Goal: Information Seeking & Learning: Learn about a topic

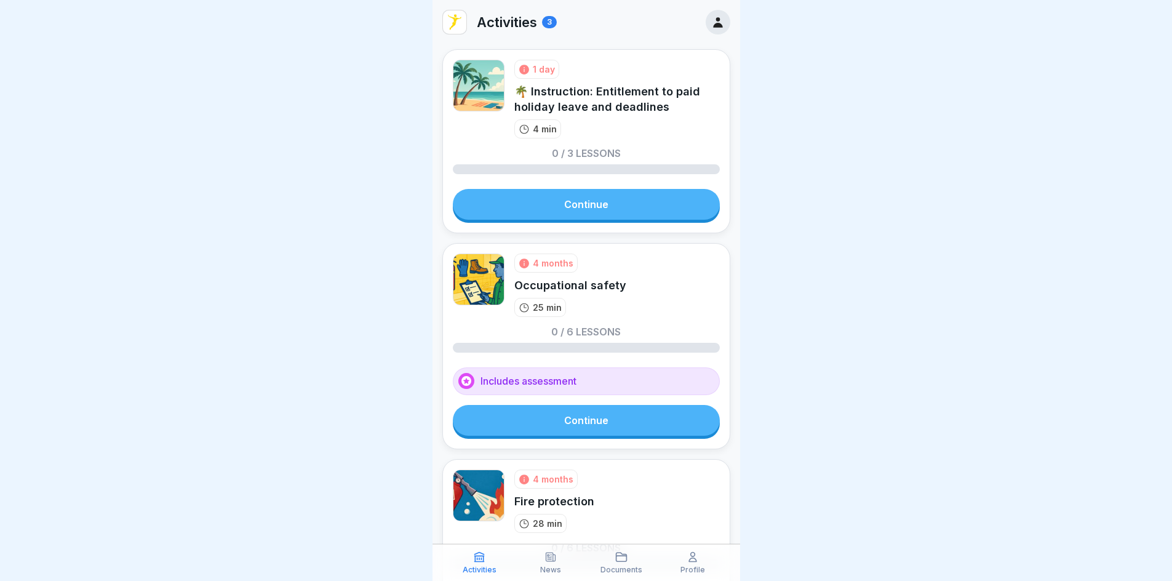
scroll to position [9, 0]
click at [615, 197] on link "Continue" at bounding box center [586, 204] width 267 height 31
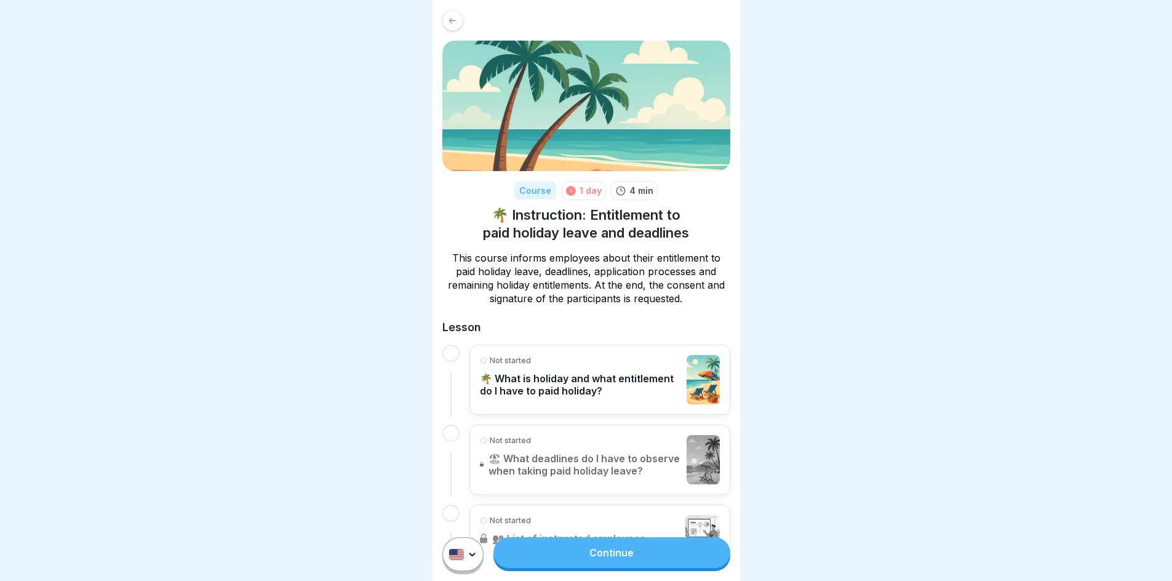
scroll to position [63, 0]
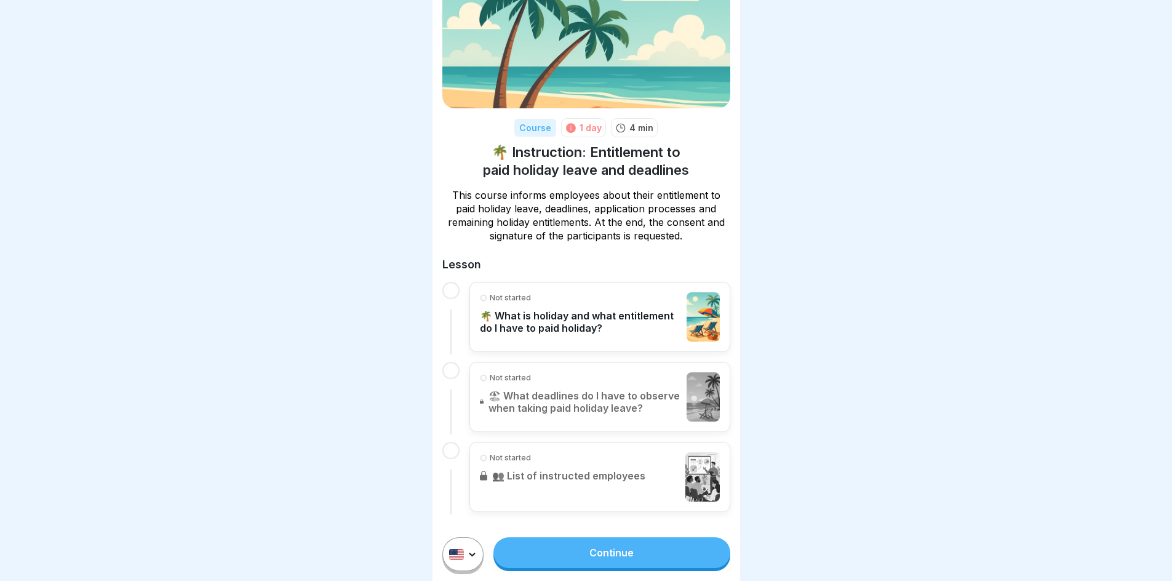
click at [612, 564] on link "Continue" at bounding box center [611, 552] width 236 height 31
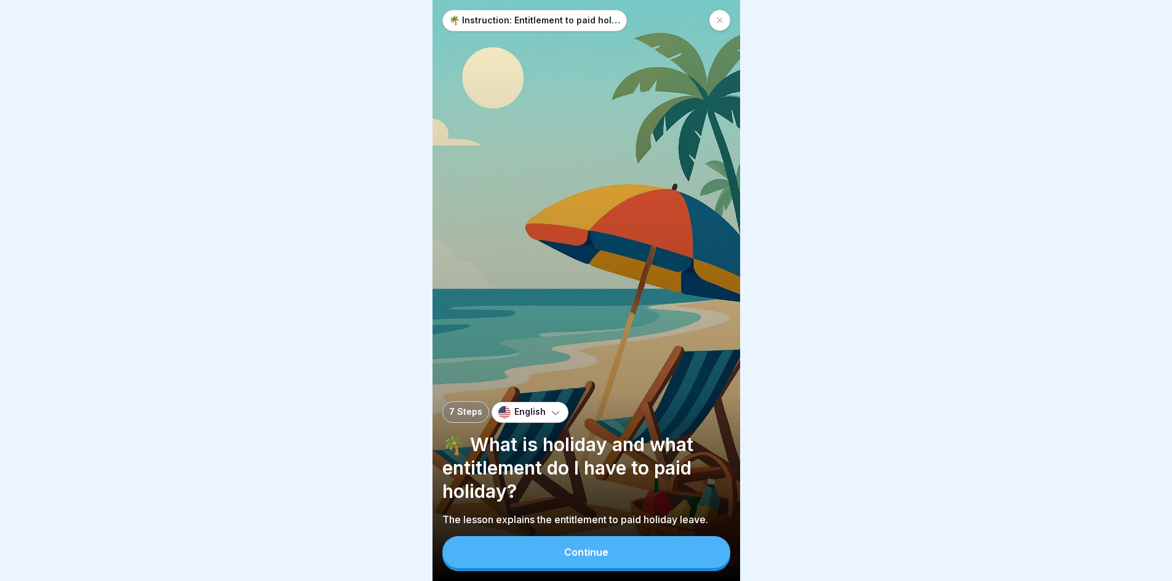
click at [612, 564] on button "Continue" at bounding box center [586, 552] width 288 height 32
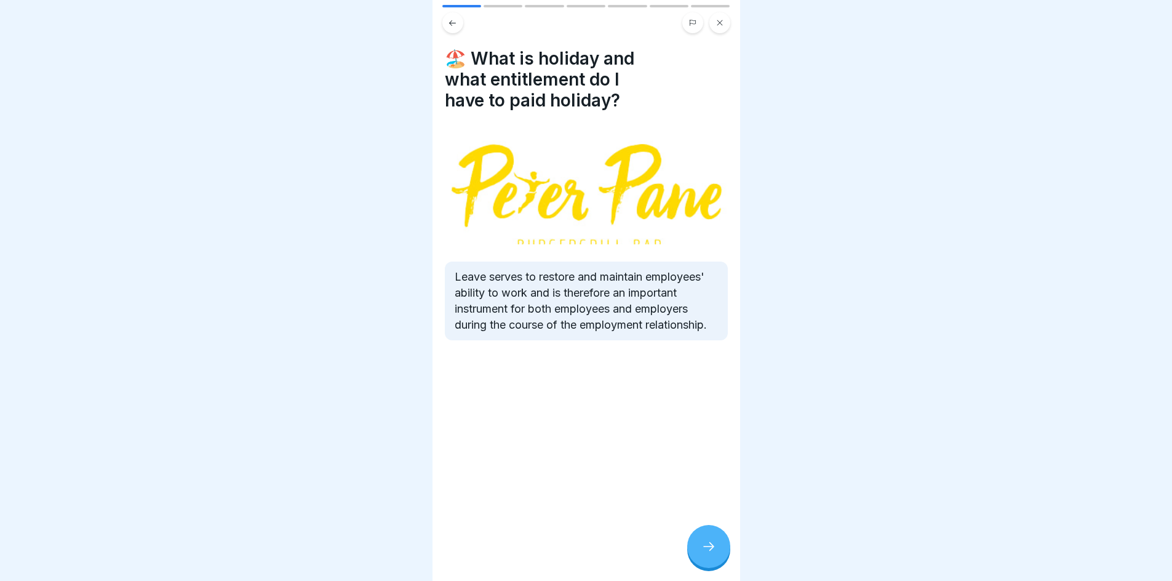
click at [700, 560] on div at bounding box center [708, 546] width 43 height 43
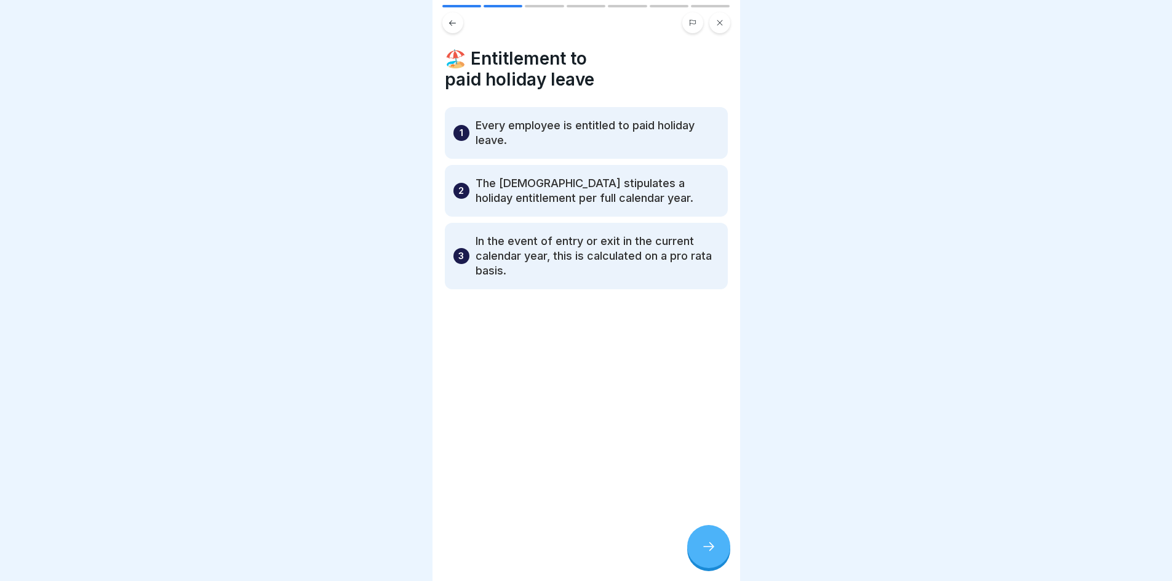
click at [700, 560] on div at bounding box center [708, 546] width 43 height 43
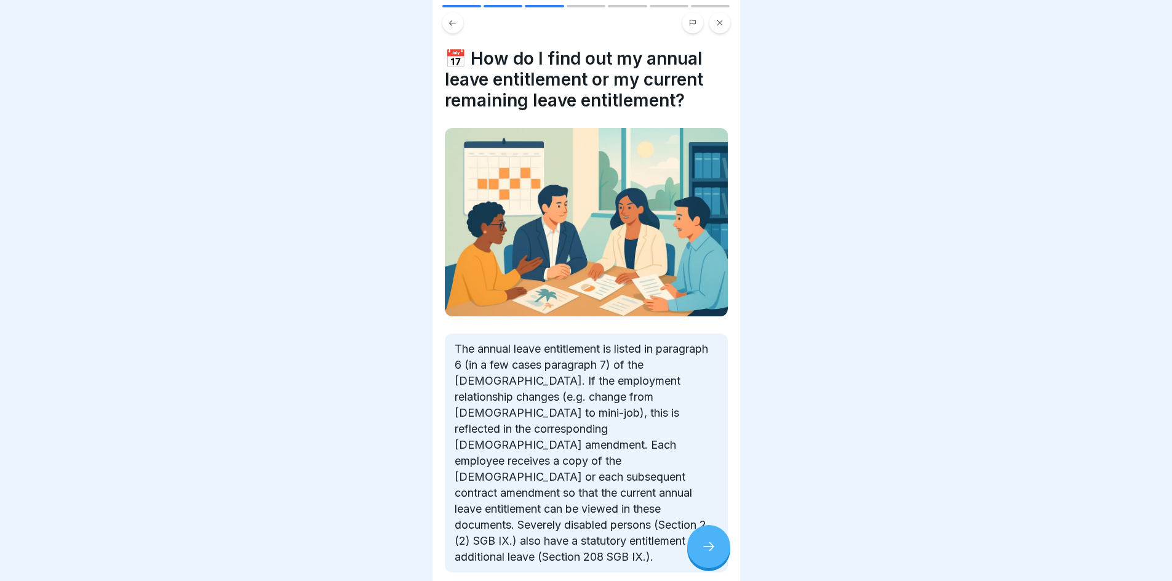
click at [707, 539] on div at bounding box center [708, 546] width 43 height 43
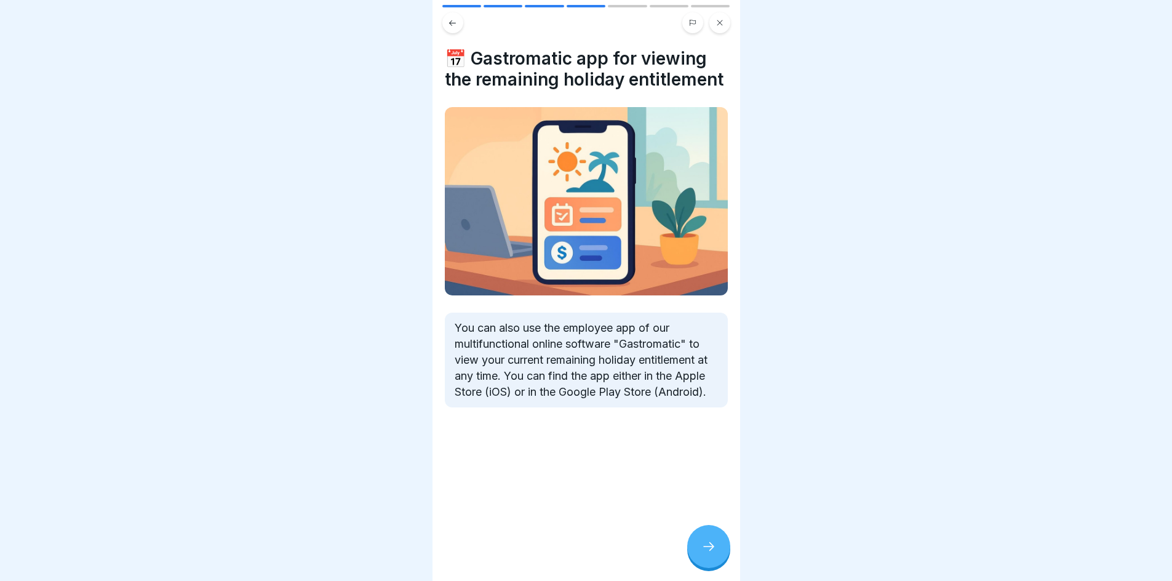
click at [707, 550] on icon at bounding box center [708, 546] width 15 height 15
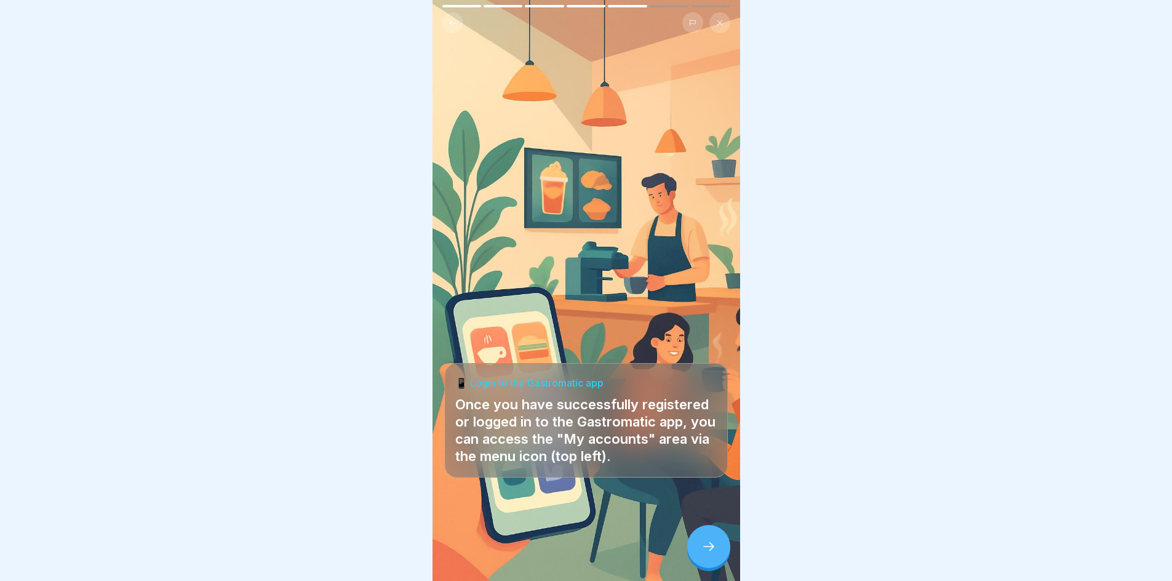
click at [707, 550] on icon at bounding box center [708, 546] width 15 height 15
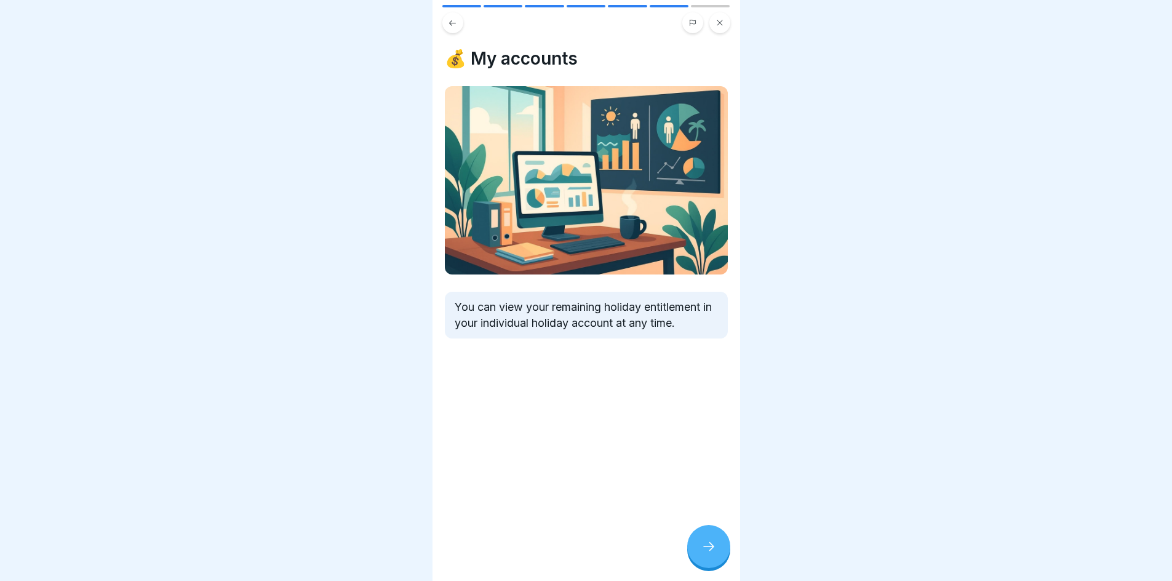
click at [707, 550] on icon at bounding box center [708, 546] width 15 height 15
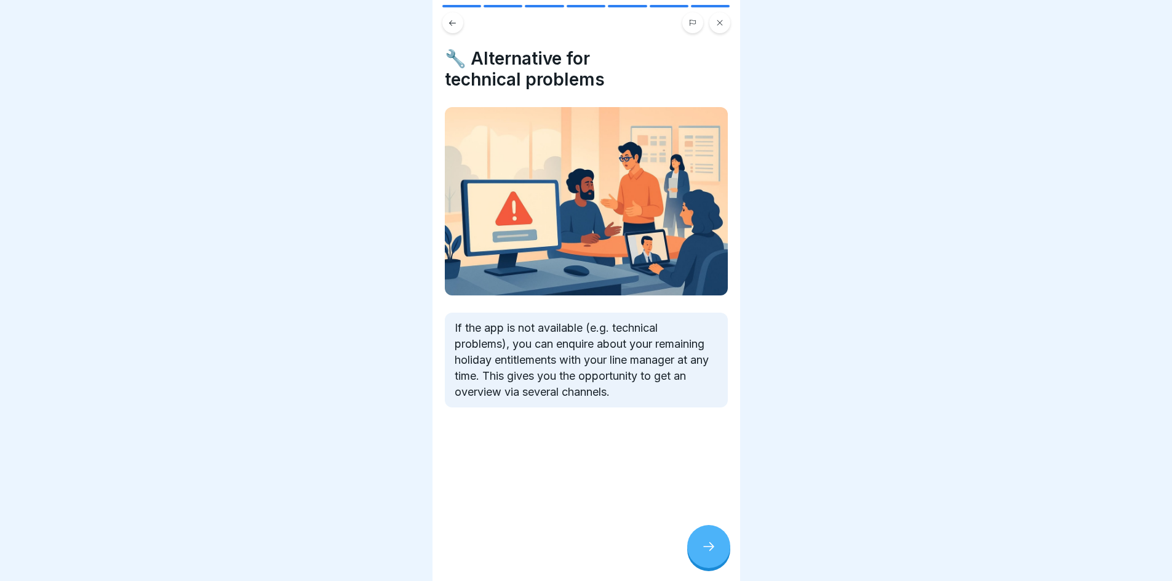
click at [707, 551] on icon at bounding box center [708, 546] width 15 height 15
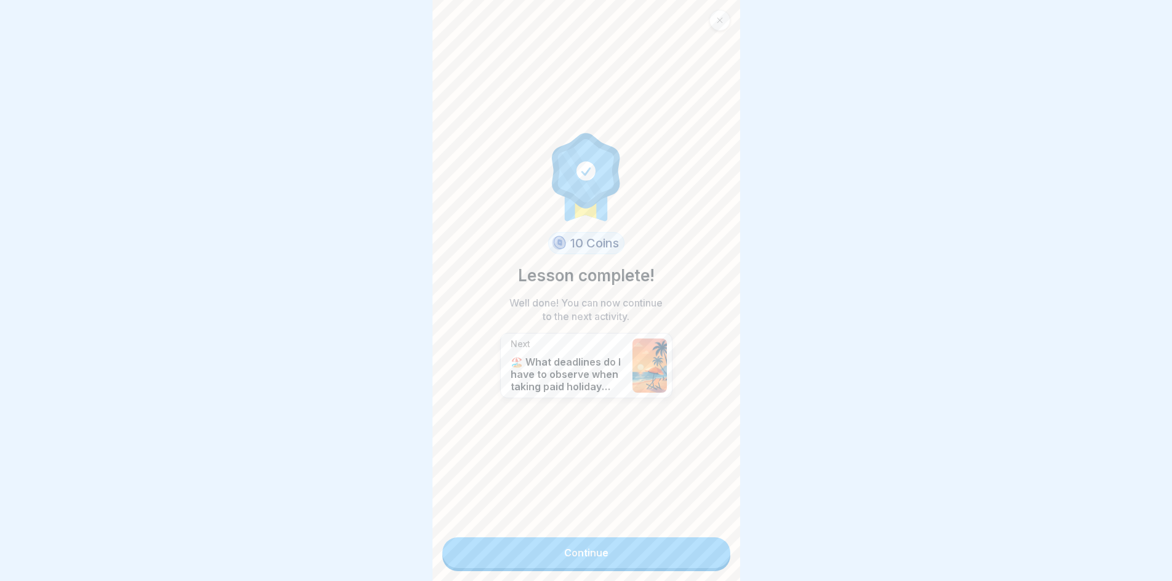
click at [707, 551] on link "Continue" at bounding box center [586, 552] width 288 height 31
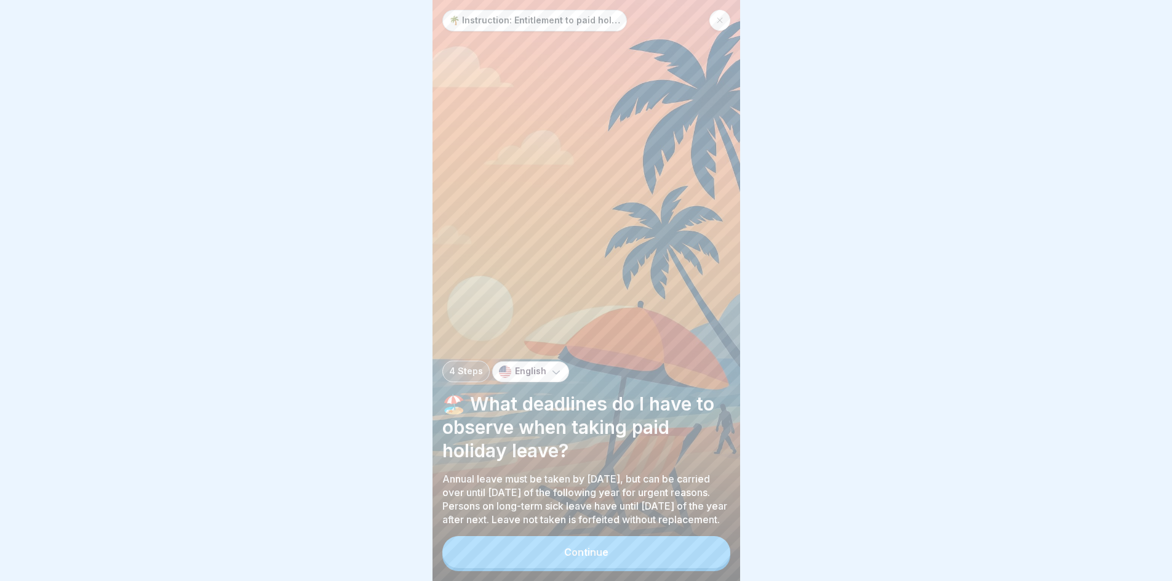
click at [706, 551] on button "Continue" at bounding box center [586, 552] width 288 height 32
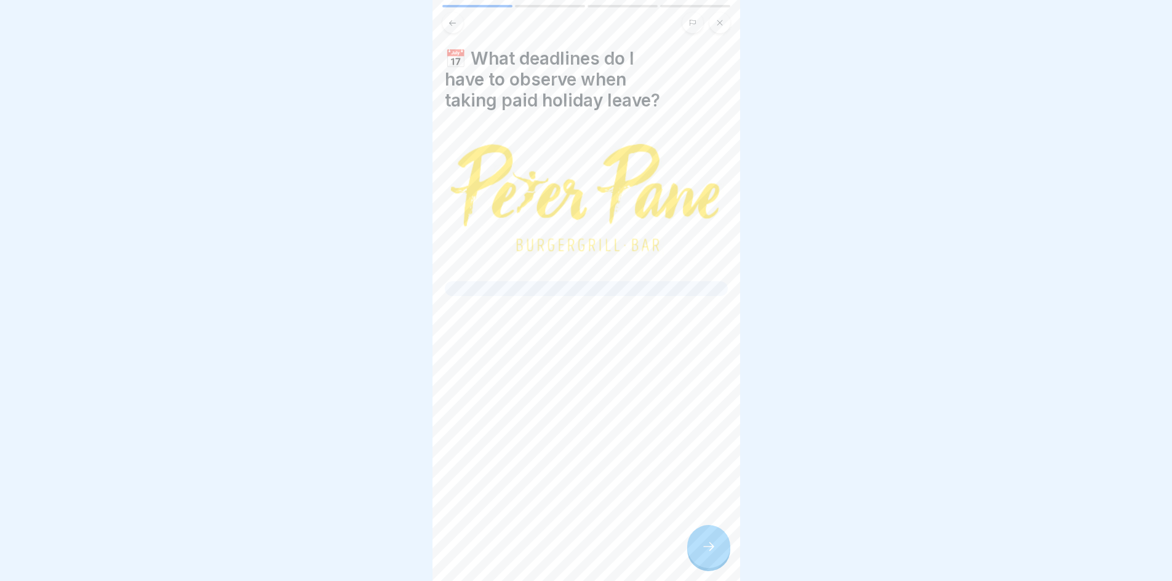
click at [706, 551] on icon at bounding box center [708, 546] width 15 height 15
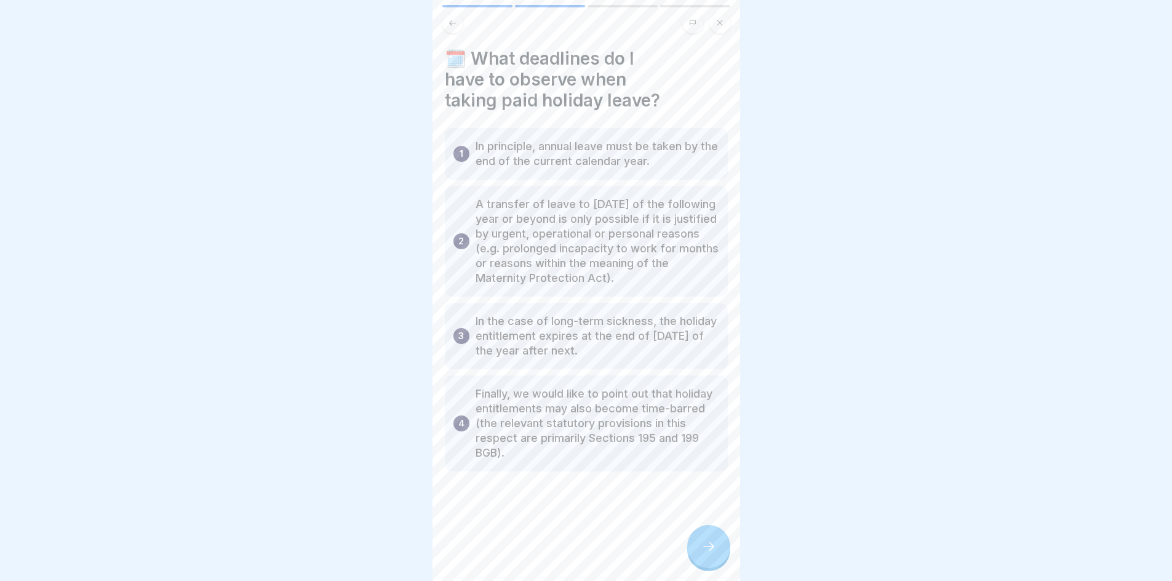
click at [706, 551] on icon at bounding box center [708, 546] width 15 height 15
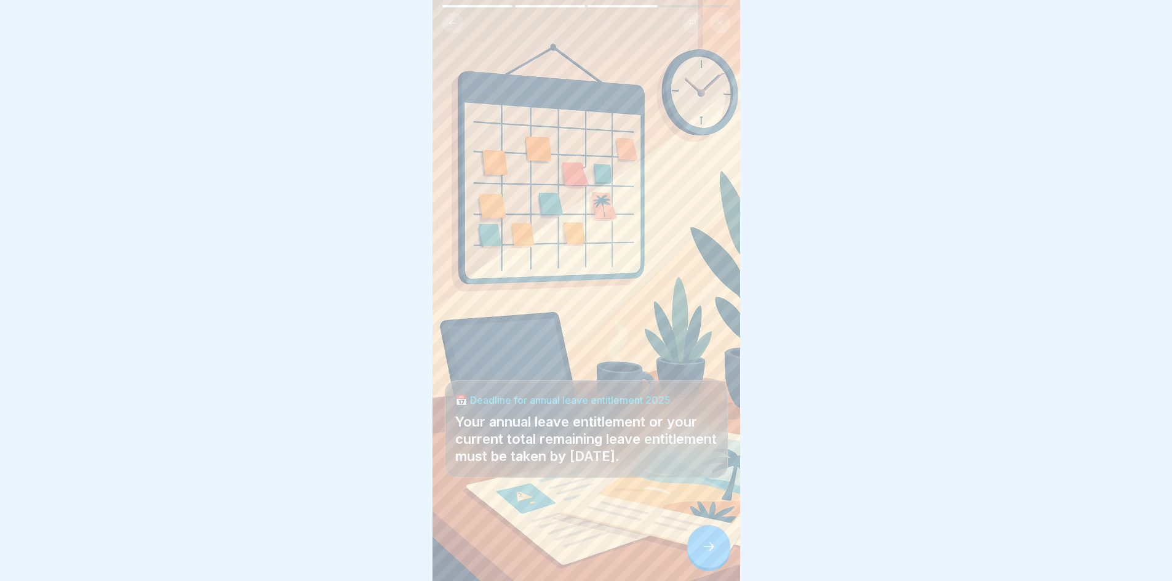
click at [706, 551] on icon at bounding box center [708, 546] width 15 height 15
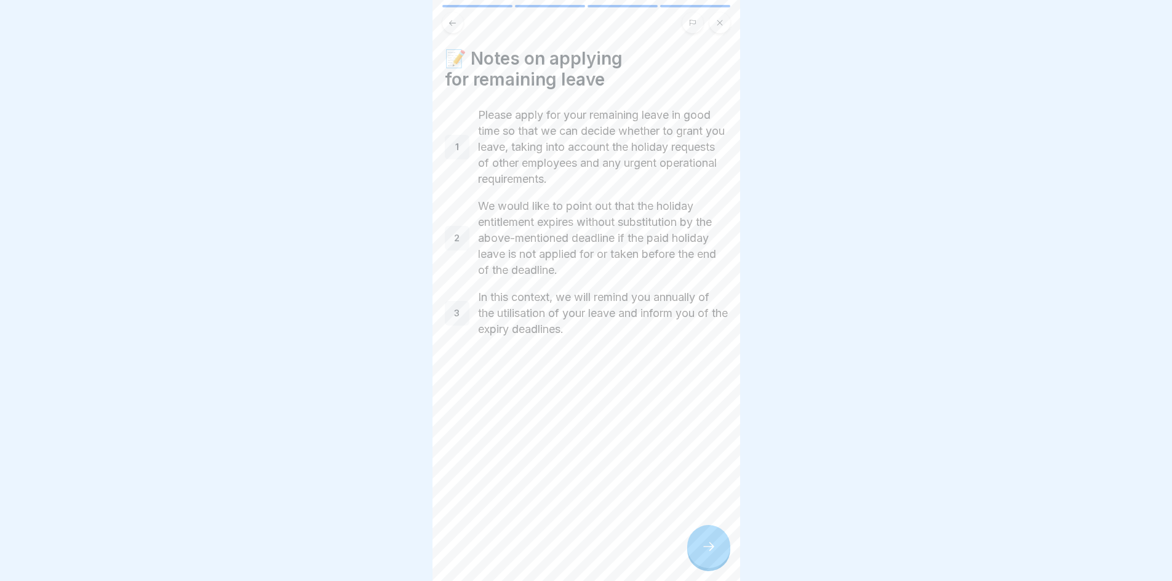
click at [706, 551] on icon at bounding box center [708, 546] width 15 height 15
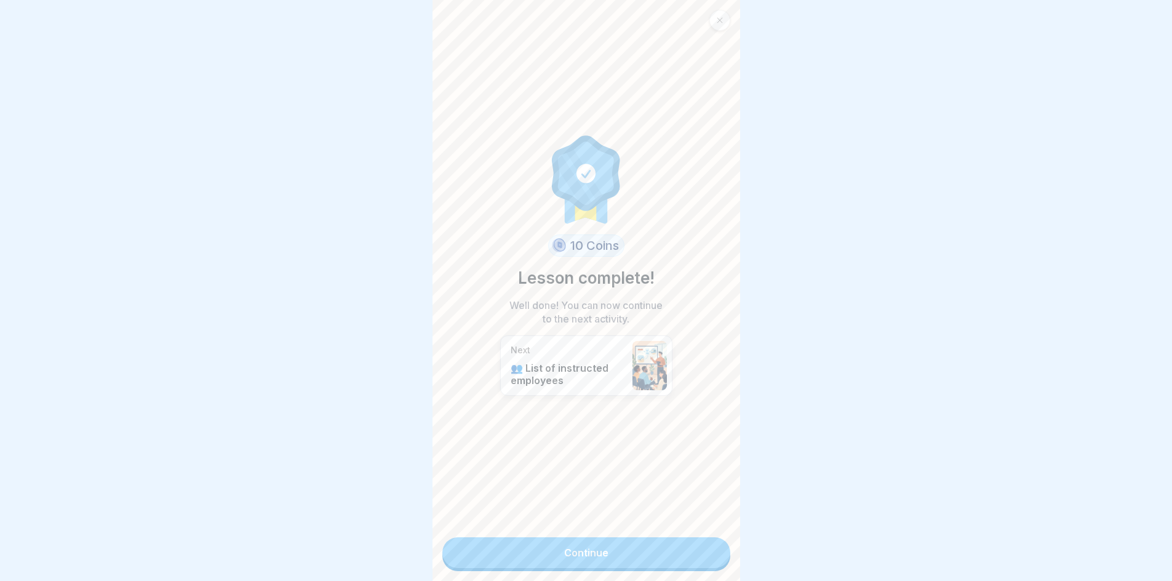
click at [598, 557] on link "Continue" at bounding box center [586, 552] width 288 height 31
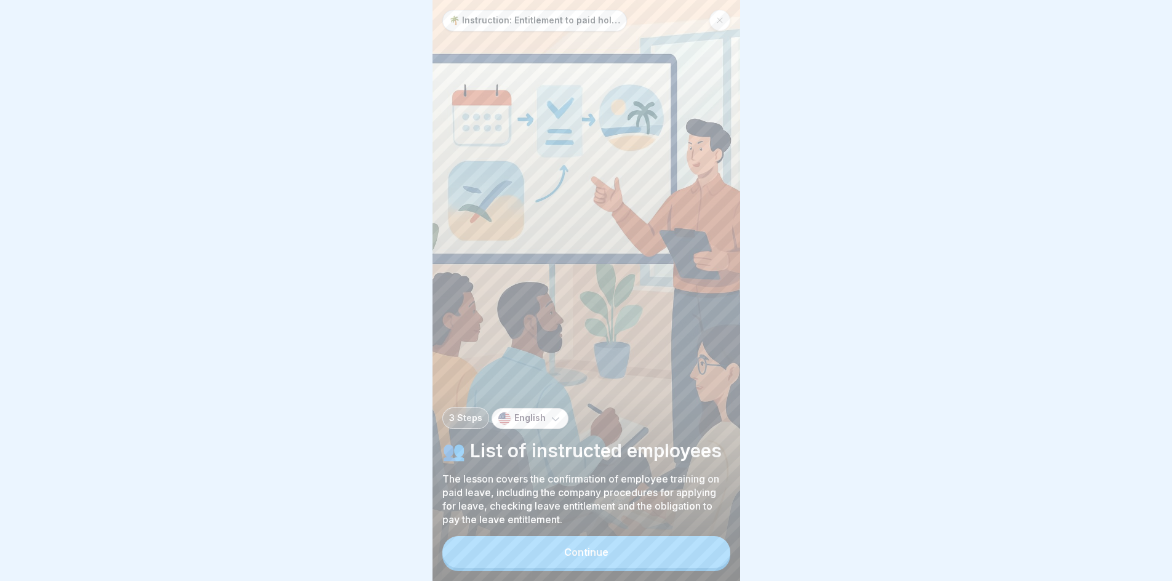
click at [598, 557] on div "Continue" at bounding box center [586, 551] width 44 height 11
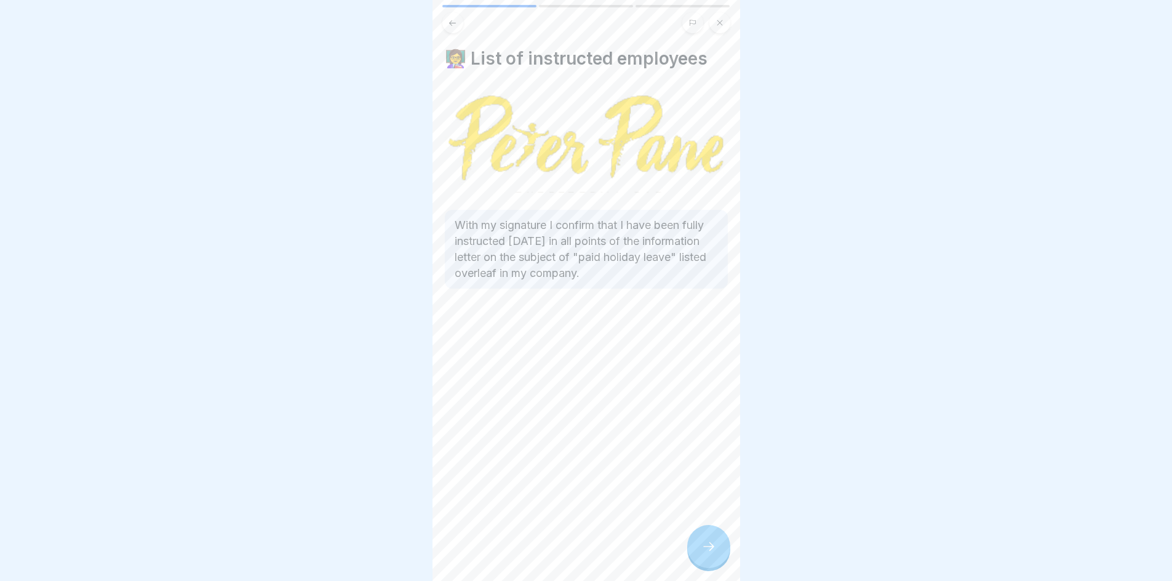
click at [700, 559] on div at bounding box center [708, 546] width 43 height 43
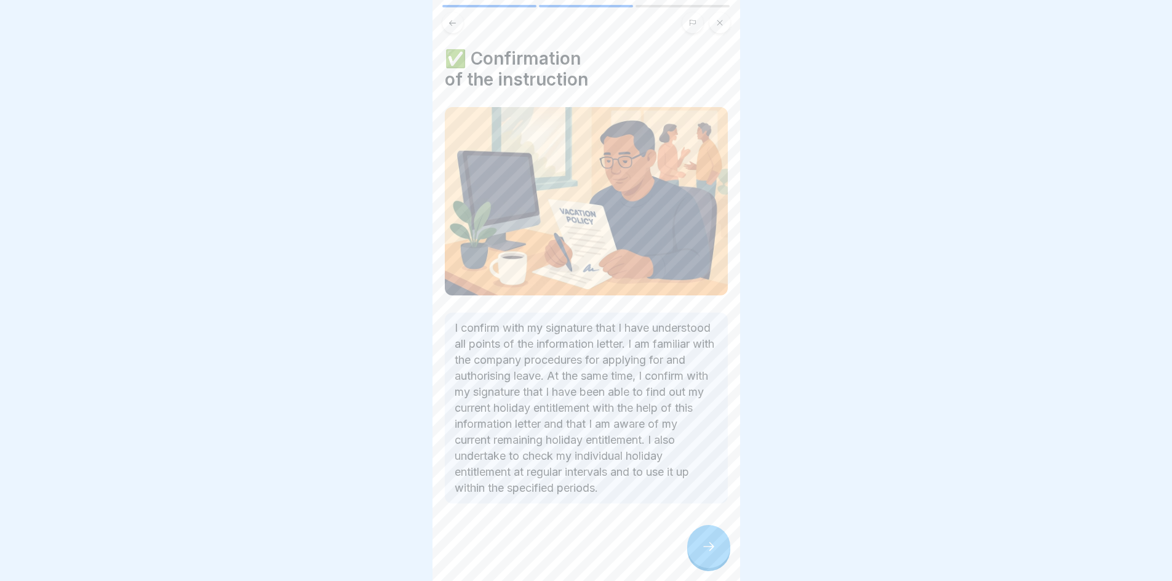
click at [713, 546] on div at bounding box center [708, 546] width 43 height 43
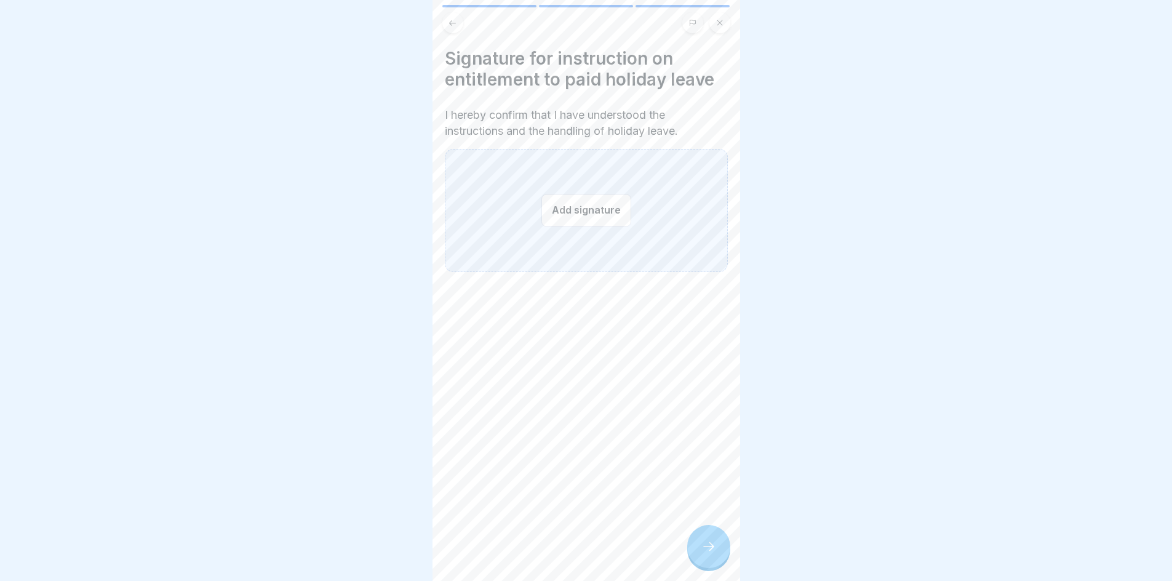
click at [597, 210] on button "Add signature" at bounding box center [586, 210] width 90 height 33
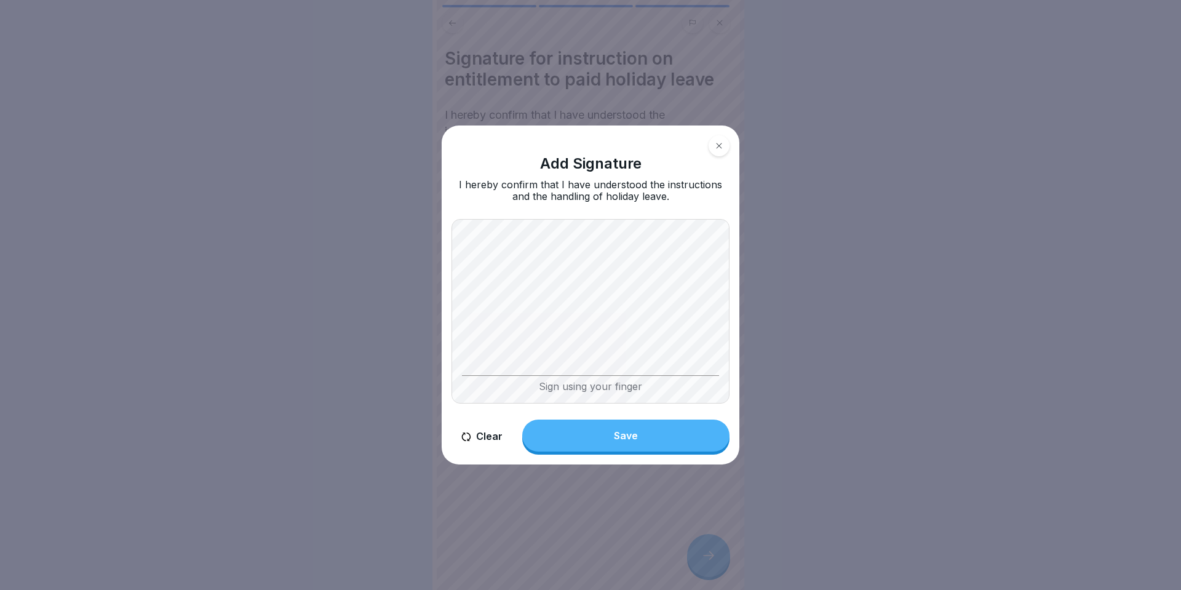
click at [621, 442] on button "Save" at bounding box center [625, 436] width 207 height 32
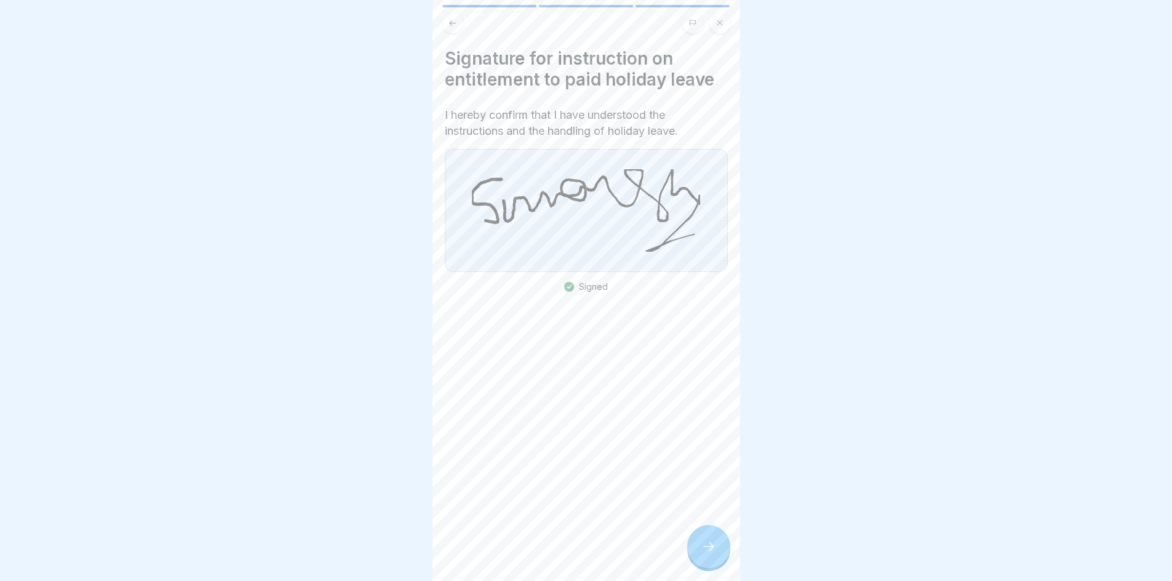
click at [710, 547] on div at bounding box center [708, 546] width 43 height 43
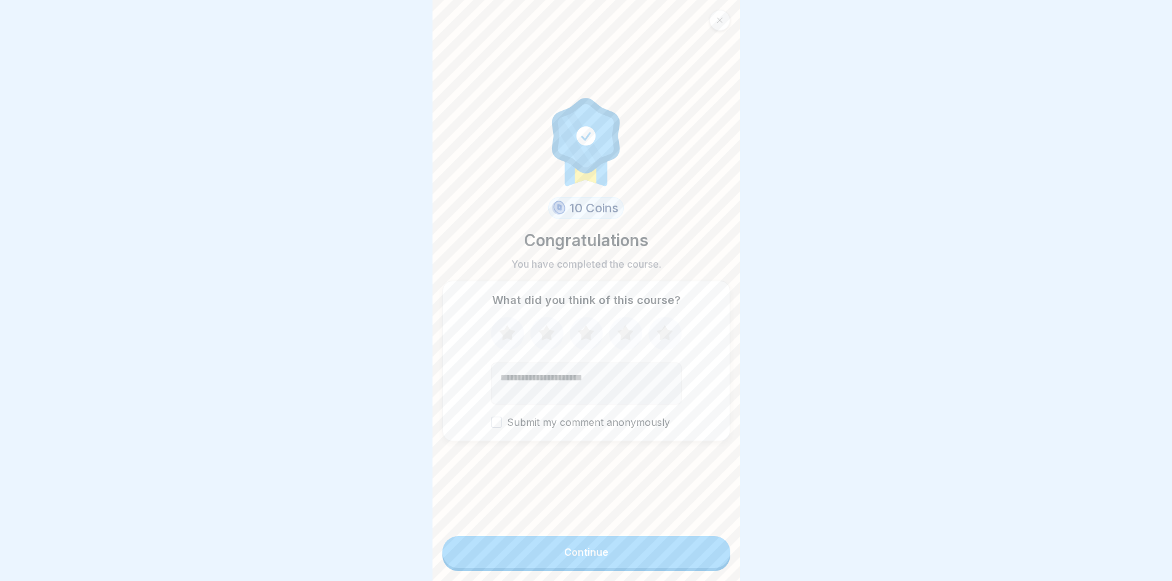
click at [686, 559] on button "Continue" at bounding box center [586, 552] width 288 height 32
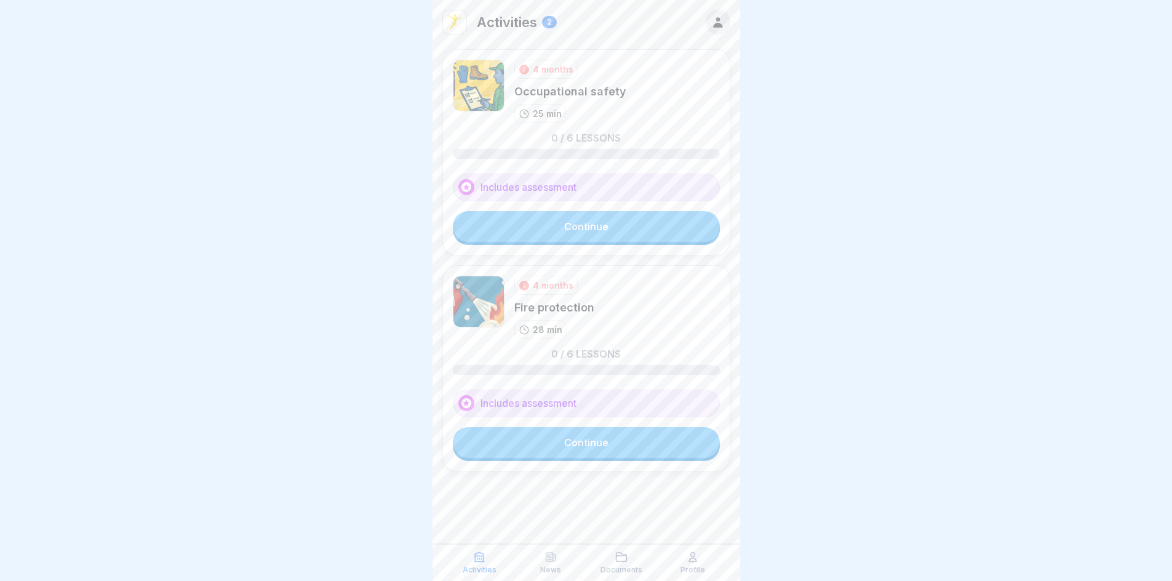
click at [577, 226] on link "Continue" at bounding box center [586, 226] width 267 height 31
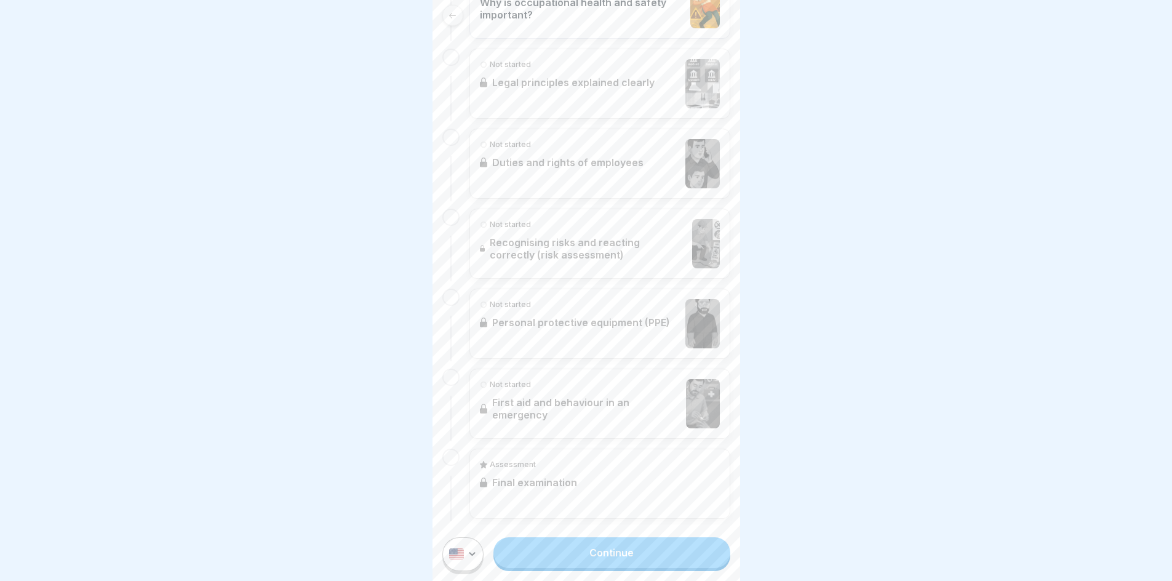
scroll to position [374, 0]
click at [589, 568] on link "Continue" at bounding box center [611, 552] width 236 height 31
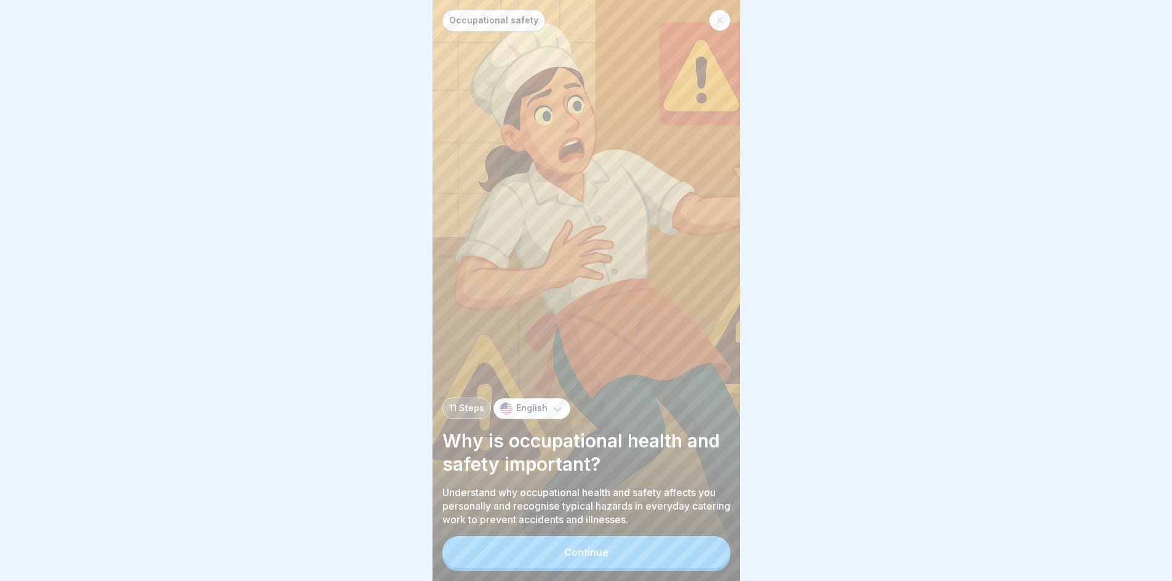
click at [589, 568] on button "Continue" at bounding box center [586, 552] width 288 height 32
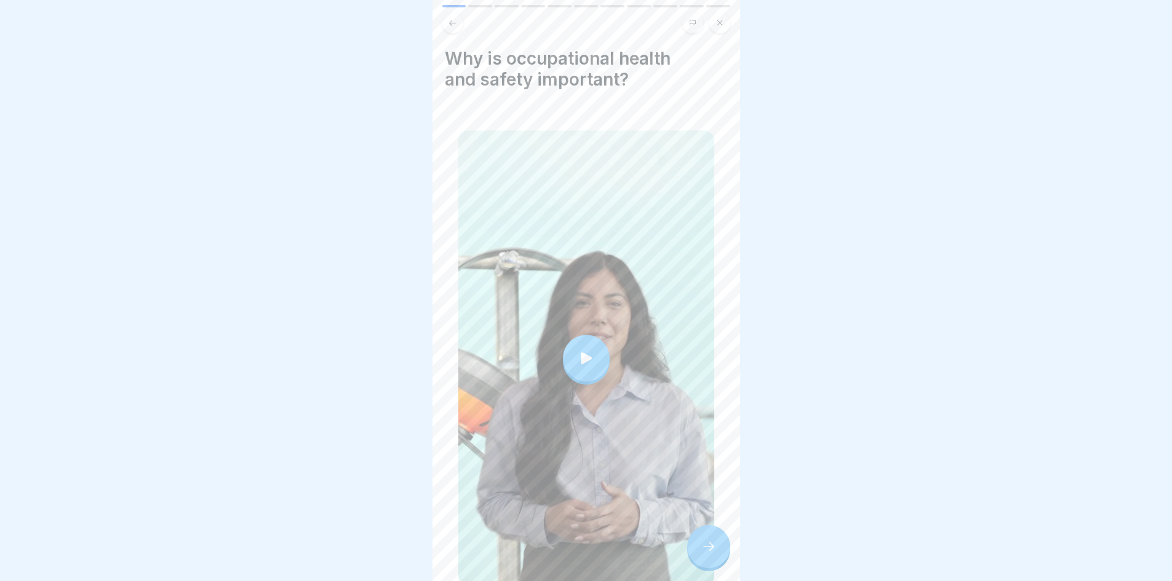
click at [576, 339] on div at bounding box center [586, 358] width 47 height 47
click at [695, 558] on div at bounding box center [708, 546] width 43 height 43
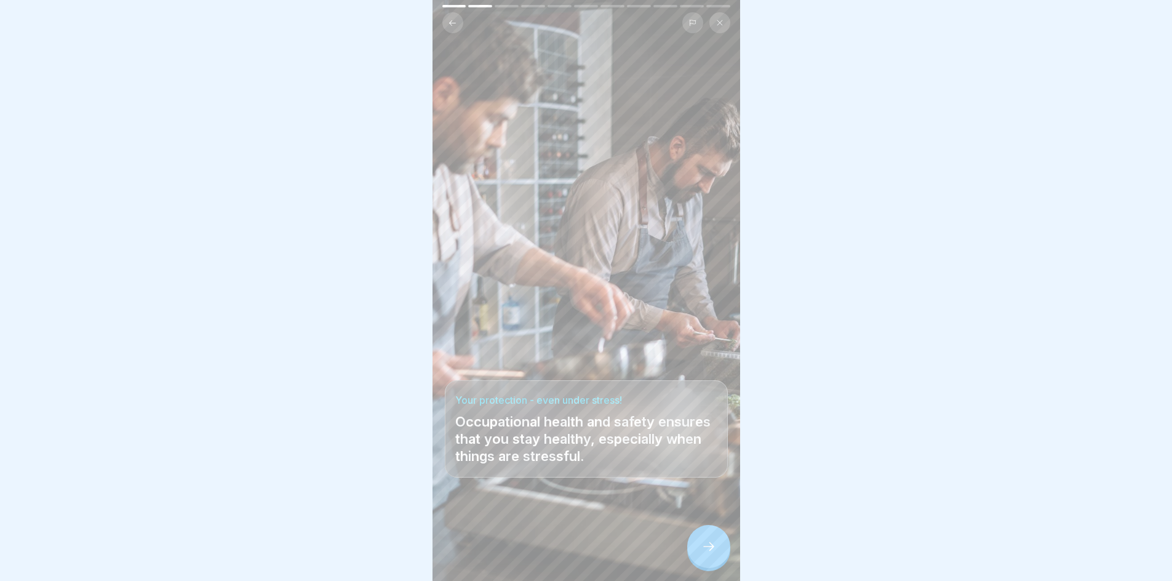
click at [710, 554] on icon at bounding box center [708, 546] width 15 height 15
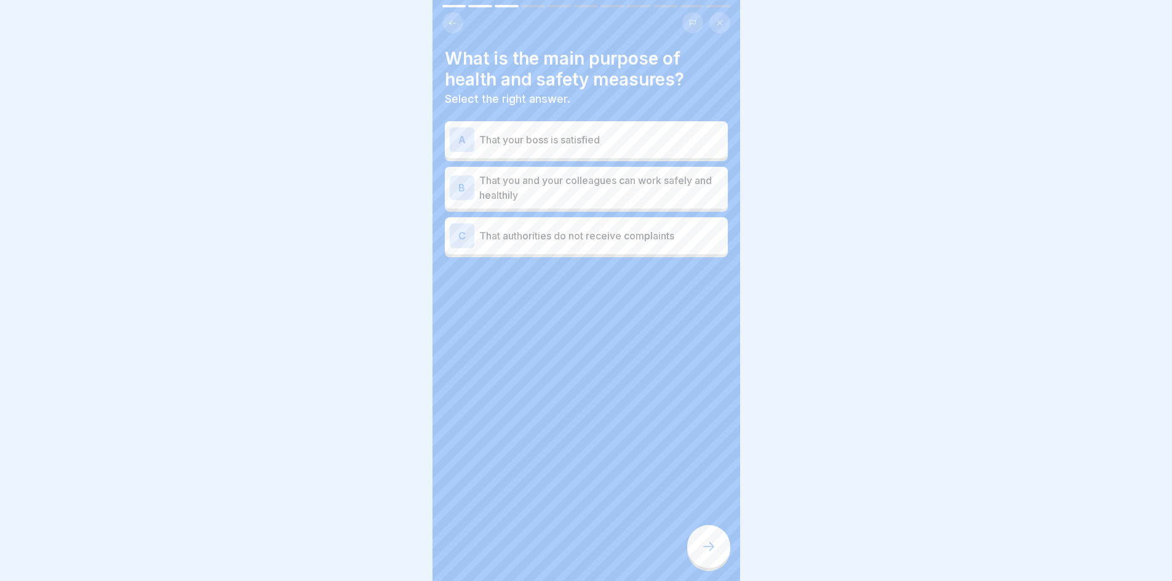
click at [710, 554] on icon at bounding box center [708, 546] width 15 height 15
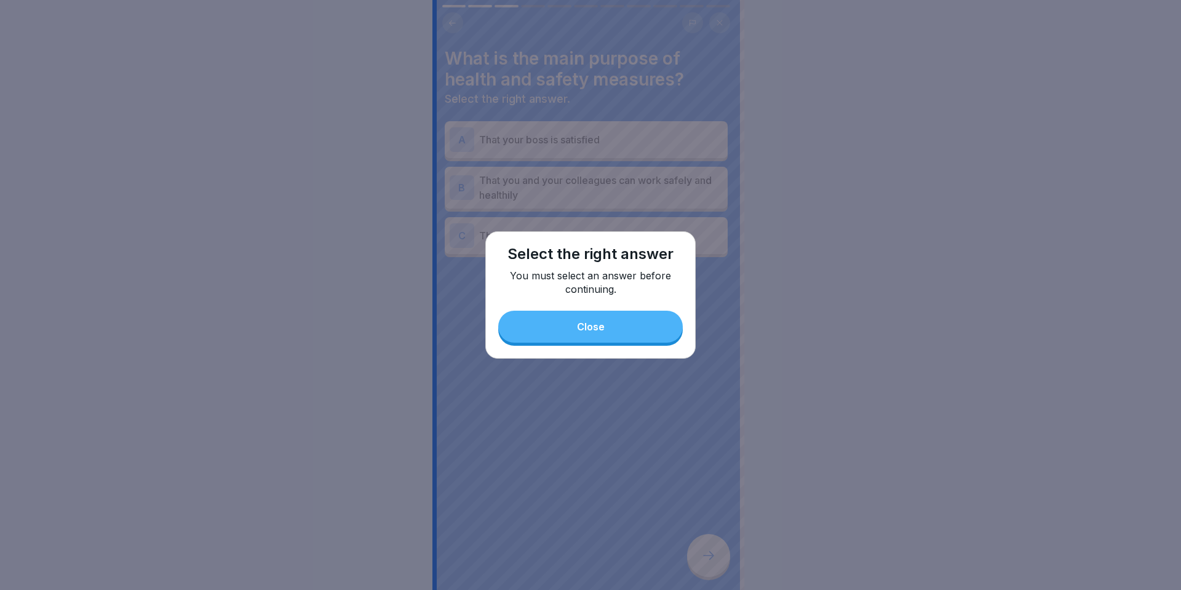
click at [623, 335] on button "Close" at bounding box center [590, 327] width 185 height 32
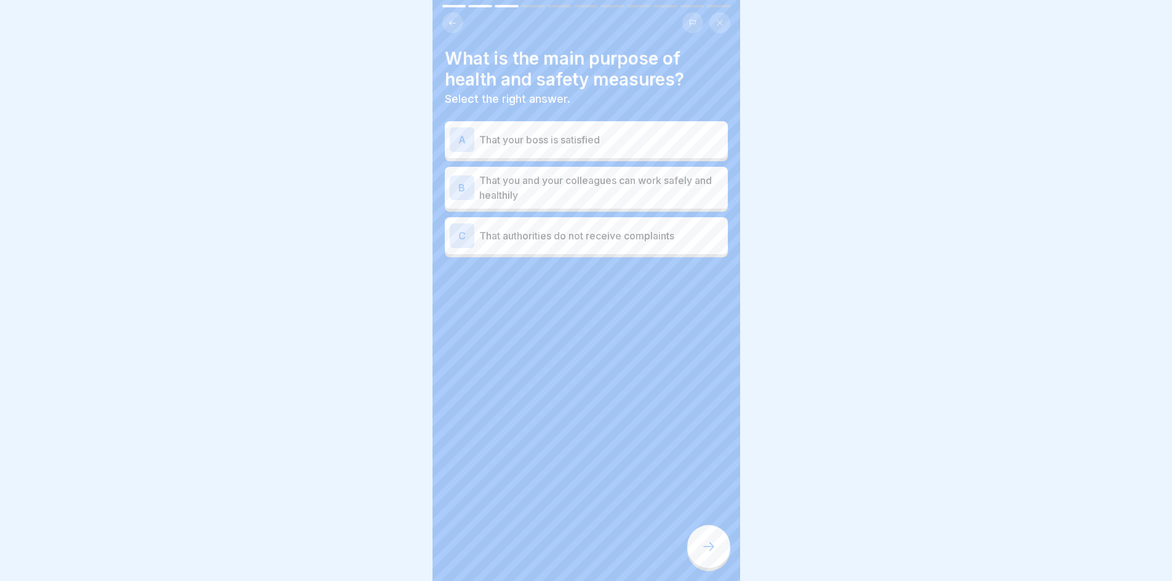
click at [613, 189] on p "That you and your colleagues can work safely and healthily" at bounding box center [601, 188] width 244 height 30
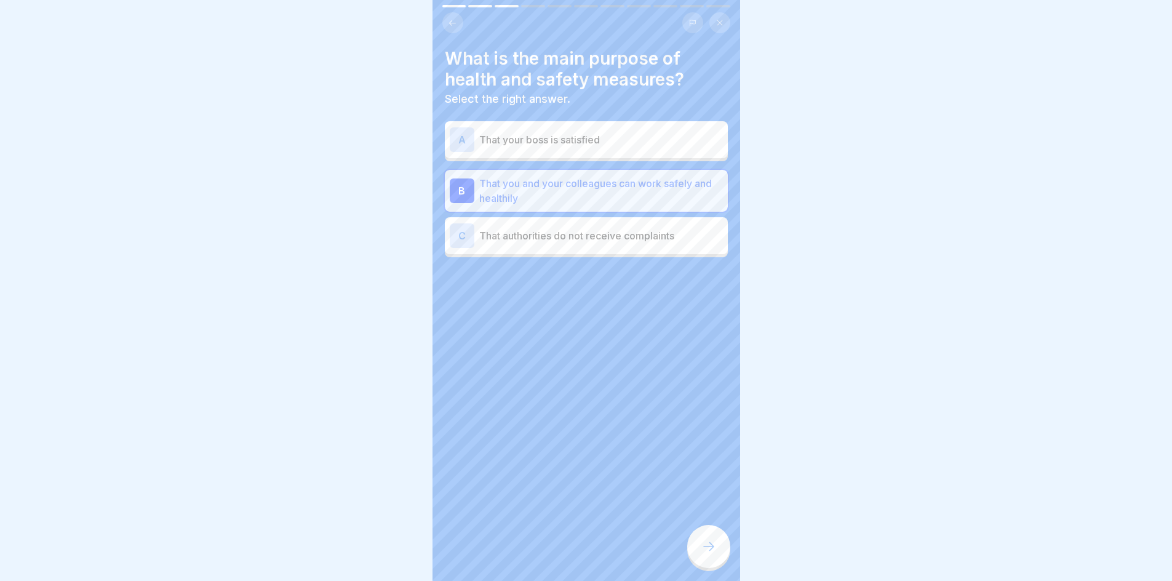
click at [706, 553] on icon at bounding box center [708, 546] width 15 height 15
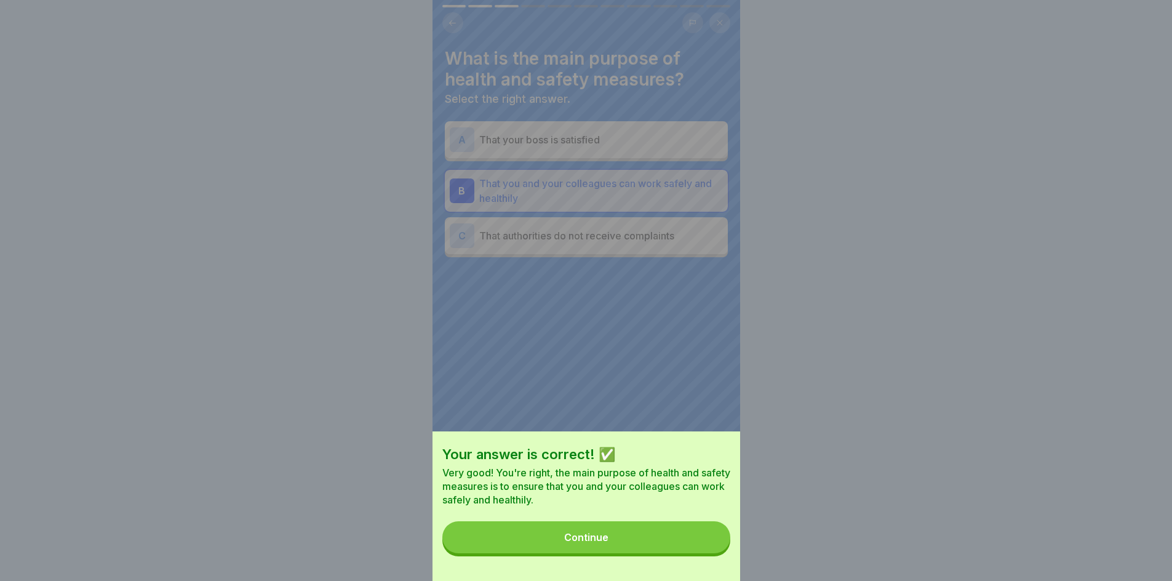
click at [672, 553] on button "Continue" at bounding box center [586, 537] width 288 height 32
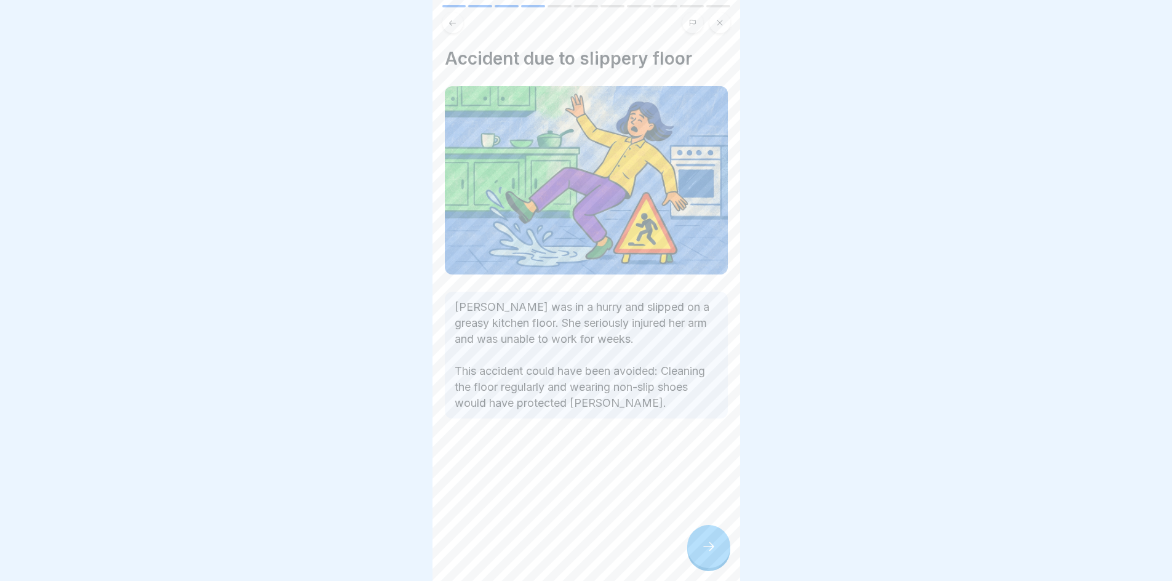
click at [705, 552] on icon at bounding box center [708, 546] width 15 height 15
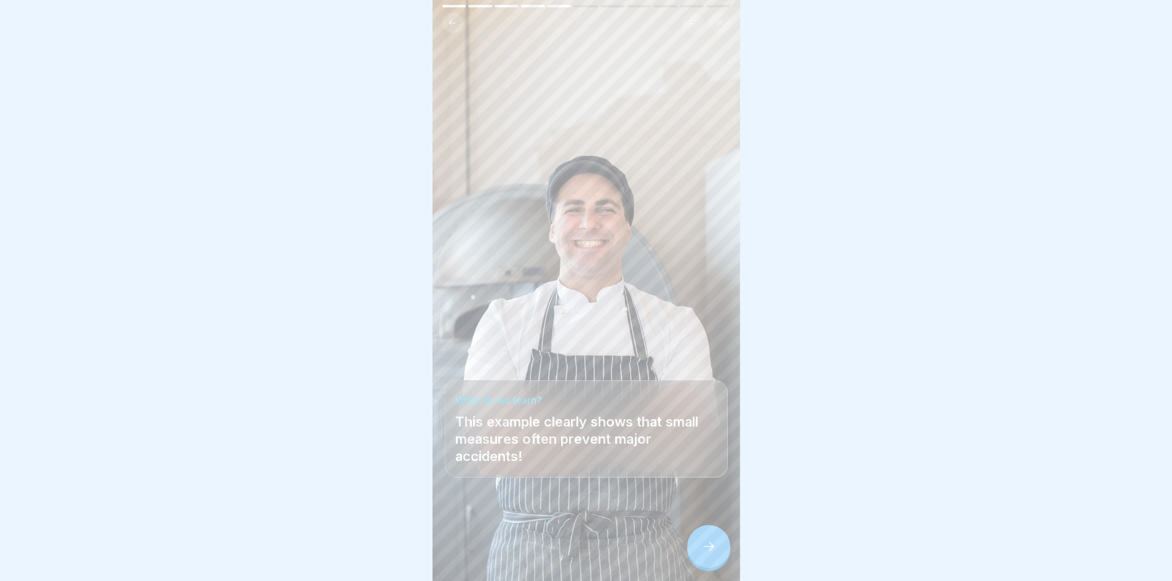
click at [707, 554] on icon at bounding box center [708, 546] width 15 height 15
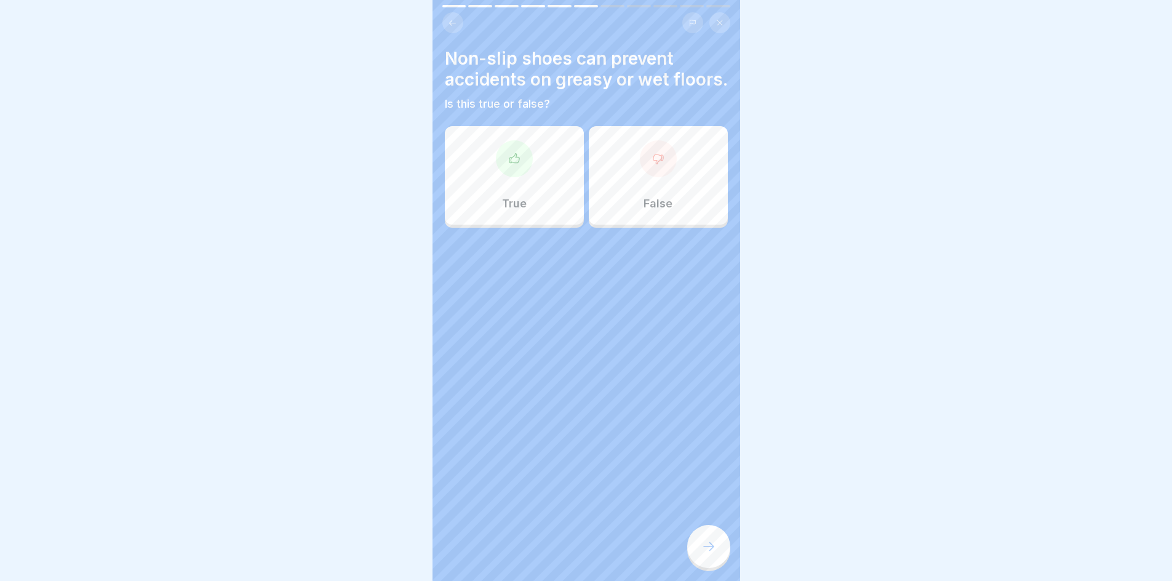
click at [563, 225] on div "True" at bounding box center [514, 175] width 139 height 98
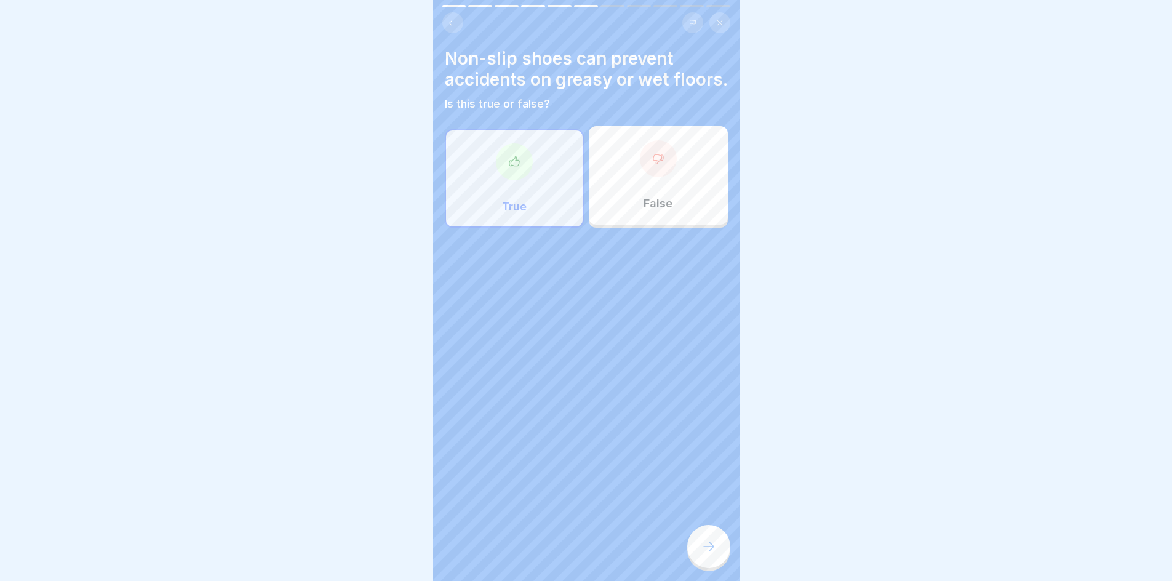
click at [715, 553] on icon at bounding box center [708, 546] width 15 height 15
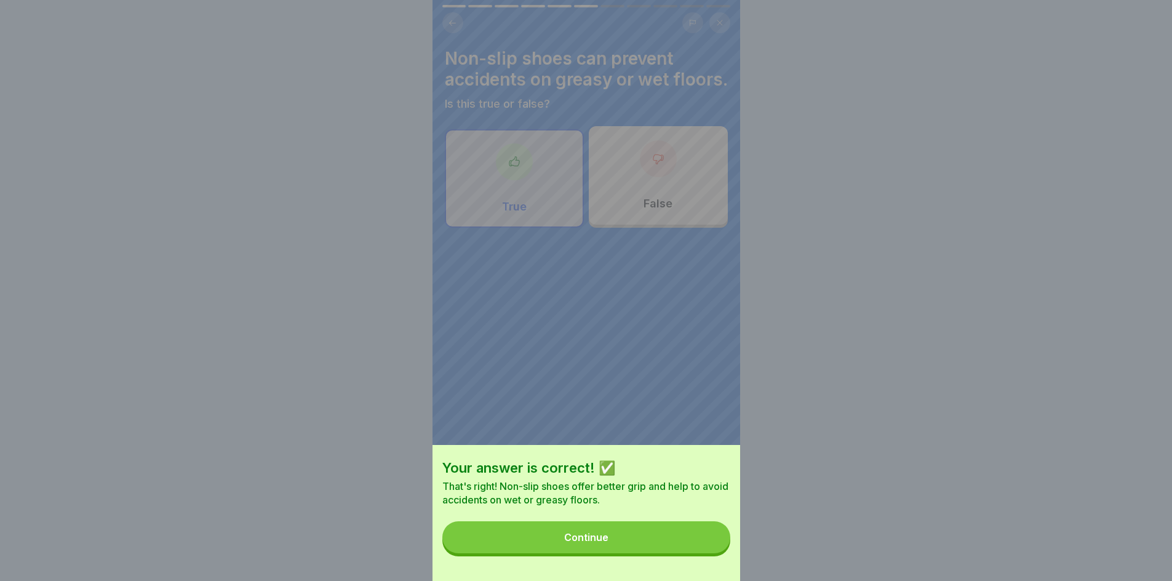
click at [715, 553] on button "Continue" at bounding box center [586, 537] width 288 height 32
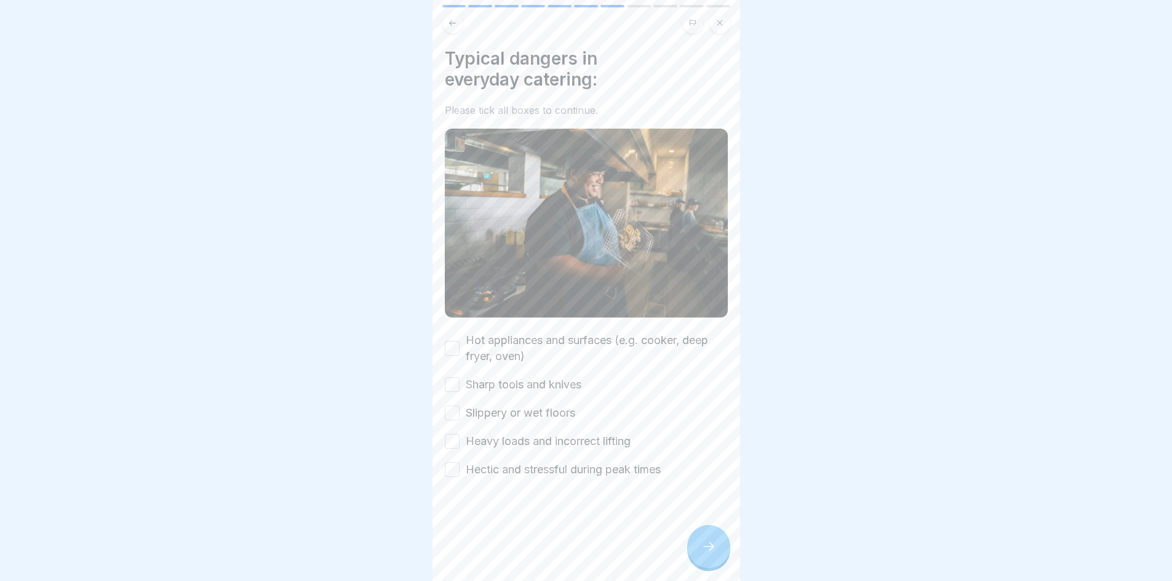
click at [452, 348] on button "Hot appliances and surfaces (e.g. cooker, deep fryer, oven)" at bounding box center [452, 348] width 15 height 15
click at [452, 379] on button "Sharp tools and knives" at bounding box center [452, 384] width 15 height 15
click at [453, 405] on button "Slippery or wet floors" at bounding box center [452, 412] width 15 height 15
click at [456, 441] on button "Heavy loads and incorrect lifting" at bounding box center [452, 441] width 15 height 15
click at [458, 463] on button "Hectic and stressful during peak times" at bounding box center [452, 469] width 15 height 15
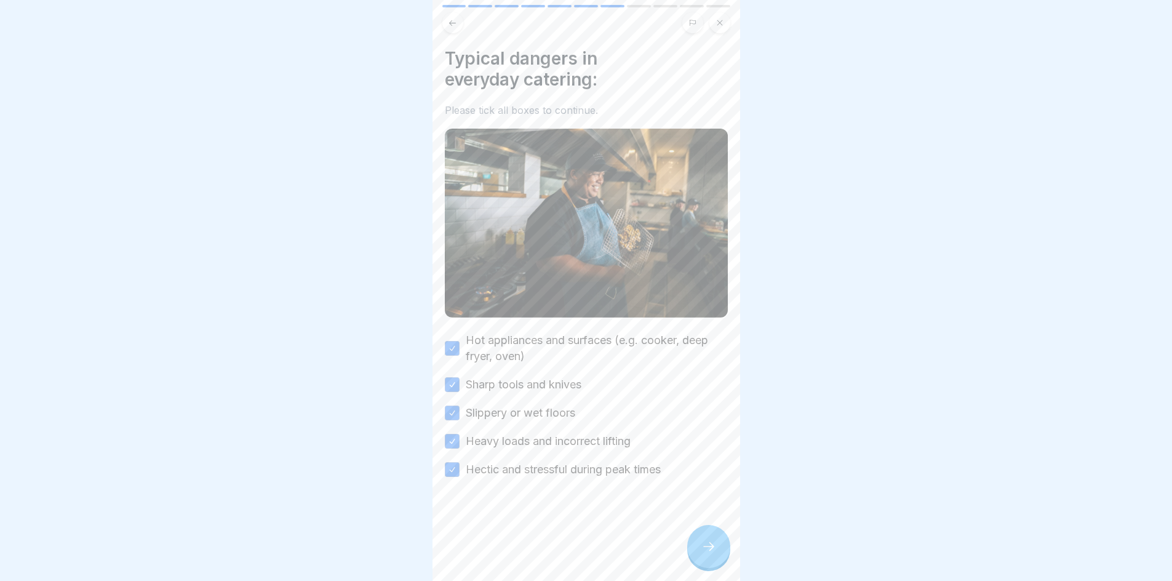
click at [713, 554] on icon at bounding box center [708, 546] width 15 height 15
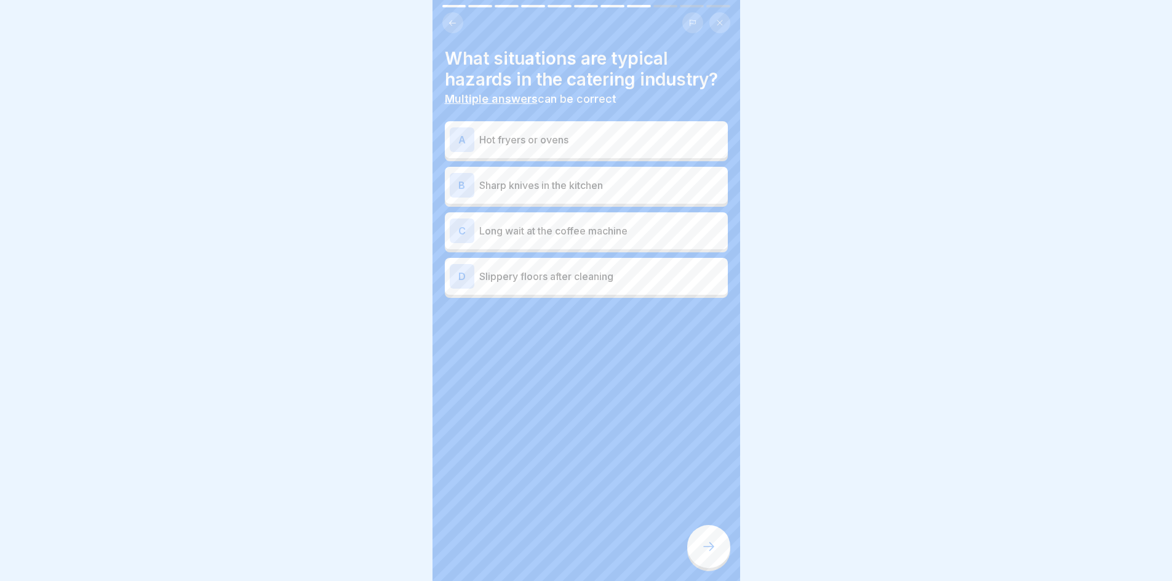
click at [541, 139] on p "Hot fryers or ovens" at bounding box center [601, 139] width 244 height 15
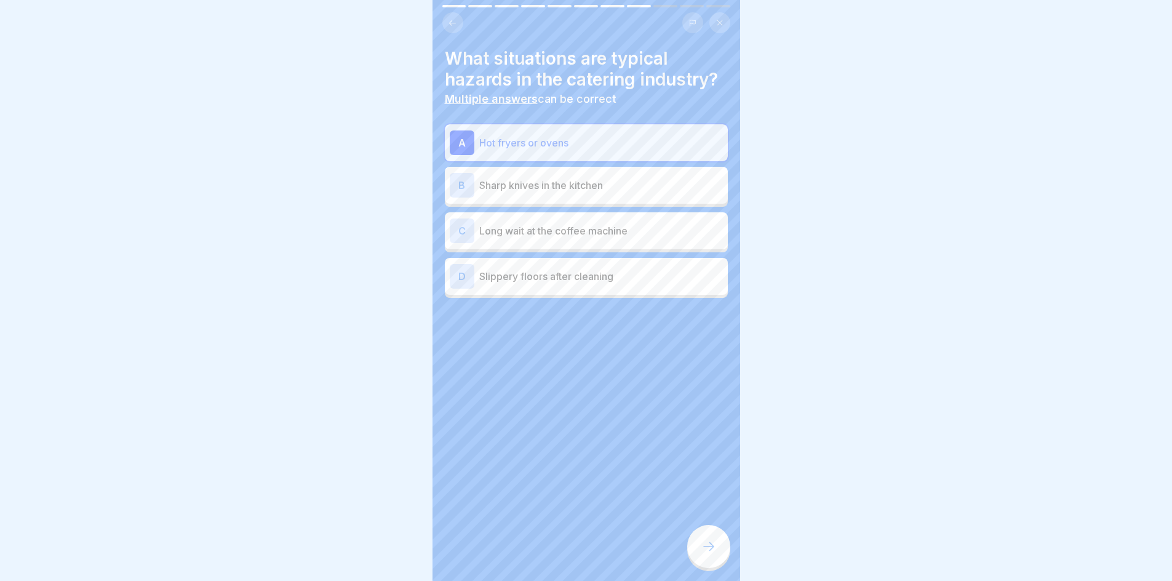
click at [578, 266] on div "D Slippery floors after cleaning" at bounding box center [586, 276] width 273 height 25
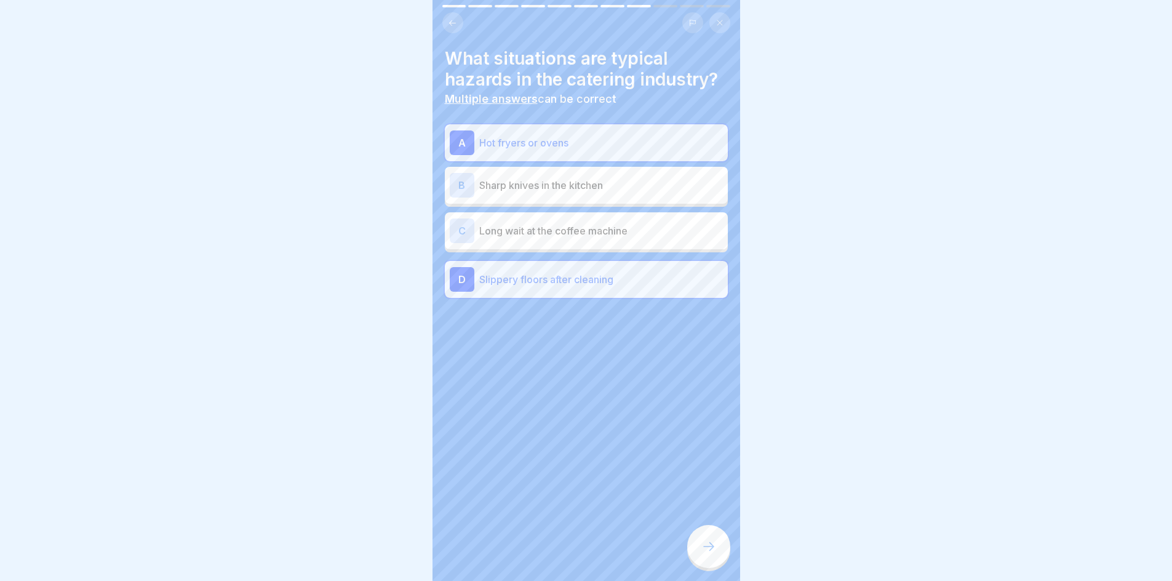
click at [700, 549] on div at bounding box center [708, 546] width 43 height 43
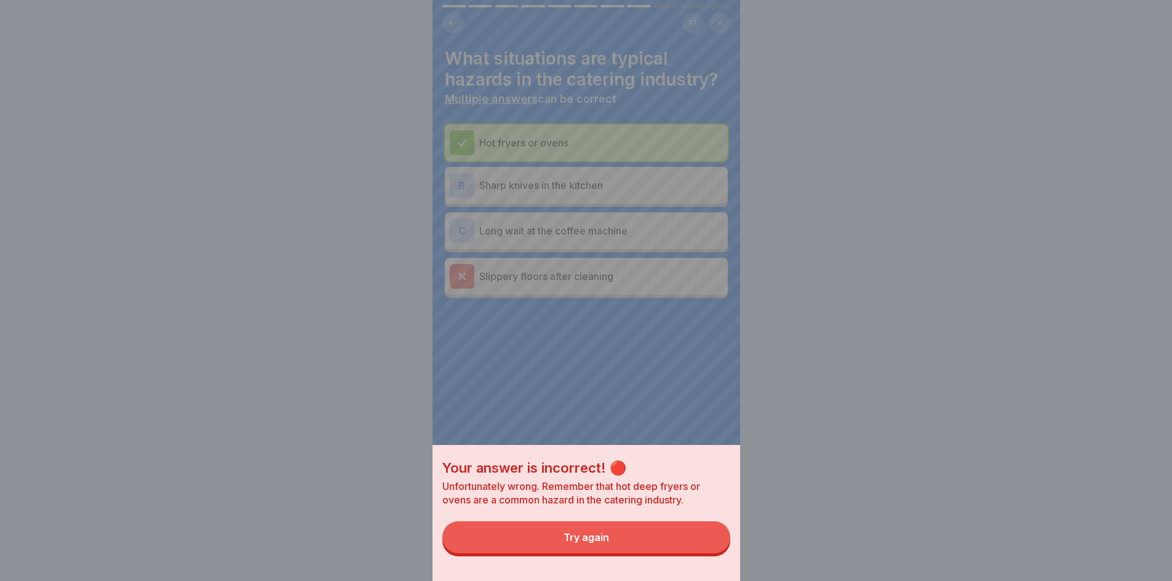
click at [680, 547] on button "Try again" at bounding box center [586, 537] width 288 height 32
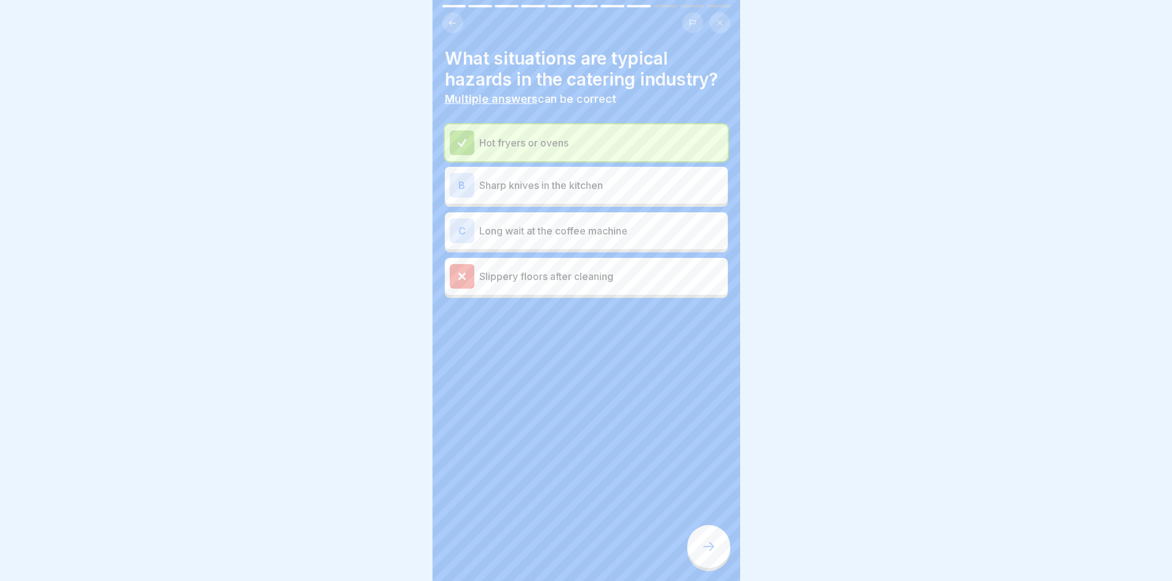
click at [575, 178] on p "Sharp knives in the kitchen" at bounding box center [601, 185] width 244 height 15
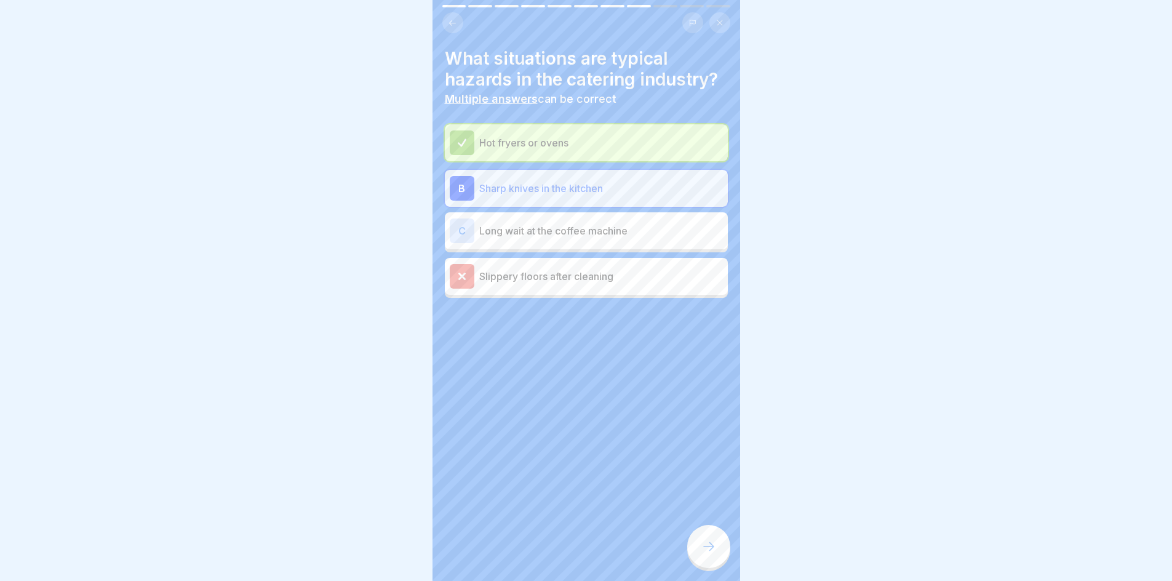
click at [512, 181] on p "Sharp knives in the kitchen" at bounding box center [601, 188] width 244 height 15
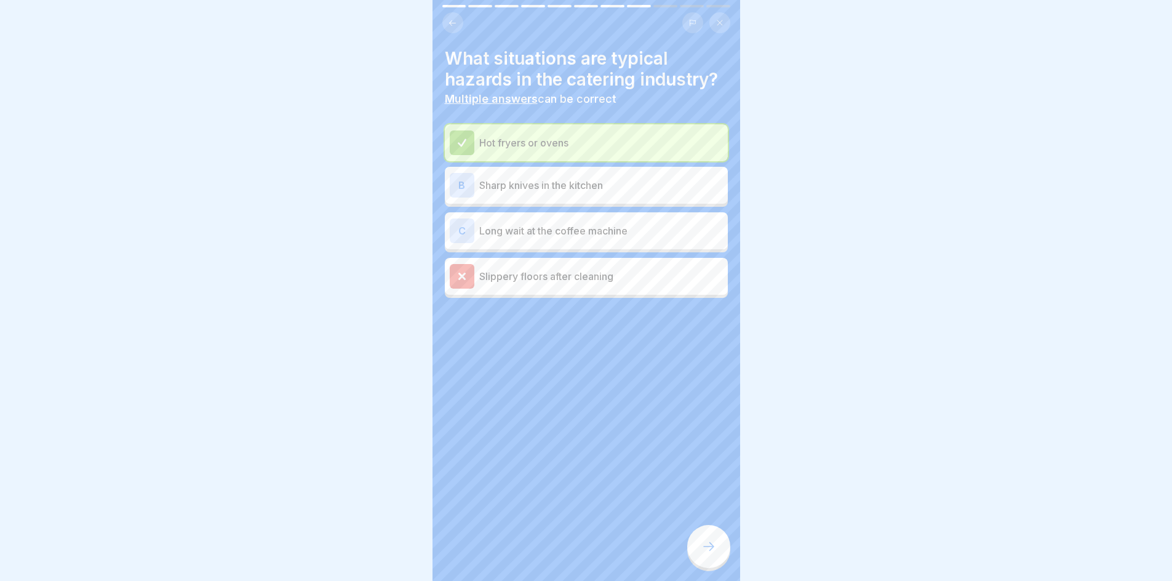
click at [717, 554] on div at bounding box center [708, 546] width 43 height 43
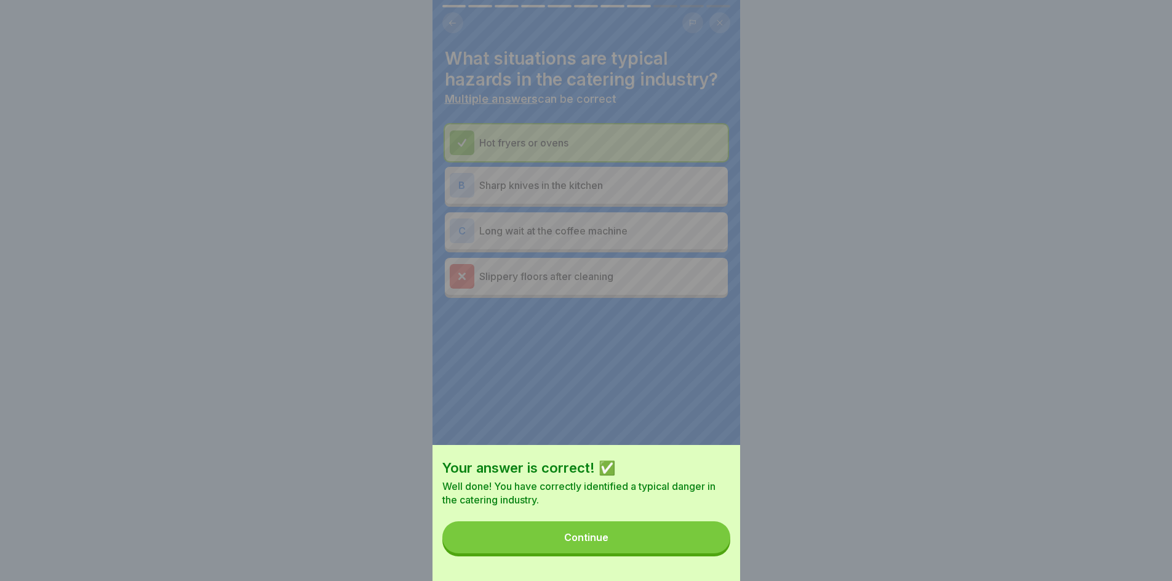
click at [656, 552] on button "Continue" at bounding box center [586, 537] width 288 height 32
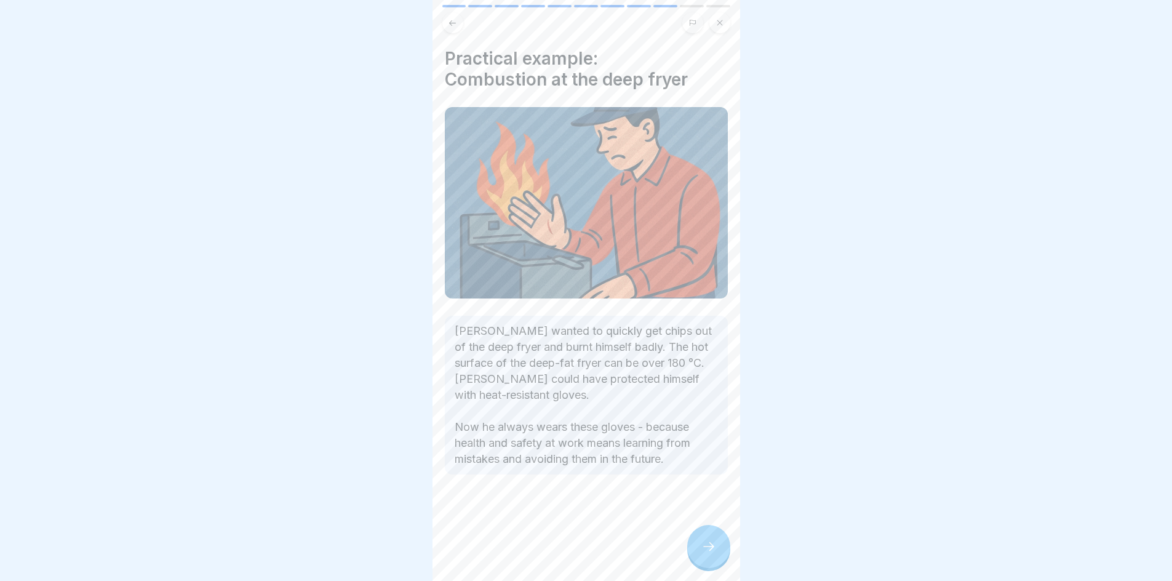
click at [704, 551] on icon at bounding box center [708, 546] width 15 height 15
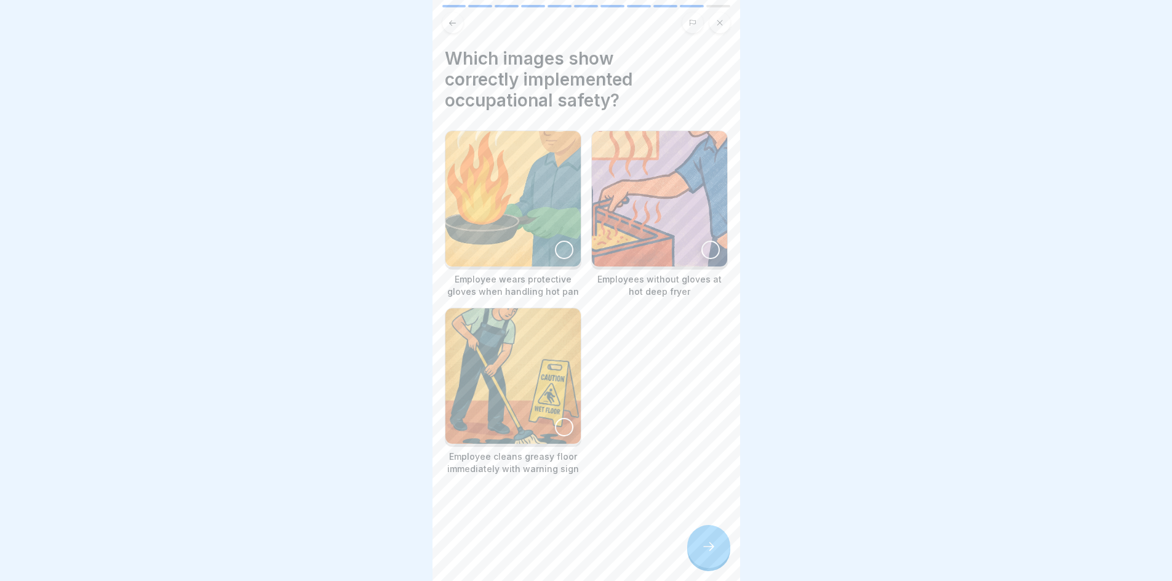
click at [560, 426] on div at bounding box center [564, 427] width 18 height 18
click at [555, 244] on div at bounding box center [564, 250] width 18 height 18
click at [703, 544] on div at bounding box center [708, 546] width 43 height 43
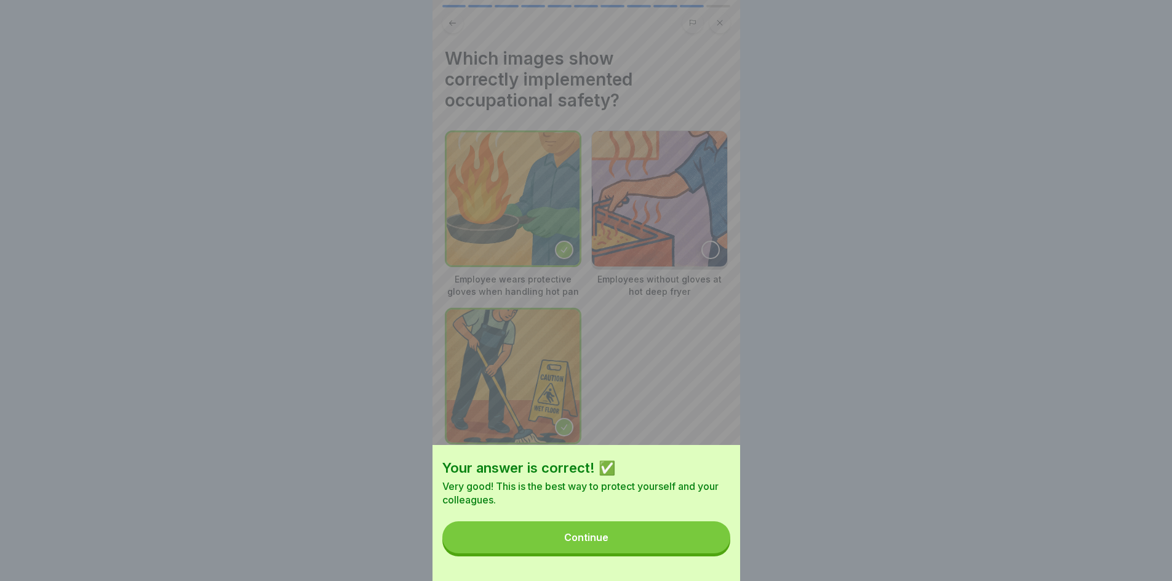
click at [703, 544] on button "Continue" at bounding box center [586, 537] width 288 height 32
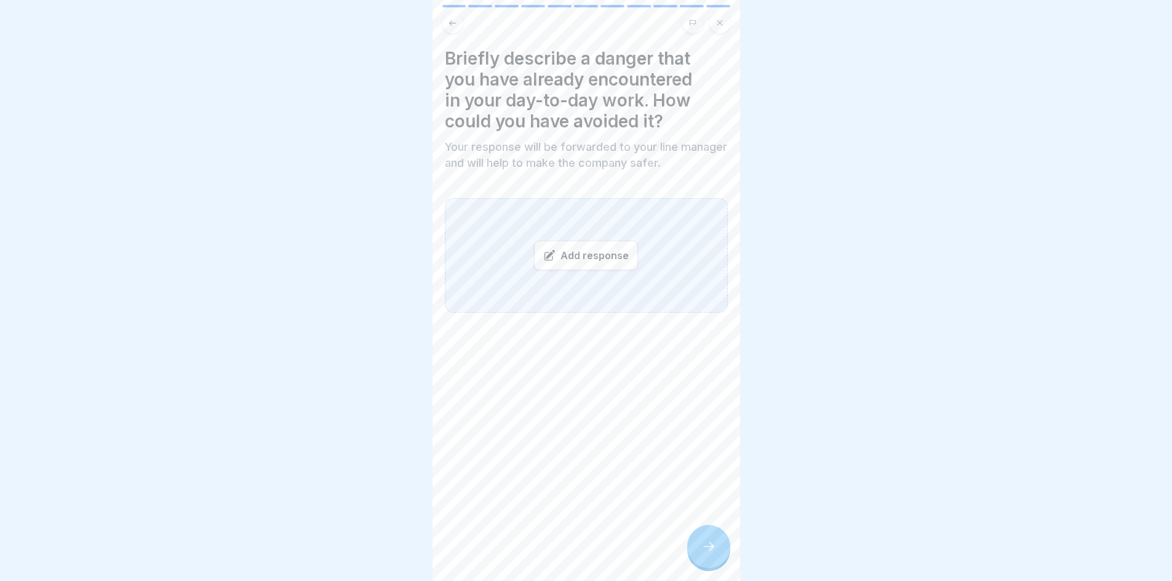
click at [597, 263] on div "Add response" at bounding box center [586, 256] width 104 height 30
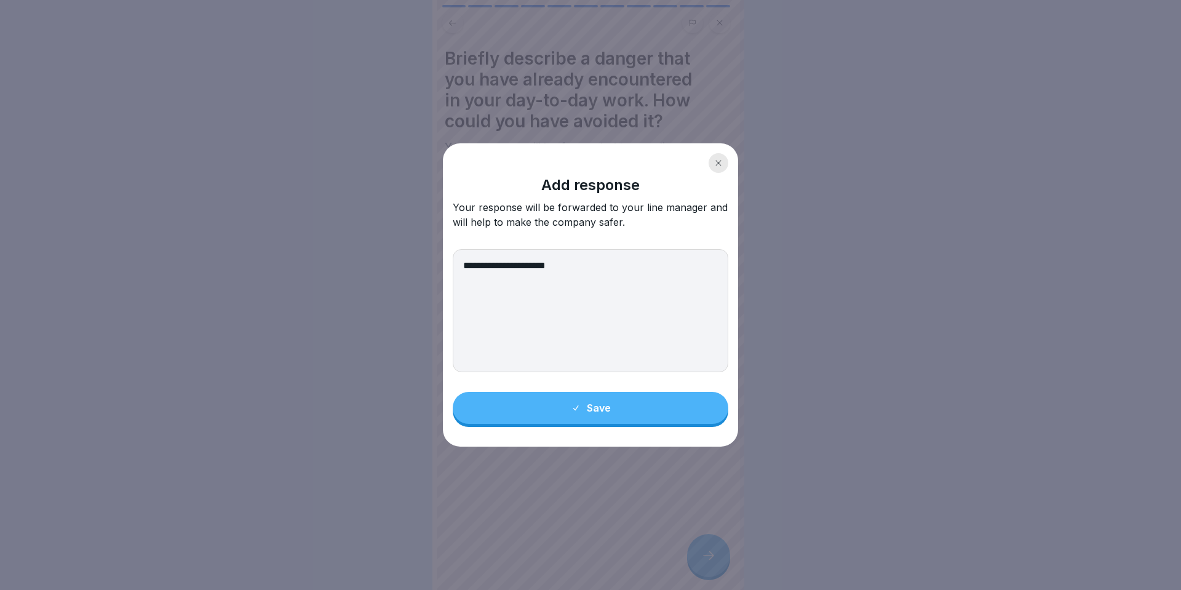
type textarea "**********"
click at [587, 416] on button "Save" at bounding box center [591, 408] width 276 height 32
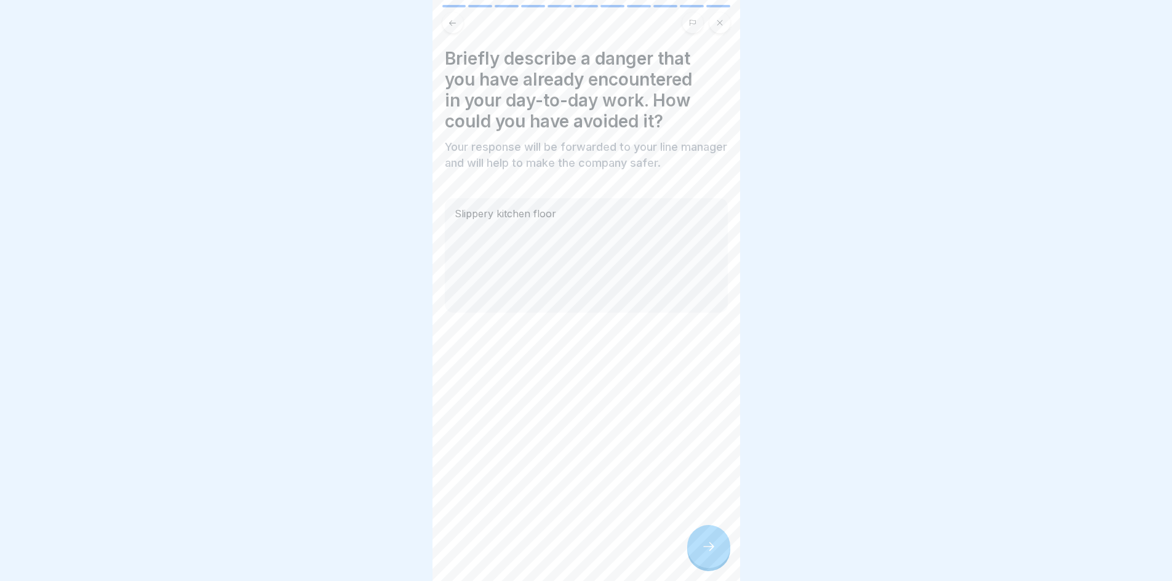
click at [705, 554] on icon at bounding box center [708, 546] width 15 height 15
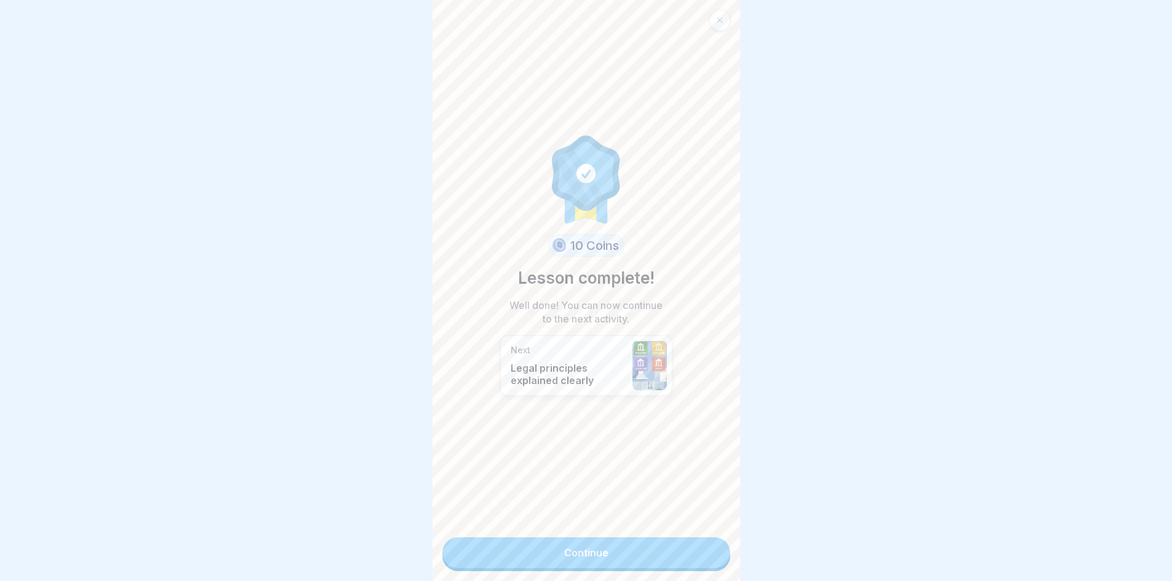
click at [690, 555] on link "Continue" at bounding box center [586, 552] width 288 height 31
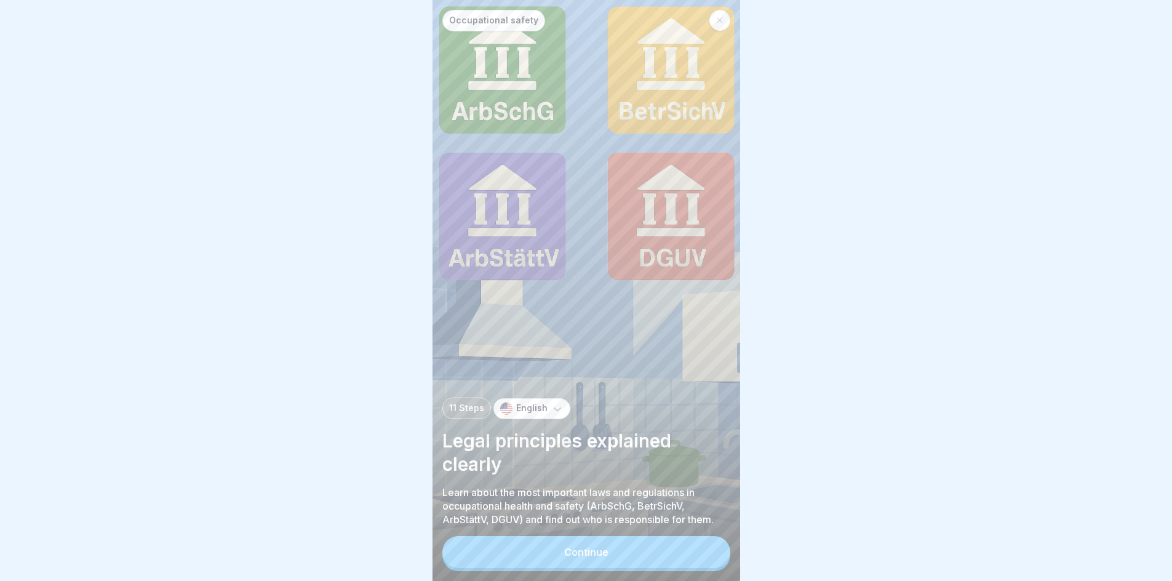
click at [637, 567] on button "Continue" at bounding box center [586, 552] width 288 height 32
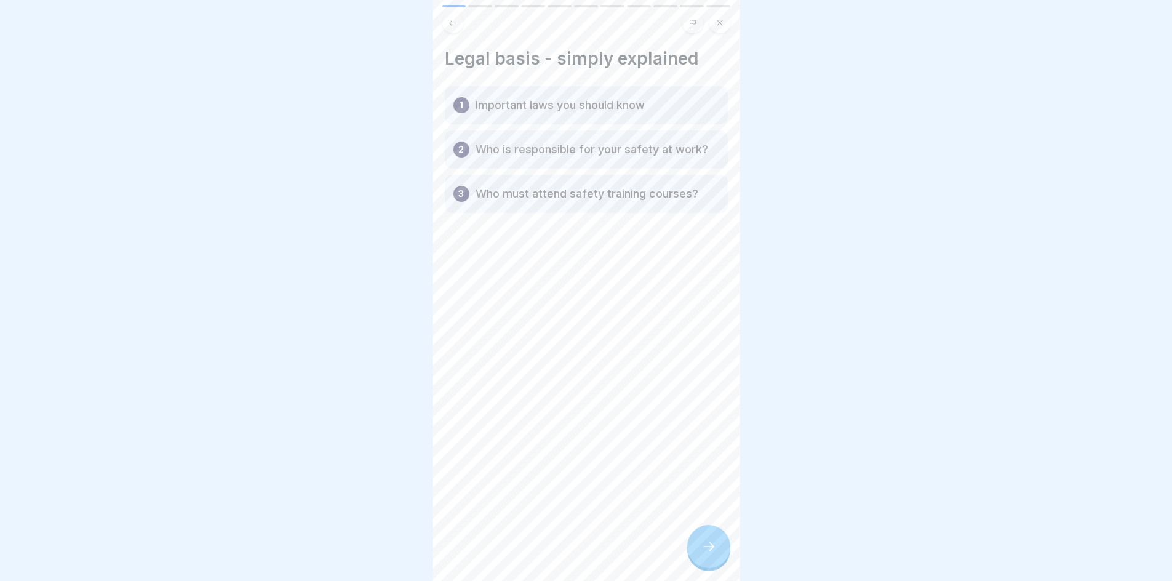
click at [708, 554] on icon at bounding box center [708, 546] width 15 height 15
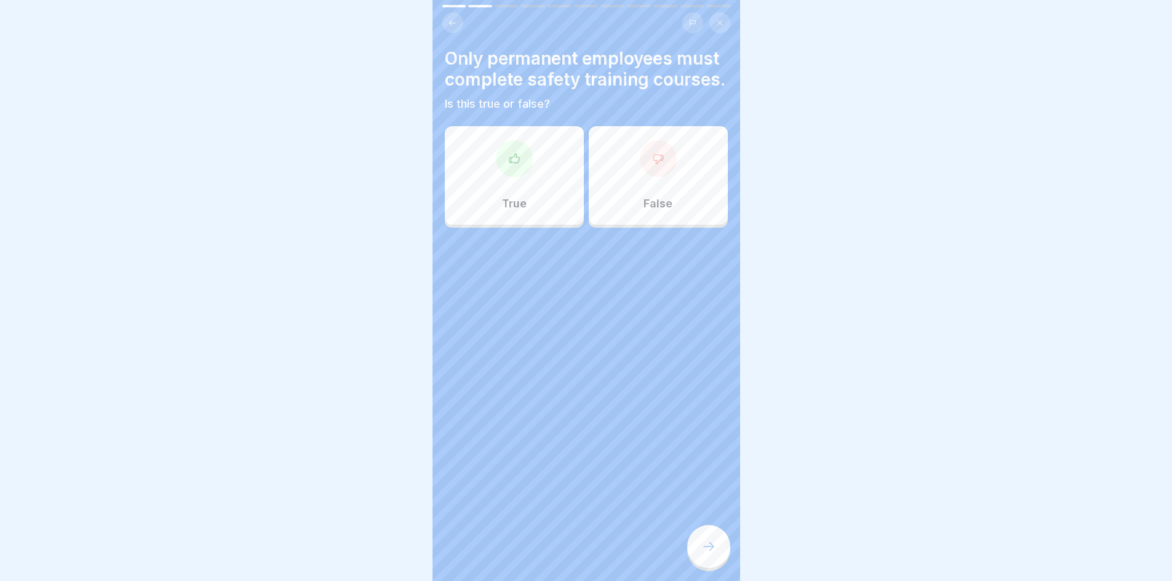
click at [640, 177] on div at bounding box center [658, 158] width 37 height 37
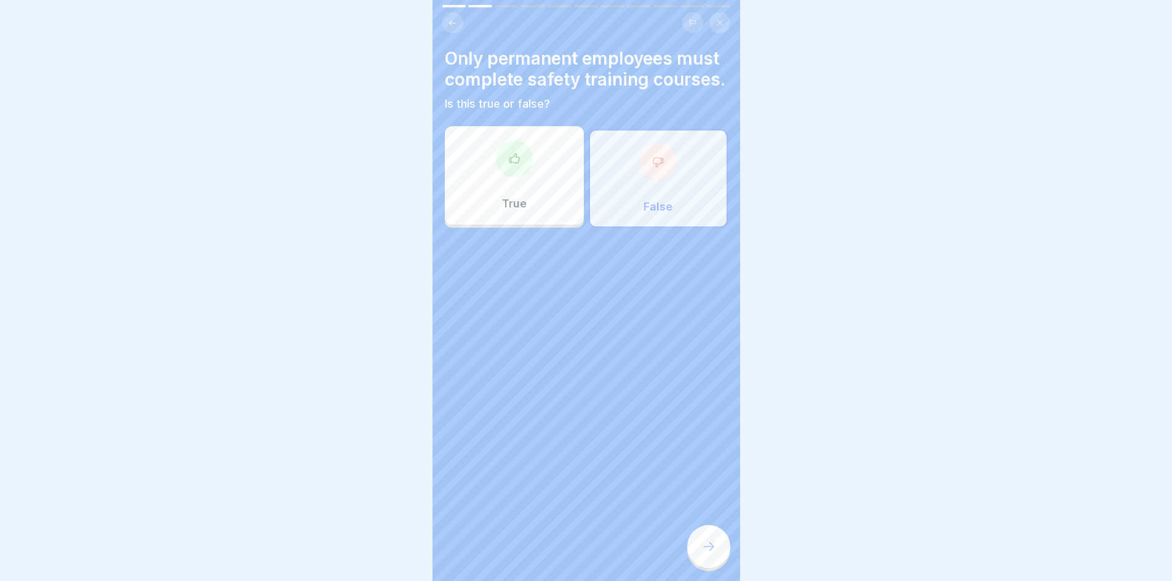
click at [710, 554] on icon at bounding box center [708, 546] width 15 height 15
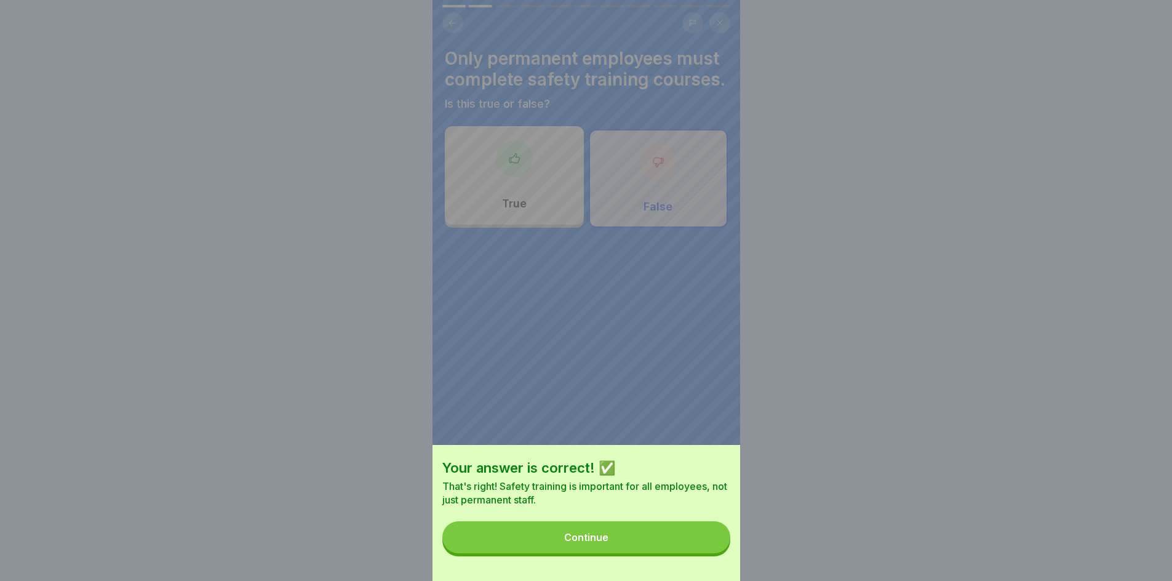
click at [675, 550] on button "Continue" at bounding box center [586, 537] width 288 height 32
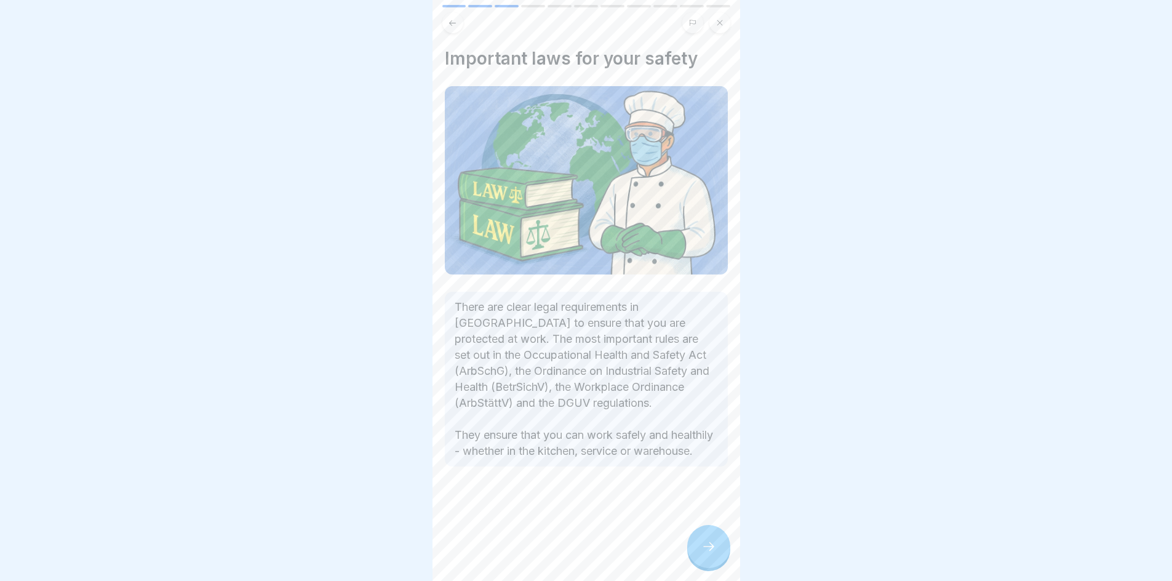
click at [710, 554] on icon at bounding box center [708, 546] width 15 height 15
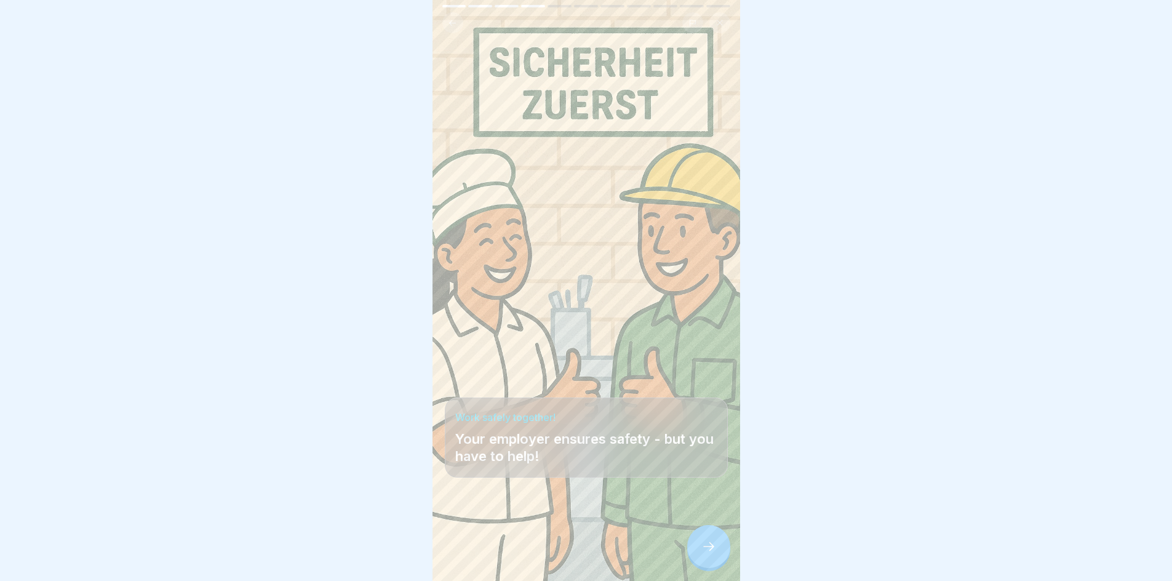
click at [710, 554] on icon at bounding box center [708, 546] width 15 height 15
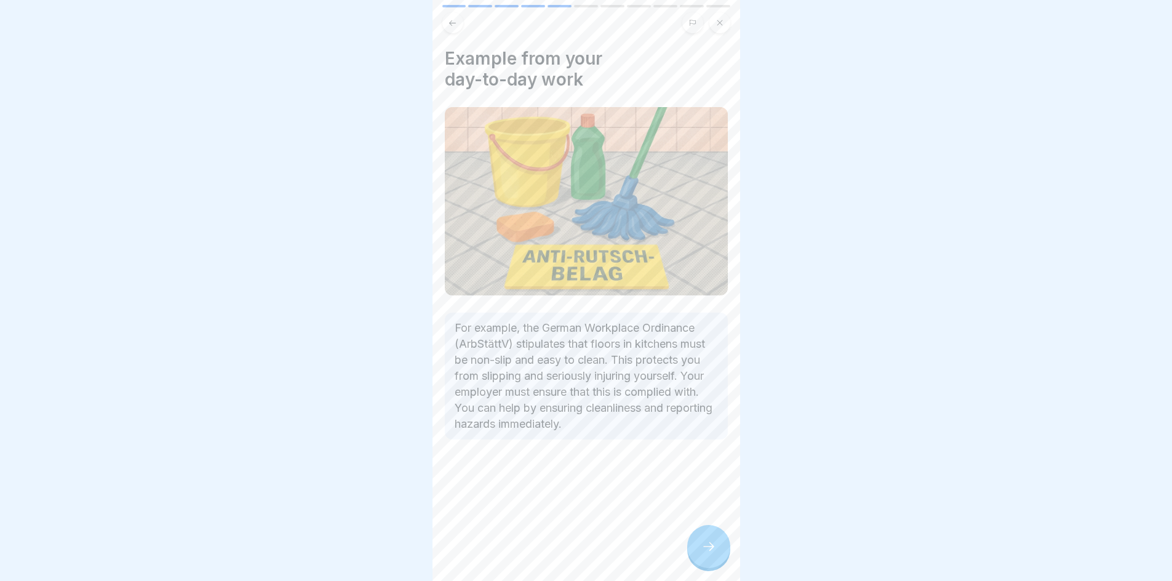
click at [710, 554] on icon at bounding box center [708, 546] width 15 height 15
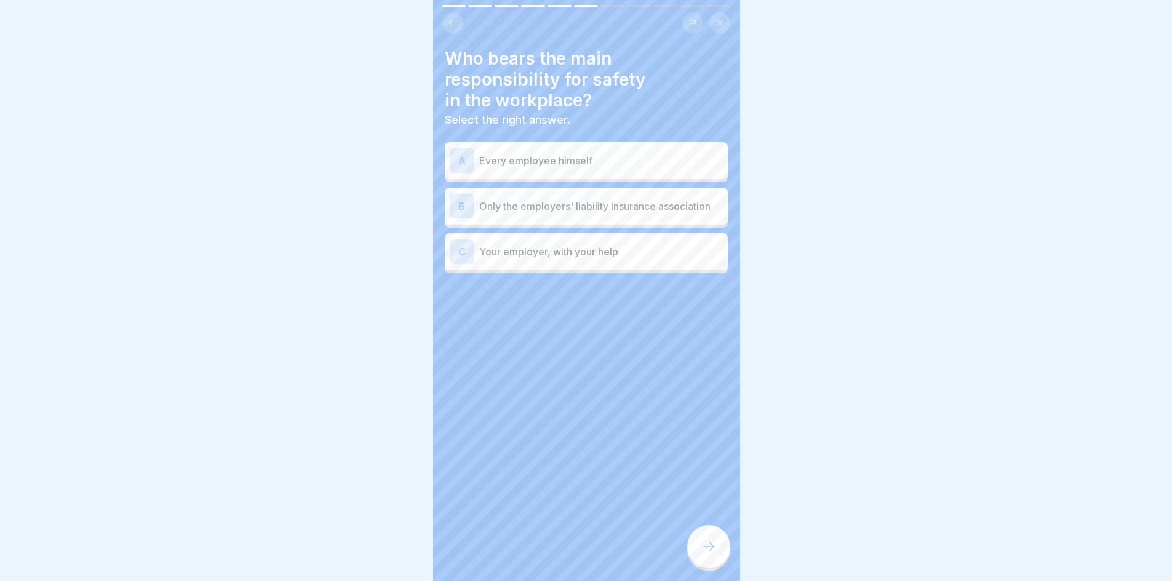
click at [615, 264] on div "C Your employer, with your help" at bounding box center [586, 251] width 273 height 25
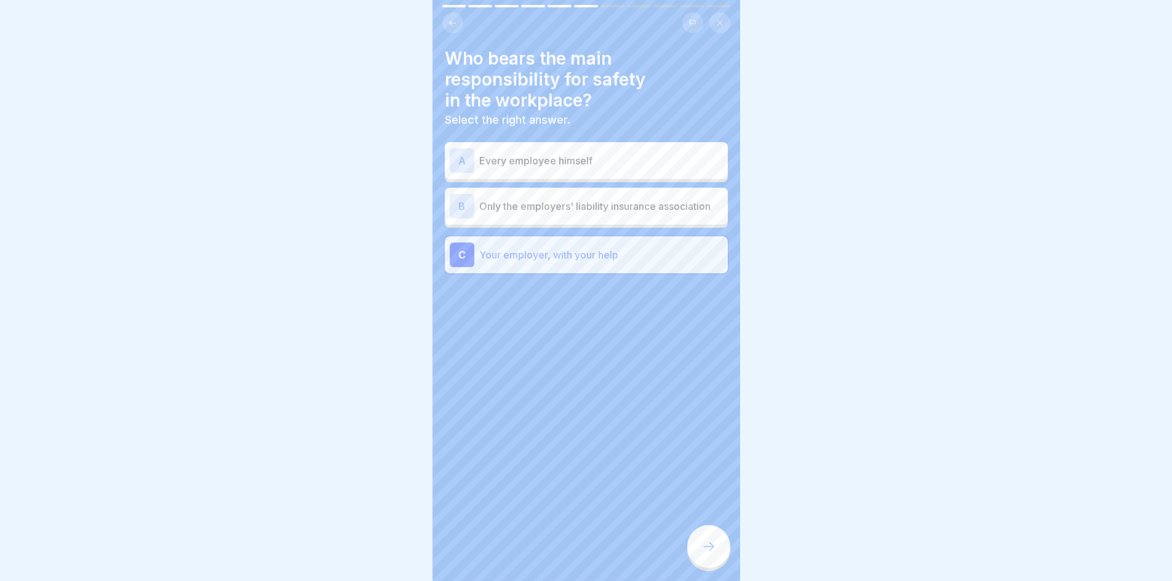
click at [704, 543] on div at bounding box center [708, 546] width 43 height 43
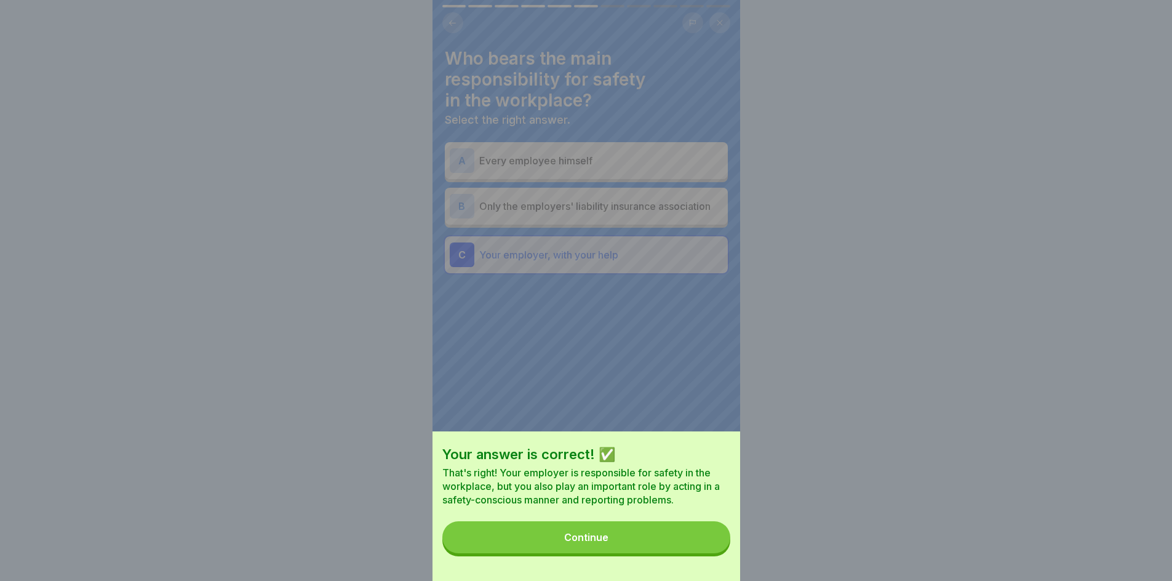
click at [685, 535] on button "Continue" at bounding box center [586, 537] width 288 height 32
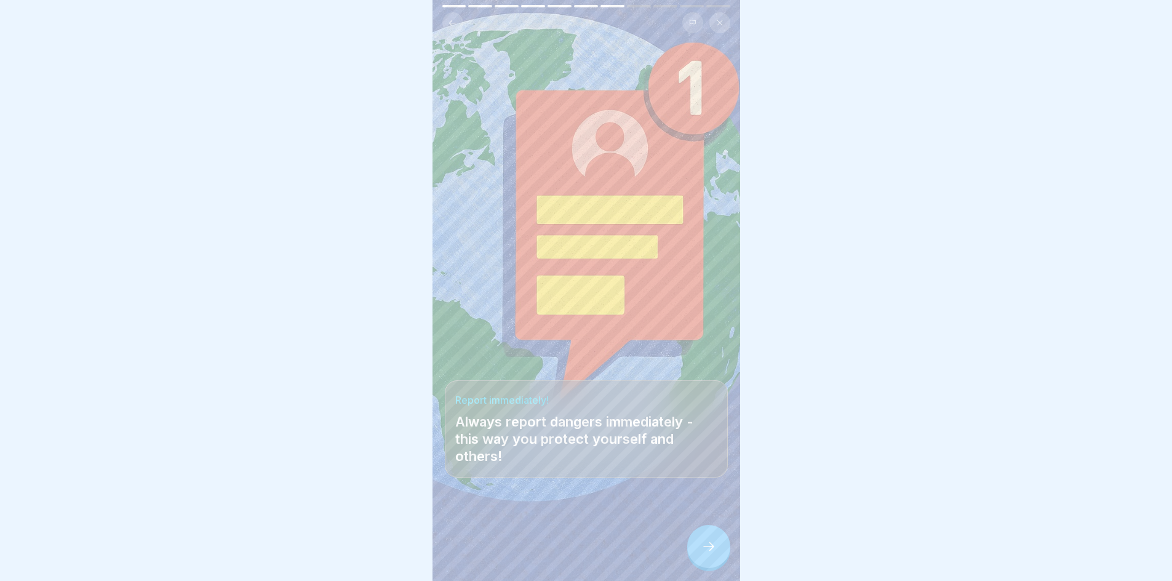
click at [704, 554] on icon at bounding box center [708, 546] width 15 height 15
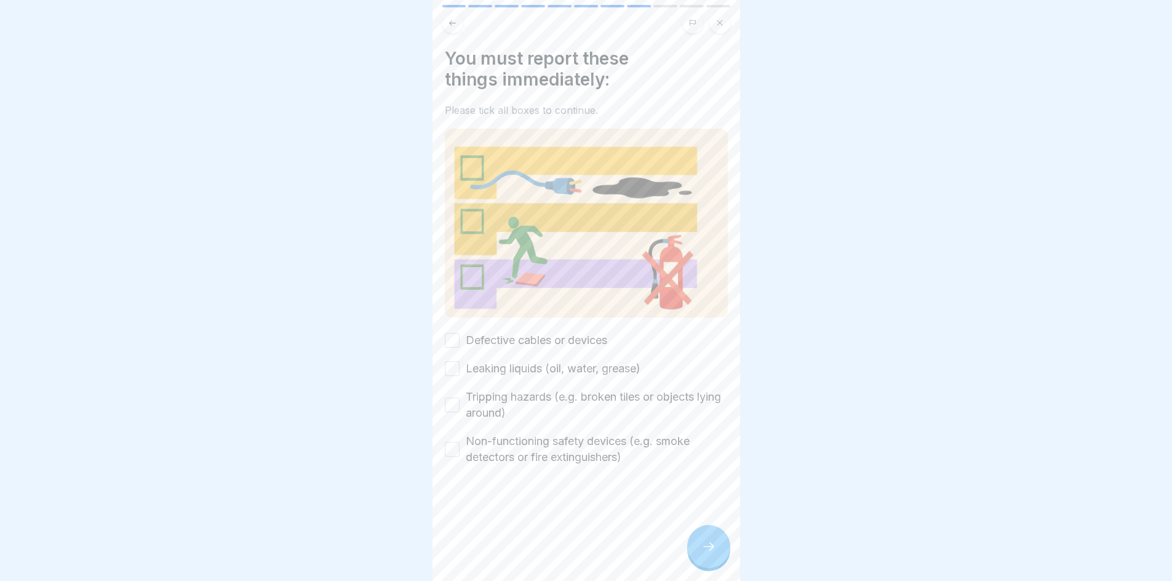
click at [452, 336] on button "Defective cables or devices" at bounding box center [452, 340] width 15 height 15
click at [450, 361] on button "Leaking liquids (oil, water, grease)" at bounding box center [452, 368] width 15 height 15
click at [456, 397] on button "Tripping hazards (e.g. broken tiles or objects lying around)" at bounding box center [452, 404] width 15 height 15
click at [450, 442] on button "Non-functioning safety devices (e.g. smoke detectors or fire extinguishers)" at bounding box center [452, 449] width 15 height 15
click at [701, 554] on icon at bounding box center [708, 546] width 15 height 15
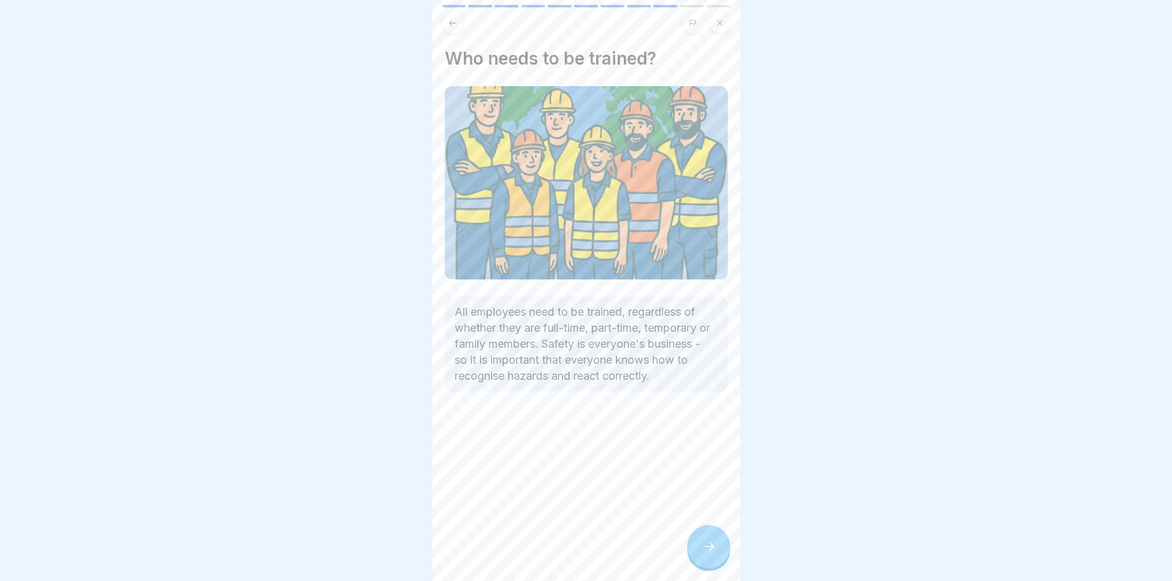
click at [701, 554] on icon at bounding box center [708, 546] width 15 height 15
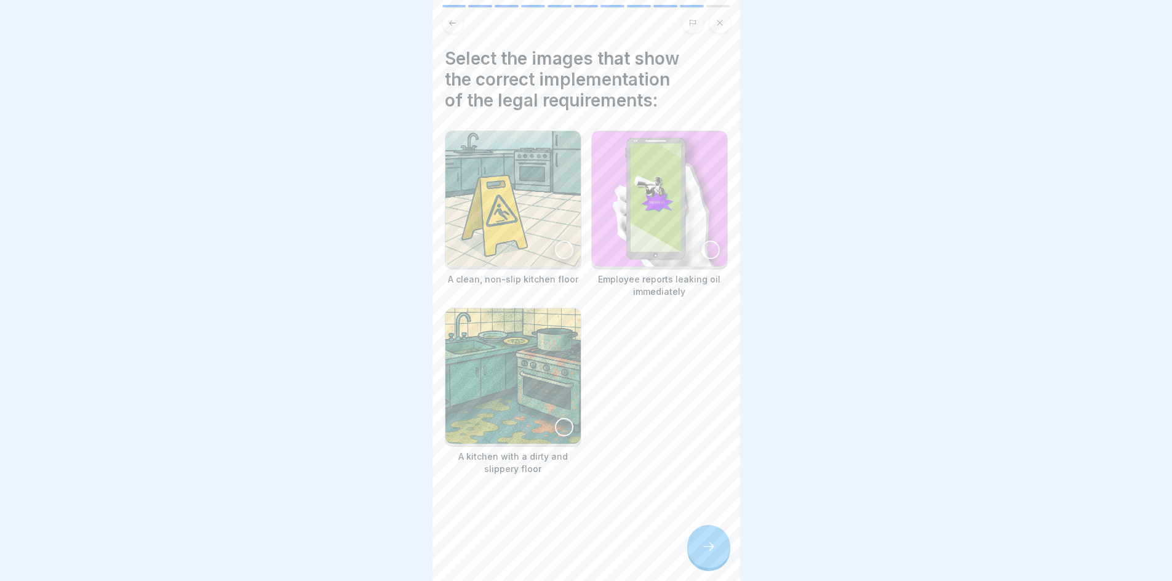
click at [557, 245] on div at bounding box center [564, 250] width 18 height 18
click at [704, 254] on div at bounding box center [710, 250] width 18 height 18
click at [710, 554] on icon at bounding box center [708, 546] width 15 height 15
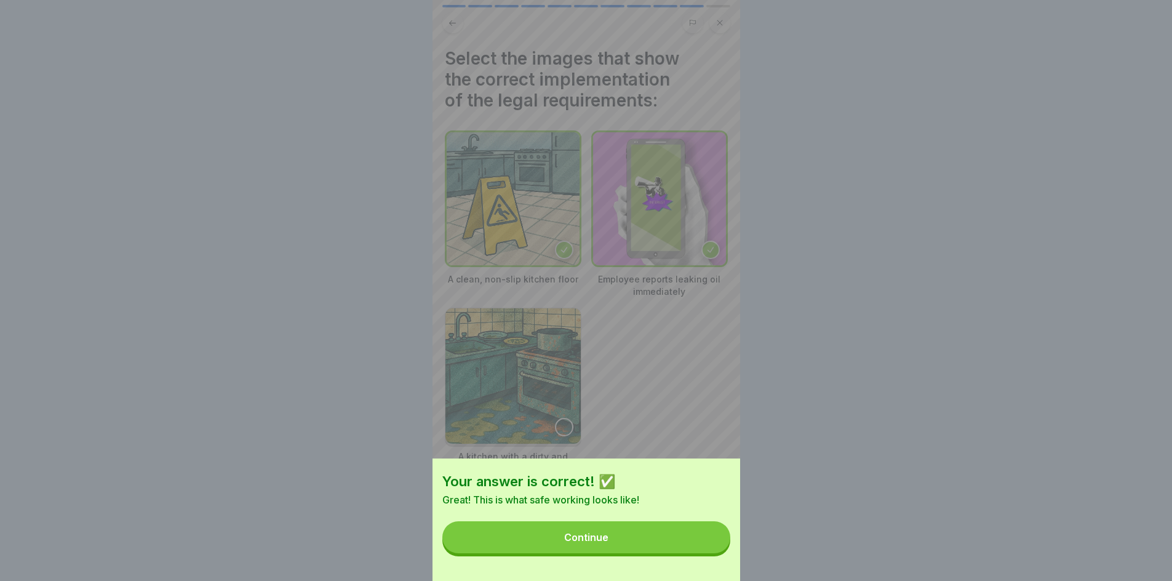
click at [651, 543] on button "Continue" at bounding box center [586, 537] width 288 height 32
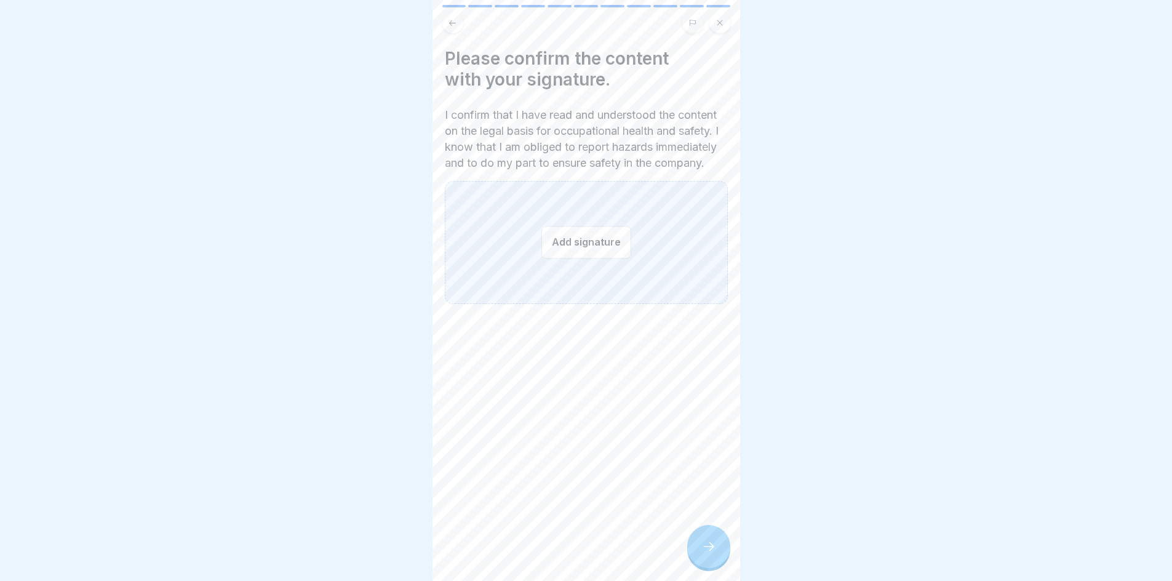
click at [594, 257] on button "Add signature" at bounding box center [586, 242] width 90 height 33
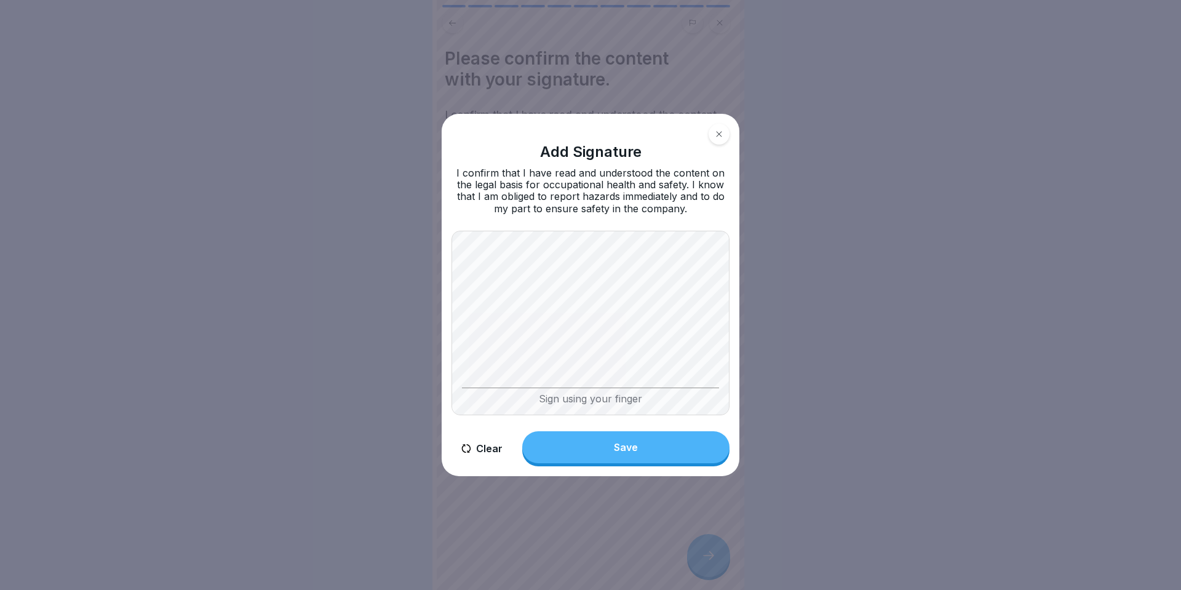
click at [624, 459] on button "Save" at bounding box center [625, 447] width 207 height 32
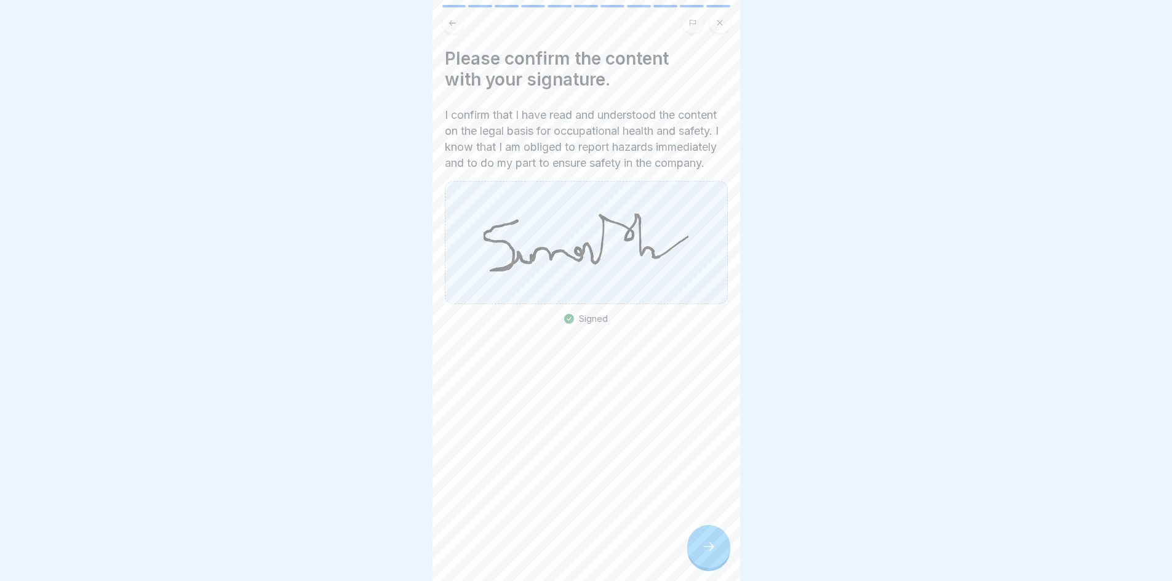
click at [707, 554] on icon at bounding box center [708, 546] width 15 height 15
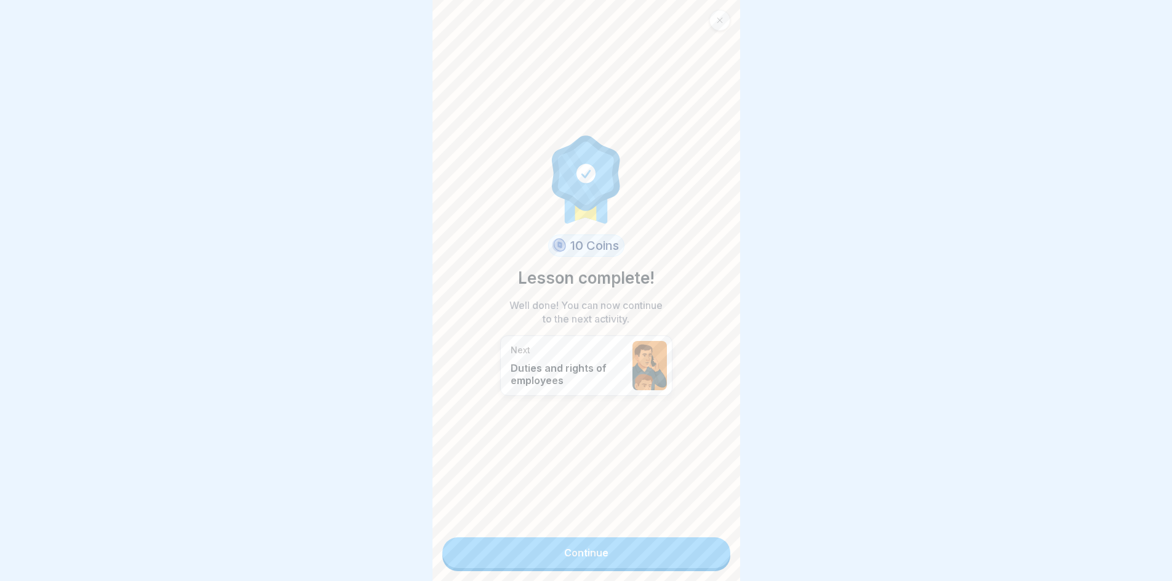
click at [661, 556] on link "Continue" at bounding box center [586, 552] width 288 height 31
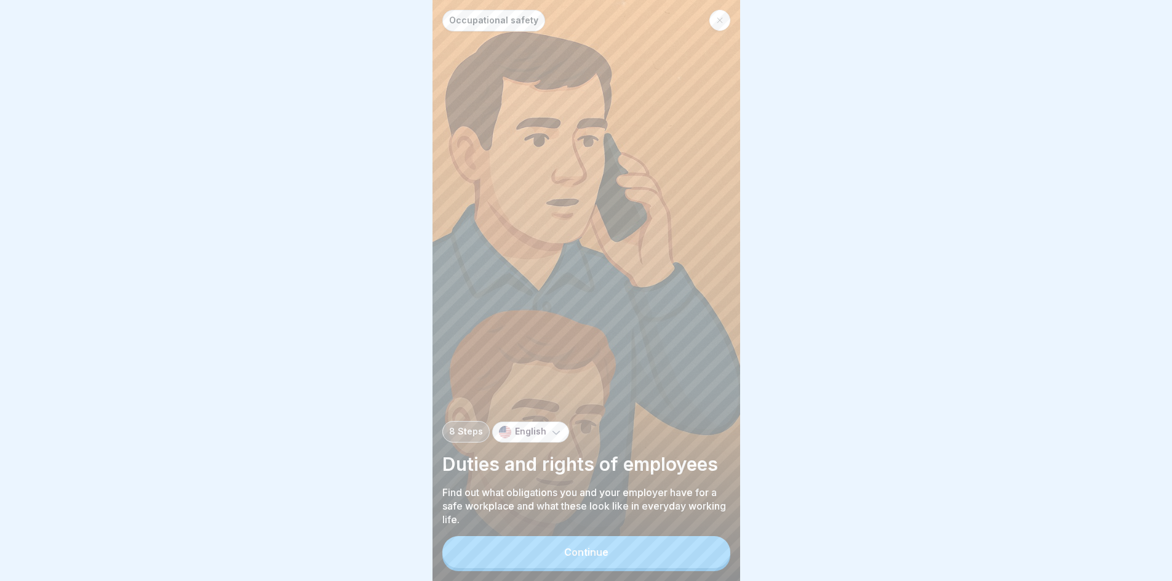
click at [639, 555] on button "Continue" at bounding box center [586, 552] width 288 height 32
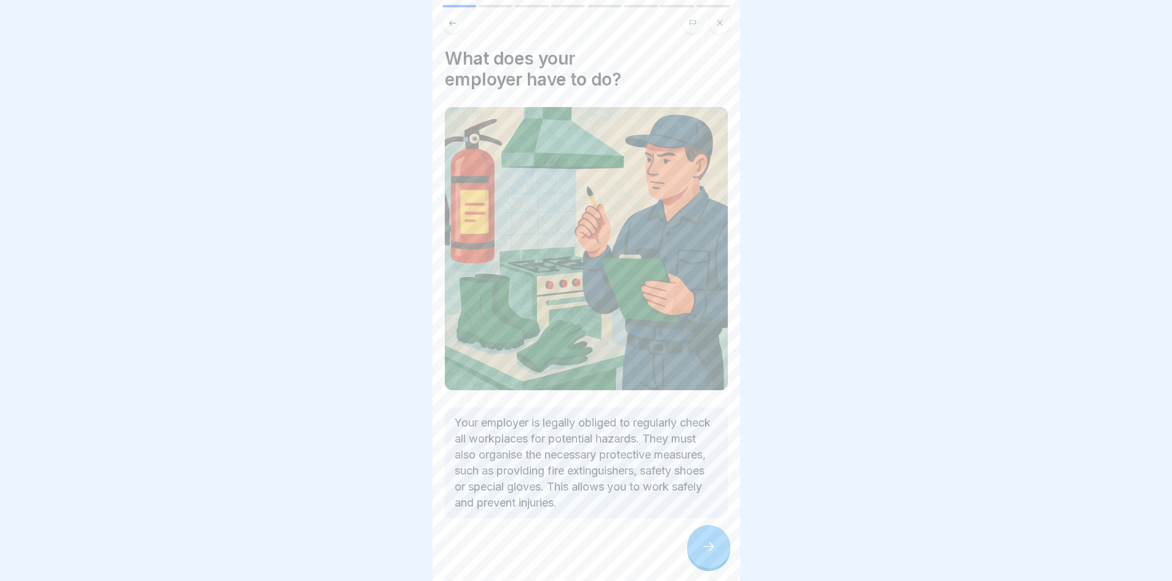
click at [638, 555] on div at bounding box center [586, 555] width 283 height 74
click at [671, 568] on div at bounding box center [586, 555] width 283 height 74
click at [701, 551] on div at bounding box center [708, 546] width 43 height 43
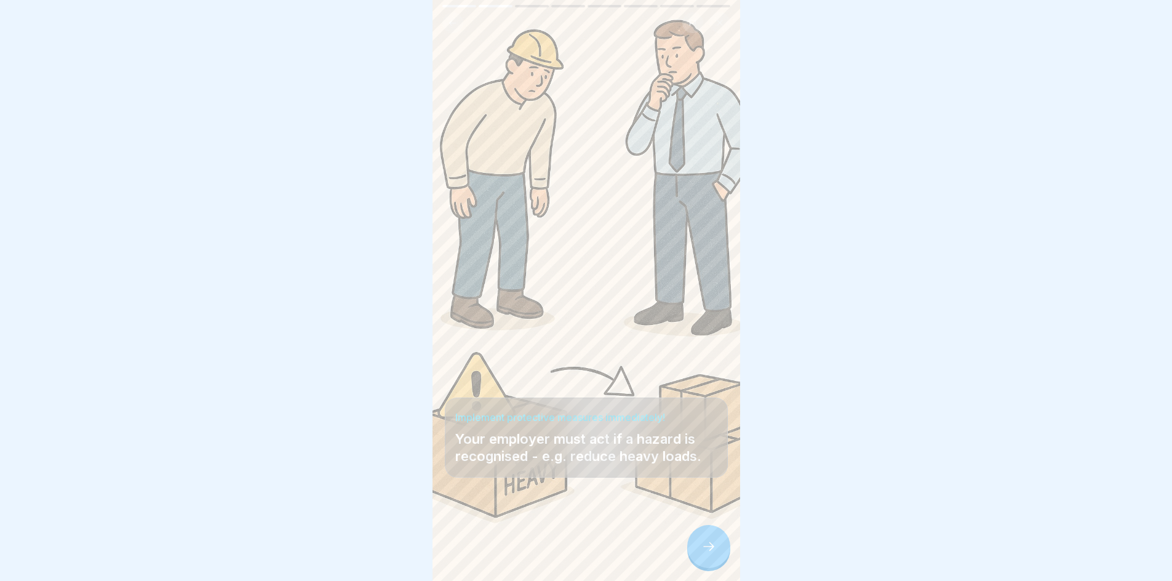
click at [703, 554] on icon at bounding box center [708, 546] width 15 height 15
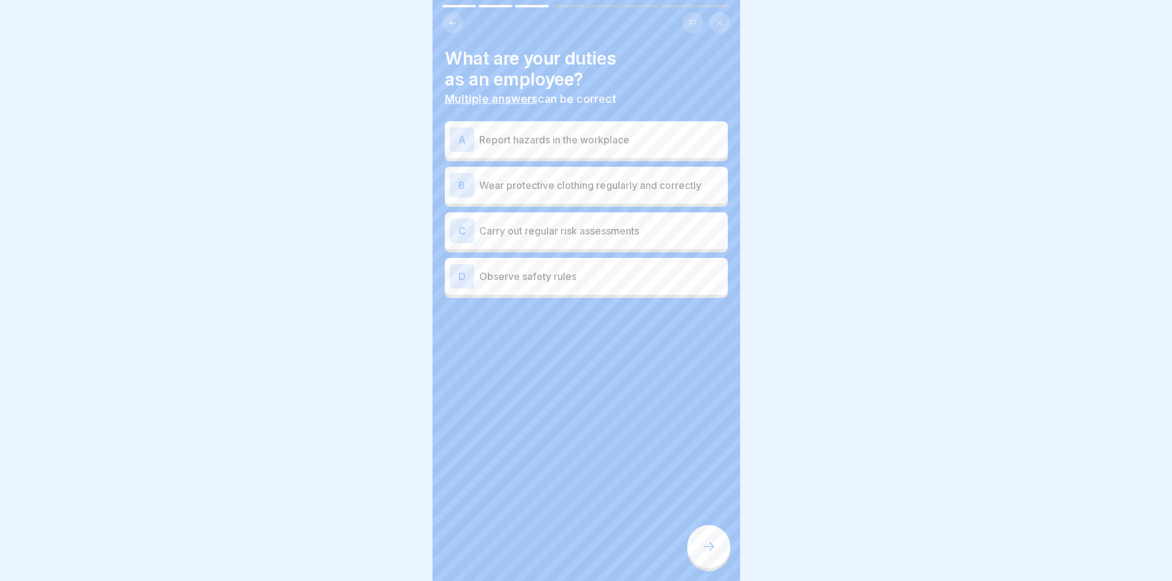
click at [555, 141] on p "Report hazards in the workplace" at bounding box center [601, 139] width 244 height 15
click at [550, 184] on p "Wear protective clothing regularly and correctly" at bounding box center [601, 185] width 244 height 15
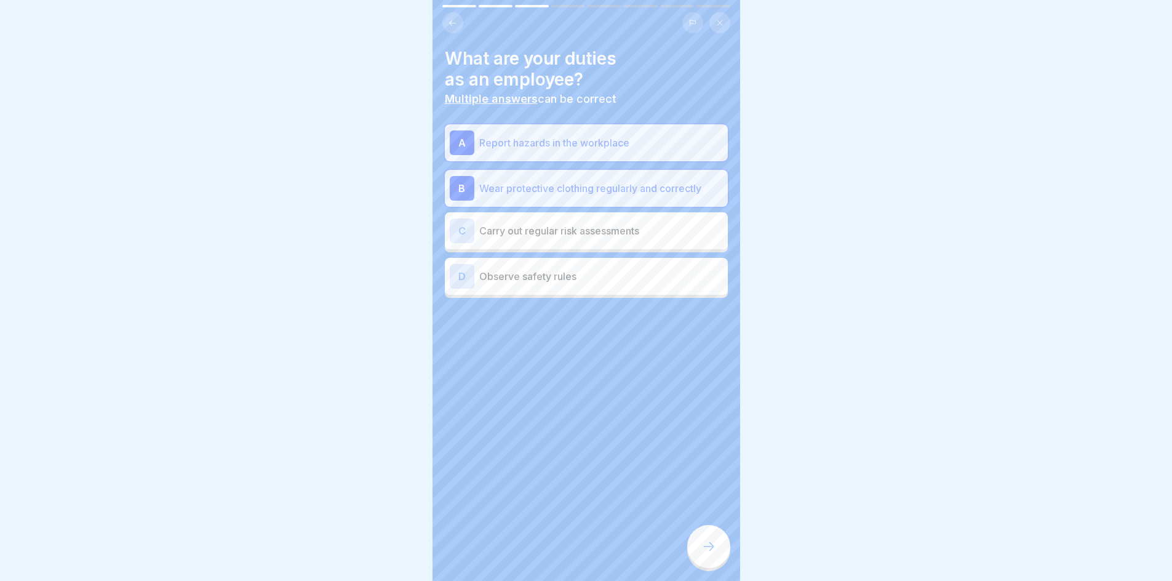
click at [550, 184] on p "Wear protective clothing regularly and correctly" at bounding box center [601, 188] width 244 height 15
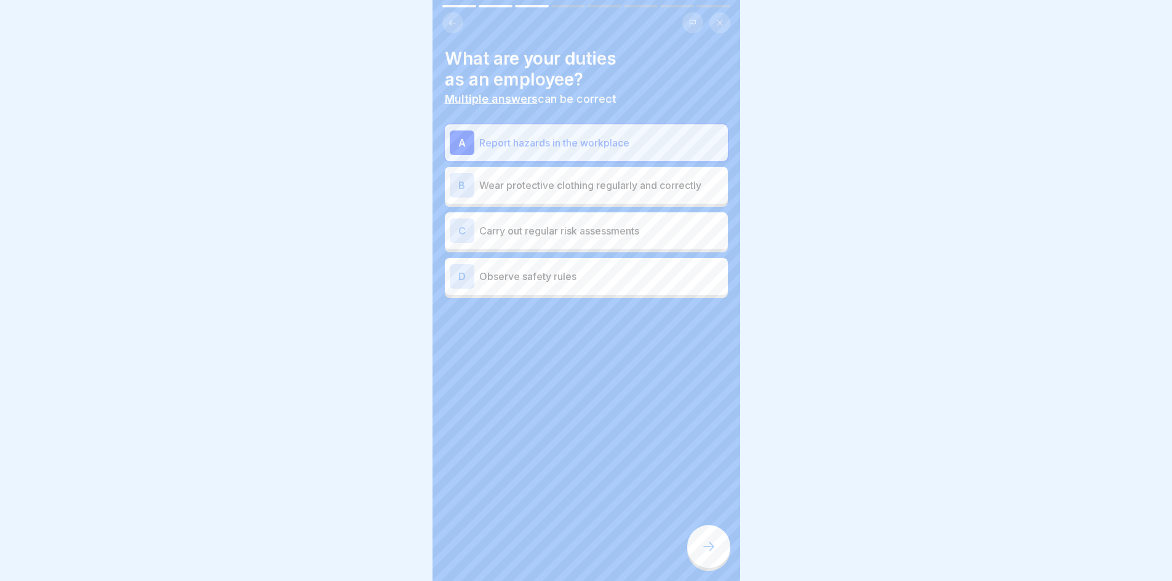
click at [549, 279] on p "Observe safety rules" at bounding box center [601, 276] width 244 height 15
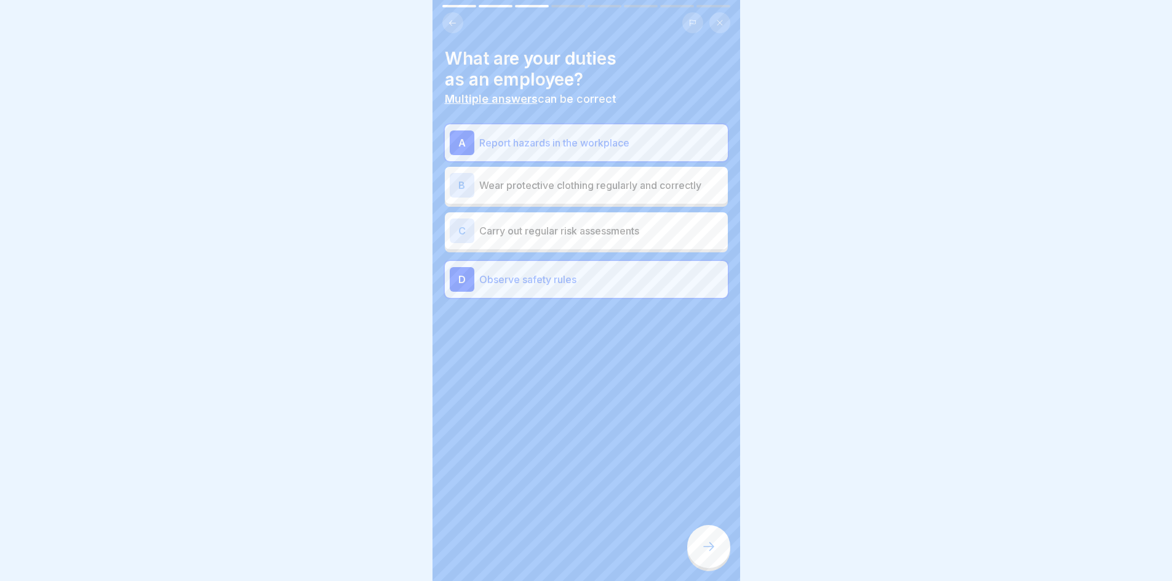
click at [714, 549] on div at bounding box center [708, 546] width 43 height 43
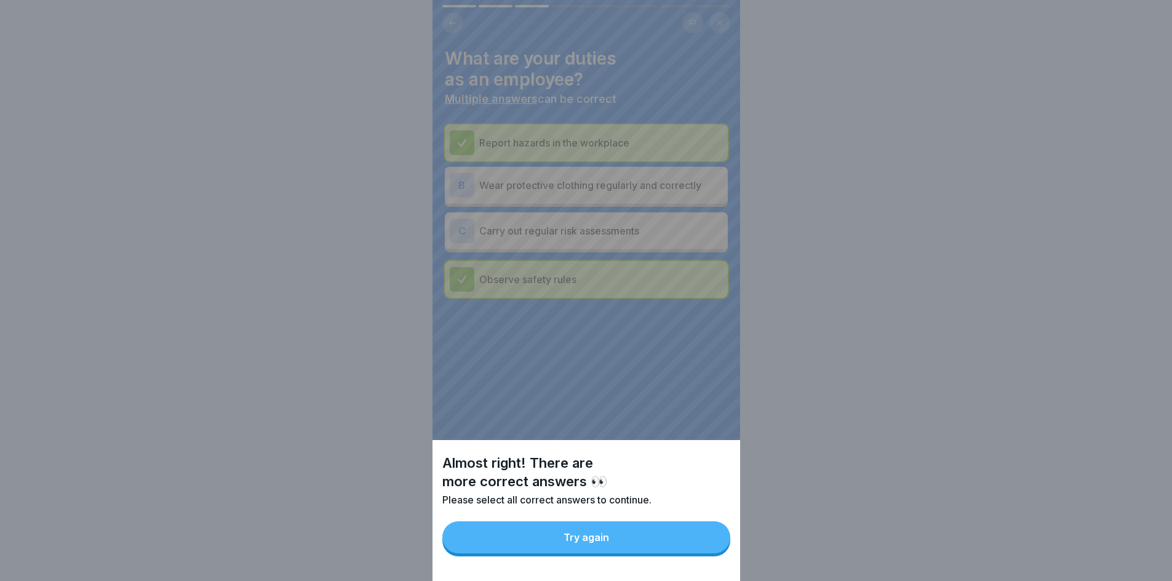
click at [662, 553] on button "Try again" at bounding box center [586, 537] width 288 height 32
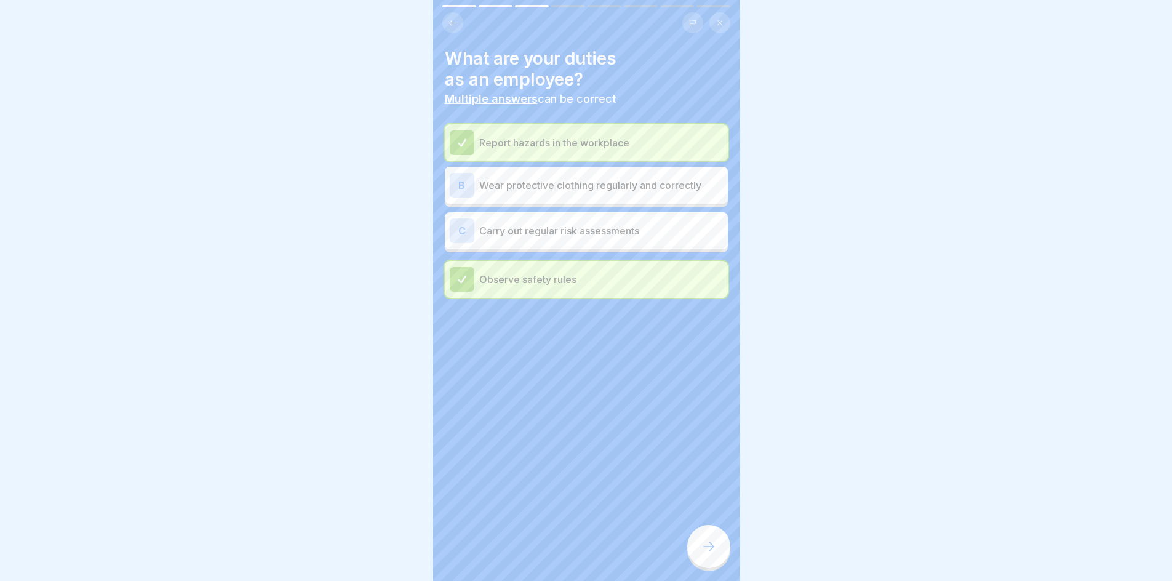
click at [706, 554] on icon at bounding box center [708, 546] width 15 height 15
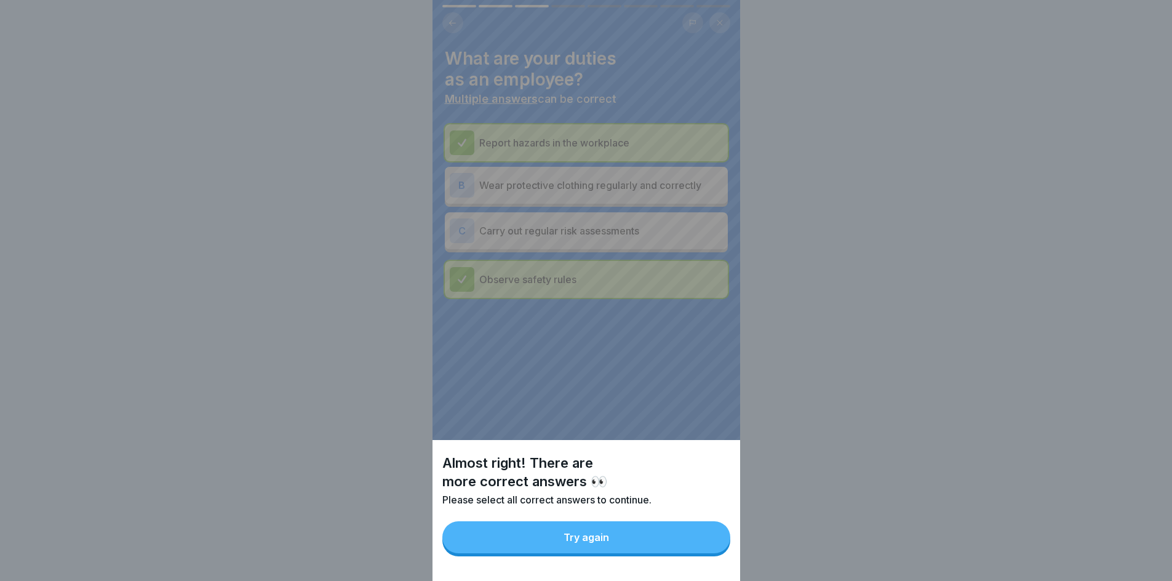
click at [583, 543] on div "Try again" at bounding box center [586, 536] width 46 height 11
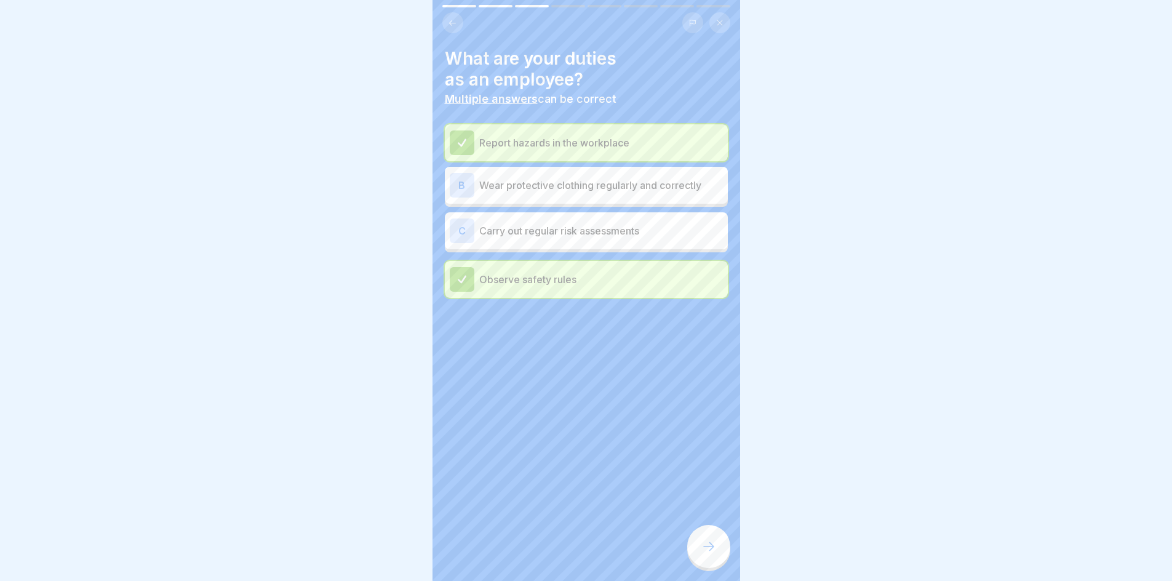
click at [562, 225] on p "Carry out regular risk assessments" at bounding box center [601, 230] width 244 height 15
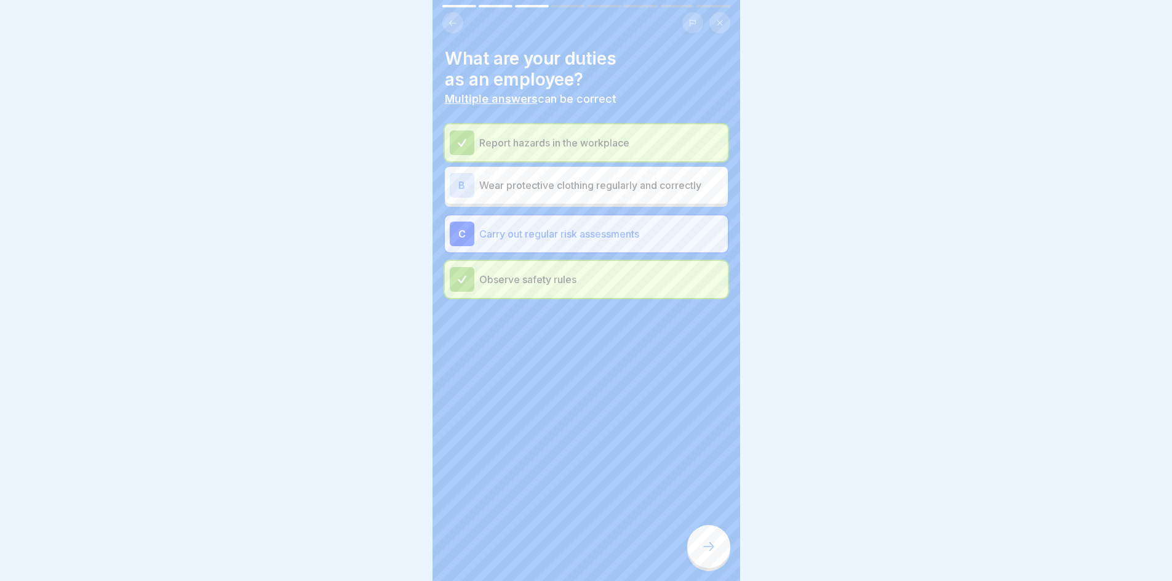
click at [699, 558] on div at bounding box center [708, 546] width 43 height 43
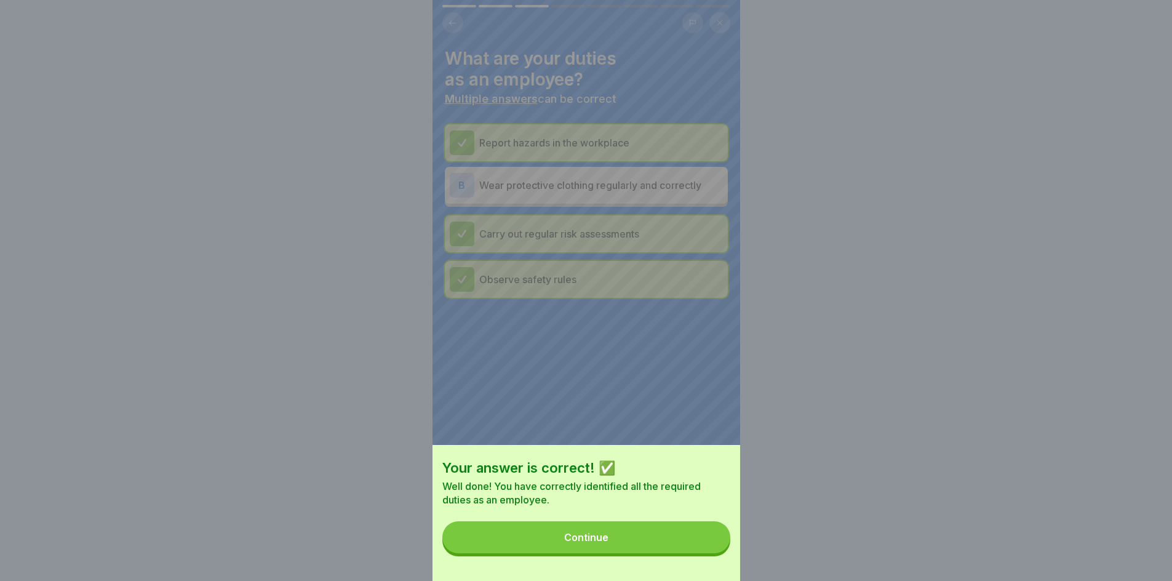
click at [611, 553] on button "Continue" at bounding box center [586, 537] width 288 height 32
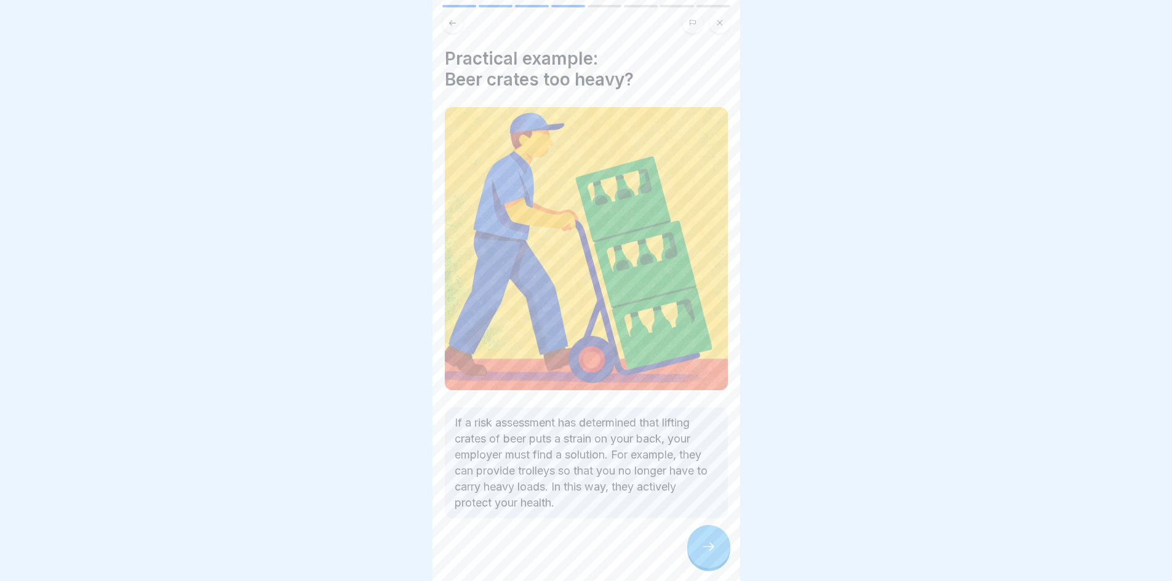
click at [714, 554] on icon at bounding box center [708, 546] width 15 height 15
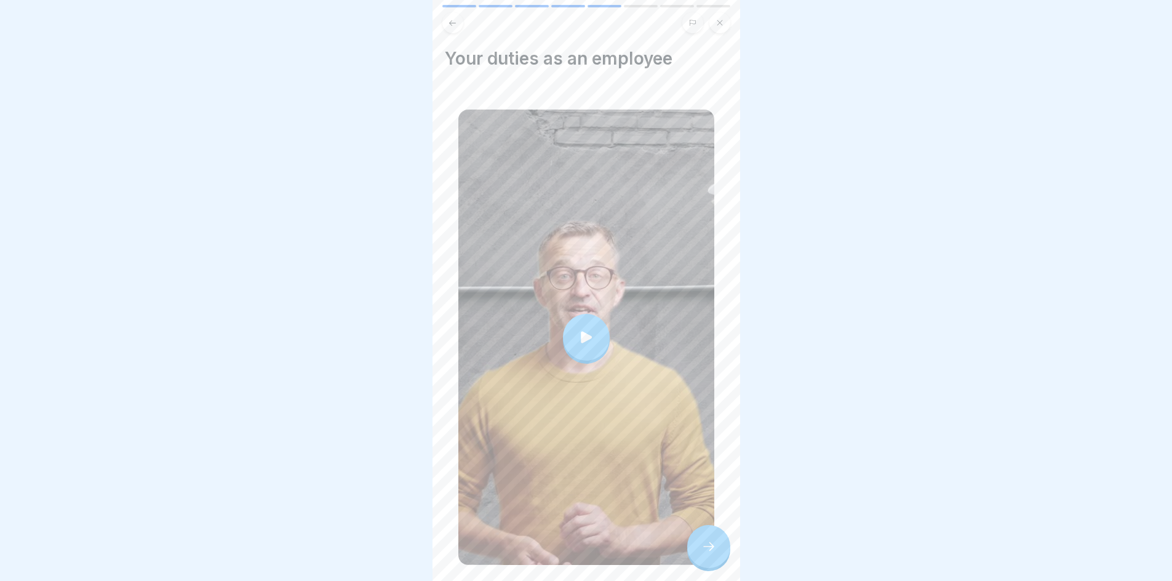
click at [594, 327] on div at bounding box center [586, 337] width 47 height 47
click at [725, 566] on div at bounding box center [708, 546] width 43 height 43
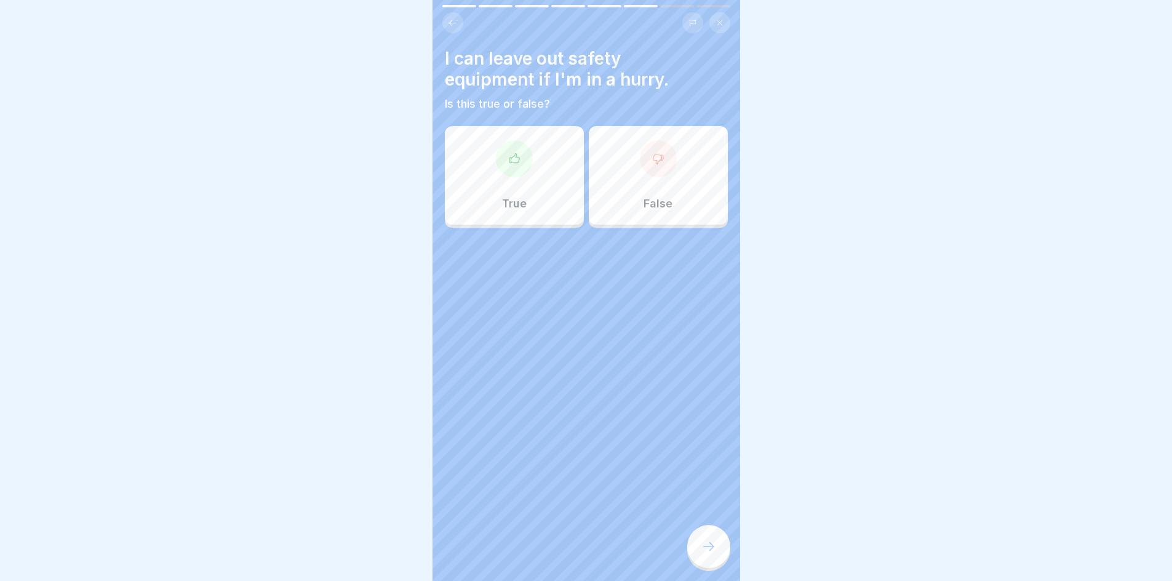
click at [521, 185] on div "True" at bounding box center [514, 175] width 139 height 98
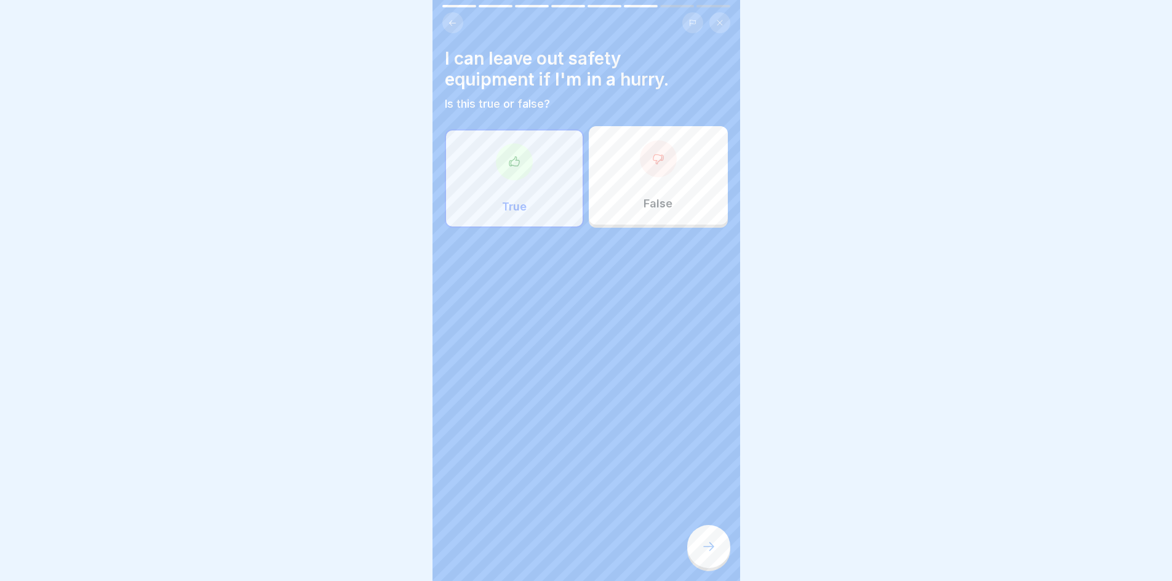
click at [604, 192] on div "False" at bounding box center [658, 175] width 139 height 98
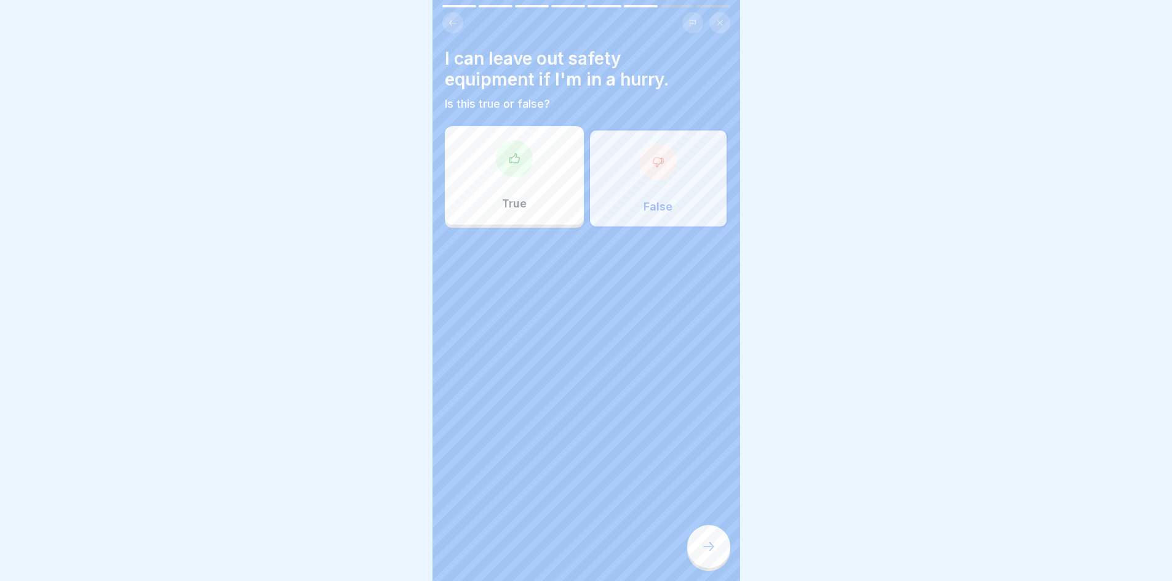
click at [716, 562] on div at bounding box center [708, 546] width 43 height 43
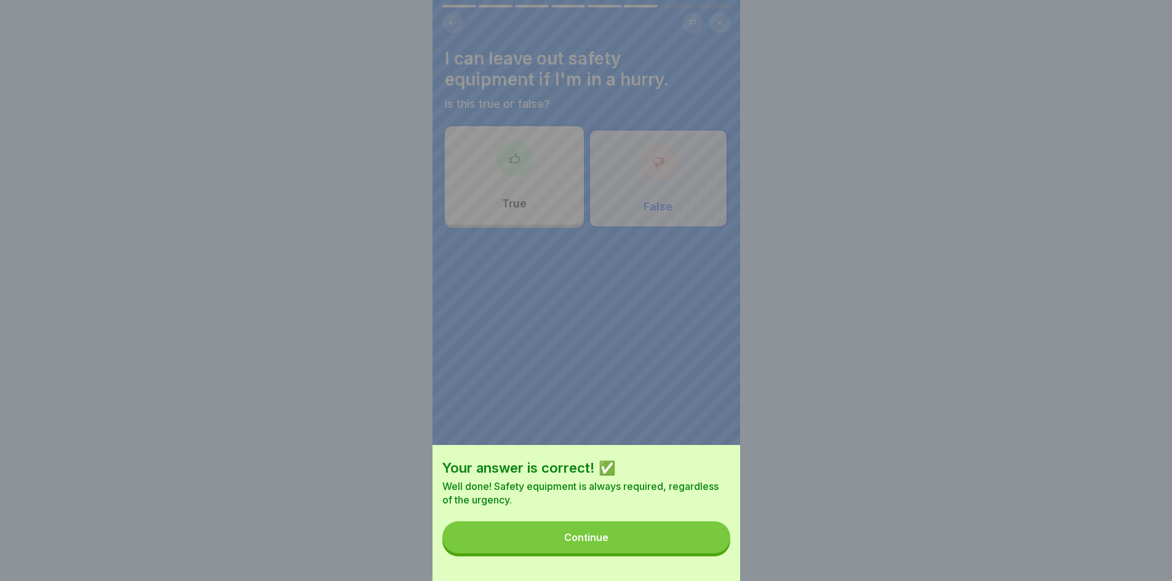
click at [651, 546] on button "Continue" at bounding box center [586, 537] width 288 height 32
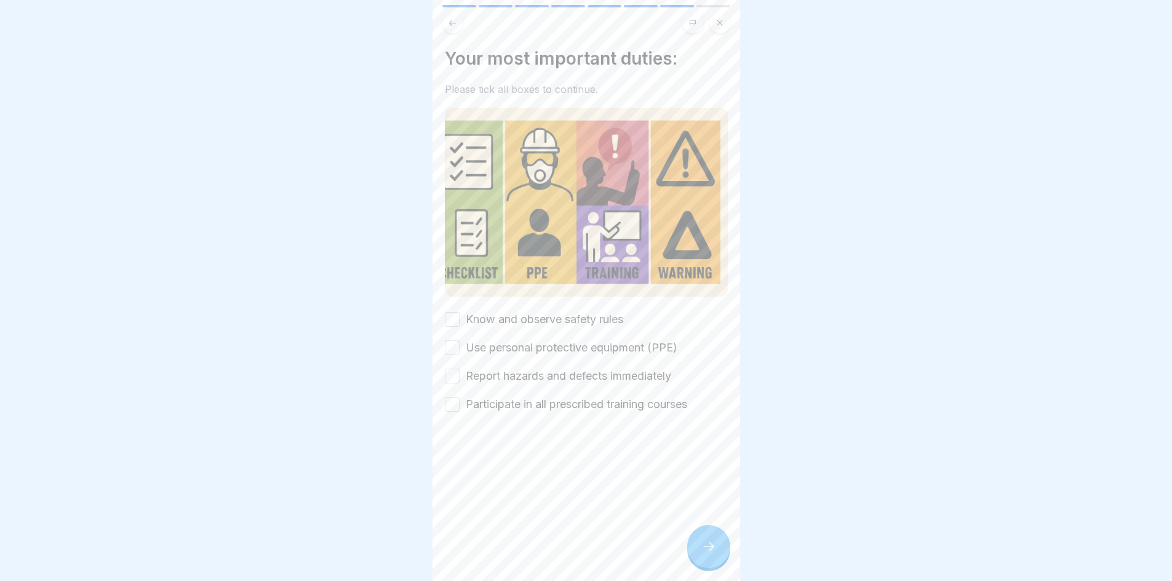
click at [459, 314] on button "Know and observe safety rules" at bounding box center [452, 319] width 15 height 15
click at [460, 342] on div "Use personal protective equipment (PPE)" at bounding box center [561, 348] width 233 height 16
click at [447, 340] on button "Use personal protective equipment (PPE)" at bounding box center [452, 347] width 15 height 15
click at [447, 368] on button "Report hazards and defects immediately" at bounding box center [452, 375] width 15 height 15
click at [453, 403] on button "Participate in all prescribed training courses" at bounding box center [452, 404] width 15 height 15
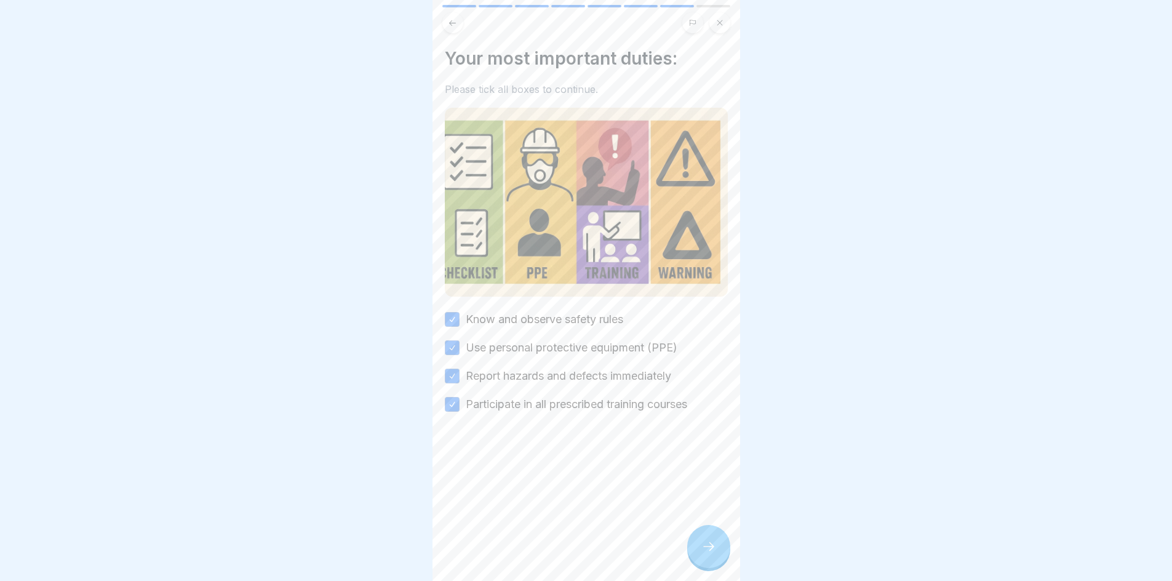
click at [706, 554] on icon at bounding box center [708, 546] width 15 height 15
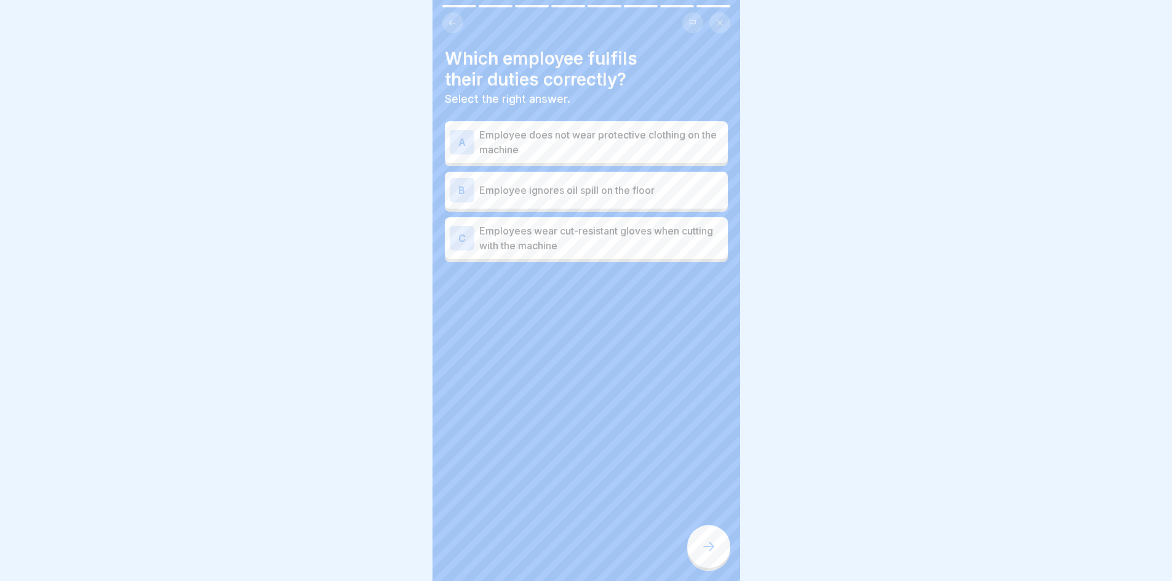
click at [555, 153] on p "Employee does not wear protective clothing on the machine" at bounding box center [601, 142] width 244 height 30
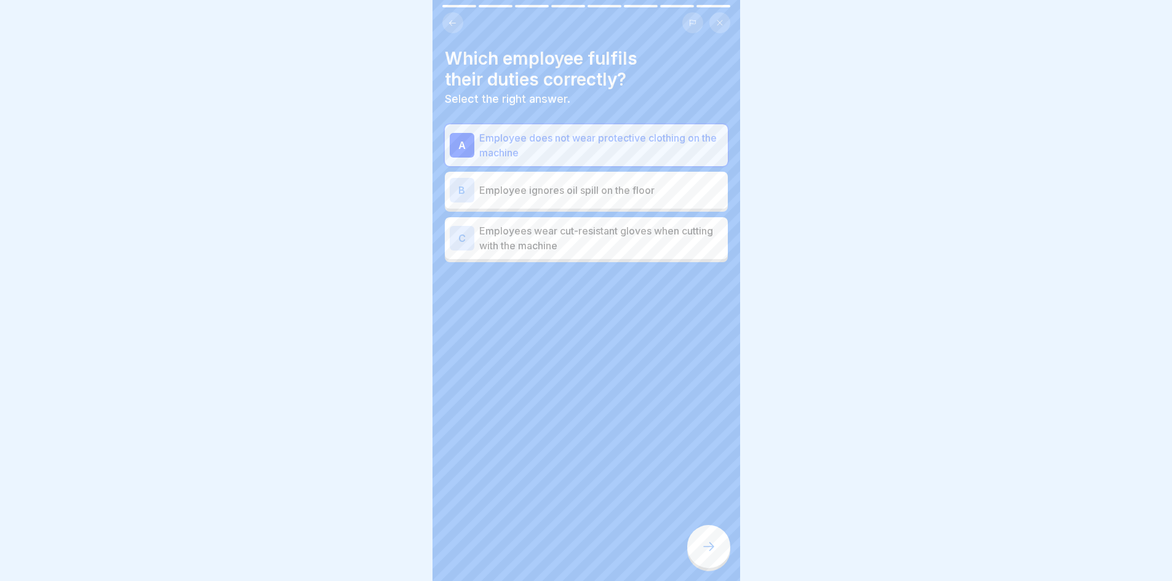
click at [456, 152] on div "A" at bounding box center [462, 145] width 25 height 25
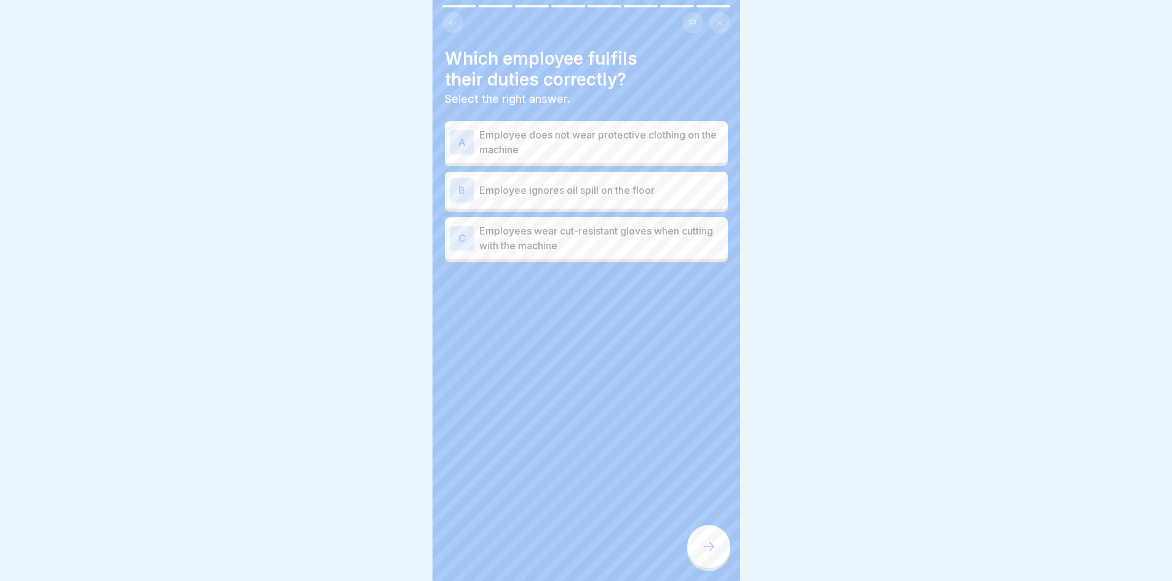
click at [593, 189] on p "Employee ignores oil spill on the floor" at bounding box center [601, 190] width 244 height 15
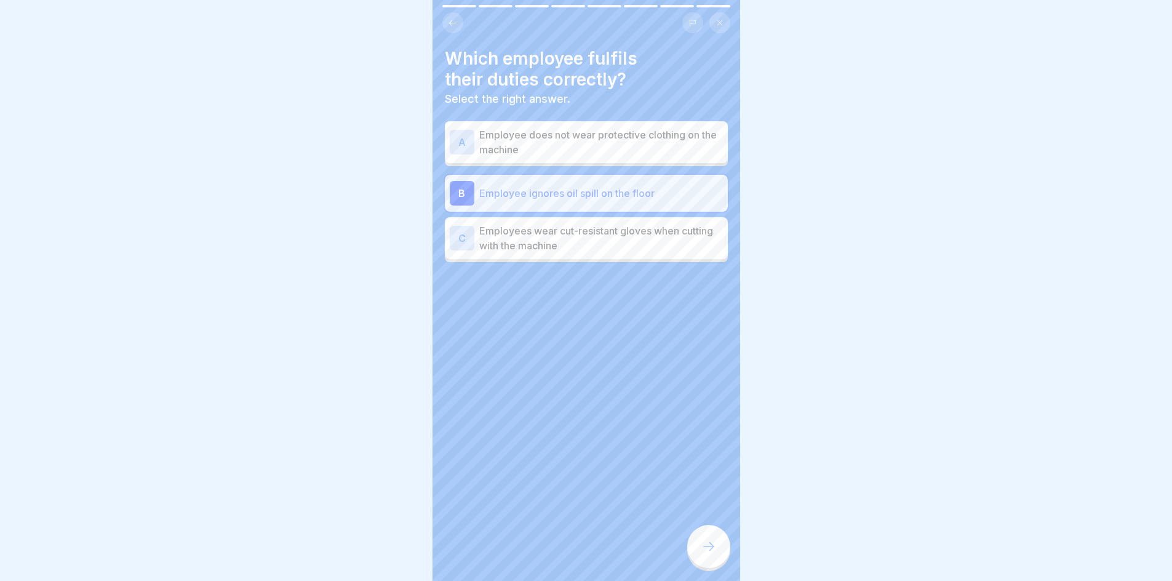
click at [464, 199] on div "B" at bounding box center [462, 193] width 25 height 25
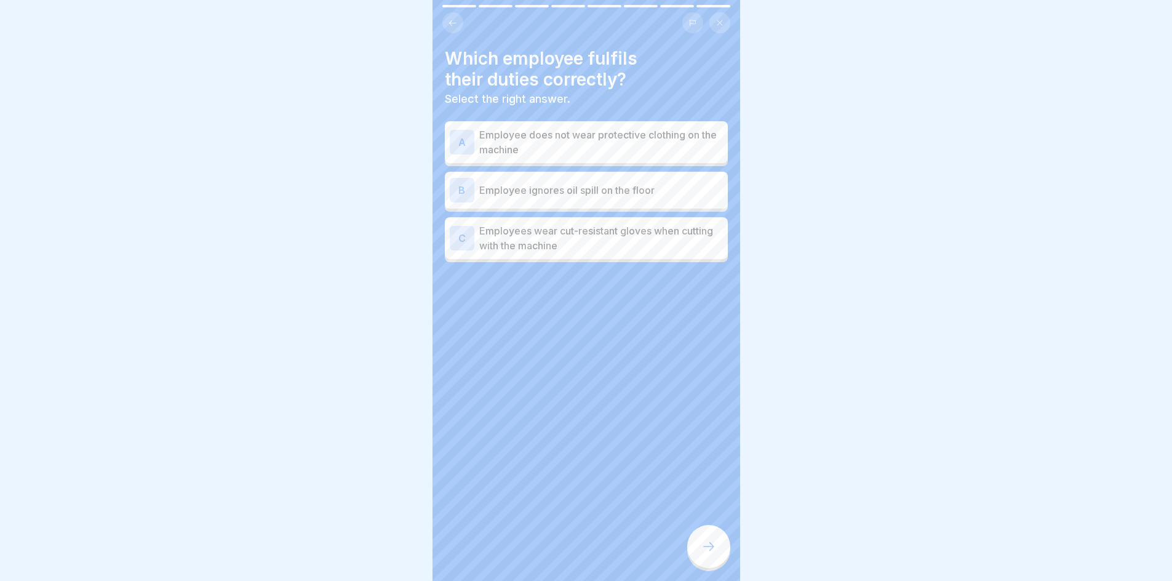
click at [616, 242] on p "Employees wear cut-resistant gloves when cutting with the machine" at bounding box center [601, 238] width 244 height 30
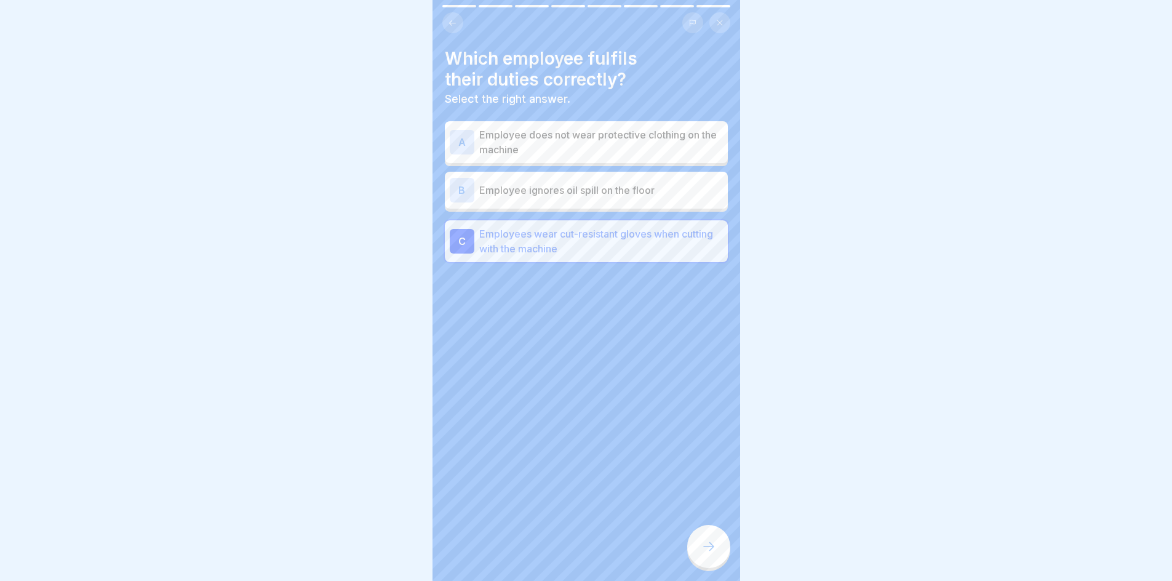
click at [727, 549] on div at bounding box center [708, 546] width 43 height 43
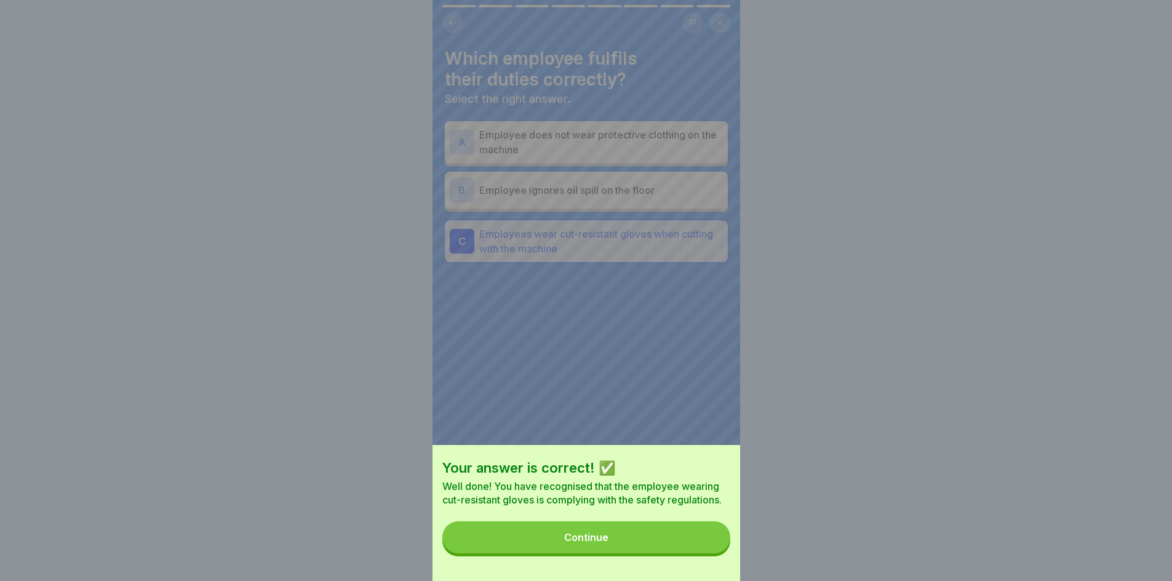
click at [639, 549] on button "Continue" at bounding box center [586, 537] width 288 height 32
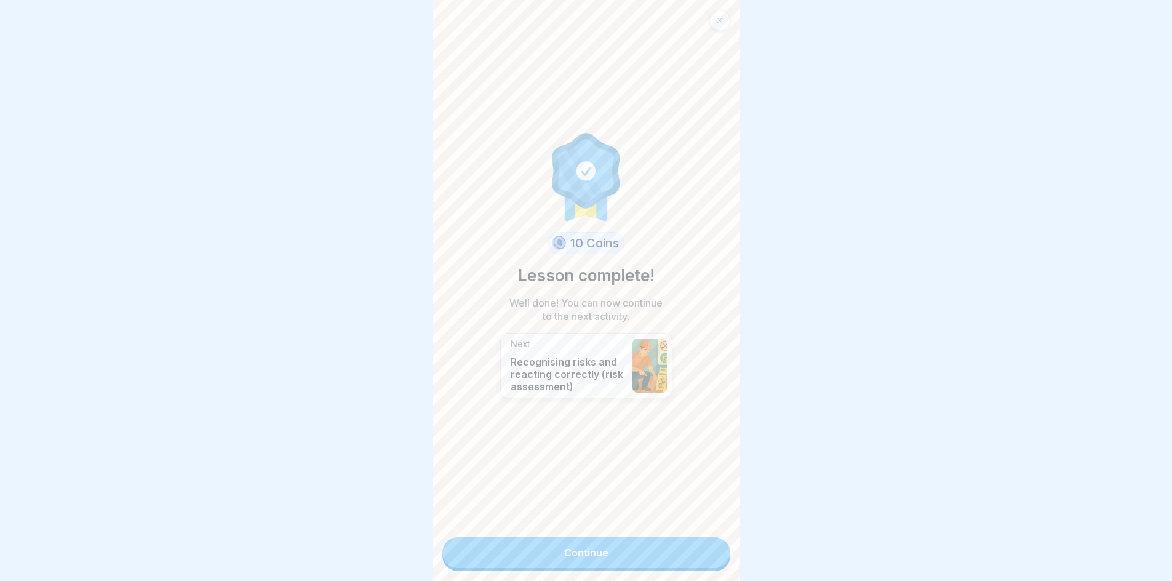
click at [639, 549] on link "Continue" at bounding box center [586, 552] width 288 height 31
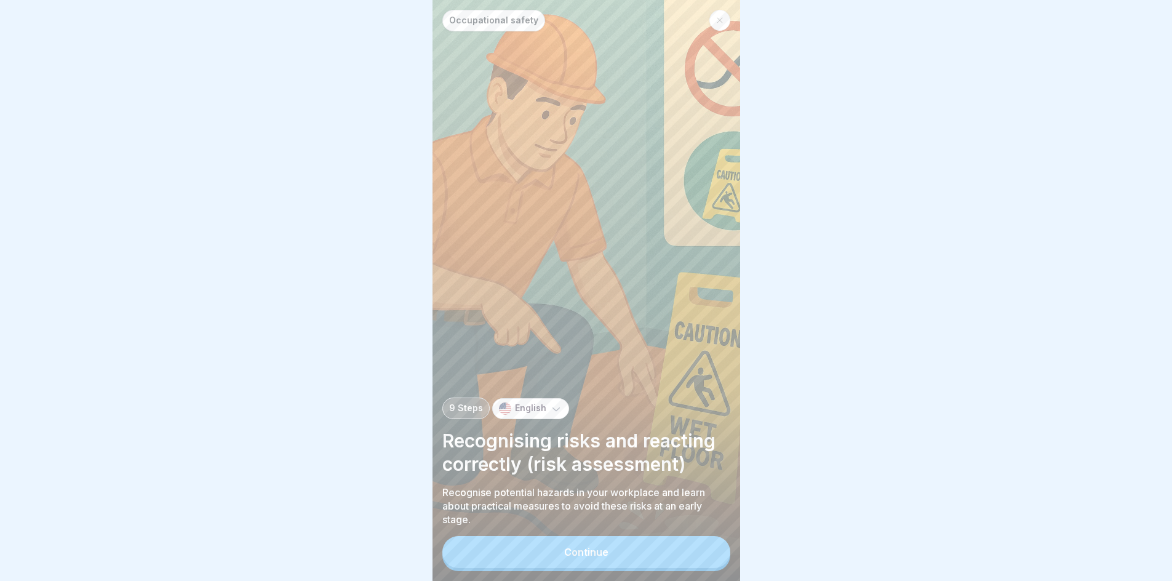
click at [639, 549] on button "Continue" at bounding box center [586, 552] width 288 height 32
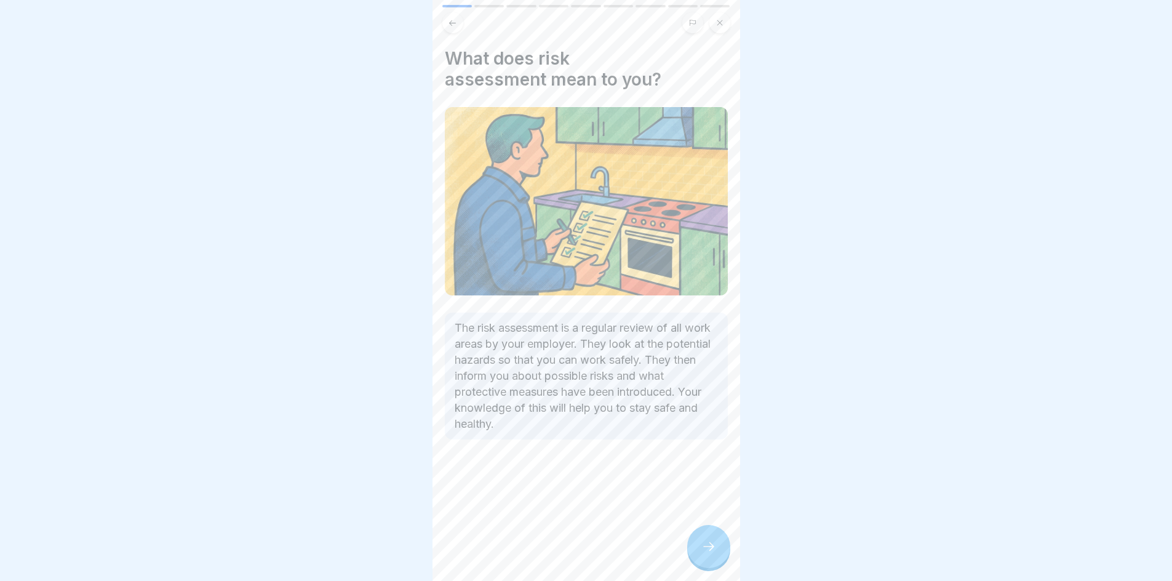
click at [673, 556] on div "What does risk assessment mean to you? The risk assessment is a regular review …" at bounding box center [586, 290] width 308 height 581
click at [691, 555] on div at bounding box center [708, 546] width 43 height 43
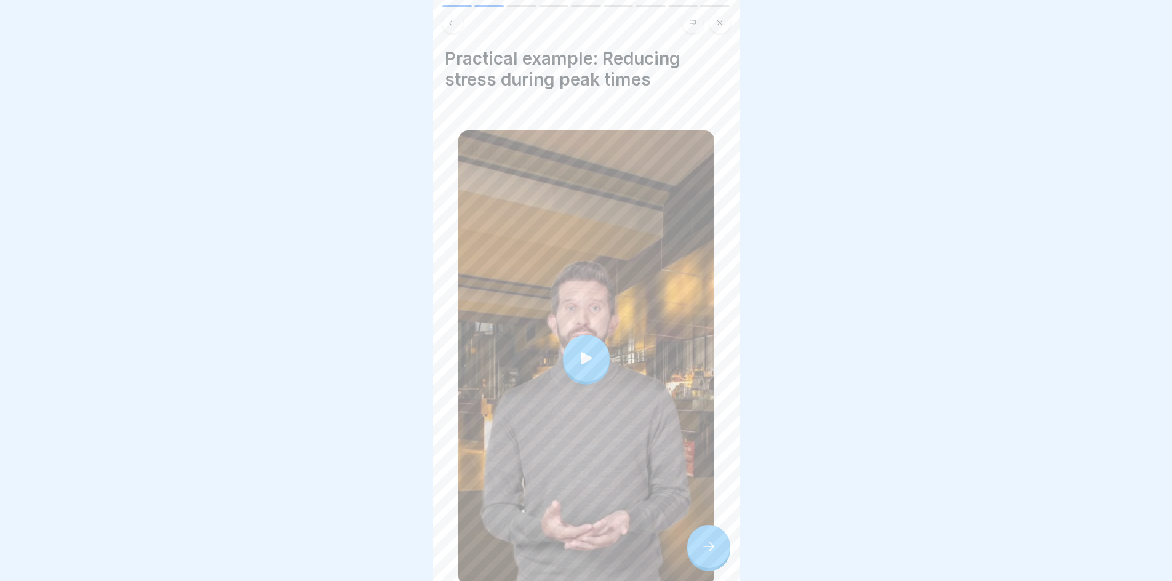
click at [702, 554] on icon at bounding box center [708, 546] width 15 height 15
click at [702, 567] on div at bounding box center [708, 546] width 43 height 43
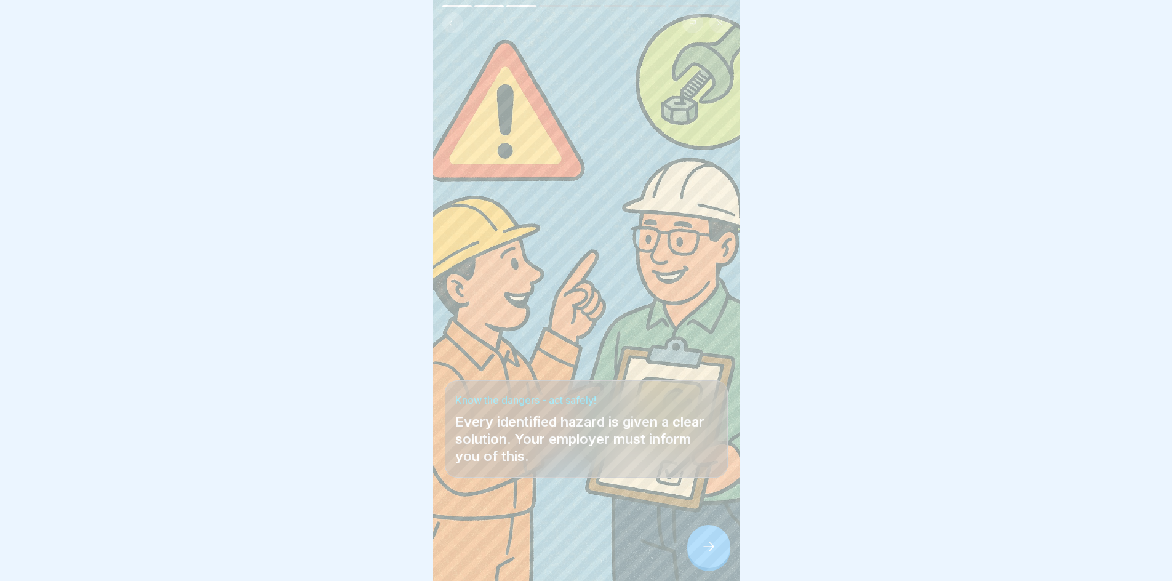
click at [702, 567] on div at bounding box center [708, 546] width 43 height 43
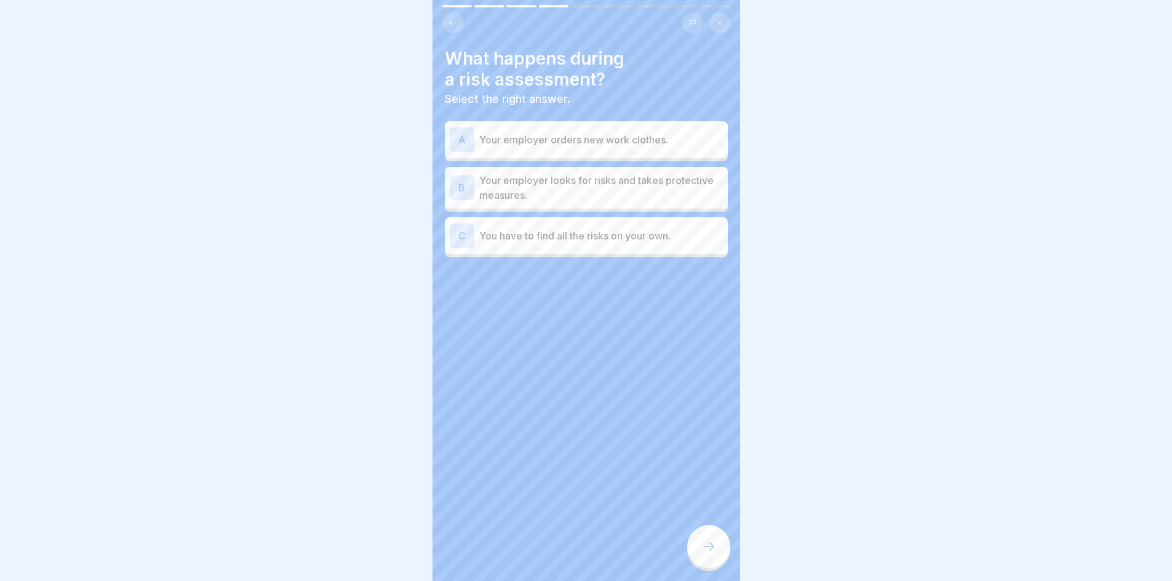
click at [618, 197] on p "Your employer looks for risks and takes protective measures." at bounding box center [601, 188] width 244 height 30
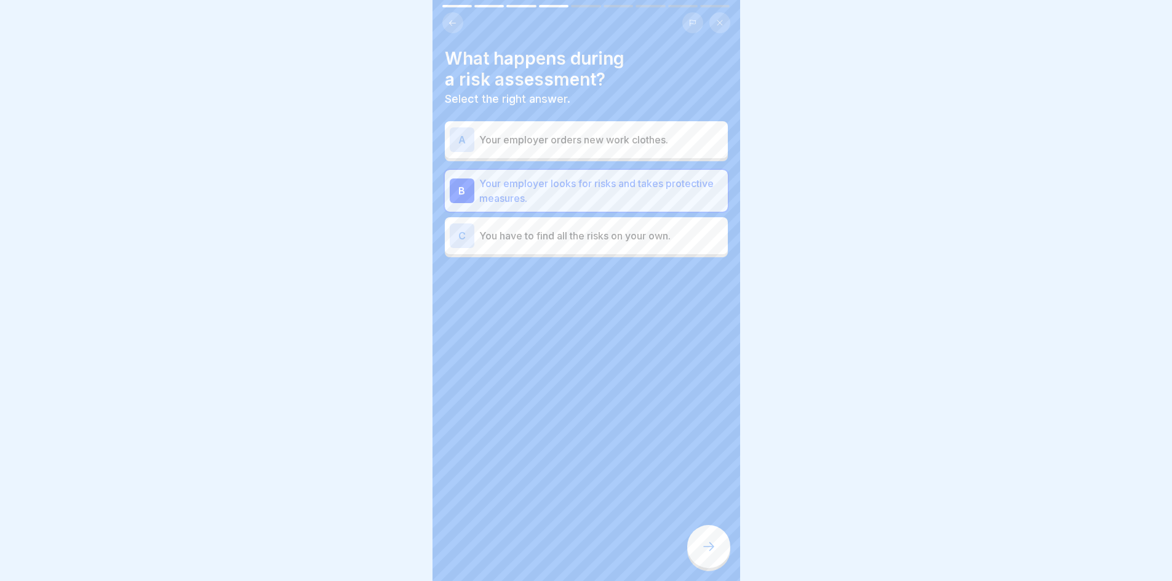
click at [716, 562] on div at bounding box center [708, 546] width 43 height 43
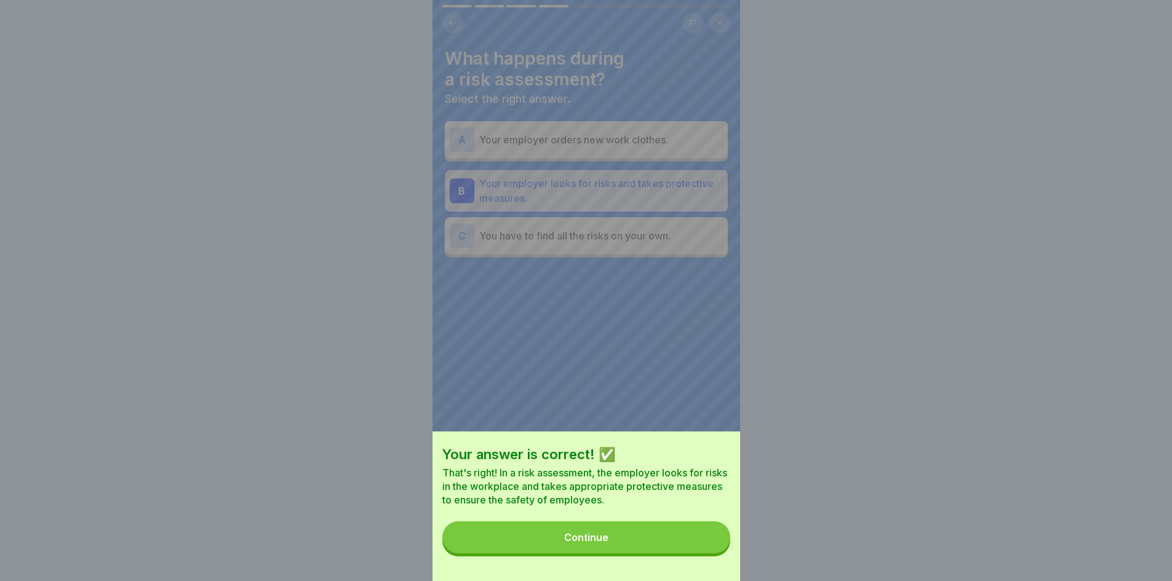
click at [714, 562] on div "Your answer is correct! ✅ That's right! In a risk assessment, the employer look…" at bounding box center [586, 505] width 308 height 149
click at [600, 543] on div "Continue" at bounding box center [586, 536] width 44 height 11
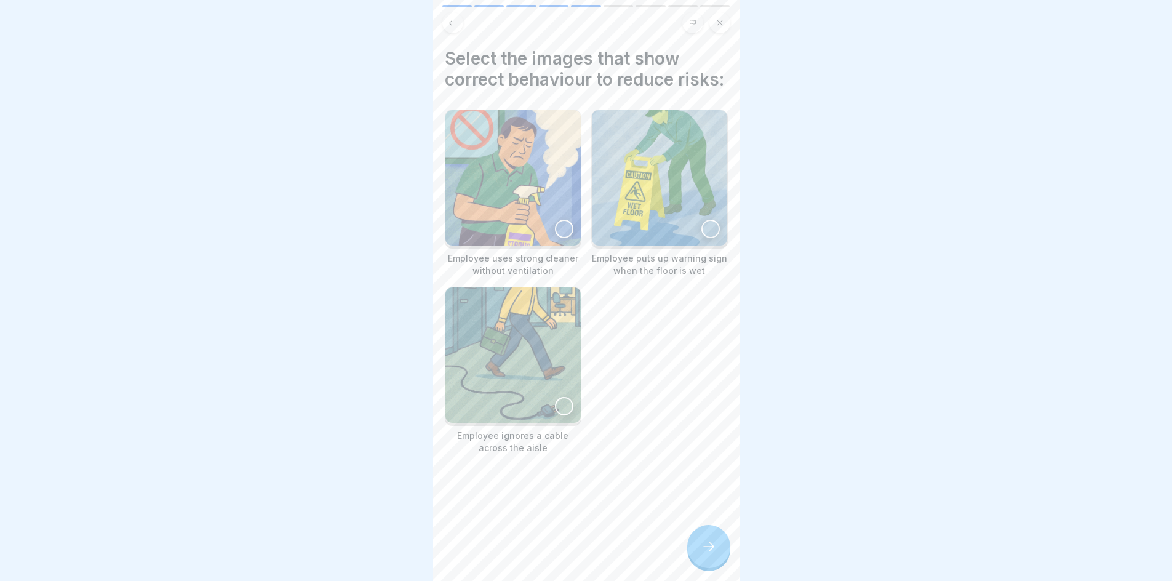
click at [701, 238] on div at bounding box center [710, 229] width 18 height 18
click at [711, 554] on icon at bounding box center [708, 546] width 15 height 15
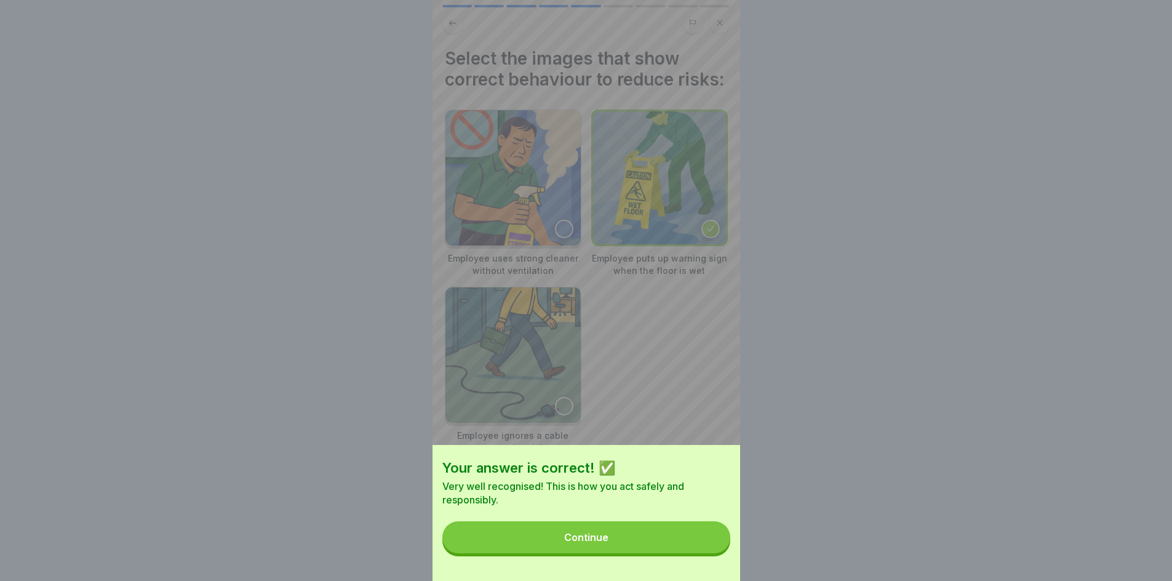
click at [600, 538] on button "Continue" at bounding box center [586, 537] width 288 height 32
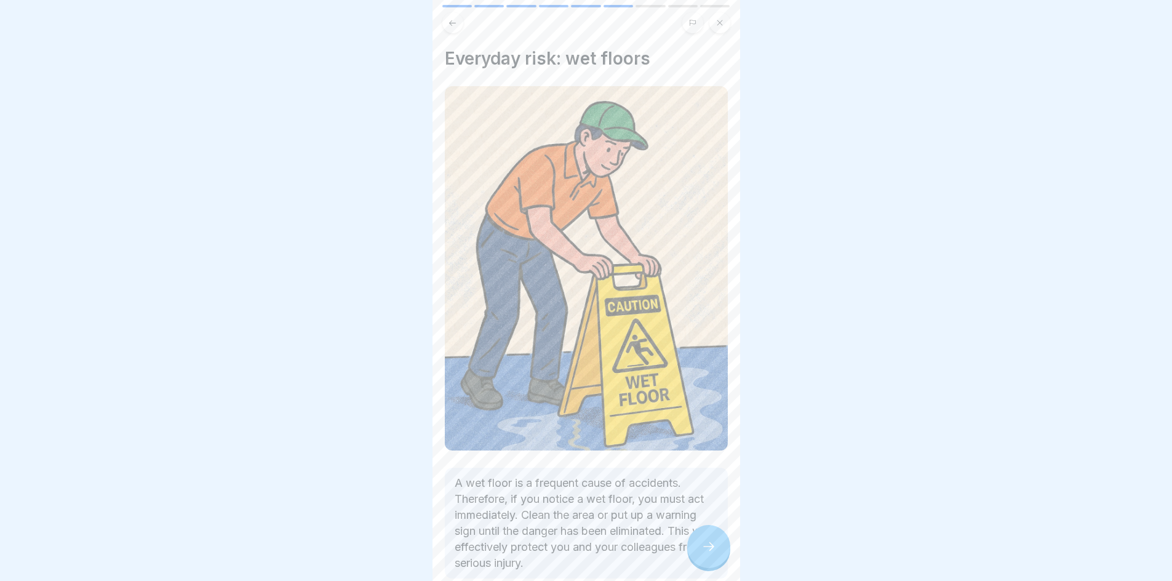
click at [715, 552] on icon at bounding box center [708, 546] width 15 height 15
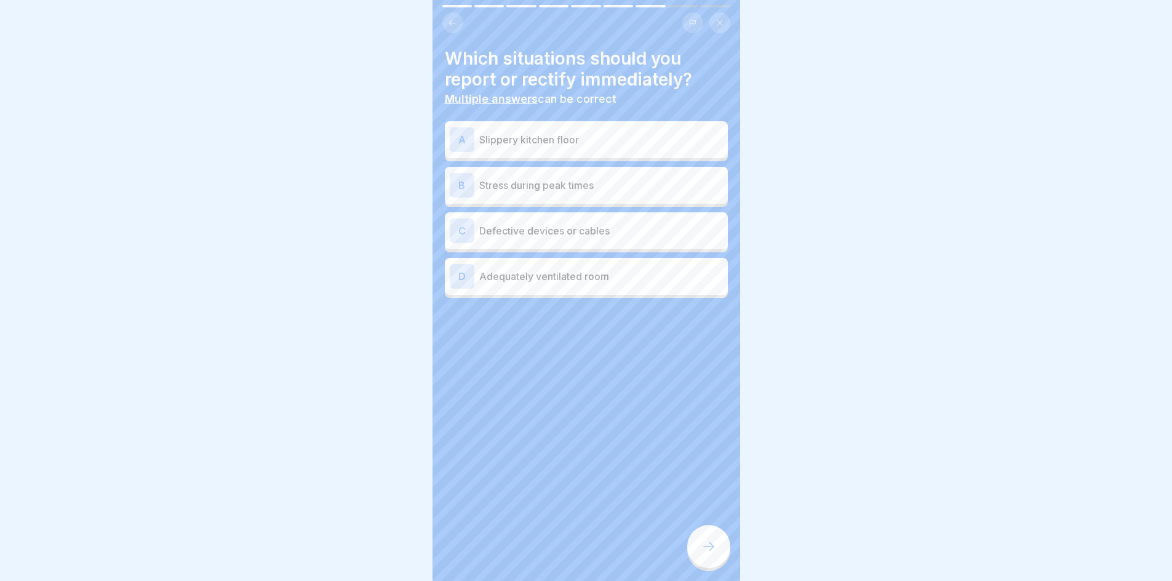
click at [512, 140] on p "Slippery kitchen floor" at bounding box center [601, 139] width 244 height 15
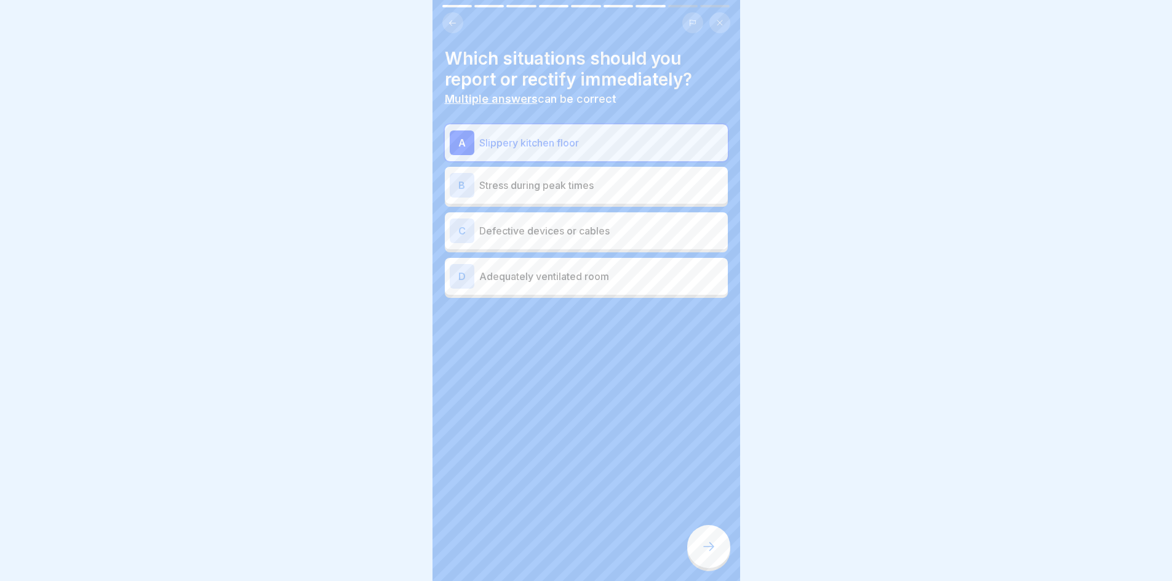
click at [523, 239] on div "C Defective devices or cables" at bounding box center [586, 230] width 273 height 25
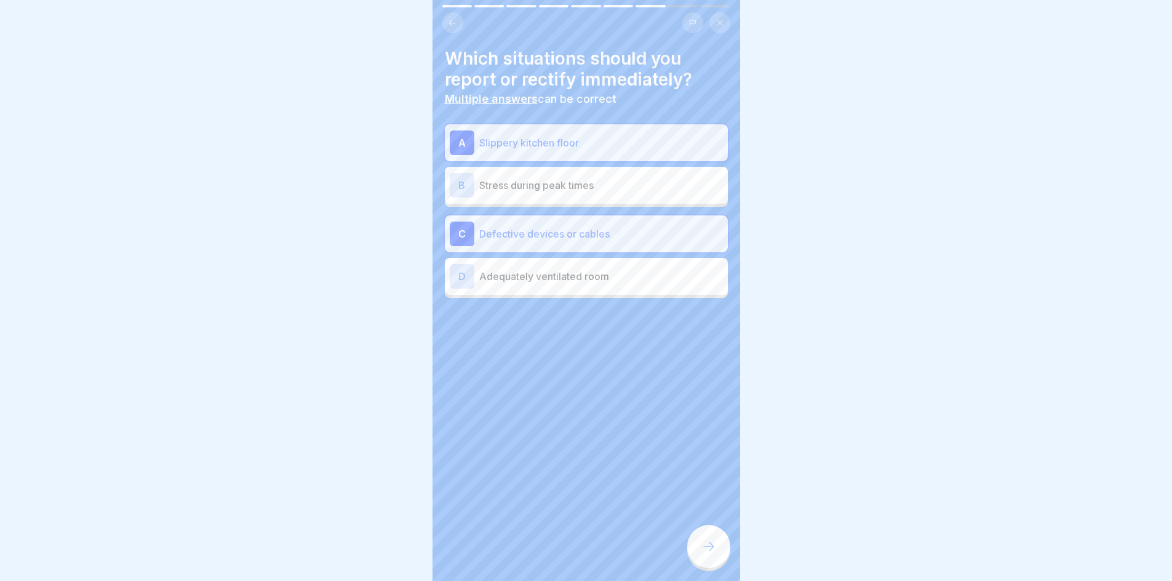
click at [719, 564] on div at bounding box center [708, 546] width 43 height 43
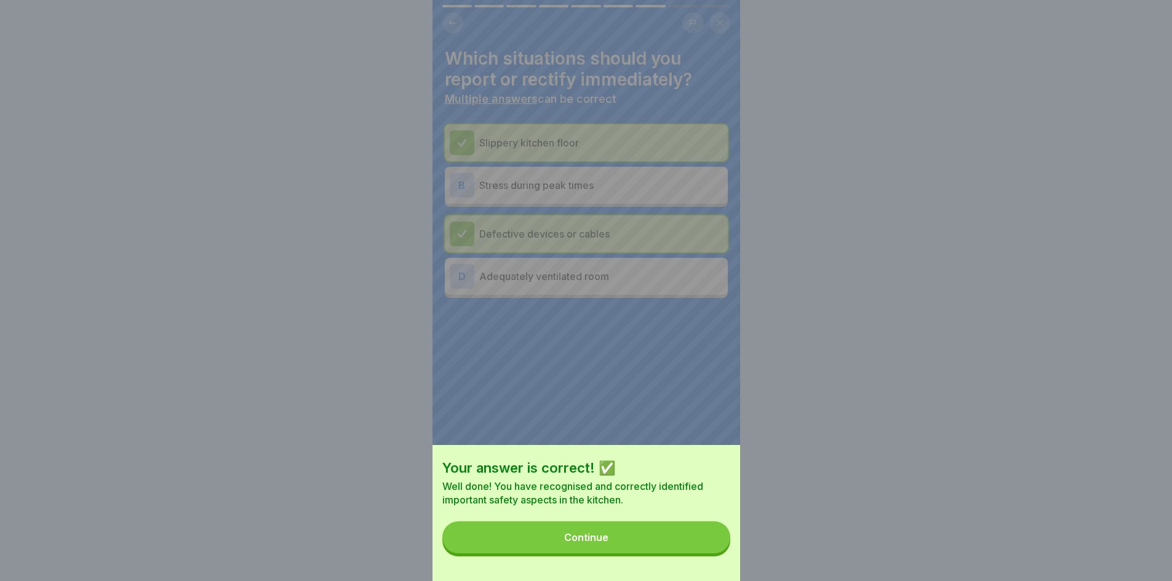
click at [608, 543] on div "Continue" at bounding box center [586, 536] width 44 height 11
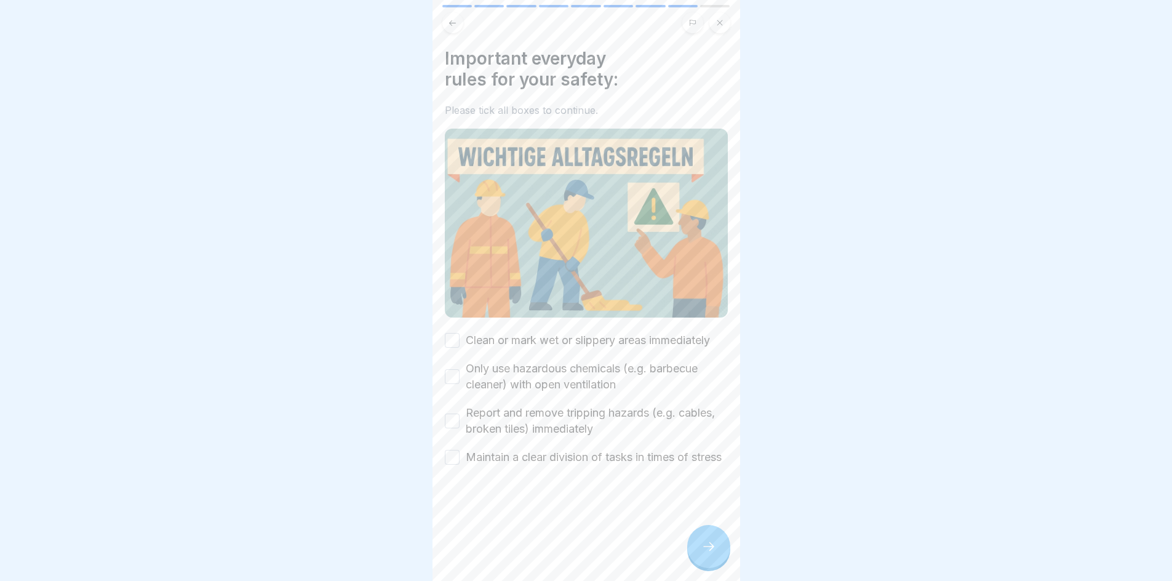
click at [448, 338] on button "Clean or mark wet or slippery areas immediately" at bounding box center [452, 340] width 15 height 15
click at [453, 377] on button "Only use hazardous chemicals (e.g. barbecue cleaner) with open ventilation" at bounding box center [452, 376] width 15 height 15
click at [452, 413] on button "Report and remove tripping hazards (e.g. cables, broken tiles) immediately" at bounding box center [452, 420] width 15 height 15
click at [460, 461] on div "Maintain a clear division of tasks in times of stress" at bounding box center [583, 457] width 277 height 16
click at [455, 457] on button "Maintain a clear division of tasks in times of stress" at bounding box center [452, 457] width 15 height 15
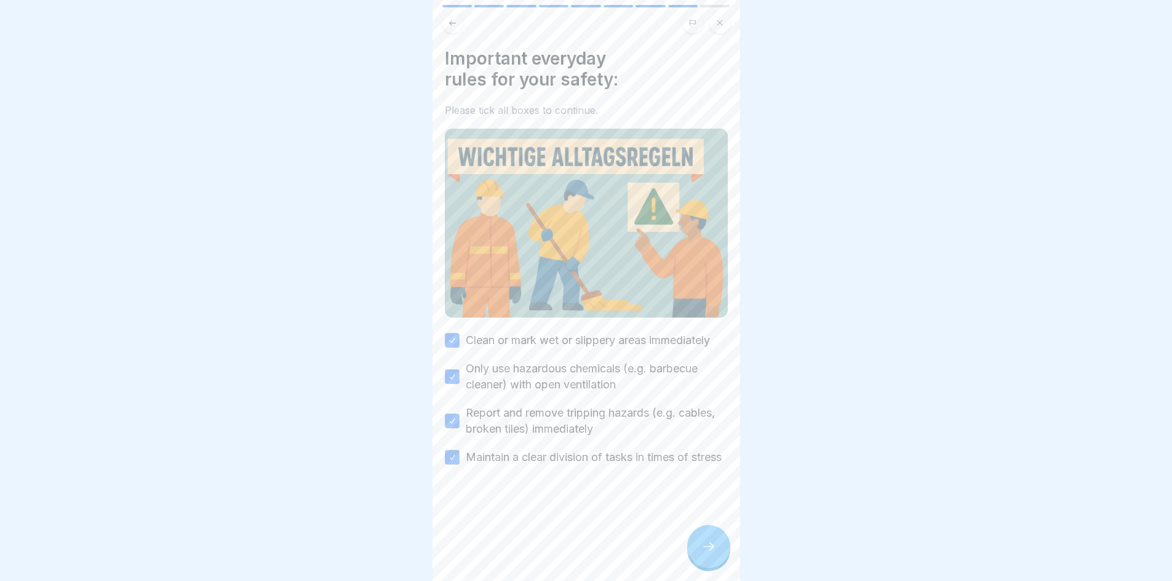
click at [700, 557] on div at bounding box center [708, 546] width 43 height 43
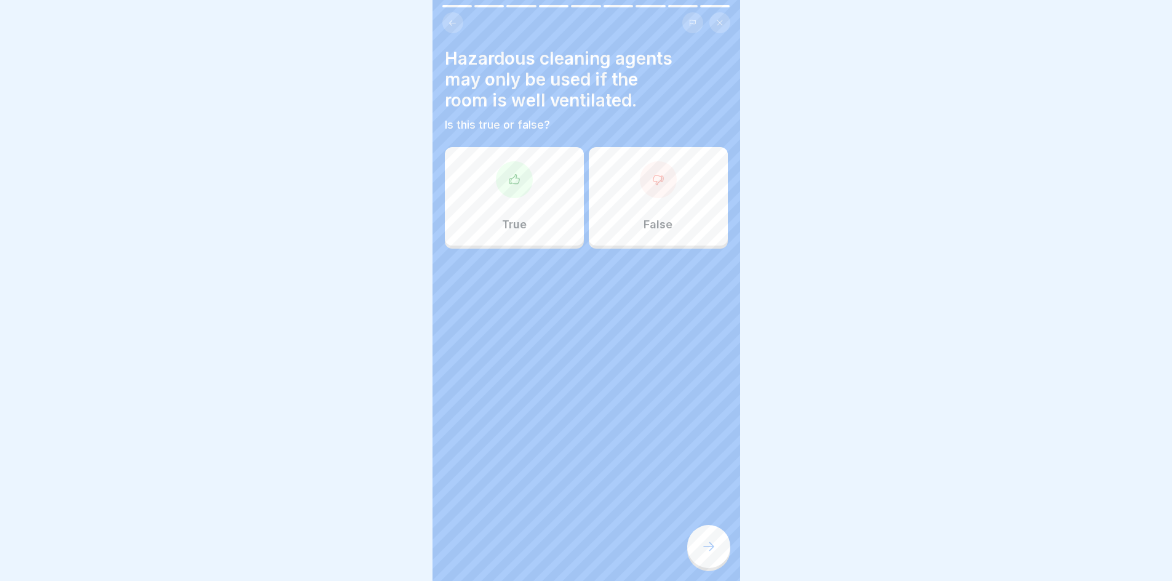
click at [539, 209] on div "True" at bounding box center [514, 196] width 139 height 98
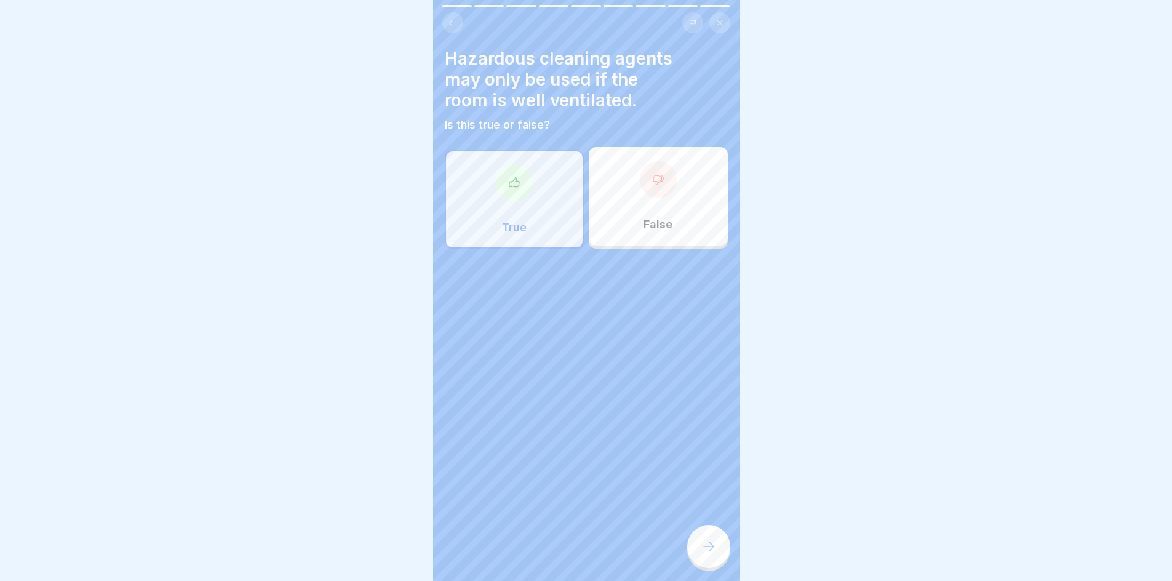
click at [693, 549] on div at bounding box center [708, 546] width 43 height 43
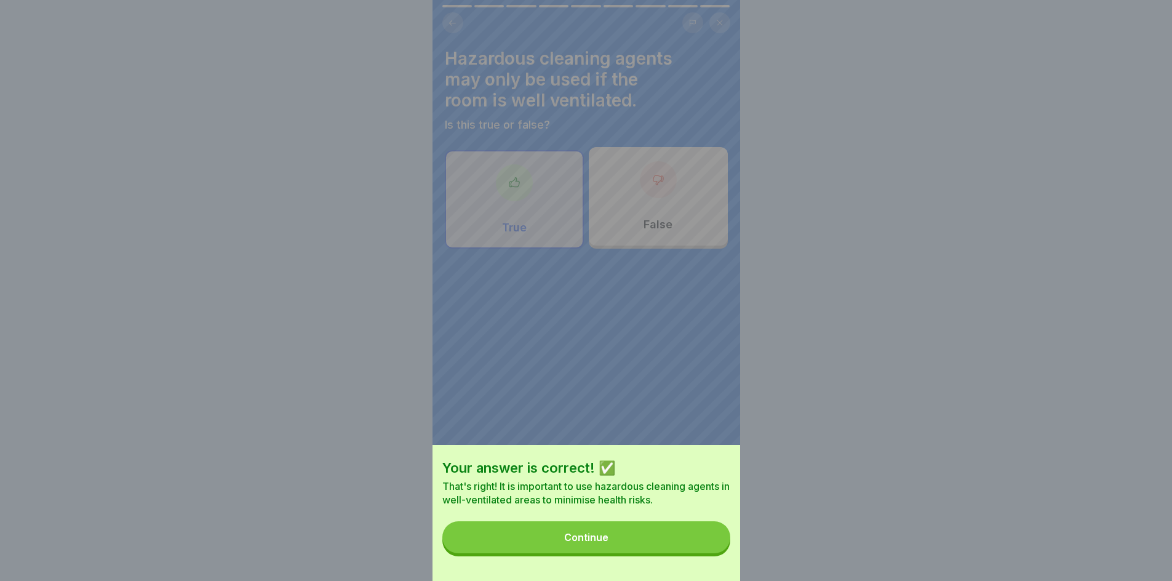
click at [643, 550] on button "Continue" at bounding box center [586, 537] width 288 height 32
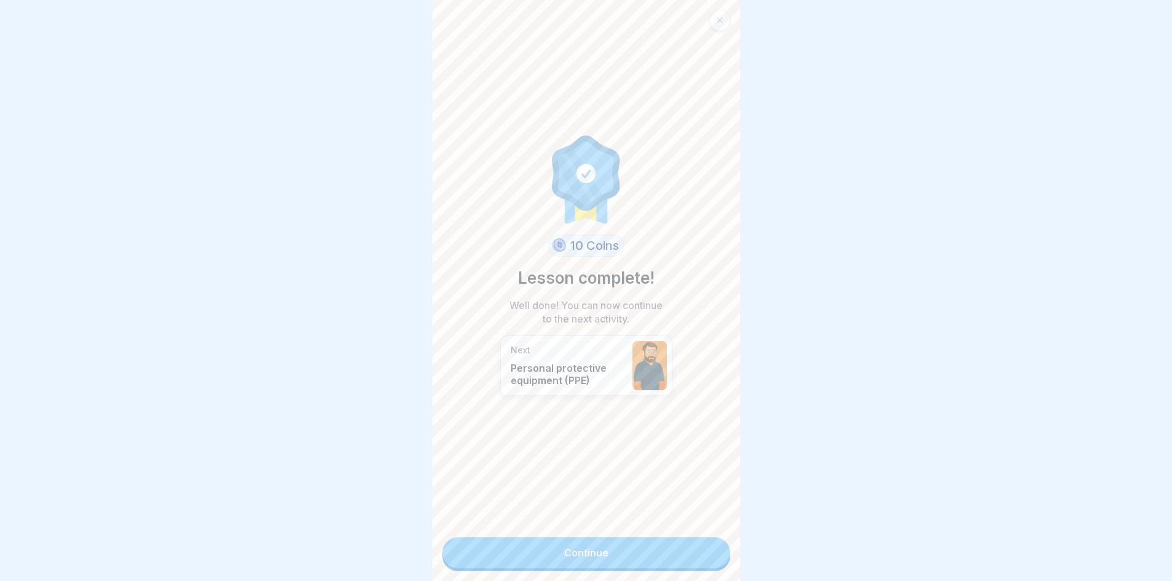
click at [643, 550] on link "Continue" at bounding box center [586, 552] width 288 height 31
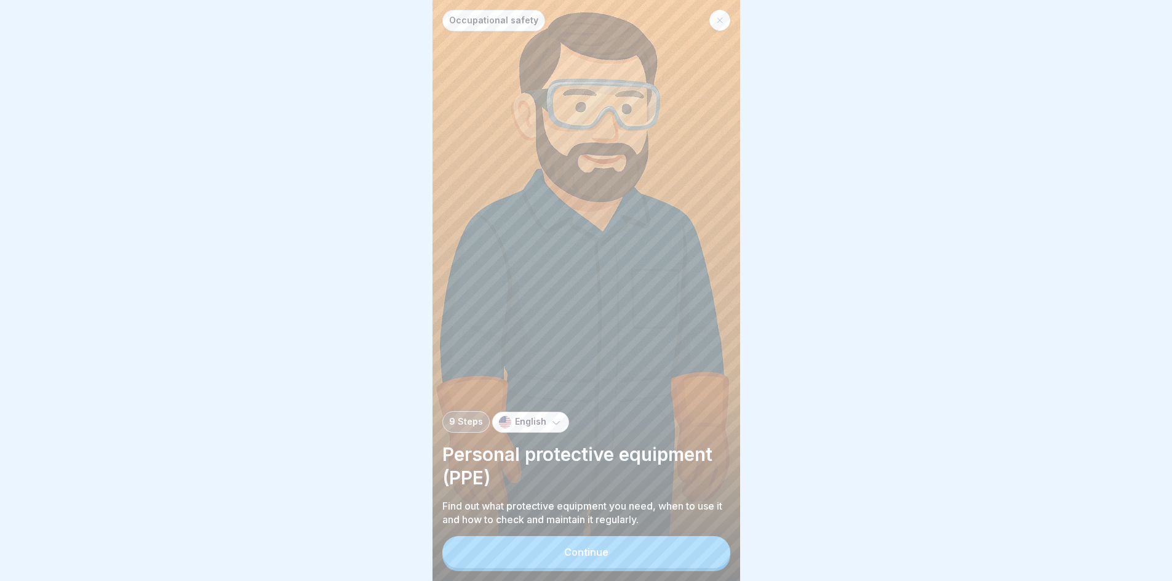
click at [592, 555] on button "Continue" at bounding box center [586, 552] width 288 height 32
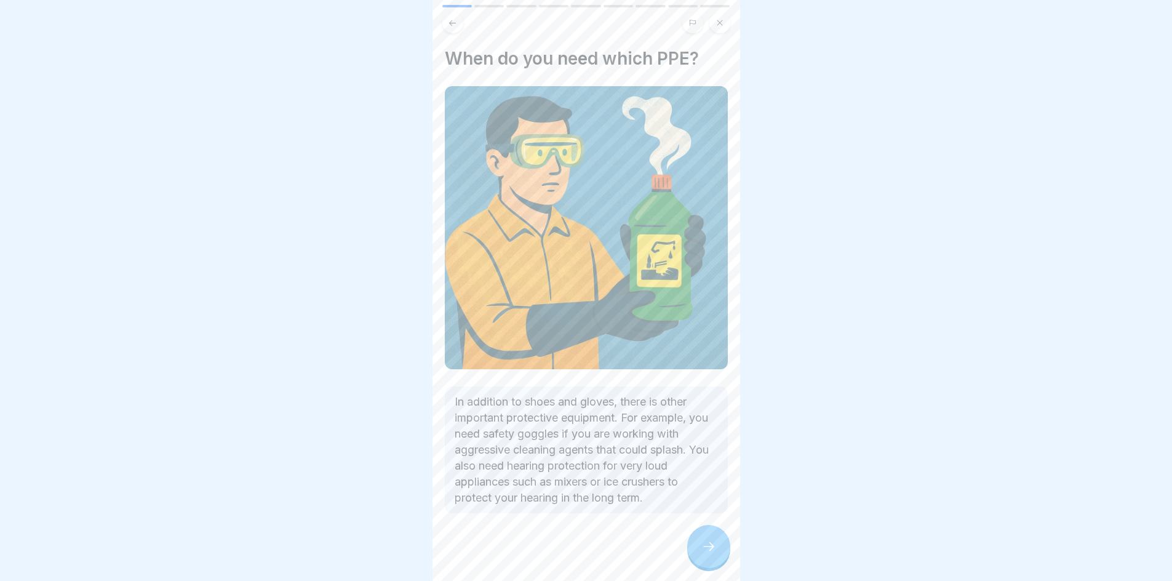
click at [708, 554] on icon at bounding box center [708, 546] width 15 height 15
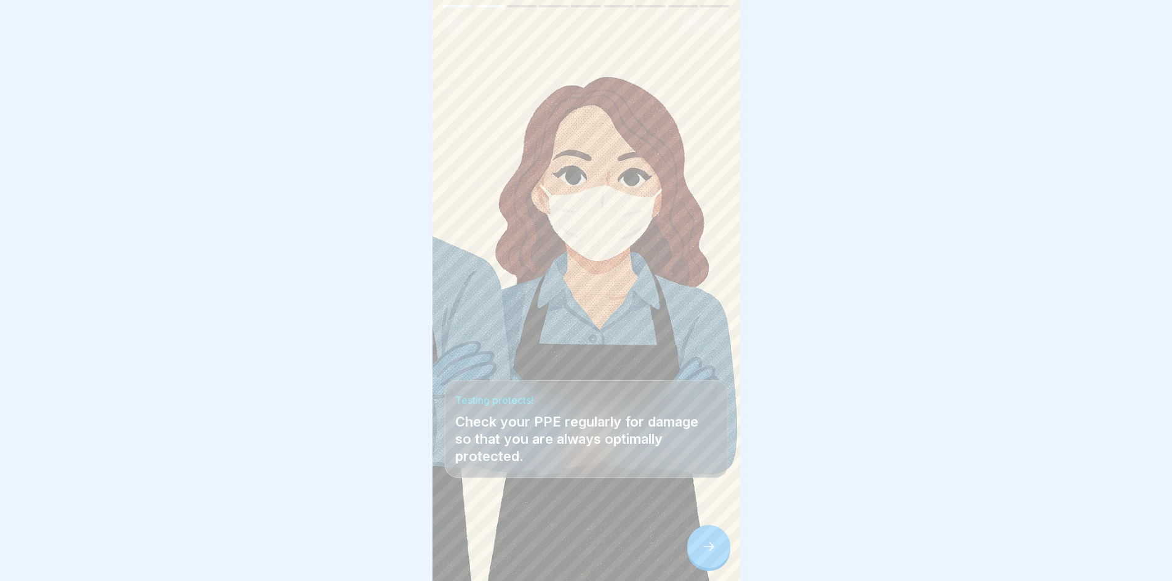
click at [709, 554] on icon at bounding box center [708, 546] width 15 height 15
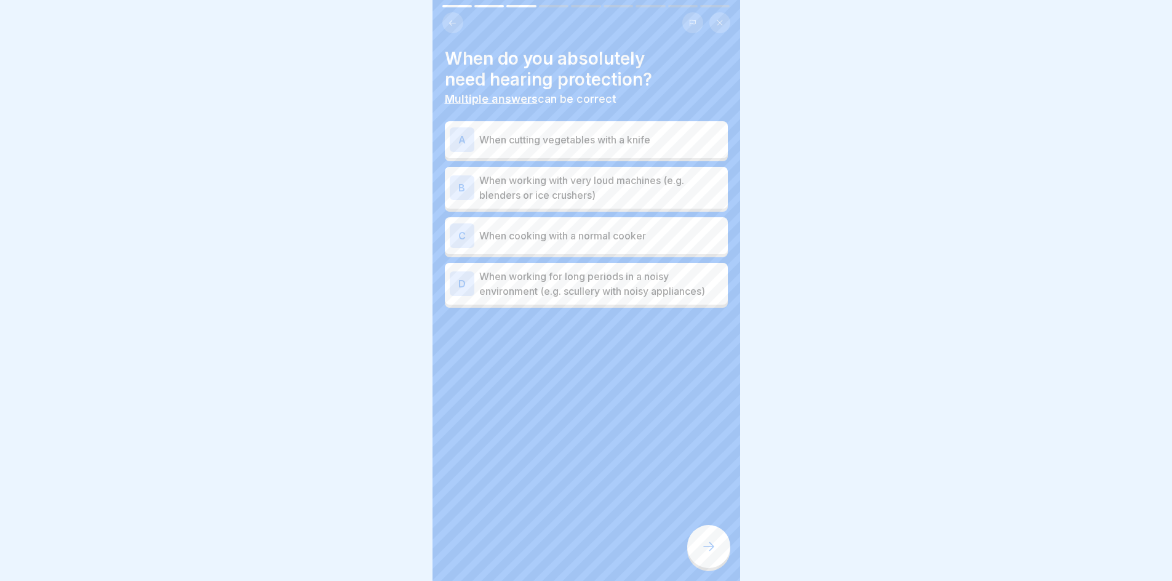
click at [587, 196] on p "When working with very loud machines (e.g. blenders or ice crushers)" at bounding box center [601, 188] width 244 height 30
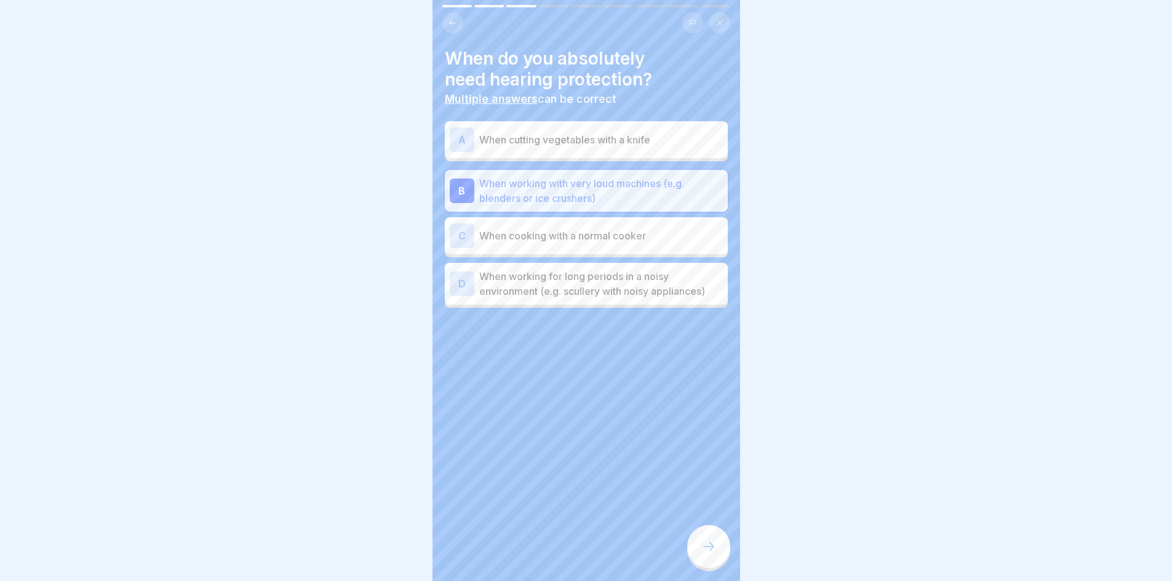
click at [603, 292] on p "When working for long periods in a noisy environment (e.g. scullery with noisy …" at bounding box center [601, 284] width 244 height 30
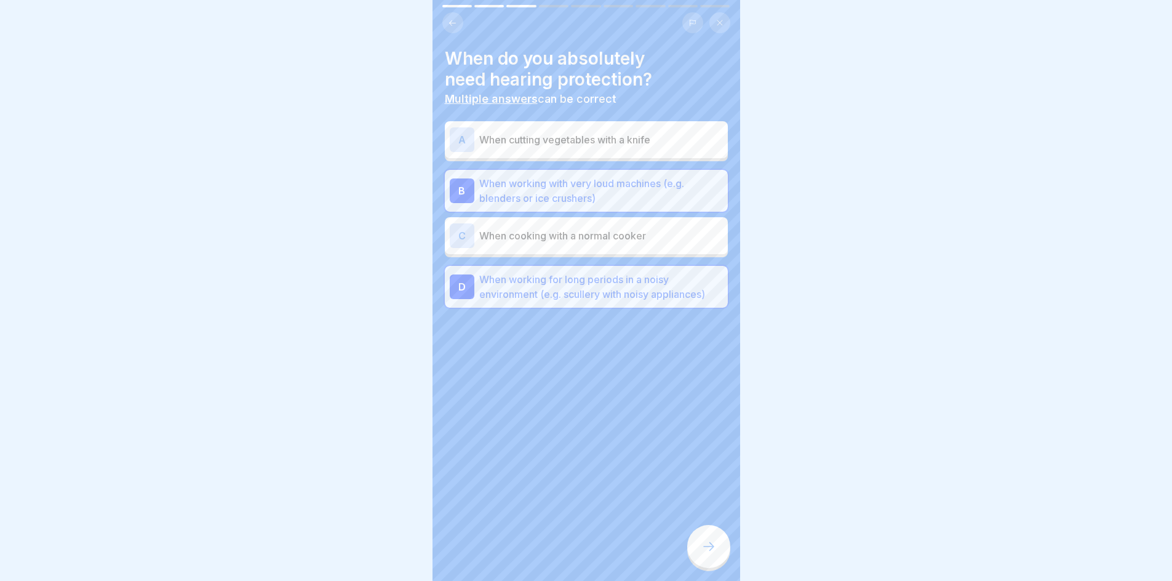
click at [700, 568] on div at bounding box center [708, 546] width 43 height 43
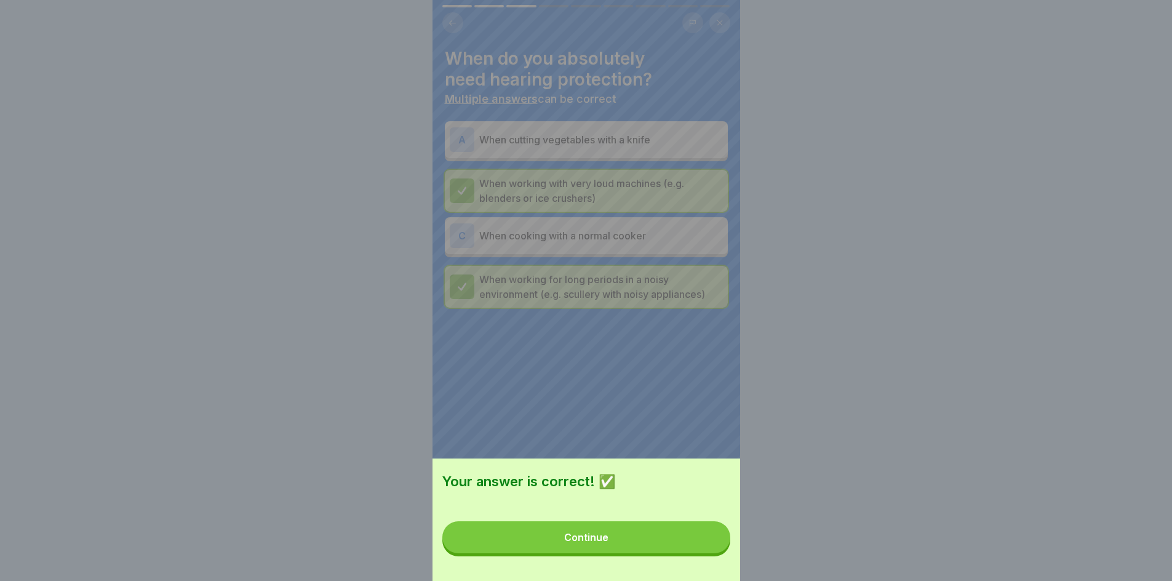
click at [637, 553] on button "Continue" at bounding box center [586, 537] width 288 height 32
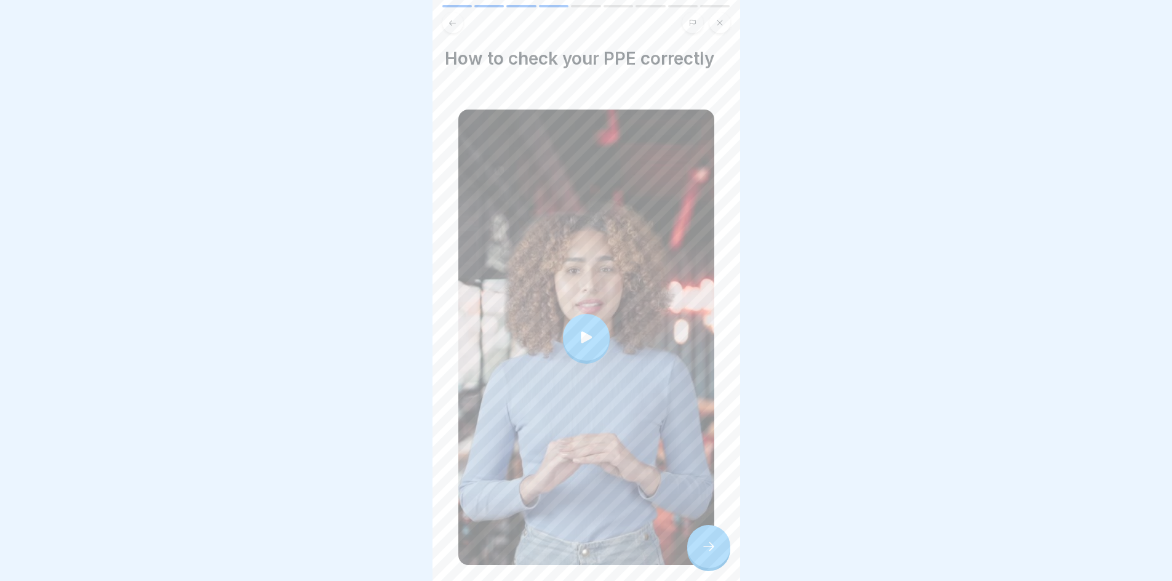
click at [590, 314] on div at bounding box center [586, 337] width 47 height 47
click at [692, 567] on div at bounding box center [708, 546] width 43 height 43
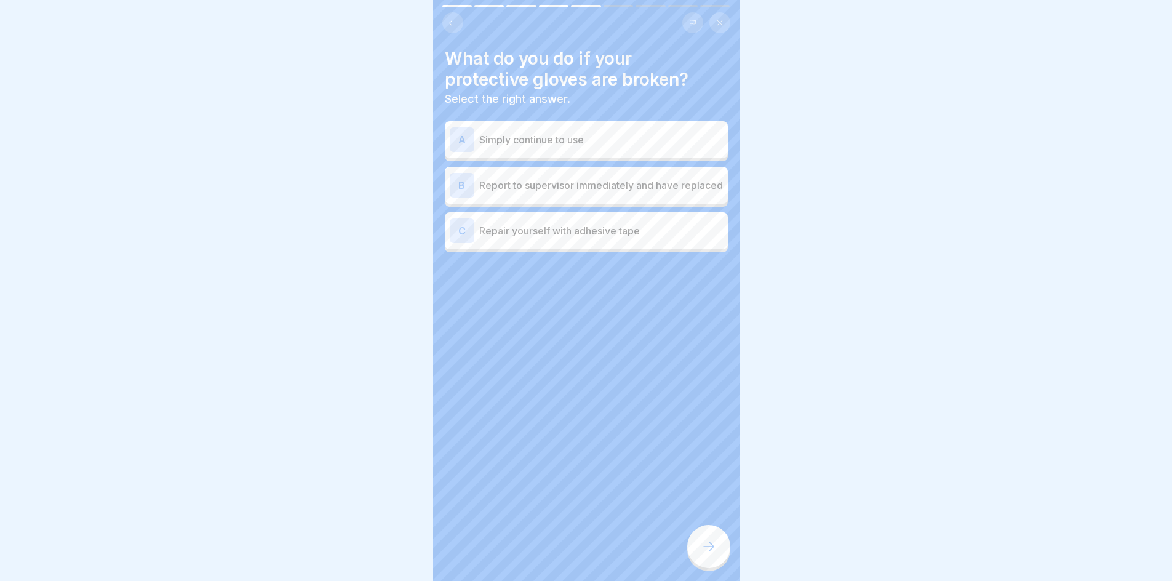
click at [551, 182] on p "Report to supervisor immediately and have replaced" at bounding box center [601, 185] width 244 height 15
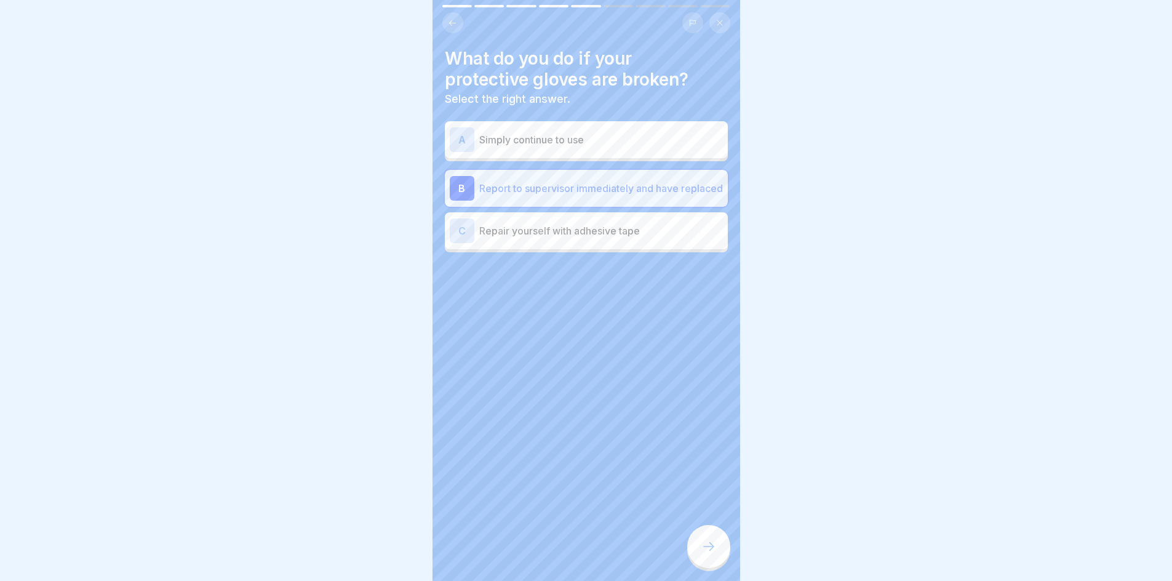
click at [715, 563] on div at bounding box center [708, 546] width 43 height 43
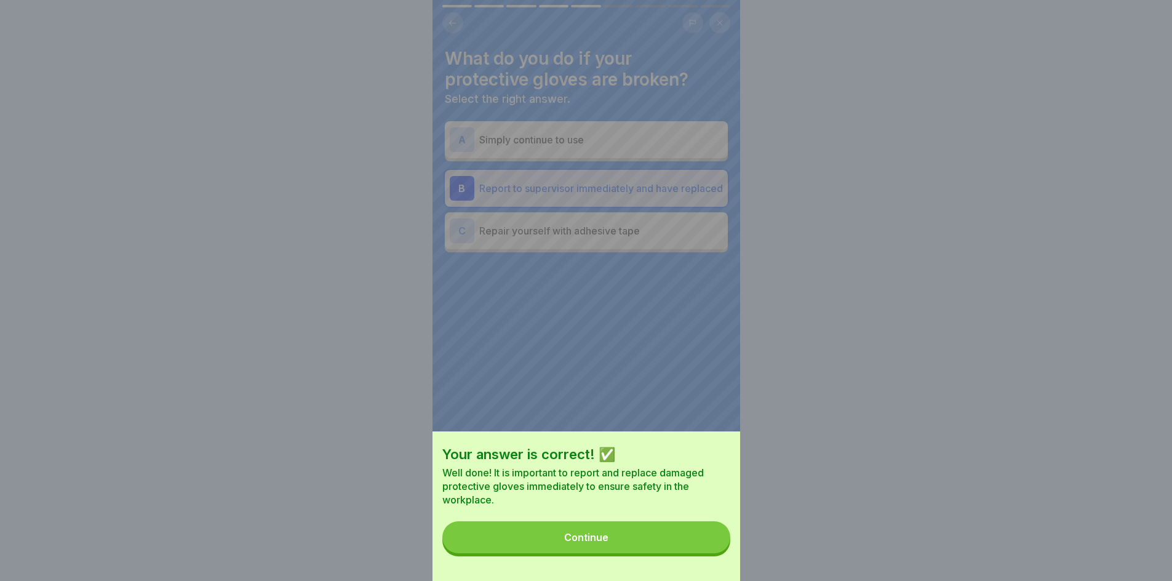
click at [606, 543] on div "Continue" at bounding box center [586, 536] width 44 height 11
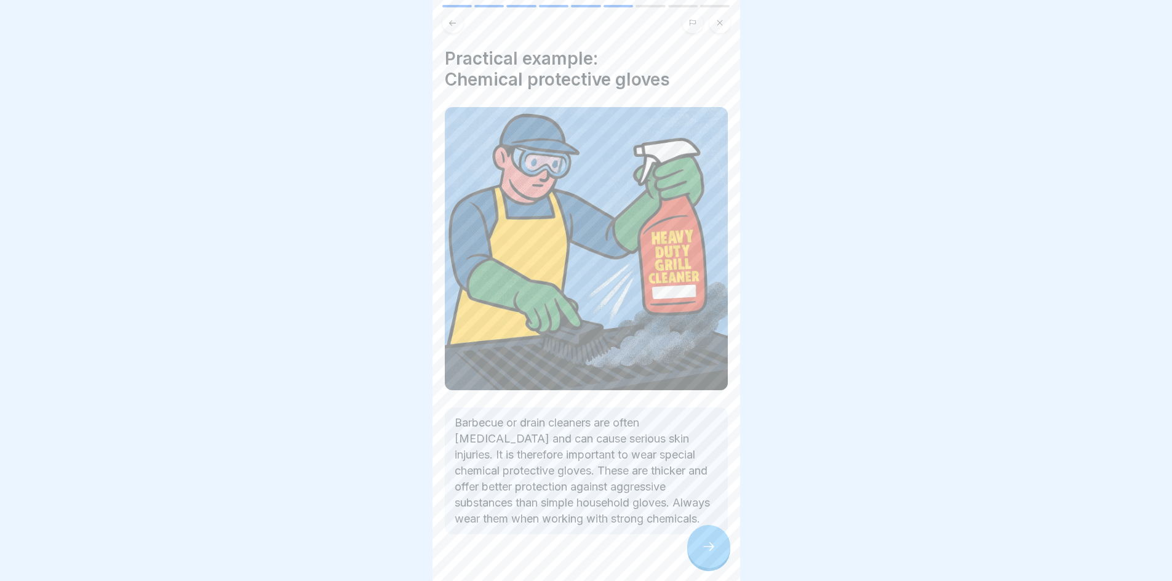
click at [701, 554] on div at bounding box center [708, 546] width 43 height 43
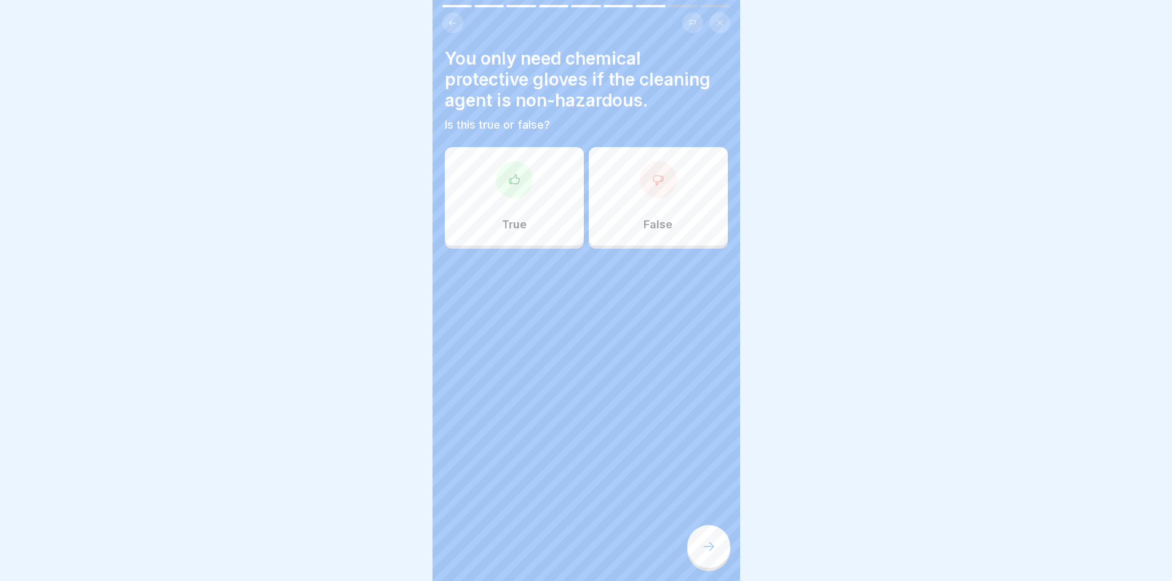
click at [636, 220] on div "False" at bounding box center [658, 196] width 139 height 98
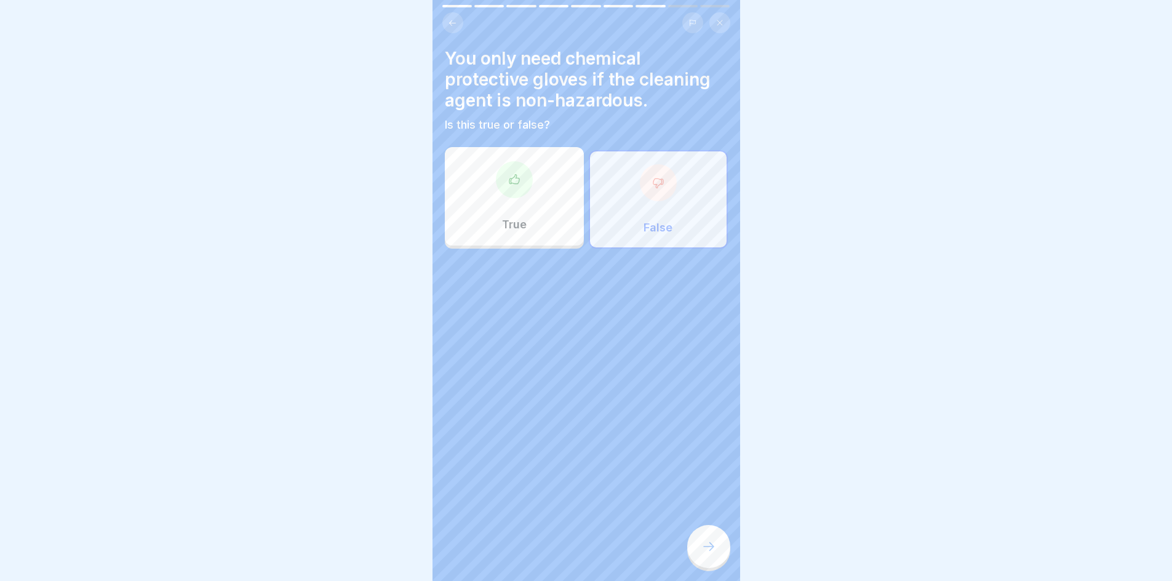
click at [725, 552] on div at bounding box center [708, 546] width 43 height 43
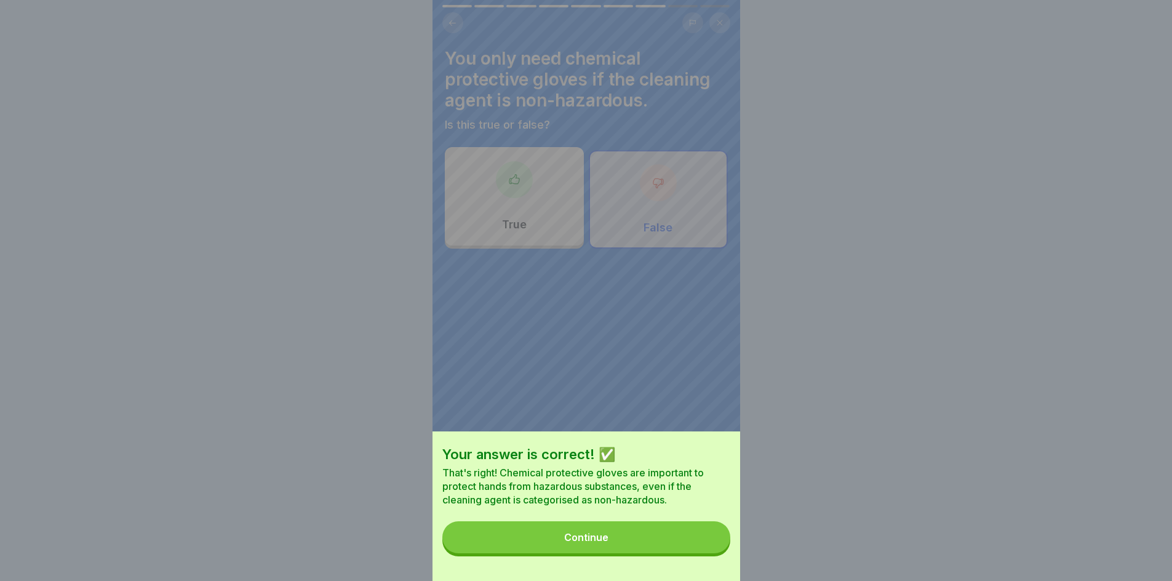
click at [693, 547] on button "Continue" at bounding box center [586, 537] width 288 height 32
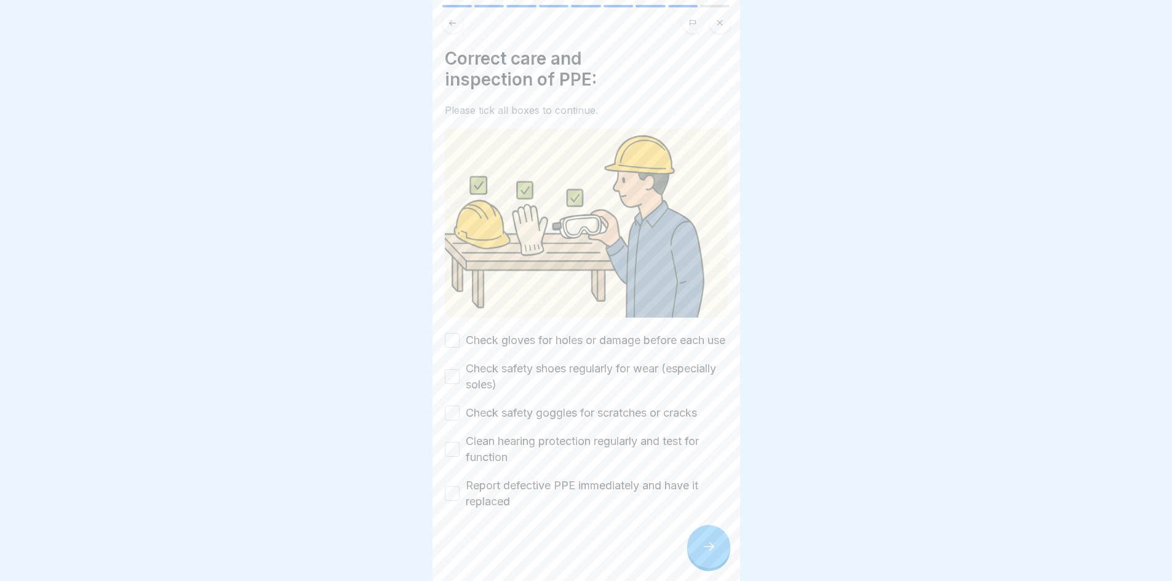
click at [458, 348] on button "Check gloves for holes or damage before each use" at bounding box center [452, 340] width 15 height 15
click at [455, 377] on div "Check safety shoes regularly for wear (especially soles)" at bounding box center [586, 376] width 283 height 32
click at [455, 384] on button "Check safety shoes regularly for wear (especially soles)" at bounding box center [452, 376] width 15 height 15
click at [452, 417] on button "Check safety goggles for scratches or cracks" at bounding box center [452, 412] width 15 height 15
click at [449, 456] on button "Clean hearing protection regularly and test for function" at bounding box center [452, 449] width 15 height 15
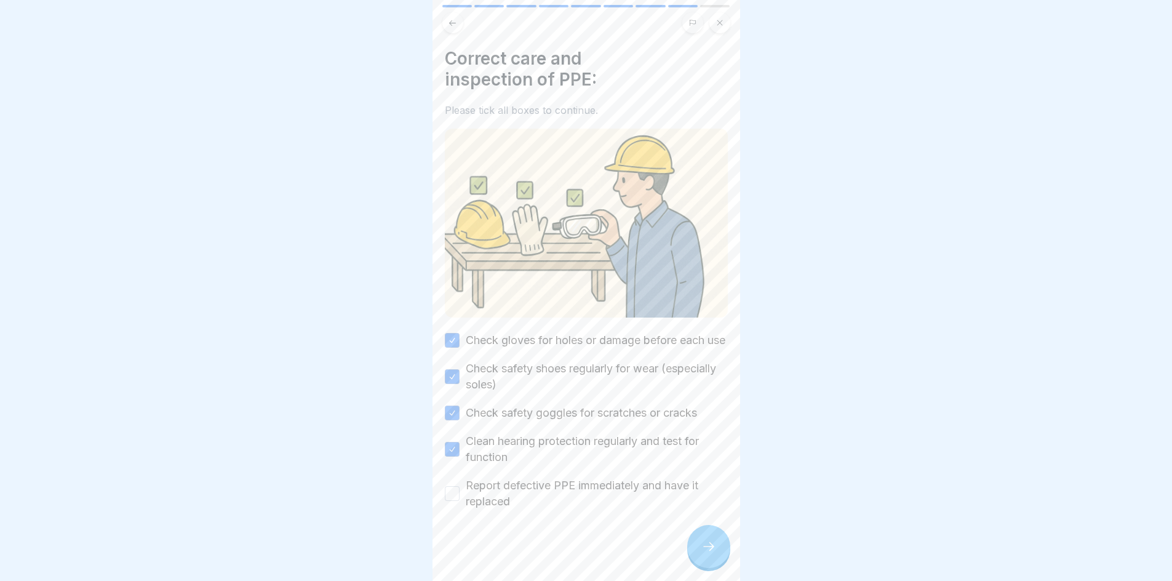
click at [456, 509] on div "Report defective PPE immediately and have it replaced" at bounding box center [586, 493] width 283 height 32
click at [452, 501] on button "Report defective PPE immediately and have it replaced" at bounding box center [452, 493] width 15 height 15
click at [714, 554] on icon at bounding box center [708, 546] width 15 height 15
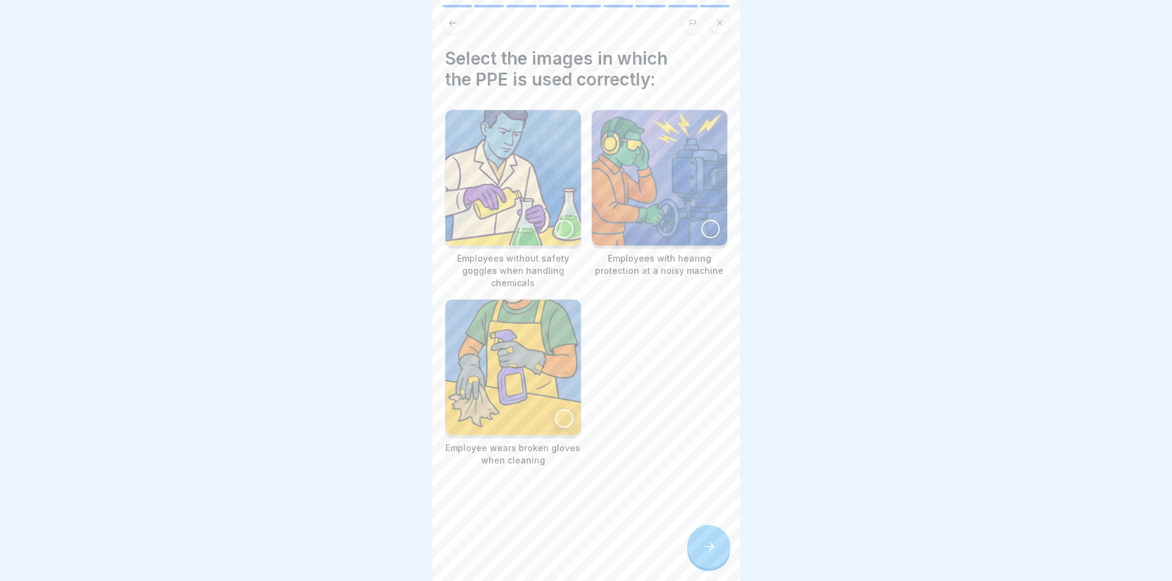
click at [706, 229] on div at bounding box center [710, 229] width 18 height 18
click at [707, 554] on icon at bounding box center [708, 546] width 15 height 15
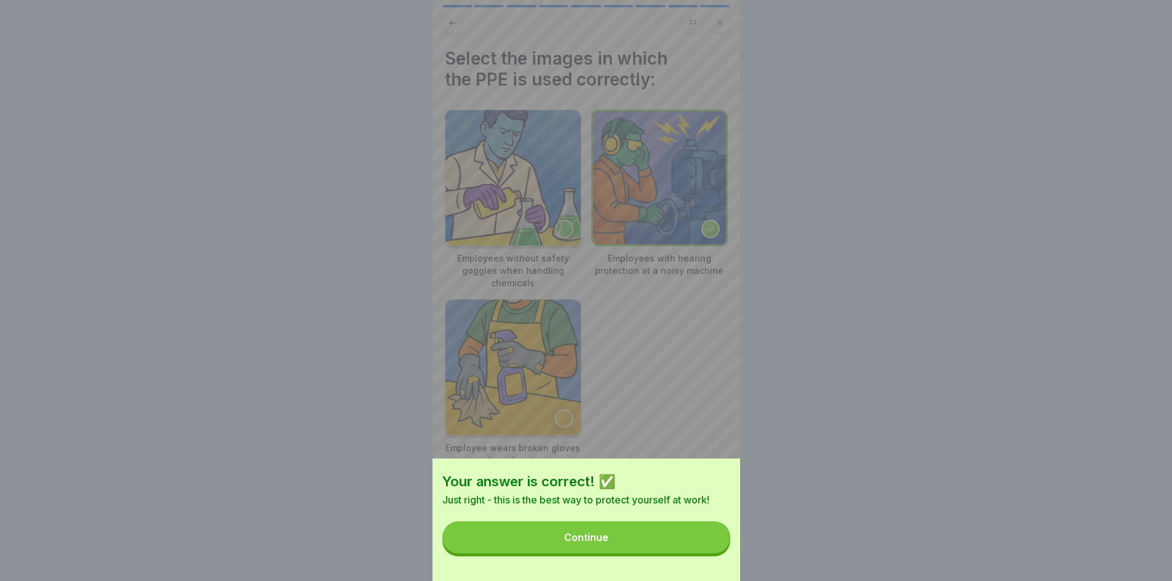
click at [607, 553] on button "Continue" at bounding box center [586, 537] width 288 height 32
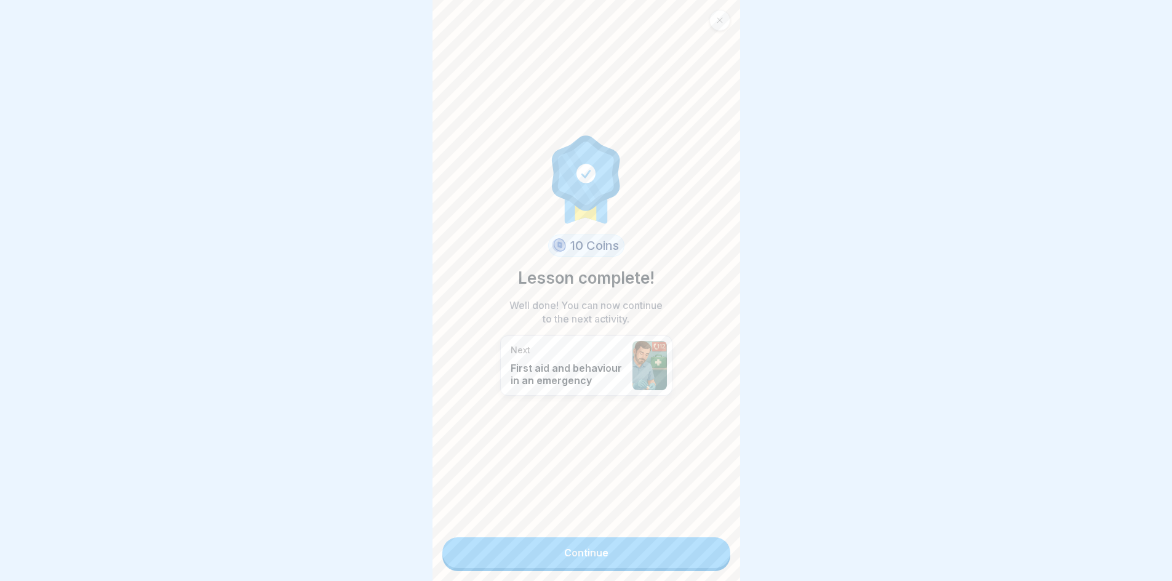
click at [603, 556] on link "Continue" at bounding box center [586, 552] width 288 height 31
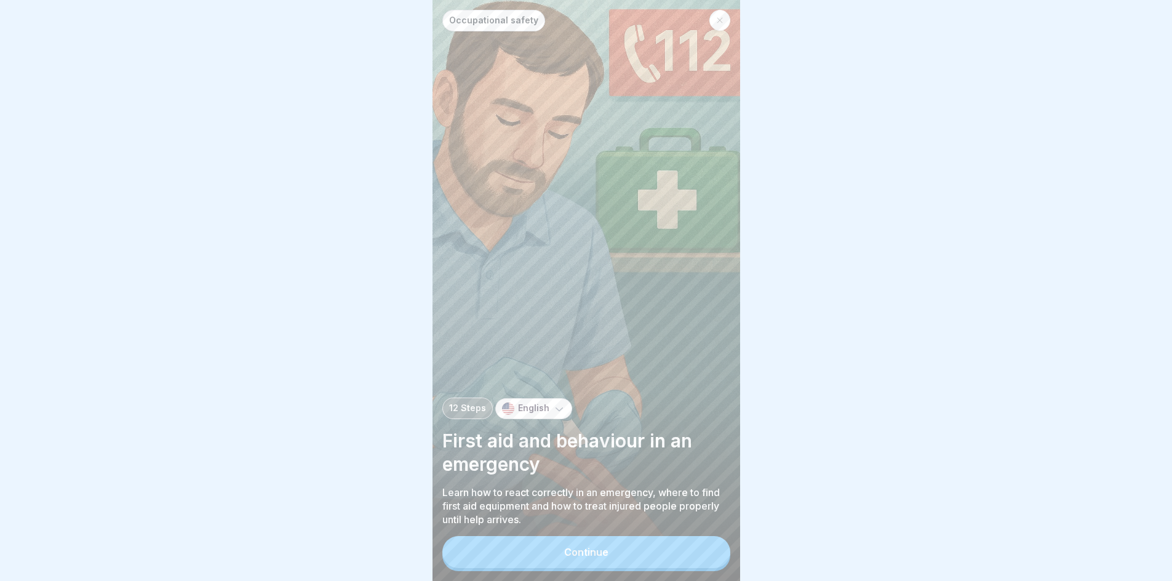
click at [603, 556] on div "Continue" at bounding box center [586, 551] width 44 height 11
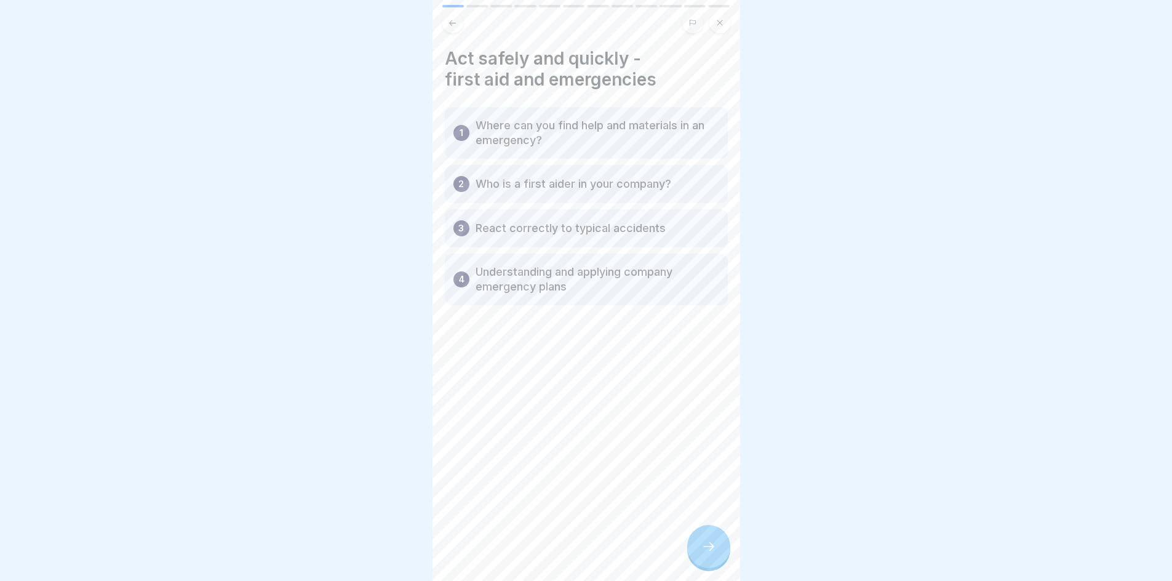
click at [718, 564] on div at bounding box center [708, 546] width 43 height 43
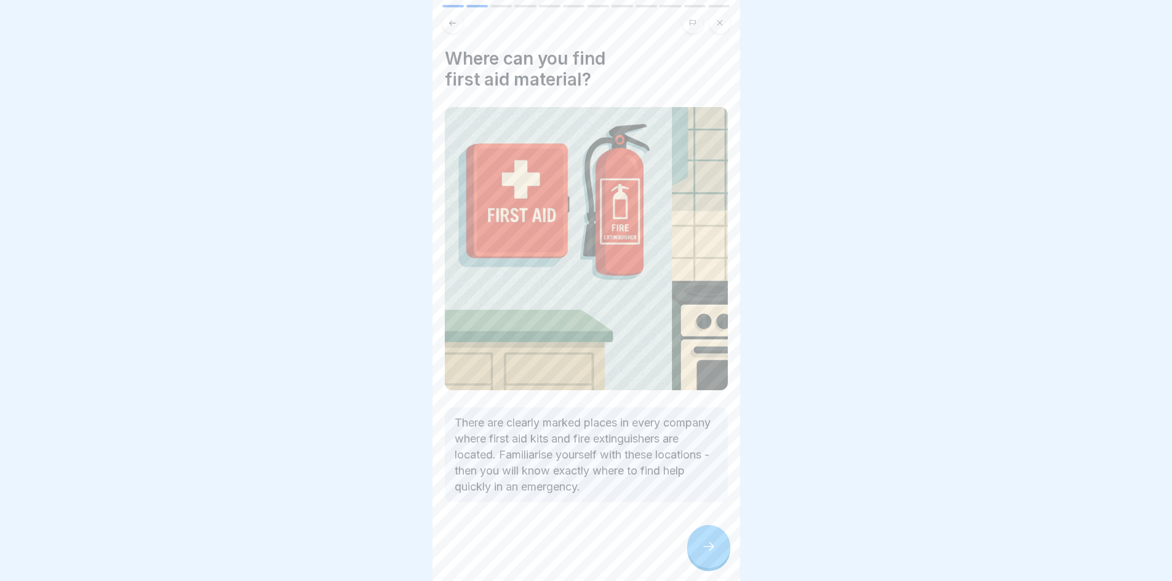
click at [711, 554] on icon at bounding box center [708, 546] width 15 height 15
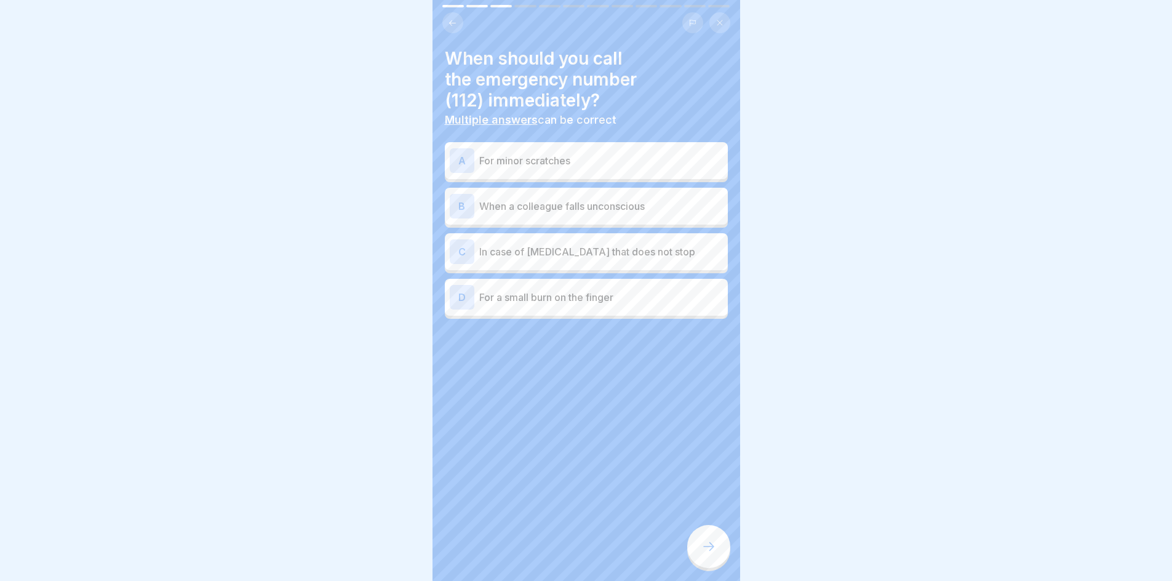
click at [551, 205] on p "When a colleague falls unconscious" at bounding box center [601, 206] width 244 height 15
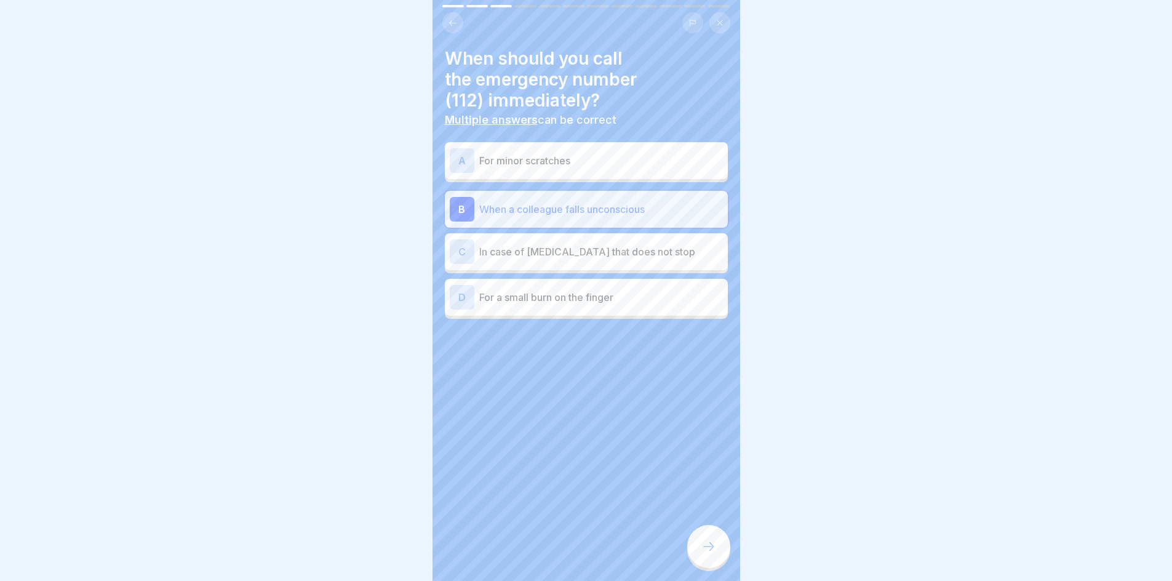
click at [557, 254] on p "In case of [MEDICAL_DATA] that does not stop" at bounding box center [601, 251] width 244 height 15
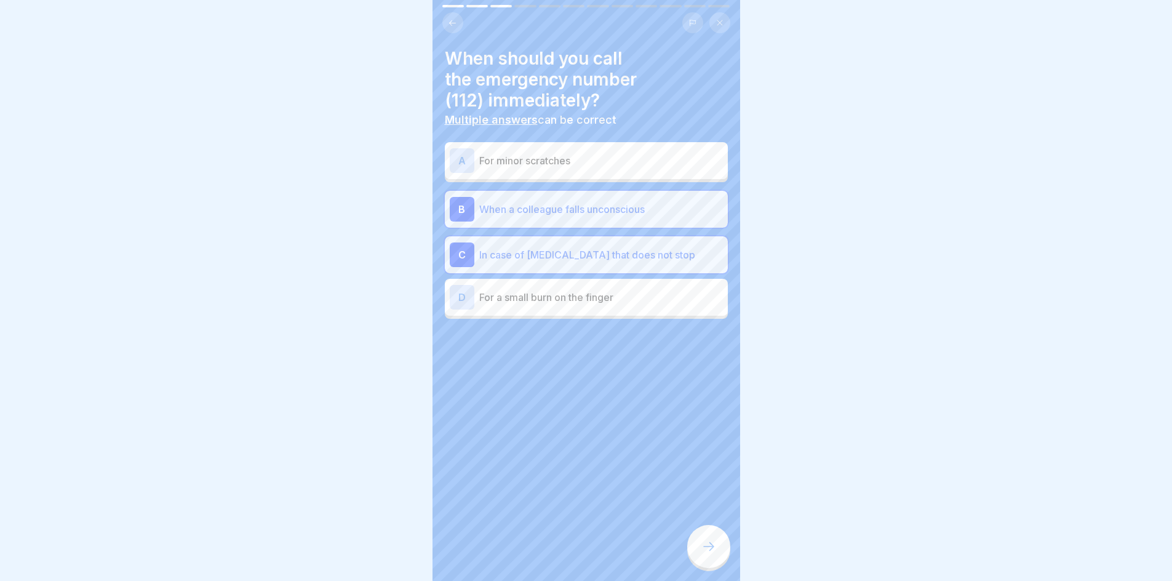
click at [696, 549] on div at bounding box center [708, 546] width 43 height 43
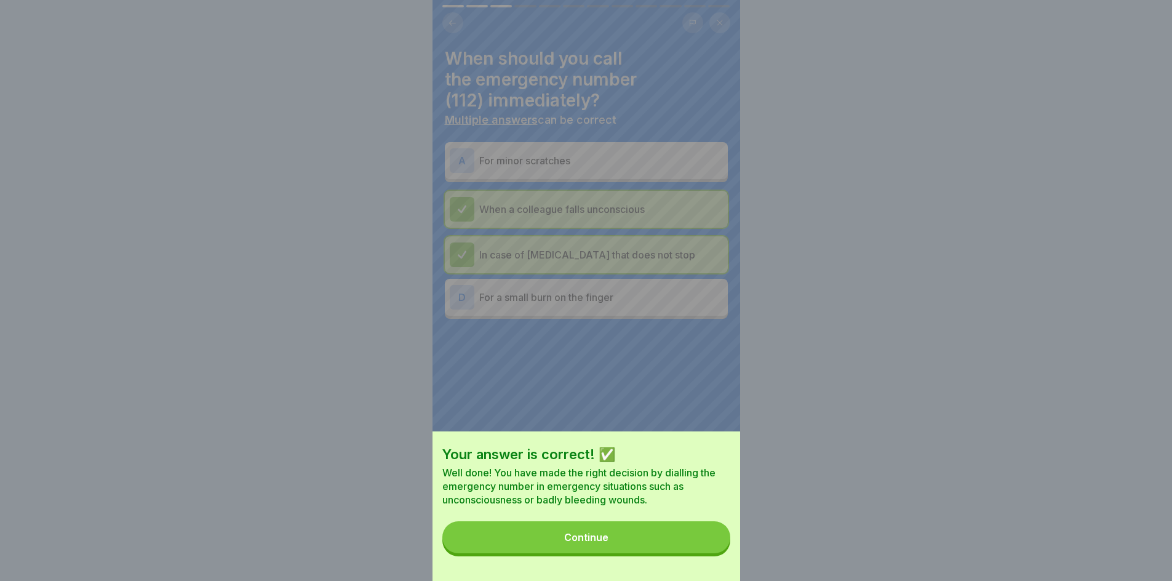
click at [650, 544] on button "Continue" at bounding box center [586, 537] width 288 height 32
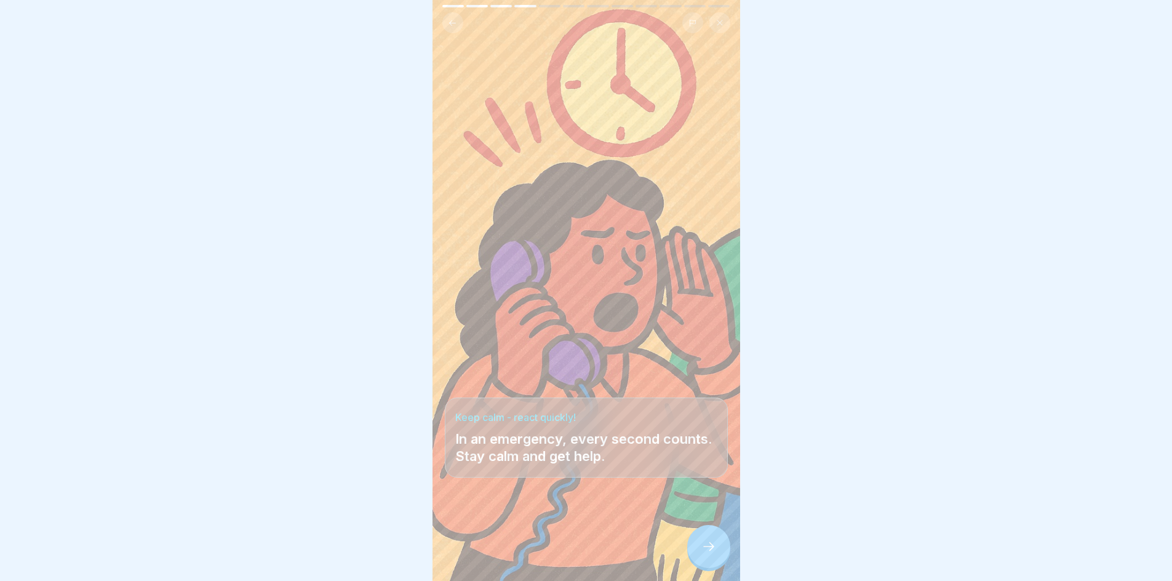
click at [707, 554] on icon at bounding box center [708, 546] width 15 height 15
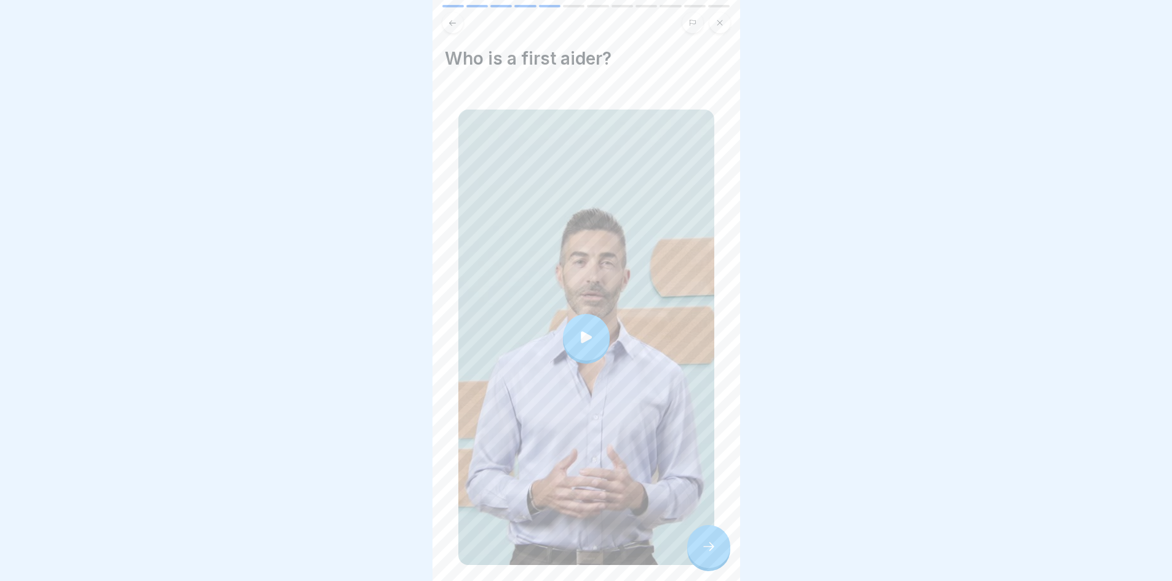
click at [706, 554] on icon at bounding box center [708, 546] width 15 height 15
click at [716, 551] on div at bounding box center [708, 546] width 43 height 43
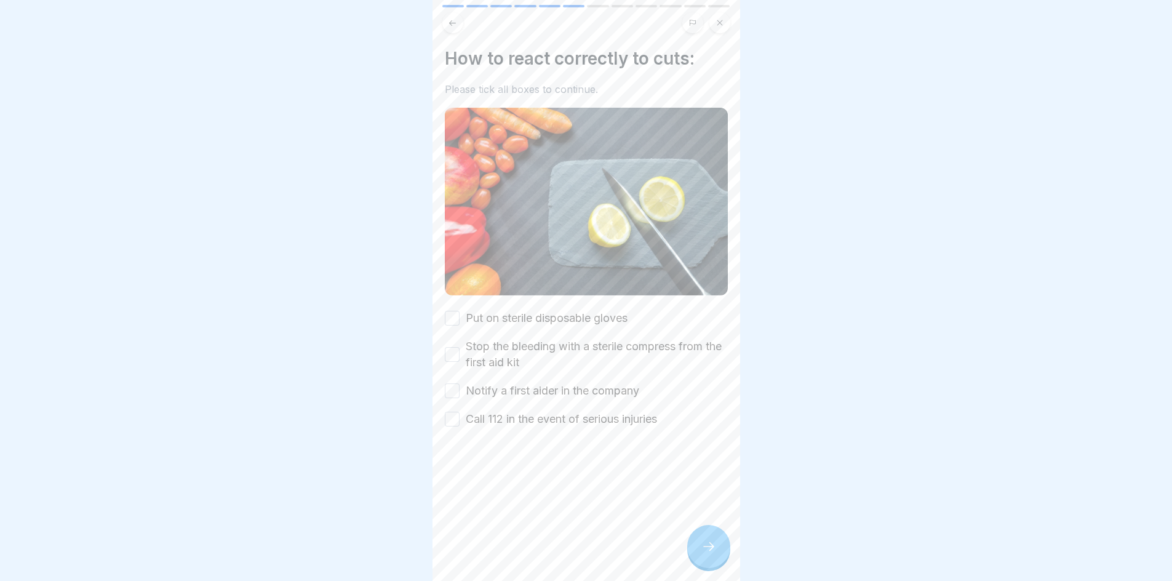
click at [454, 311] on button "Put on sterile disposable gloves" at bounding box center [452, 318] width 15 height 15
click at [448, 347] on button "Stop the bleeding with a sterile compress from the first aid kit" at bounding box center [452, 354] width 15 height 15
click at [450, 388] on button "Notify a first aider in the company" at bounding box center [452, 390] width 15 height 15
click at [450, 412] on button "Call 112 in the event of serious injuries" at bounding box center [452, 419] width 15 height 15
click at [702, 554] on icon at bounding box center [708, 546] width 15 height 15
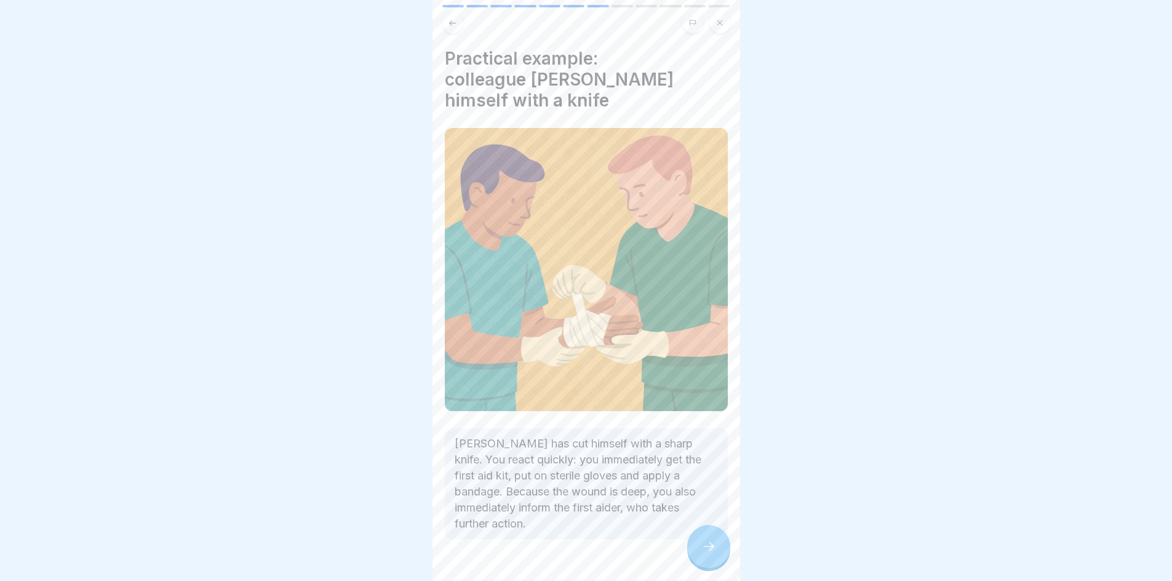
click at [705, 554] on icon at bounding box center [708, 546] width 15 height 15
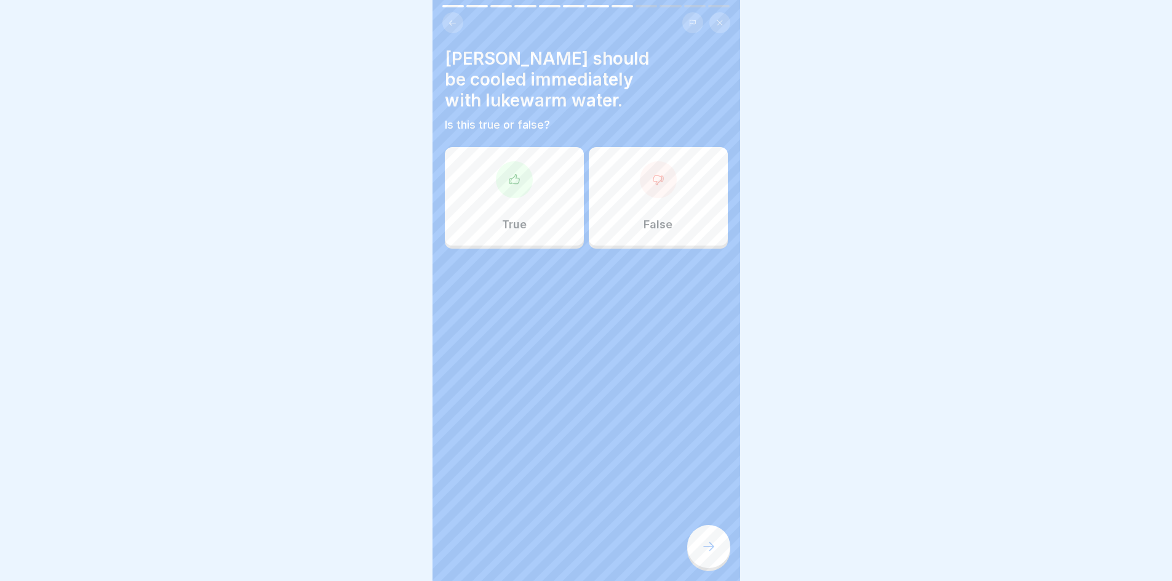
click at [469, 188] on div "True" at bounding box center [514, 196] width 139 height 98
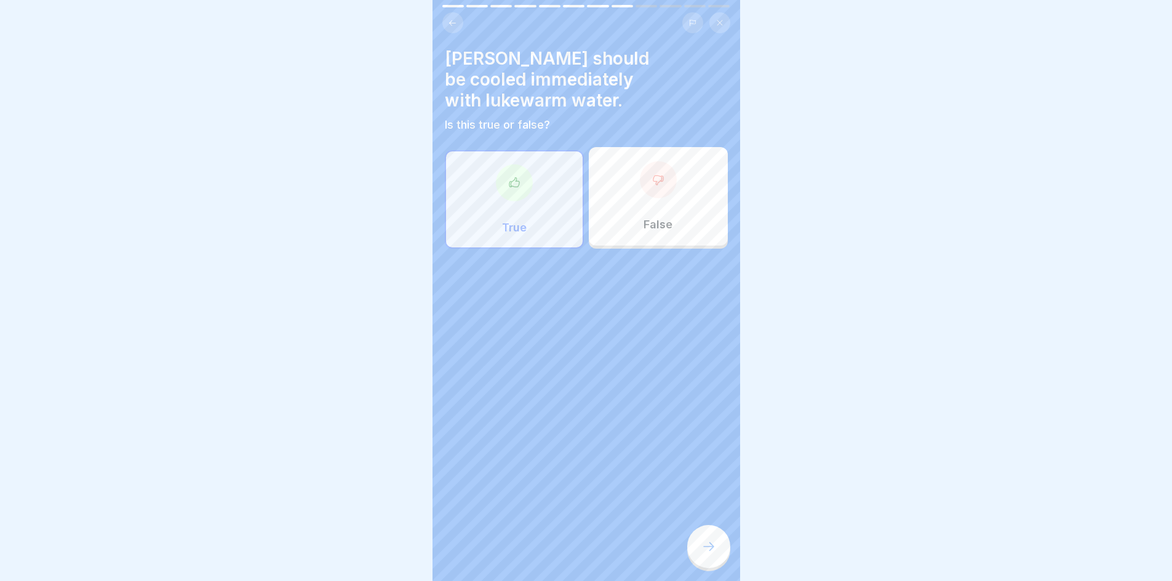
click at [710, 554] on icon at bounding box center [708, 546] width 15 height 15
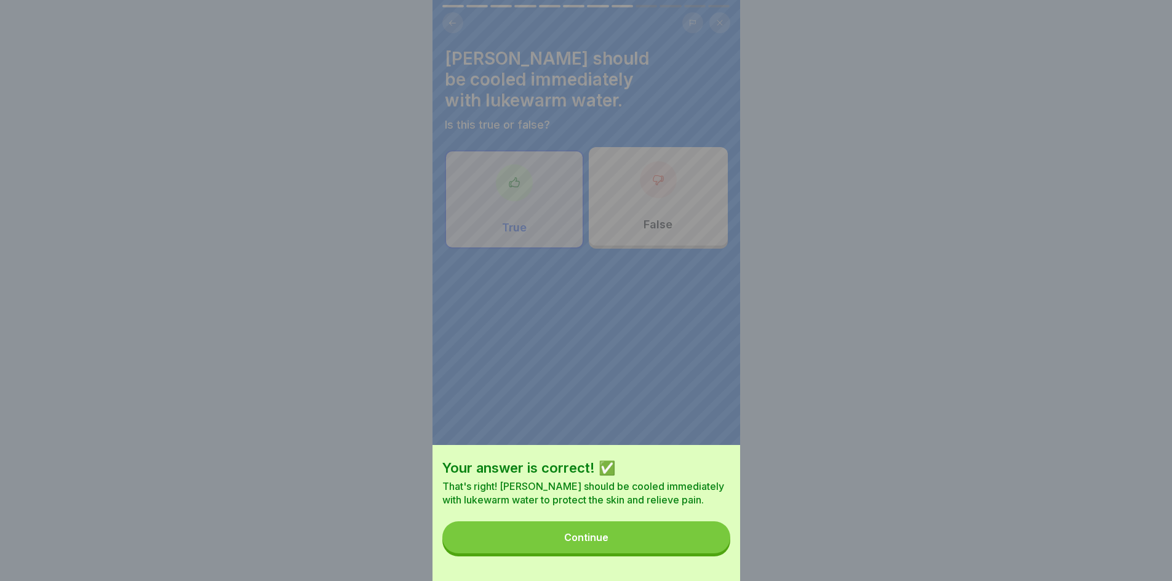
click at [603, 543] on div "Continue" at bounding box center [586, 536] width 44 height 11
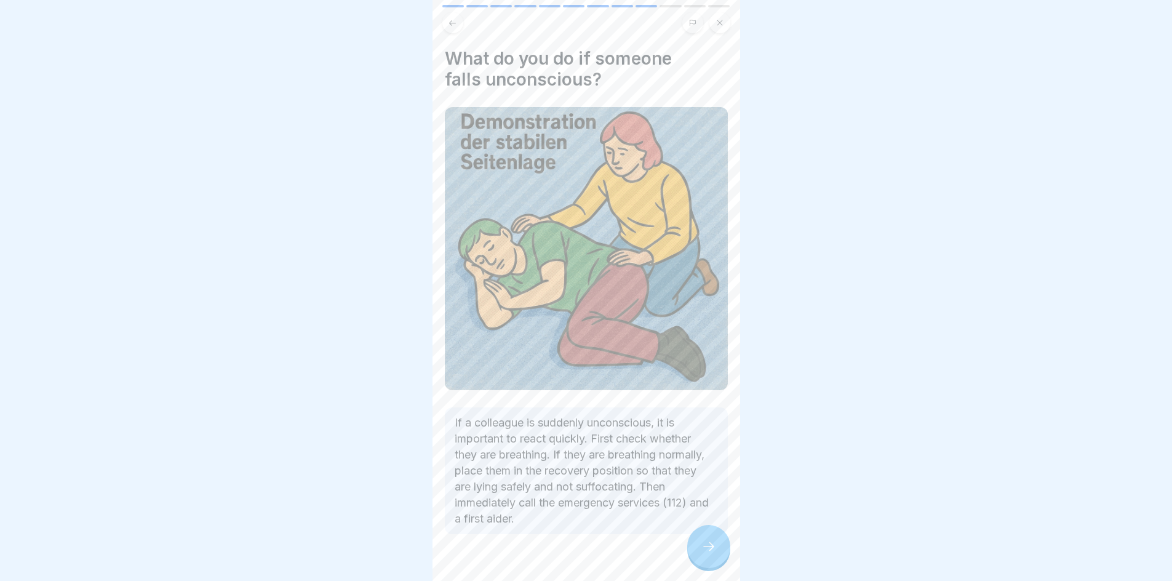
click at [710, 547] on div at bounding box center [708, 546] width 43 height 43
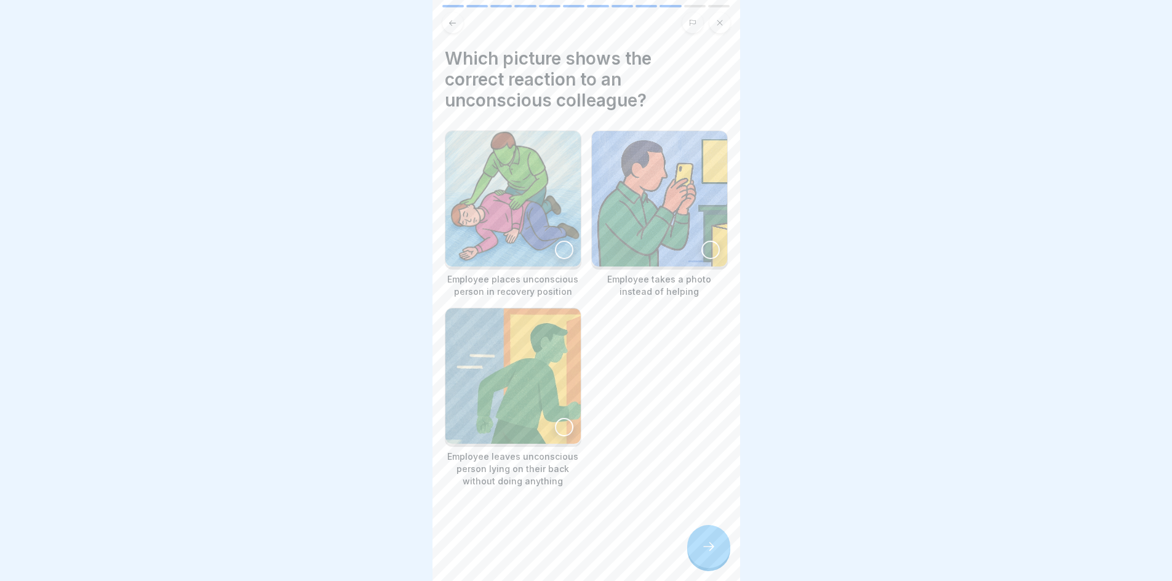
click at [555, 247] on div at bounding box center [564, 250] width 18 height 18
click at [700, 540] on div at bounding box center [708, 546] width 43 height 43
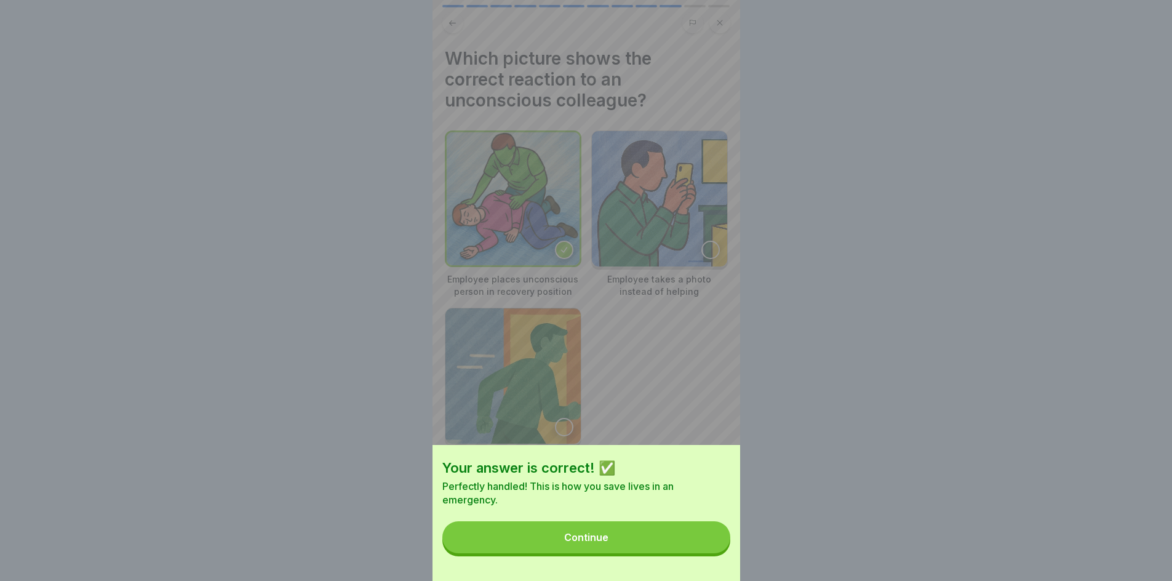
click at [618, 551] on button "Continue" at bounding box center [586, 537] width 288 height 32
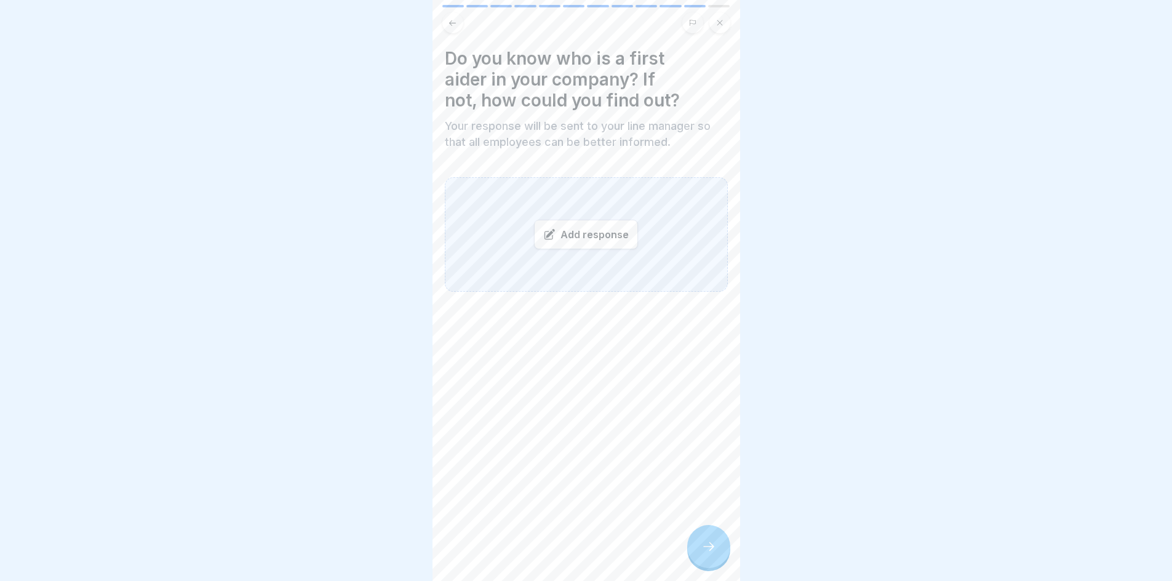
click at [588, 230] on div "Add response" at bounding box center [586, 235] width 104 height 30
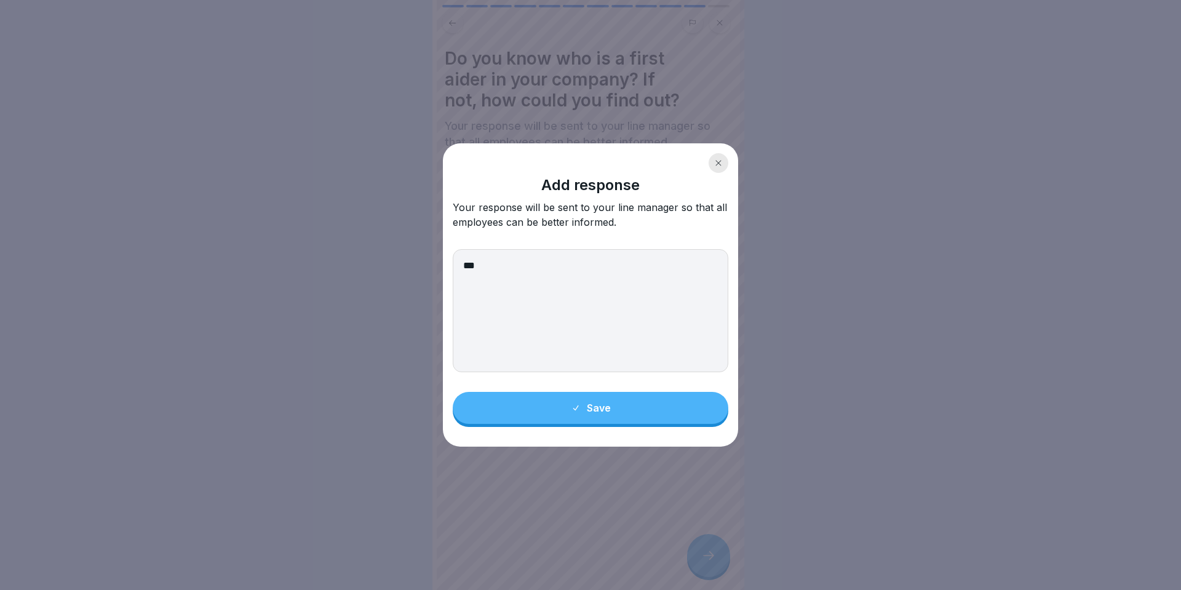
type textarea "***"
click at [591, 413] on div "Save" at bounding box center [591, 407] width 40 height 11
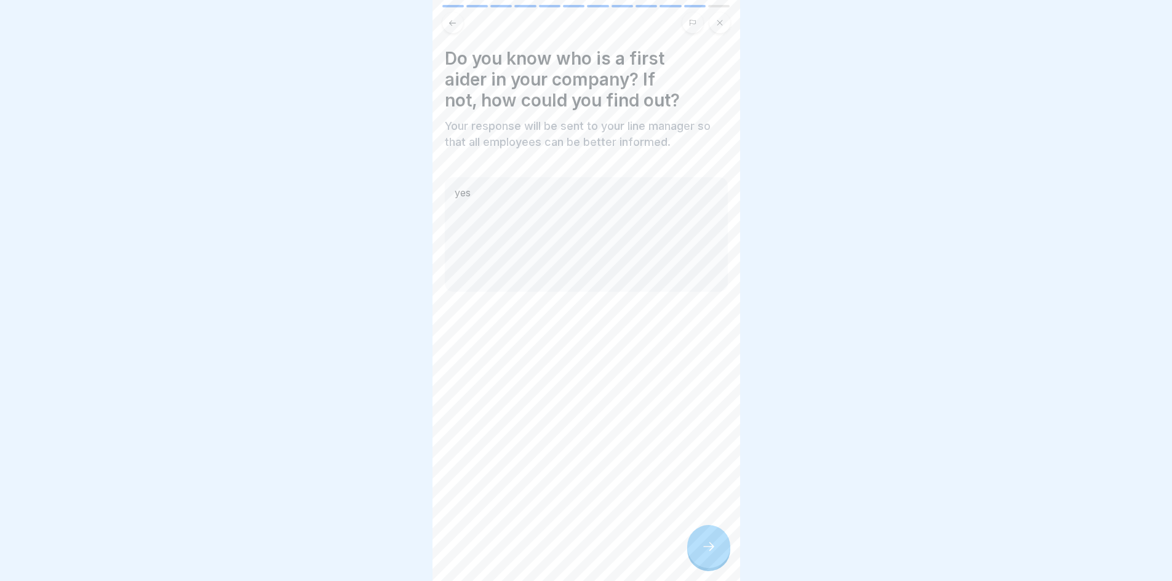
click at [714, 554] on icon at bounding box center [708, 546] width 15 height 15
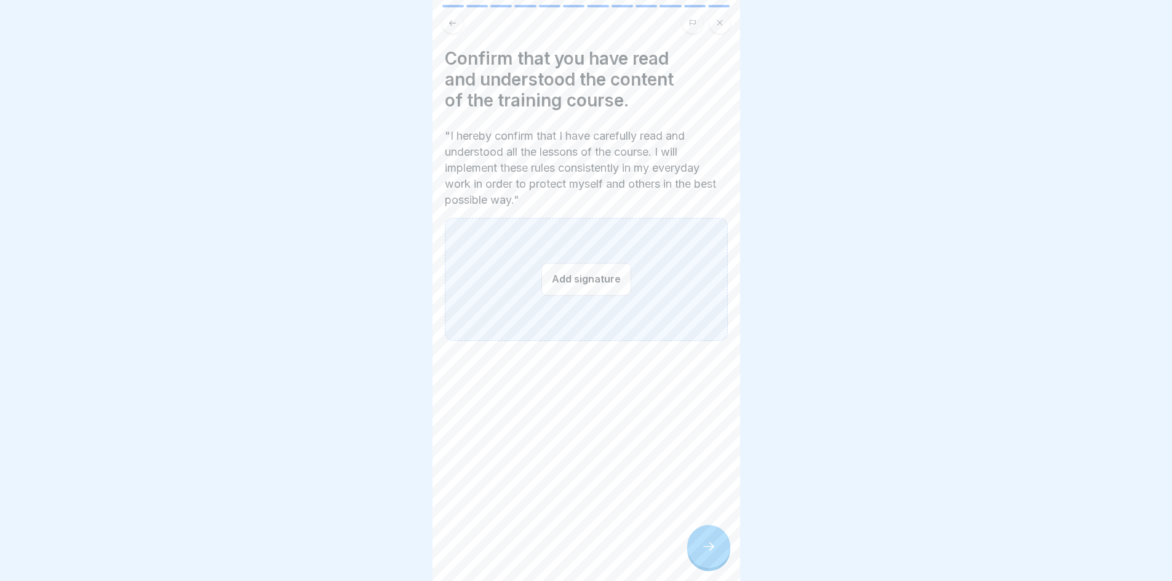
click at [567, 288] on button "Add signature" at bounding box center [586, 279] width 90 height 33
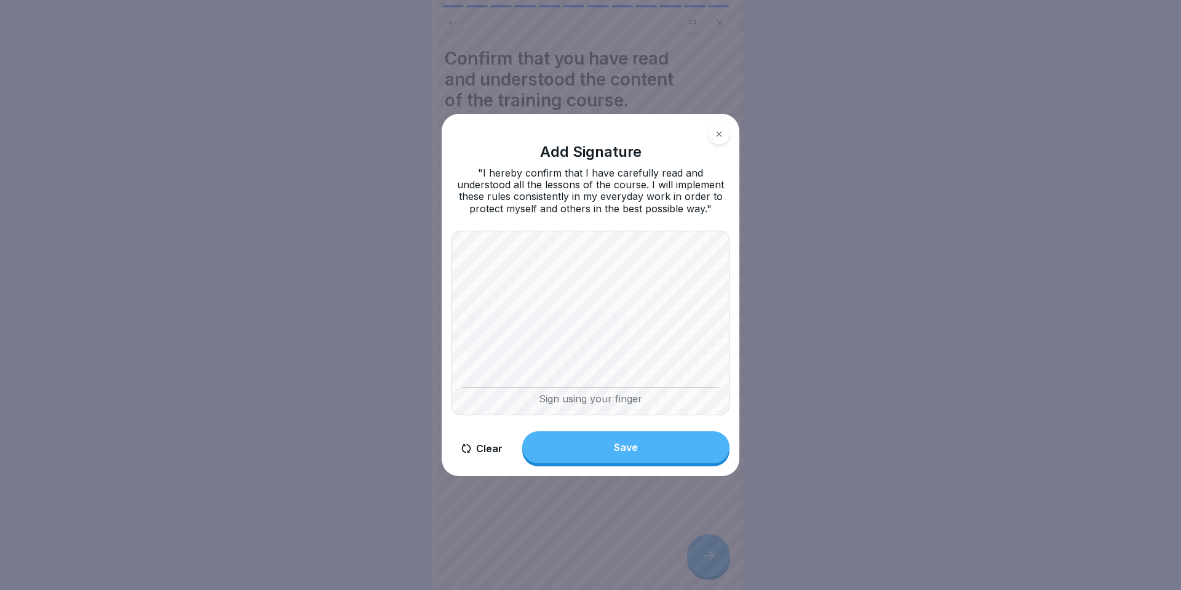
click at [612, 443] on button "Save" at bounding box center [625, 447] width 207 height 32
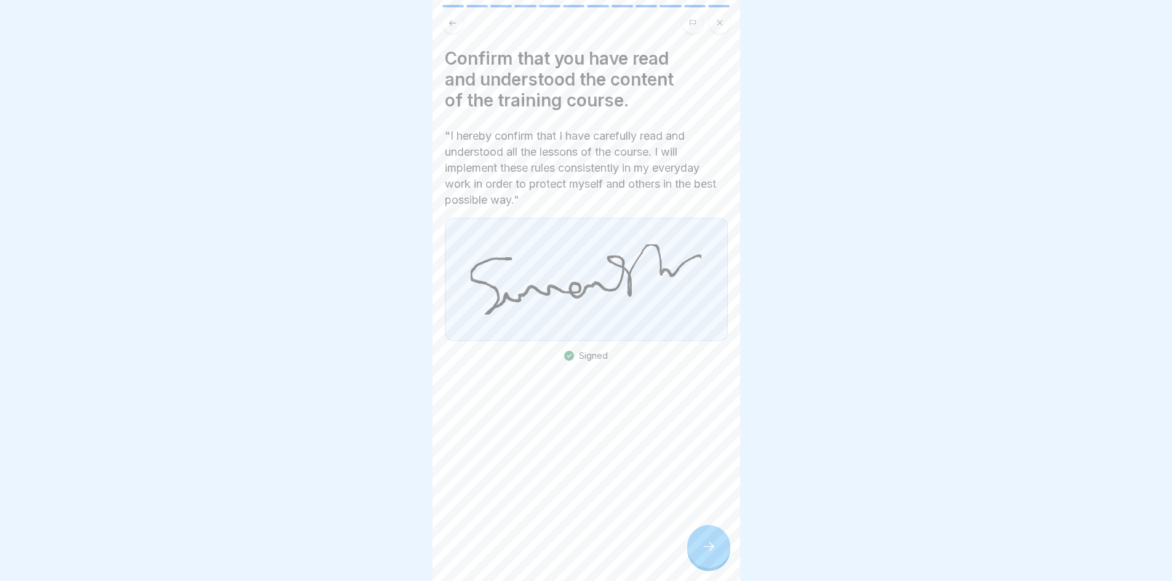
click at [715, 554] on icon at bounding box center [708, 546] width 15 height 15
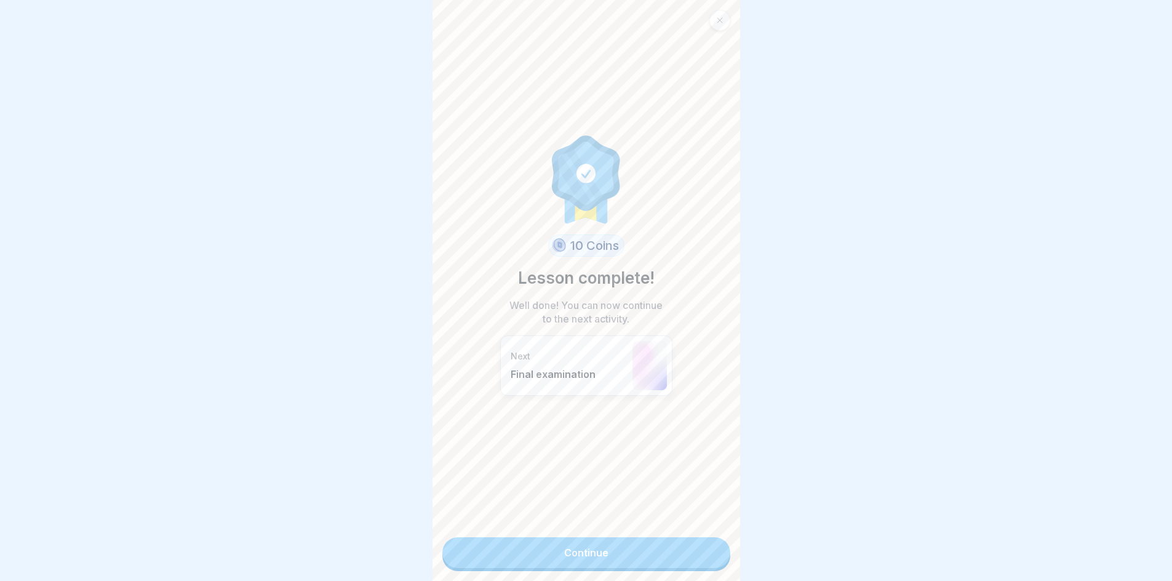
click at [648, 561] on link "Continue" at bounding box center [586, 552] width 288 height 31
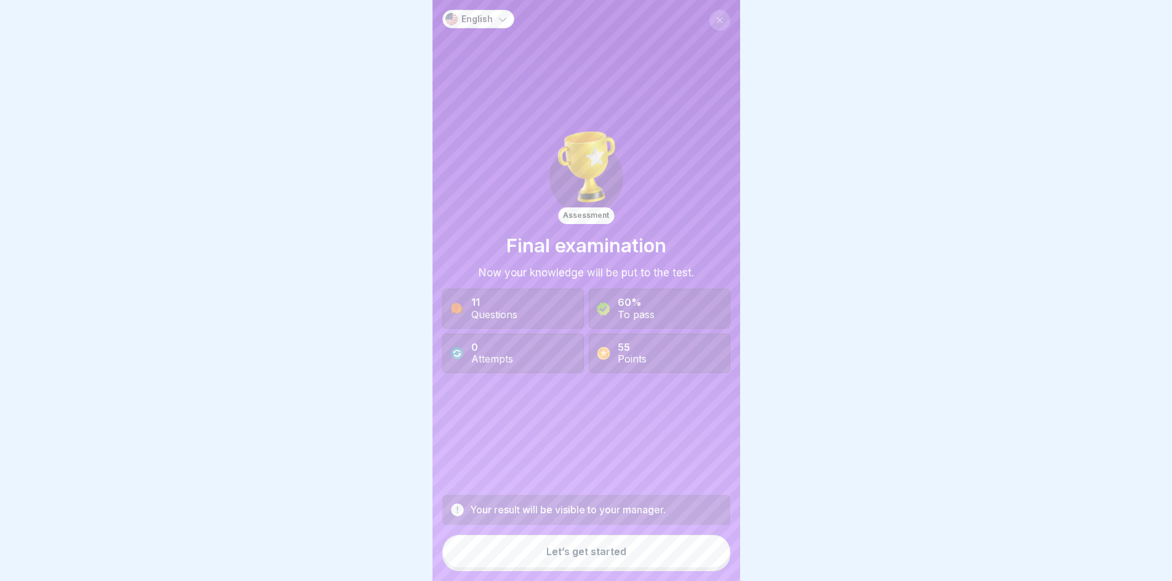
click at [648, 561] on button "Let’s get started" at bounding box center [586, 551] width 288 height 33
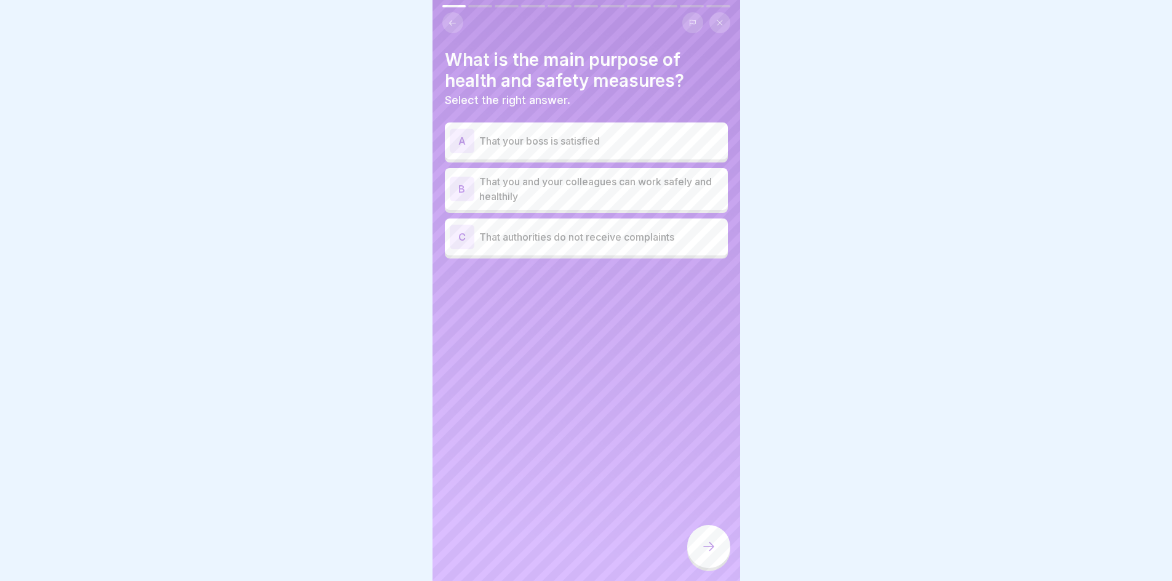
click at [567, 205] on div "B That you and your colleagues can work safely and healthily" at bounding box center [586, 189] width 283 height 42
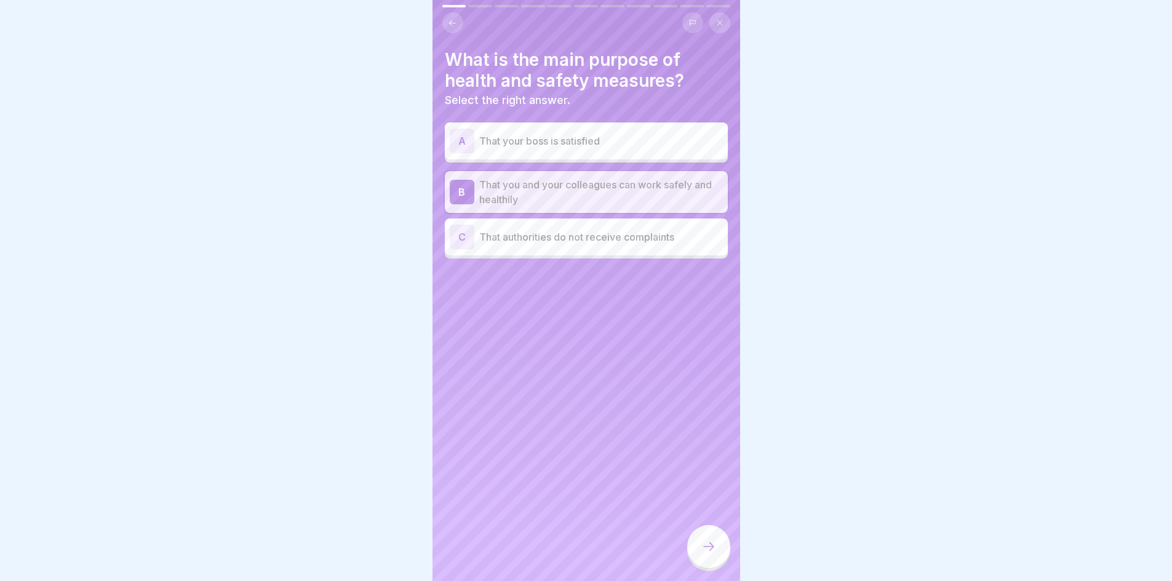
click at [707, 548] on div at bounding box center [708, 546] width 43 height 43
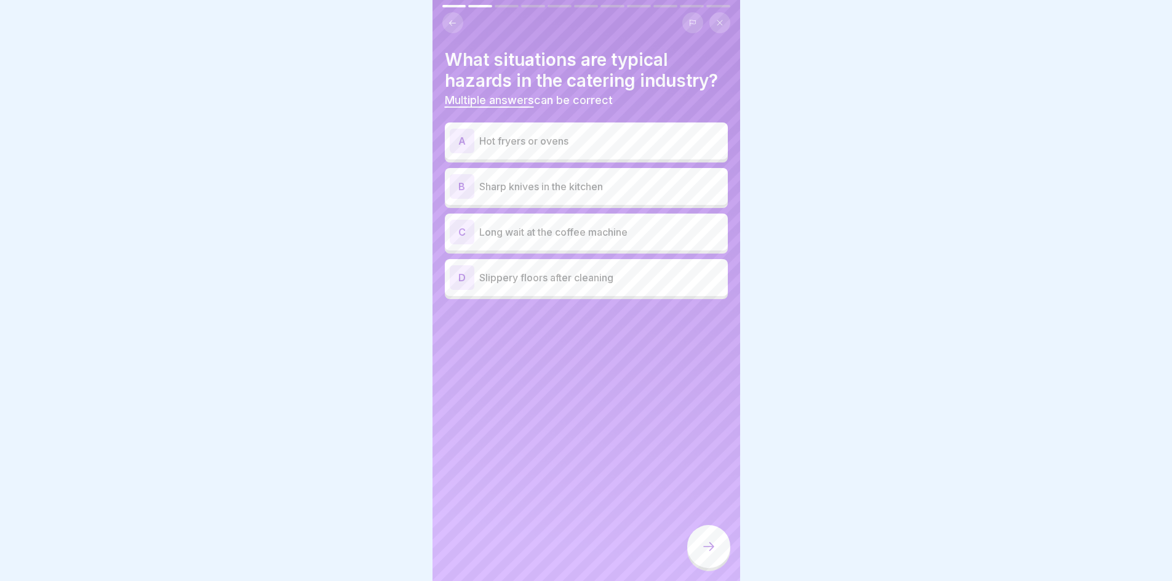
click at [529, 140] on p "Hot fryers or ovens" at bounding box center [601, 140] width 244 height 15
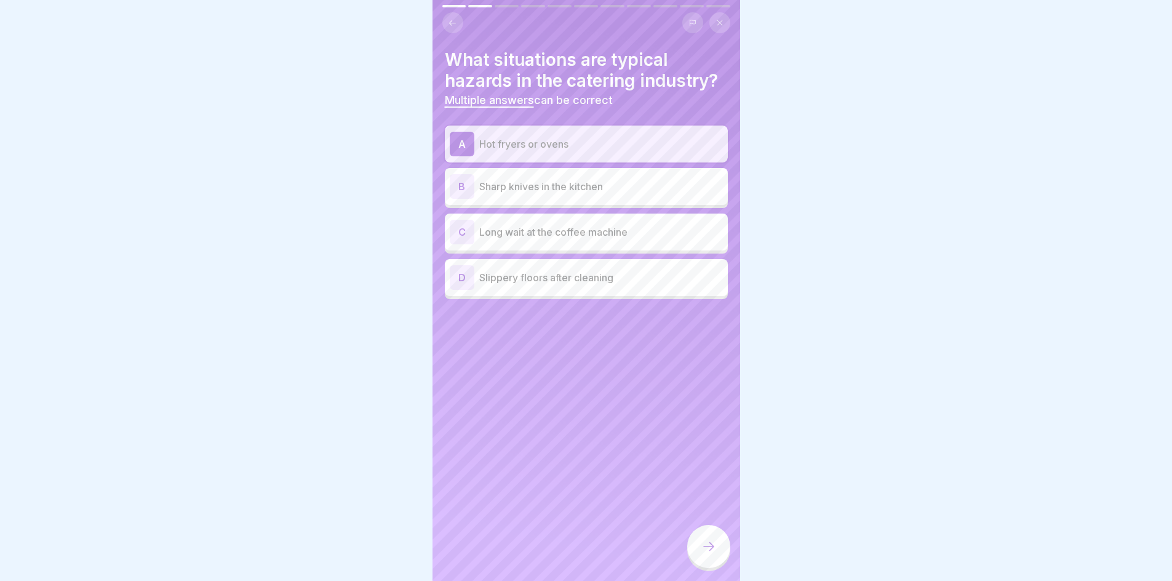
click at [539, 277] on p "Slippery floors after cleaning" at bounding box center [601, 277] width 244 height 15
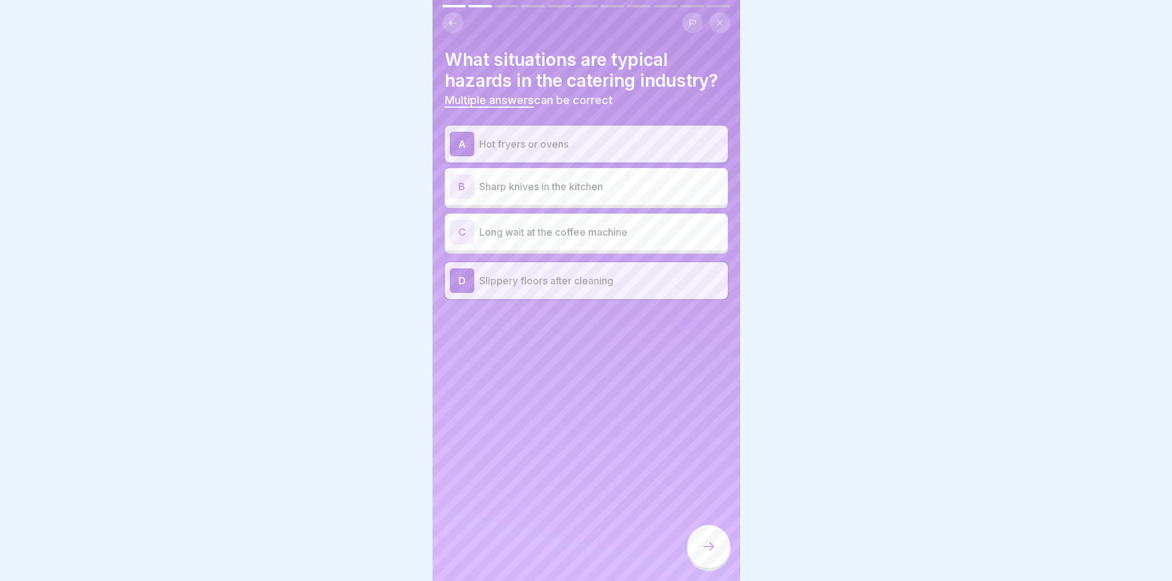
click at [718, 559] on div at bounding box center [708, 546] width 43 height 43
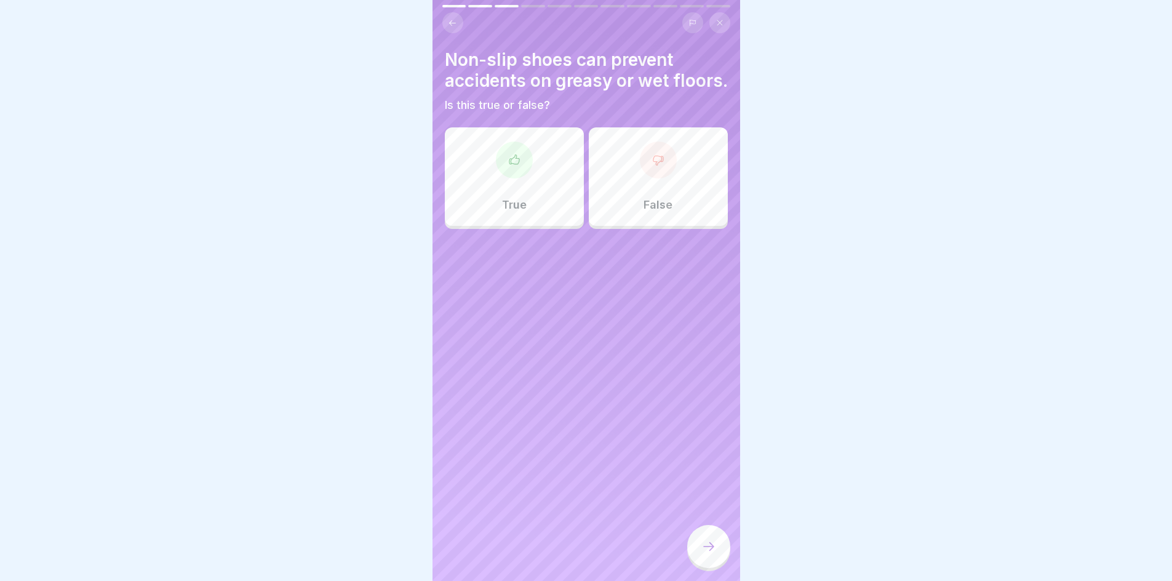
click at [536, 200] on div "True" at bounding box center [514, 176] width 139 height 98
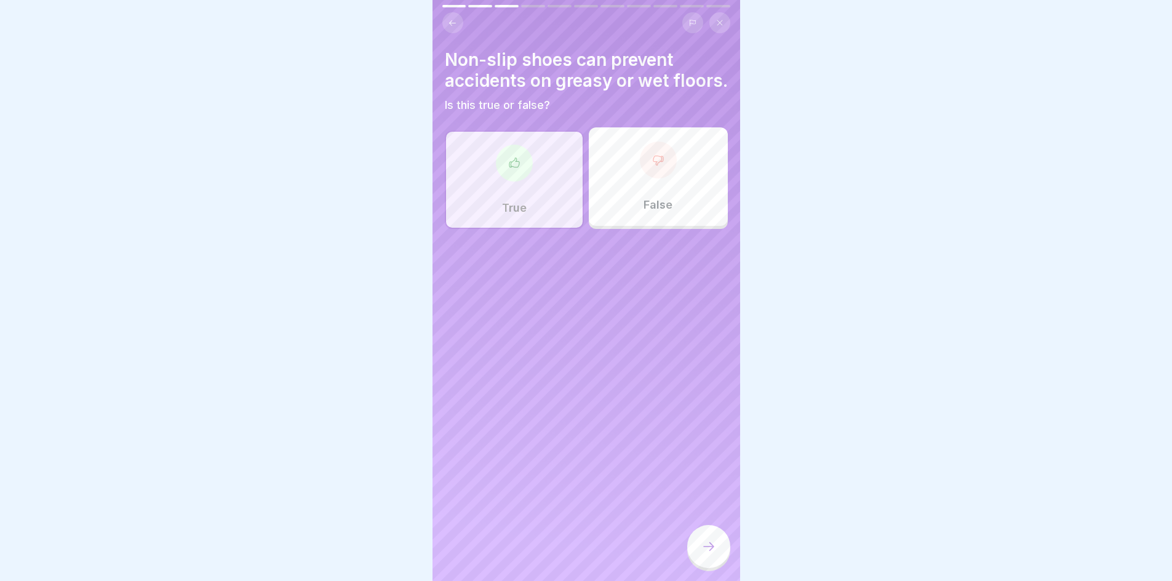
click at [720, 561] on div at bounding box center [708, 546] width 43 height 43
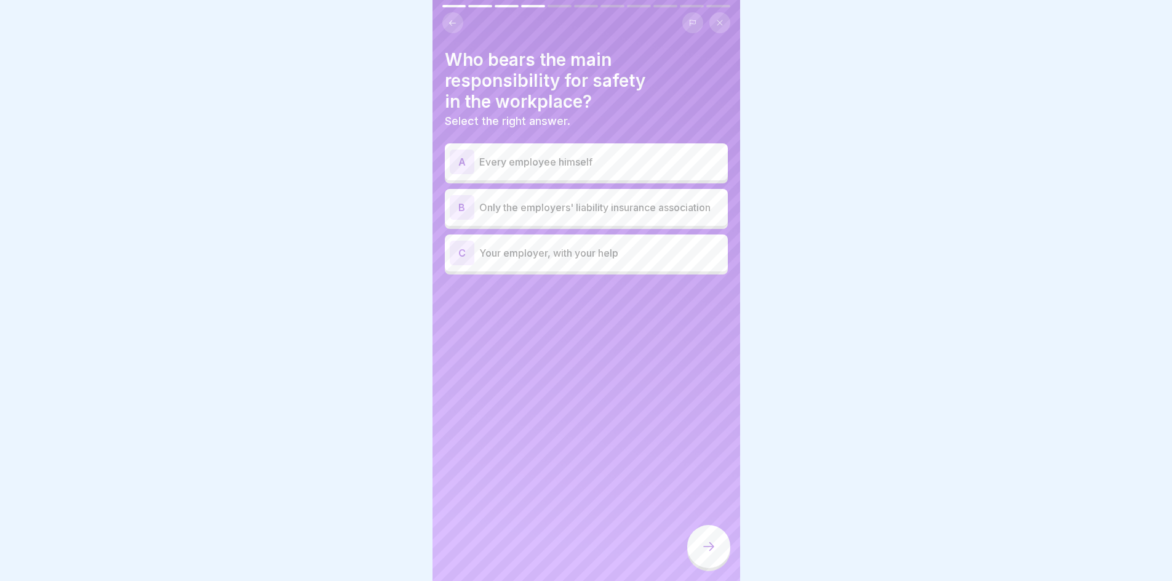
click at [586, 265] on div "C Your employer, with your help" at bounding box center [586, 253] width 273 height 25
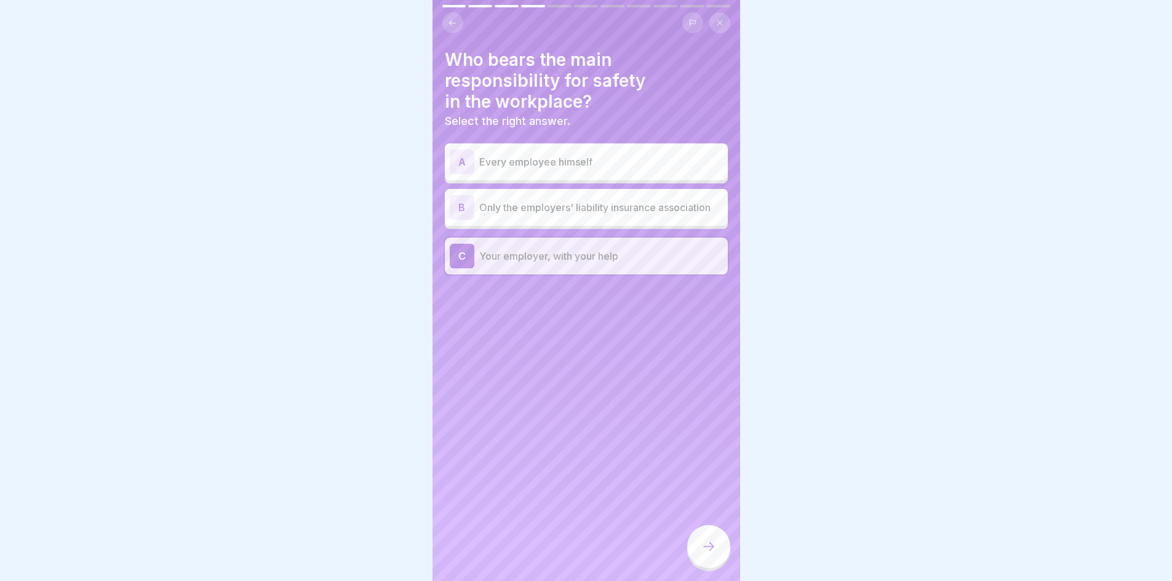
click at [725, 557] on div at bounding box center [708, 546] width 43 height 43
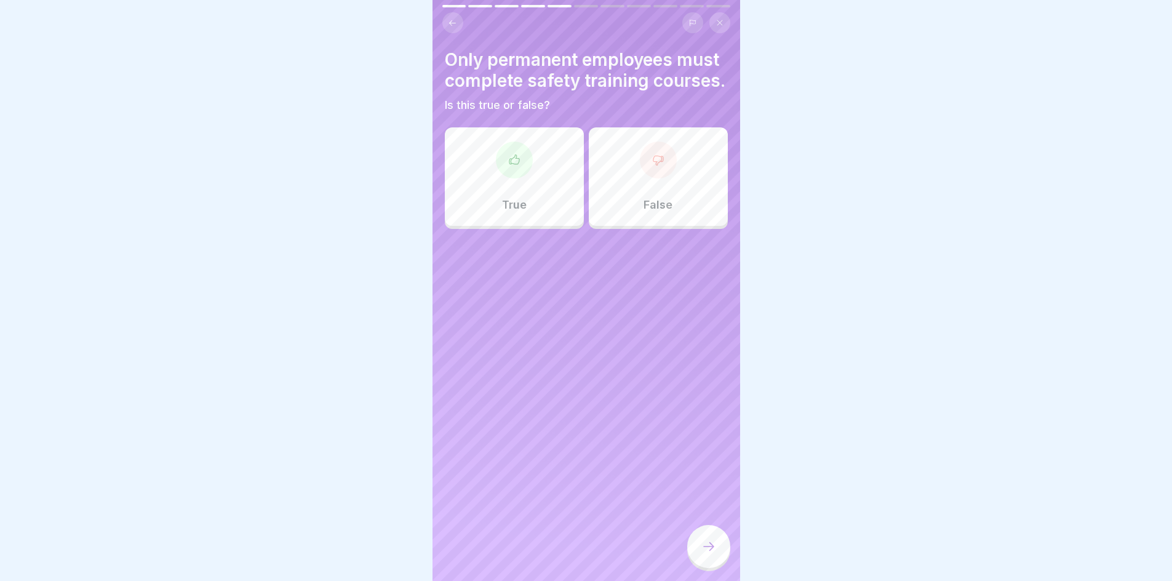
click at [634, 213] on div "False" at bounding box center [658, 176] width 139 height 98
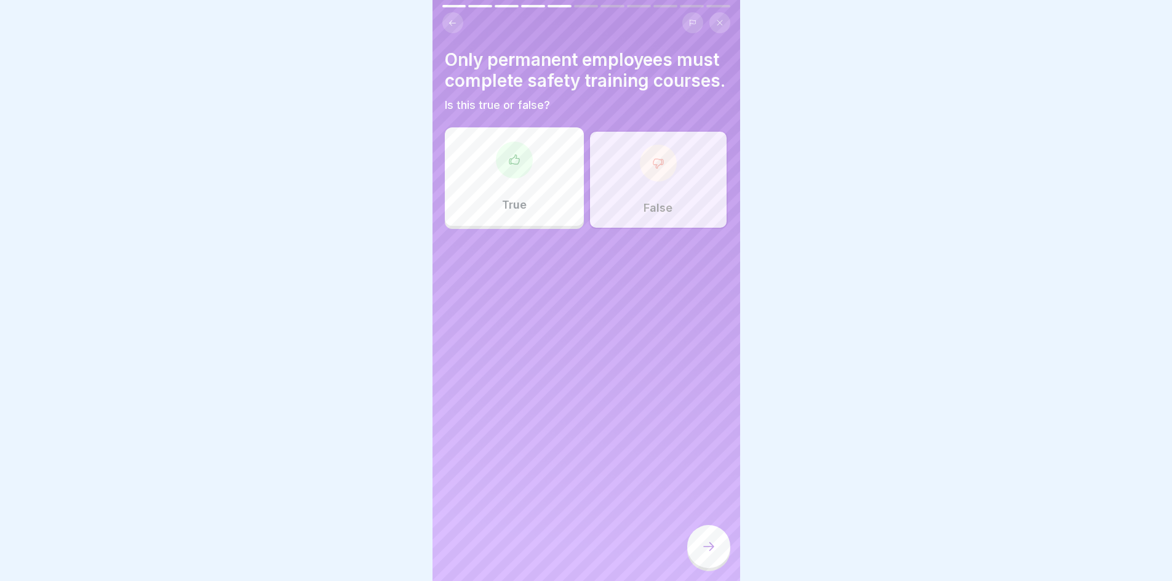
click at [699, 557] on div at bounding box center [708, 546] width 43 height 43
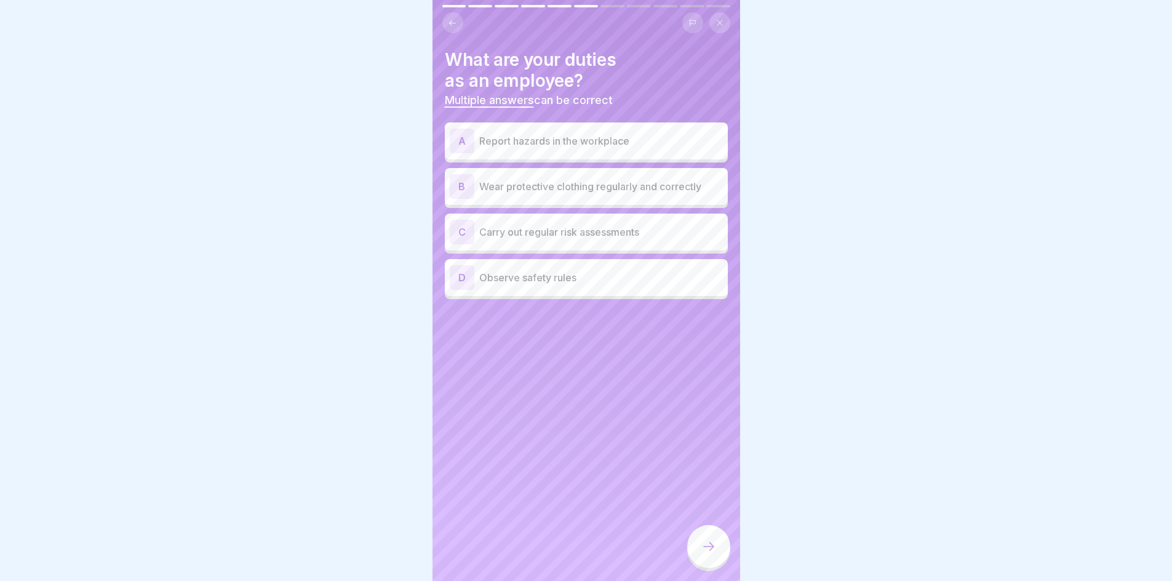
click at [618, 137] on p "Report hazards in the workplace" at bounding box center [601, 140] width 244 height 15
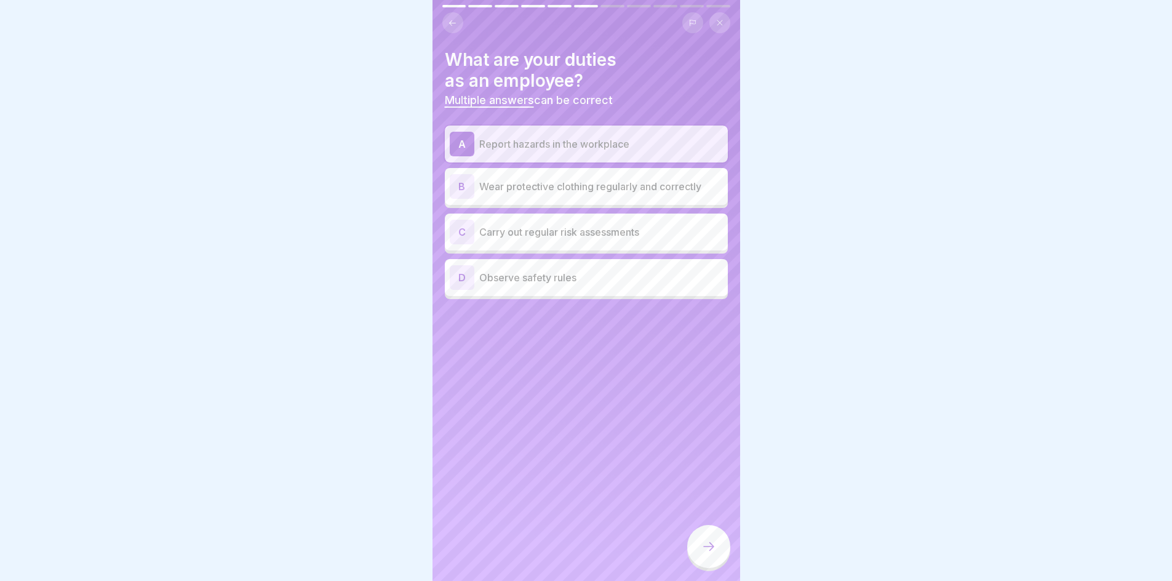
click at [621, 177] on div "B Wear protective clothing regularly and correctly" at bounding box center [586, 186] width 273 height 25
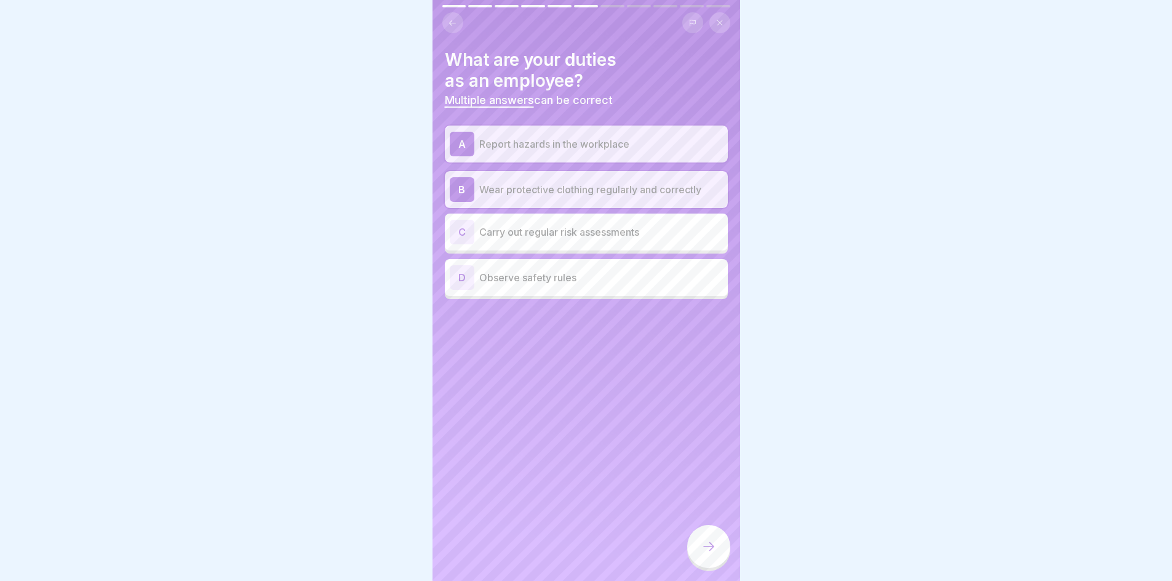
click at [621, 190] on p "Wear protective clothing regularly and correctly" at bounding box center [601, 189] width 244 height 15
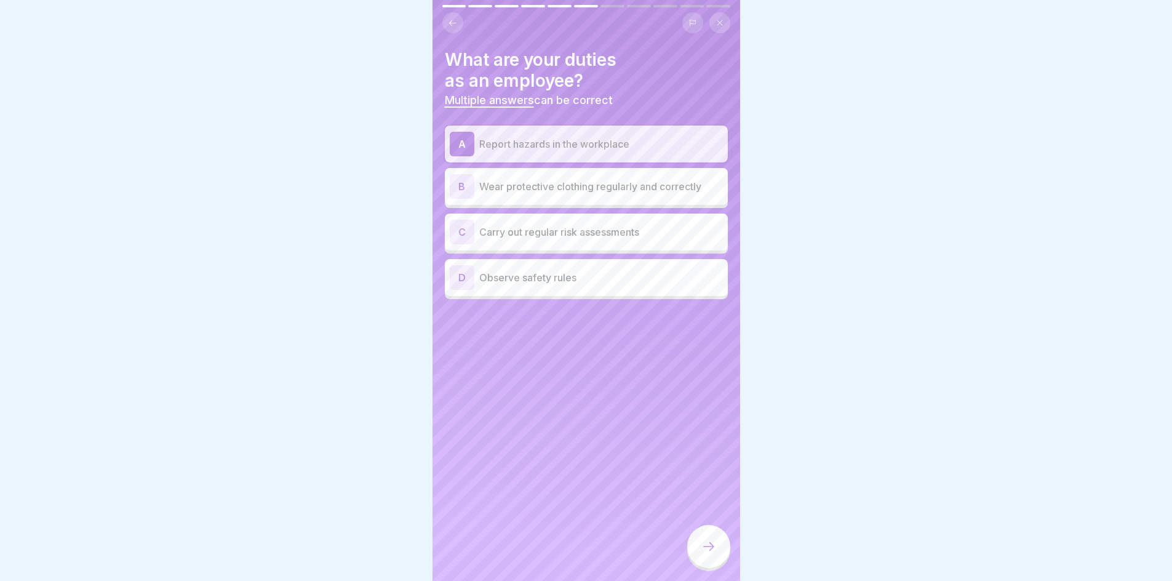
click at [616, 229] on p "Carry out regular risk assessments" at bounding box center [601, 232] width 244 height 15
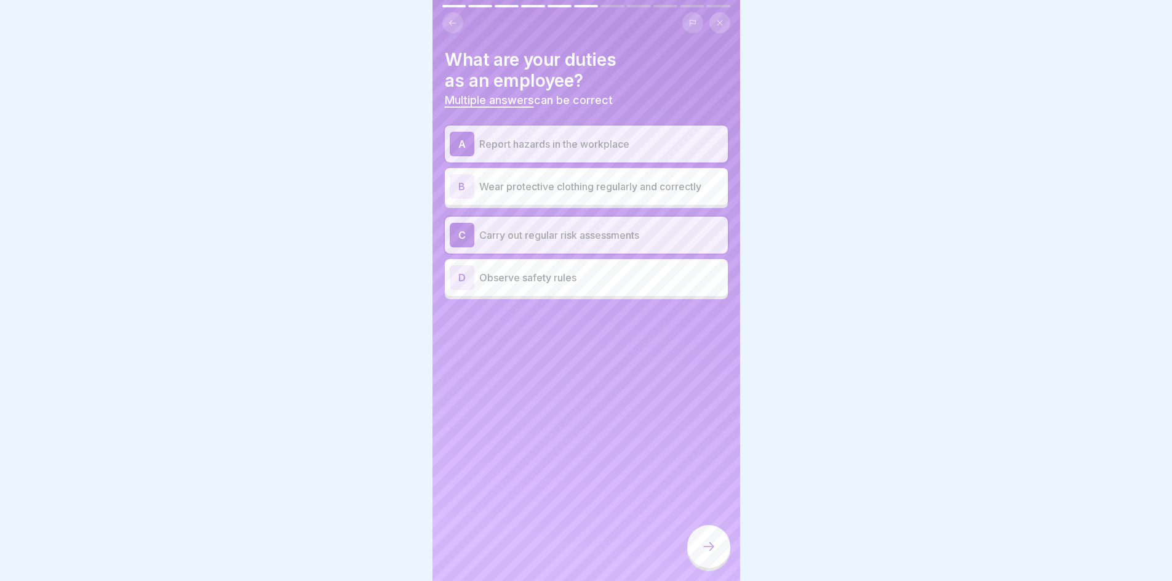
click at [551, 287] on div "D Observe safety rules" at bounding box center [586, 277] width 273 height 25
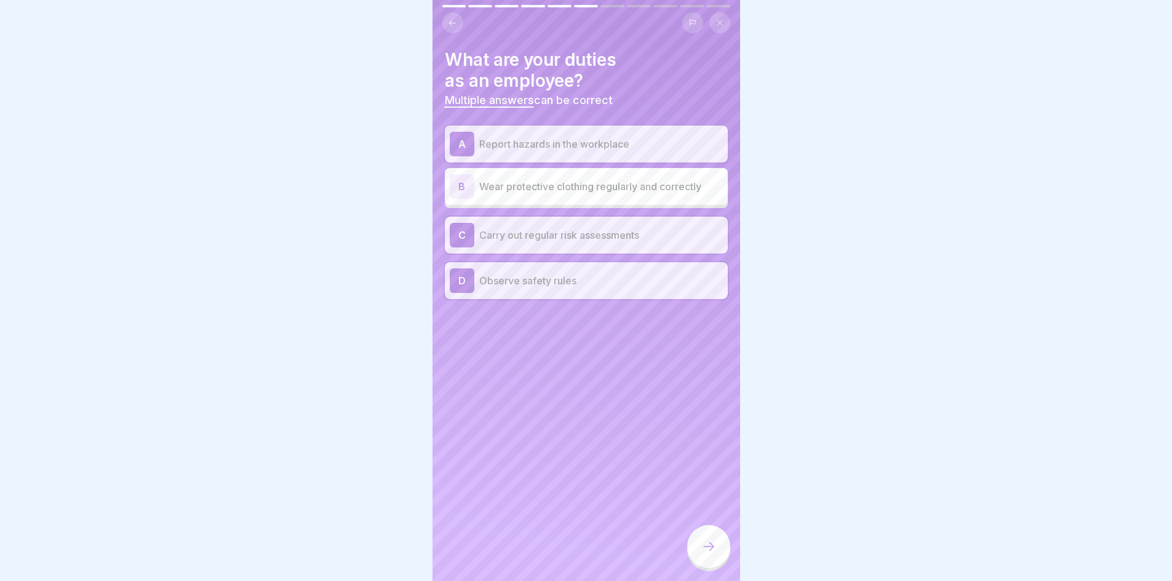
click at [703, 552] on icon at bounding box center [708, 546] width 15 height 15
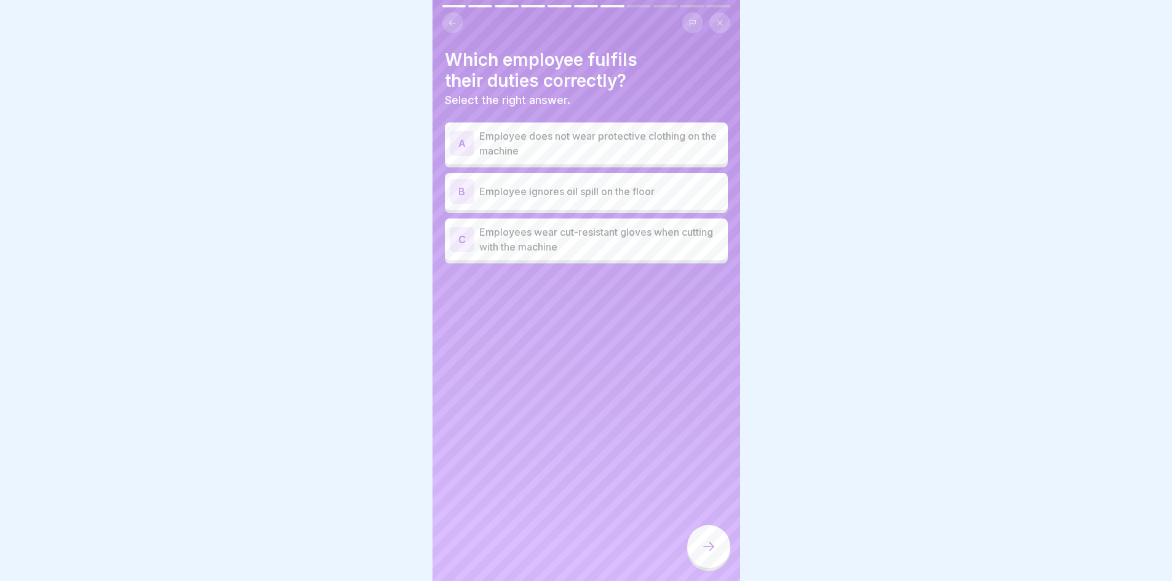
click at [607, 254] on div "C Employees wear cut-resistant gloves when cutting with the machine" at bounding box center [586, 239] width 283 height 42
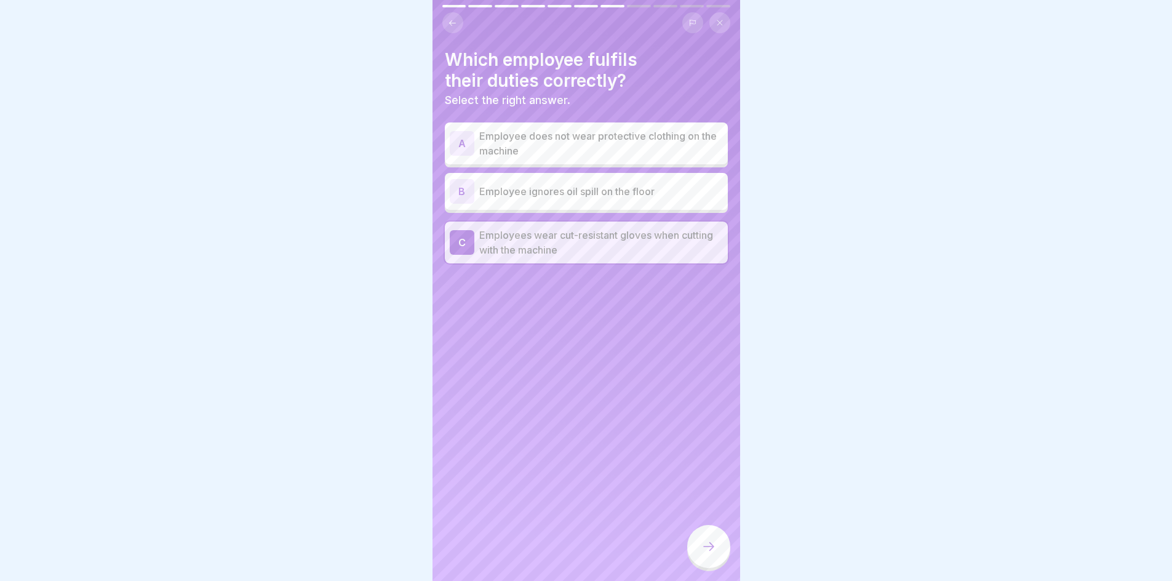
click at [696, 563] on div at bounding box center [708, 546] width 43 height 43
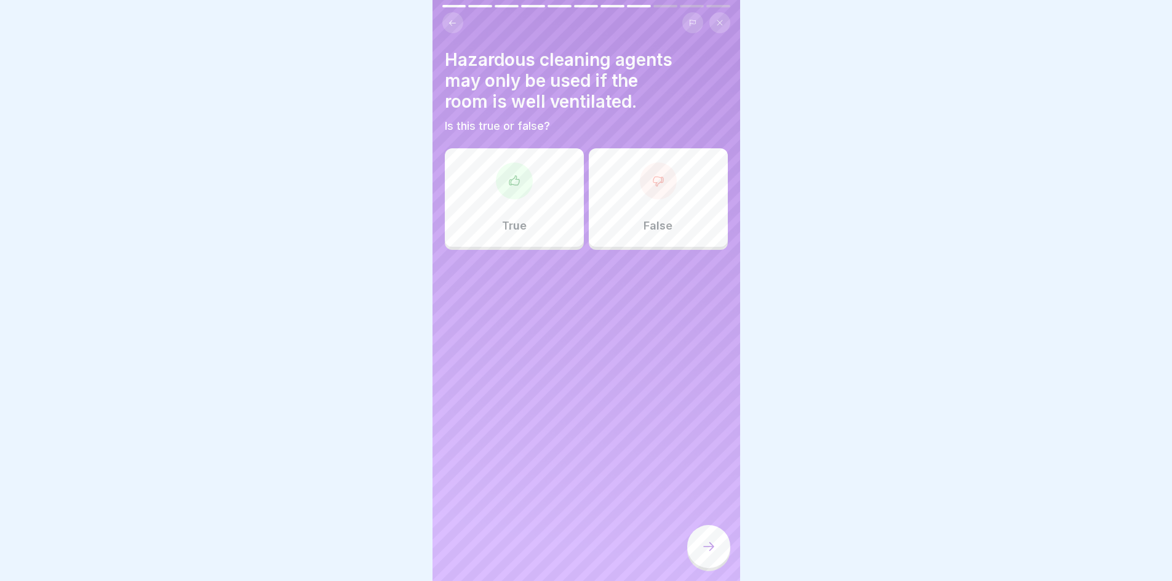
click at [522, 205] on div "True" at bounding box center [514, 197] width 139 height 98
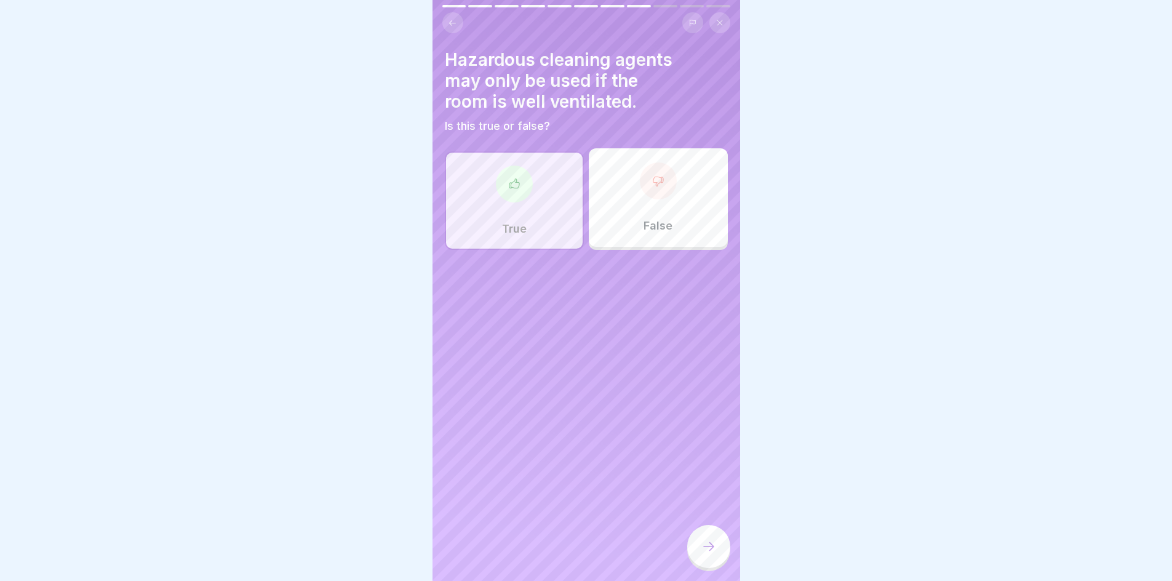
click at [696, 551] on div at bounding box center [708, 546] width 43 height 43
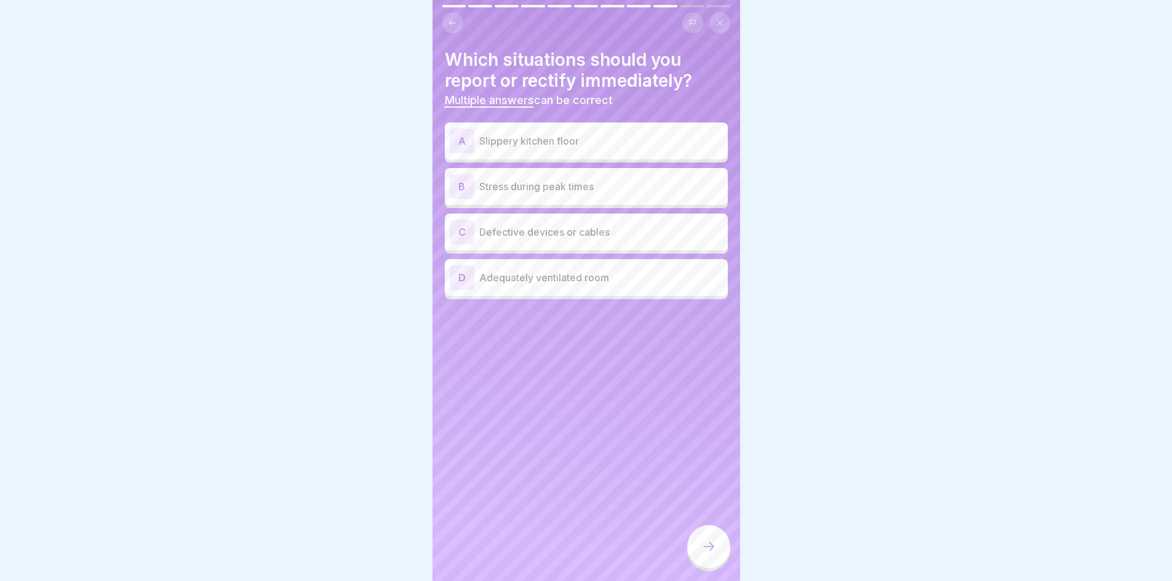
click at [566, 143] on p "Slippery kitchen floor" at bounding box center [601, 140] width 244 height 15
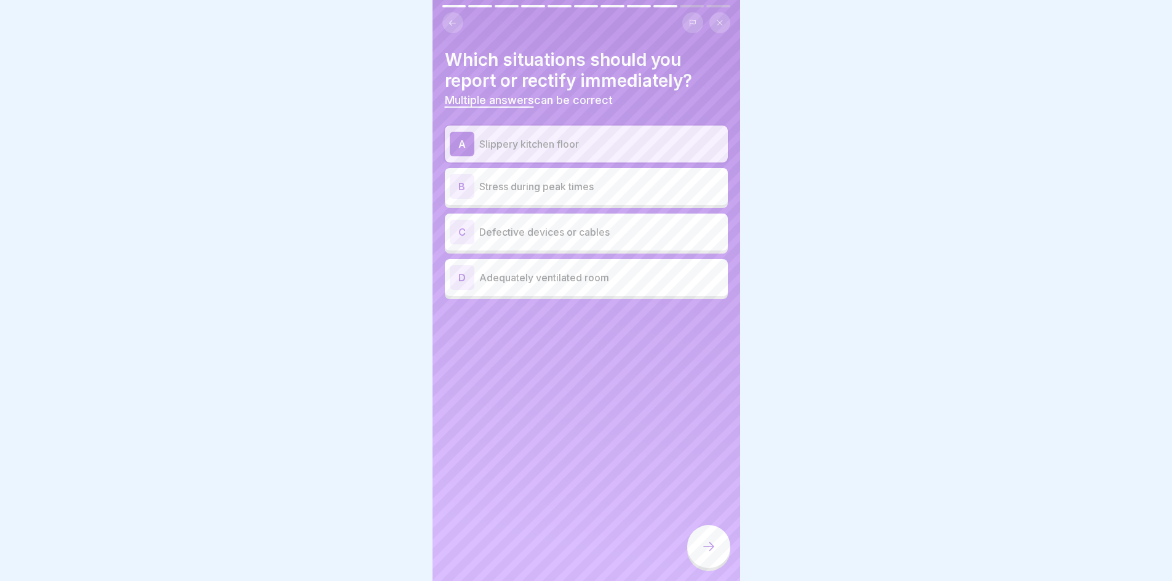
click at [583, 233] on p "Defective devices or cables" at bounding box center [601, 232] width 244 height 15
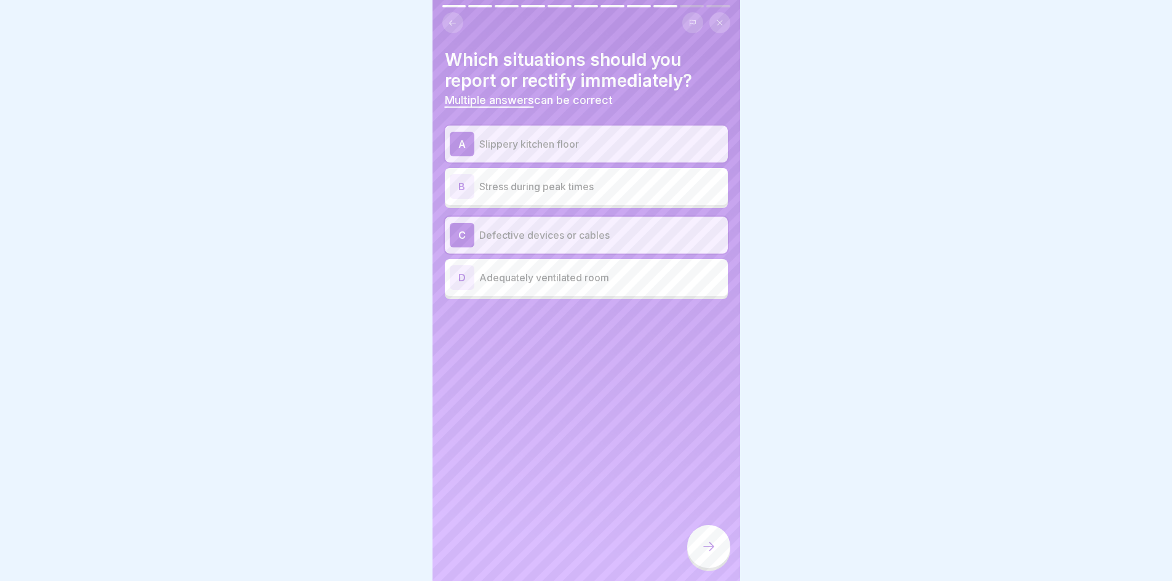
click at [710, 552] on icon at bounding box center [708, 546] width 15 height 15
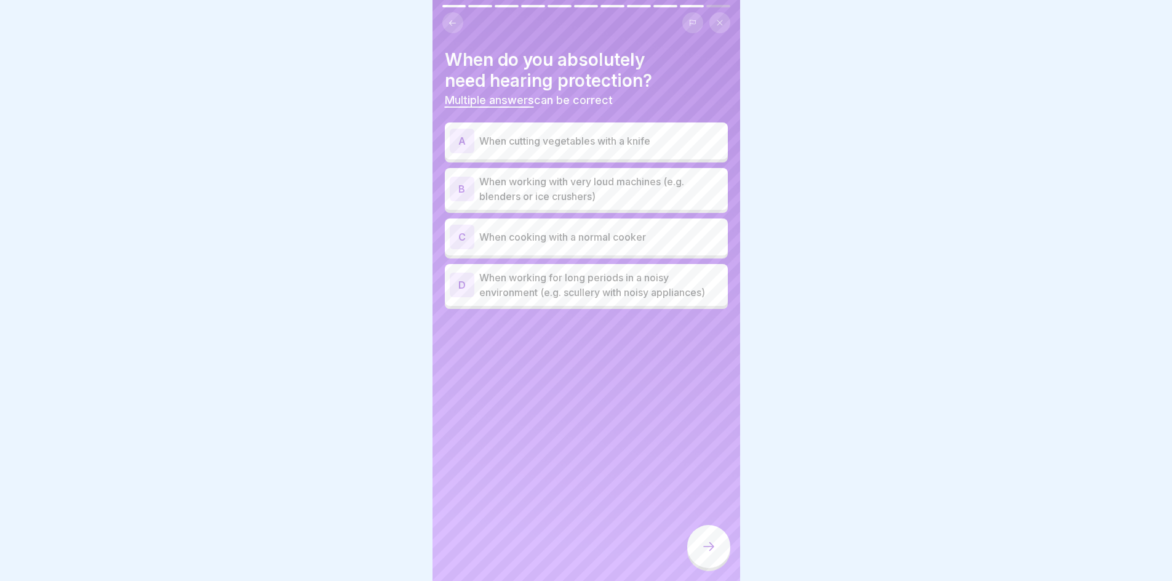
click at [613, 188] on p "When working with very loud machines (e.g. blenders or ice crushers)" at bounding box center [601, 189] width 244 height 30
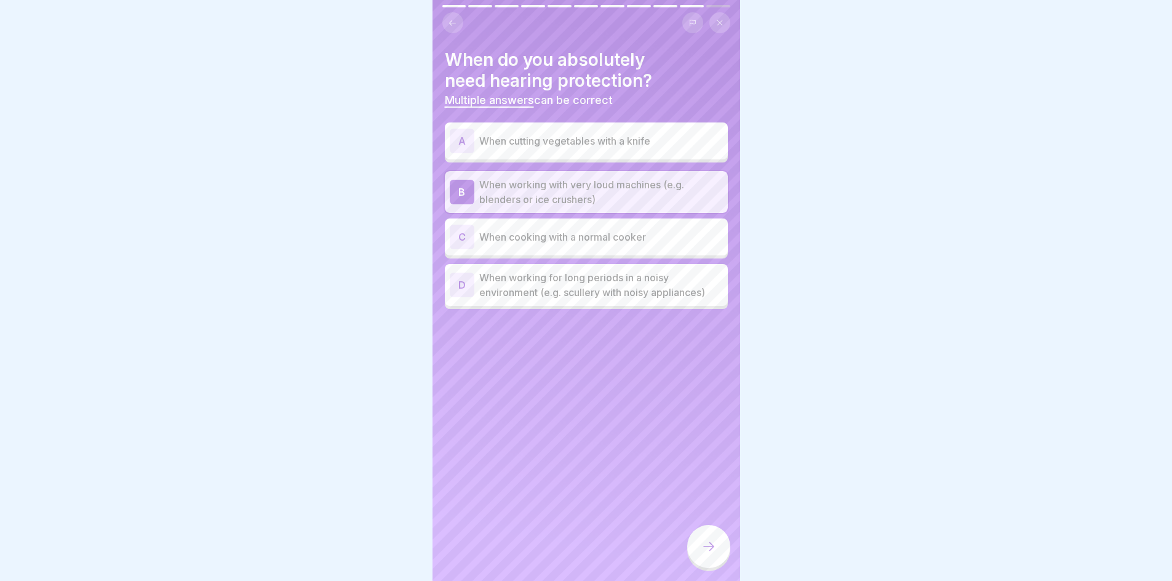
click at [623, 286] on p "When working for long periods in a noisy environment (e.g. scullery with noisy …" at bounding box center [601, 285] width 244 height 30
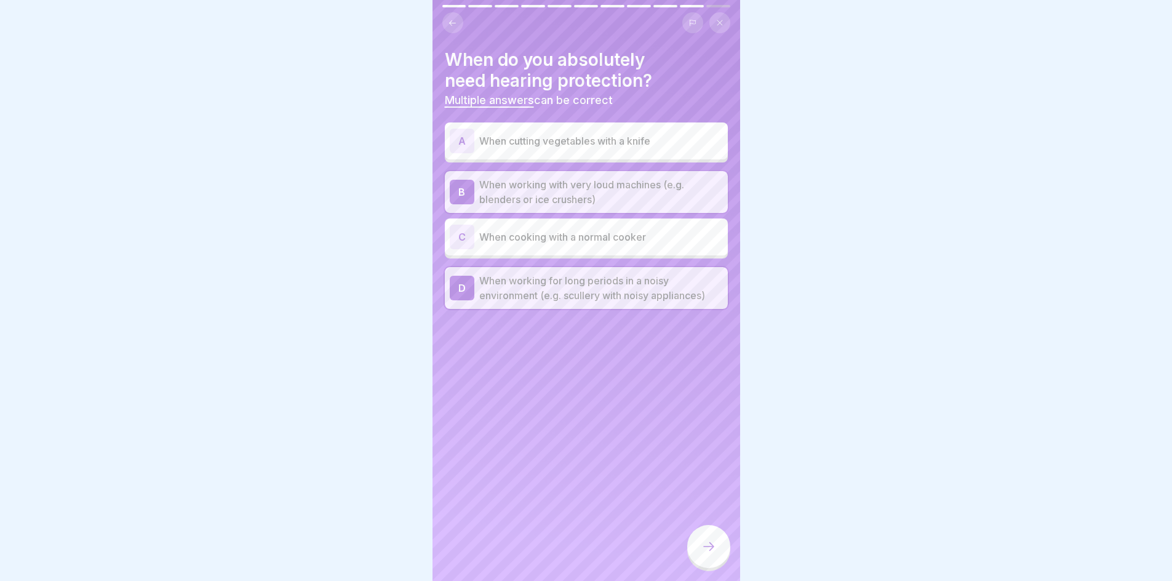
click at [722, 552] on div at bounding box center [708, 546] width 43 height 43
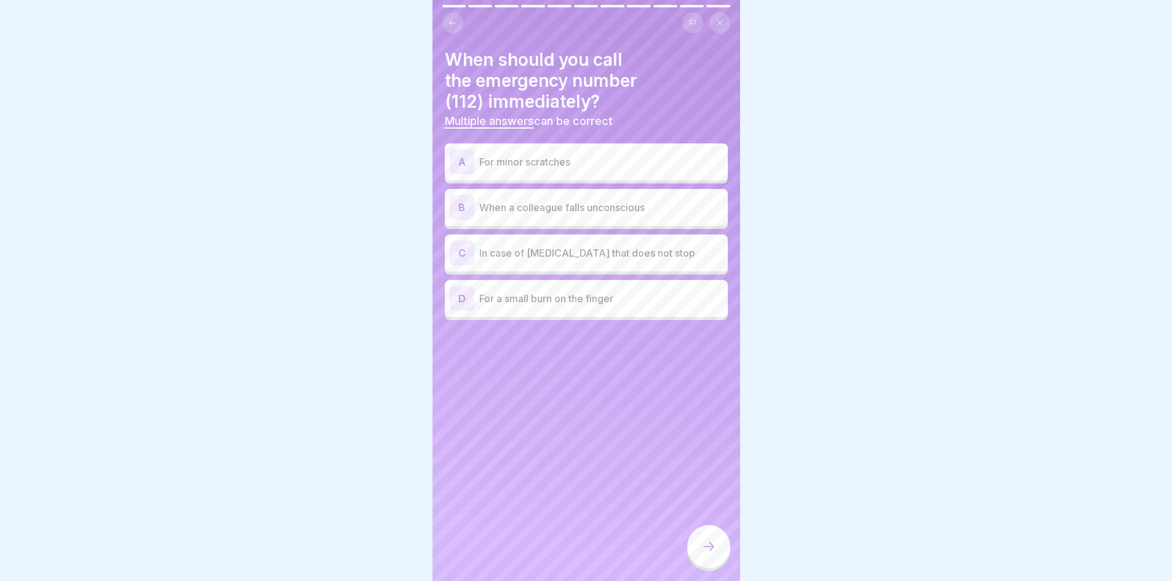
click at [577, 202] on p "When a colleague falls unconscious" at bounding box center [601, 207] width 244 height 15
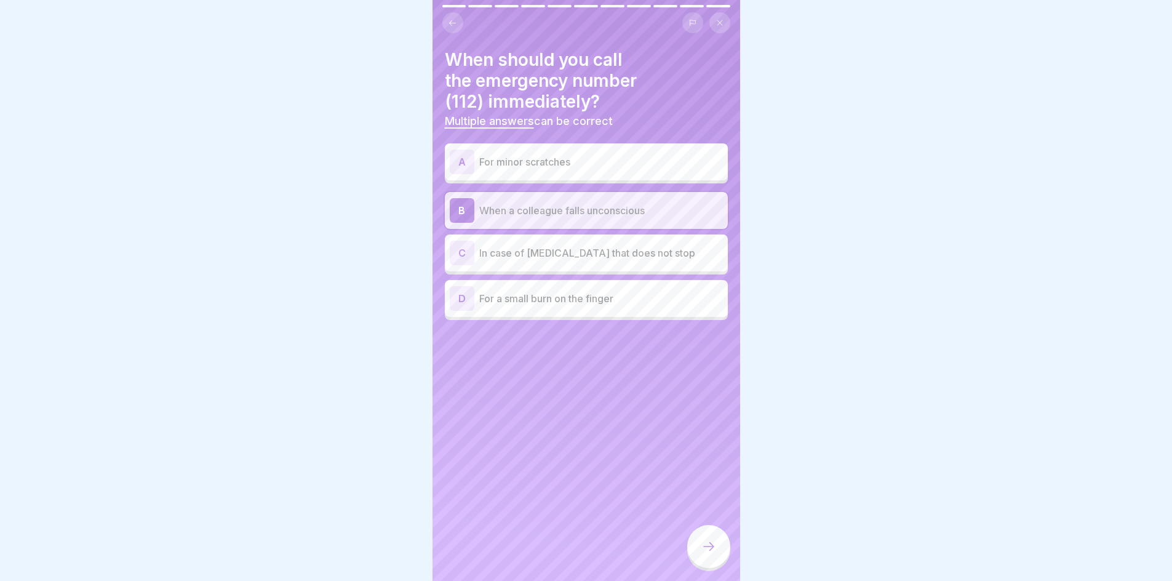
click at [598, 244] on div "C In case of [MEDICAL_DATA] that does not stop" at bounding box center [586, 253] width 273 height 25
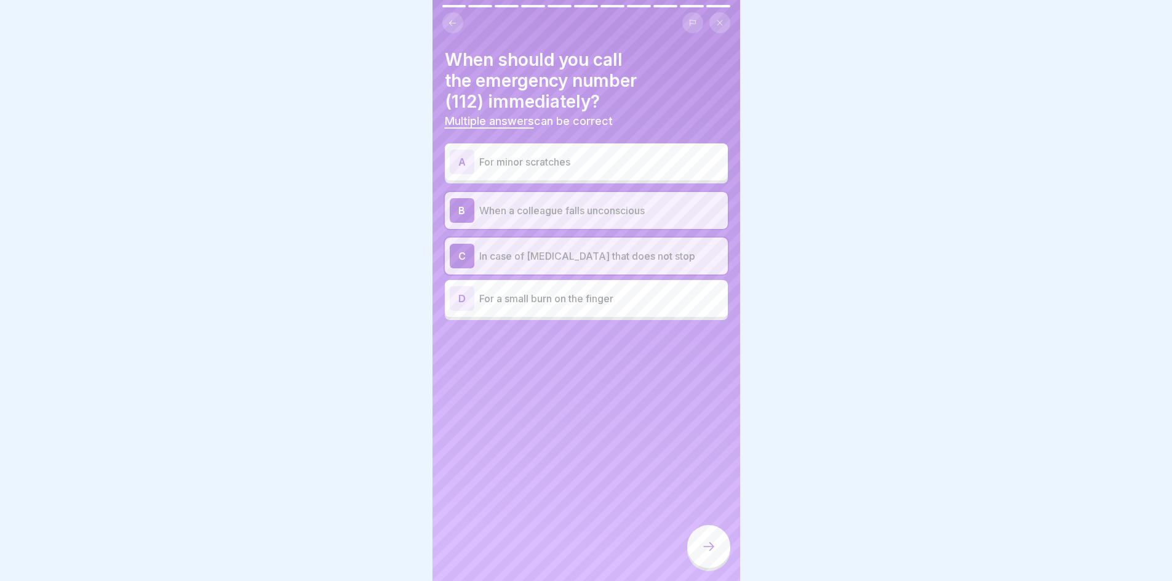
click at [714, 554] on icon at bounding box center [708, 546] width 15 height 15
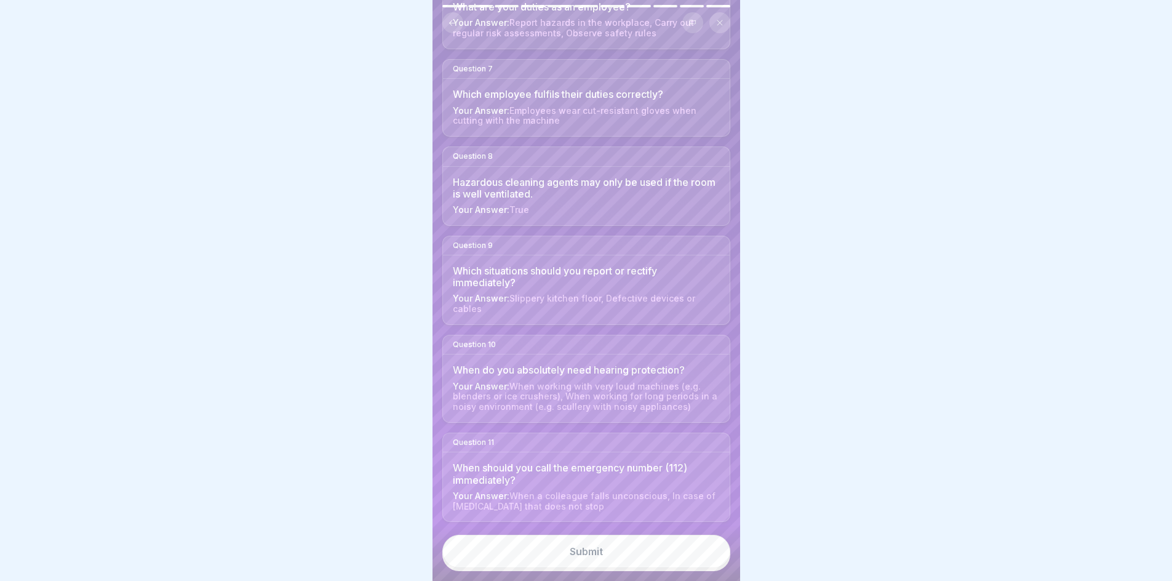
scroll to position [9, 0]
click at [595, 544] on button "Submit" at bounding box center [586, 551] width 288 height 33
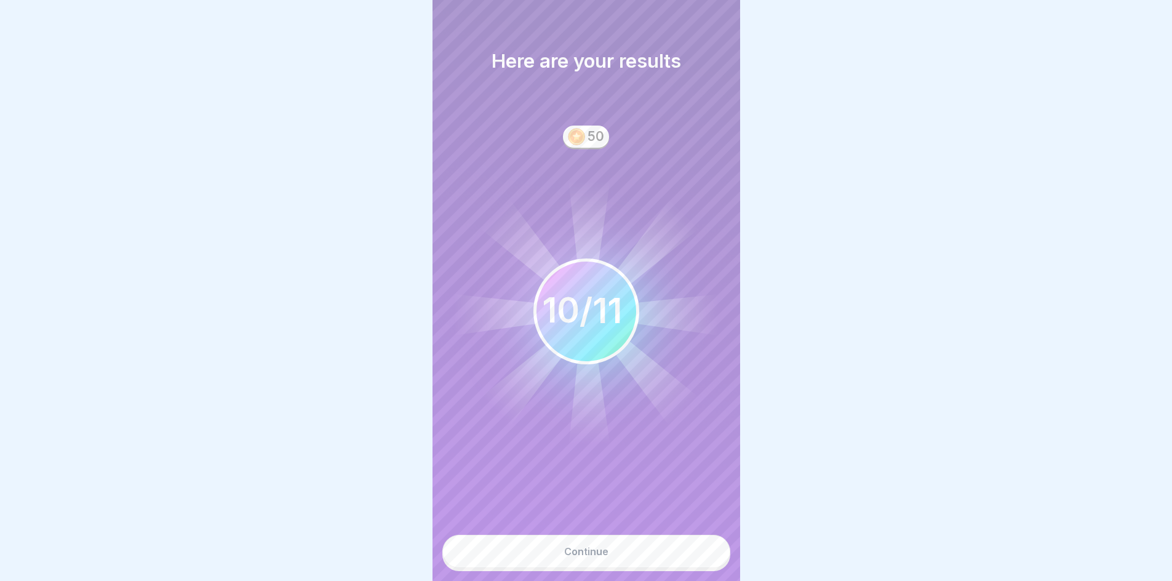
click at [595, 553] on div "Continue" at bounding box center [586, 551] width 44 height 11
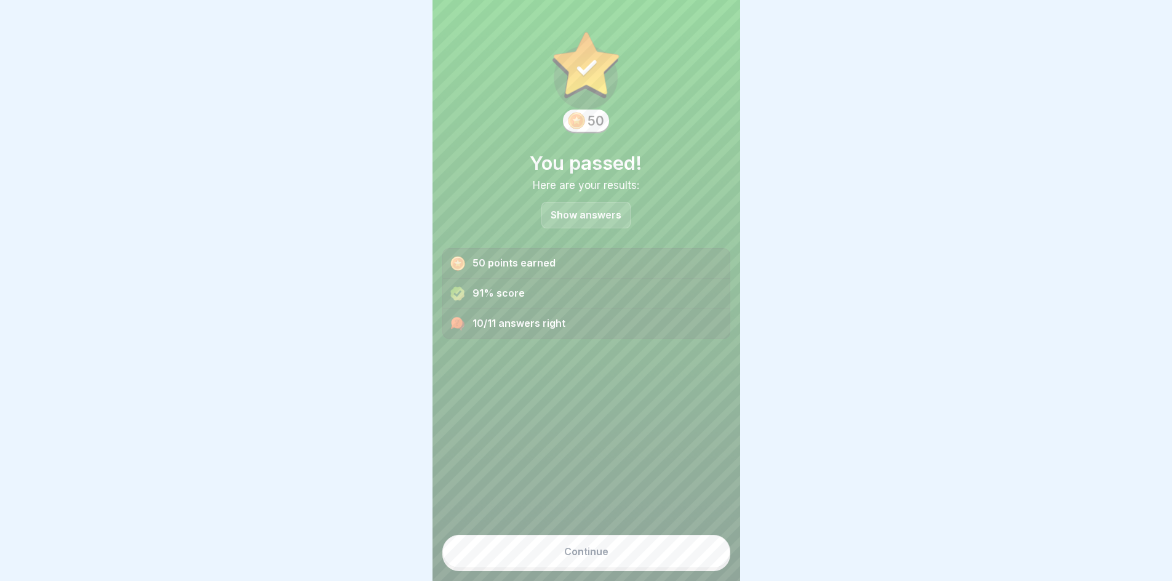
click at [595, 553] on div "Continue" at bounding box center [586, 551] width 44 height 11
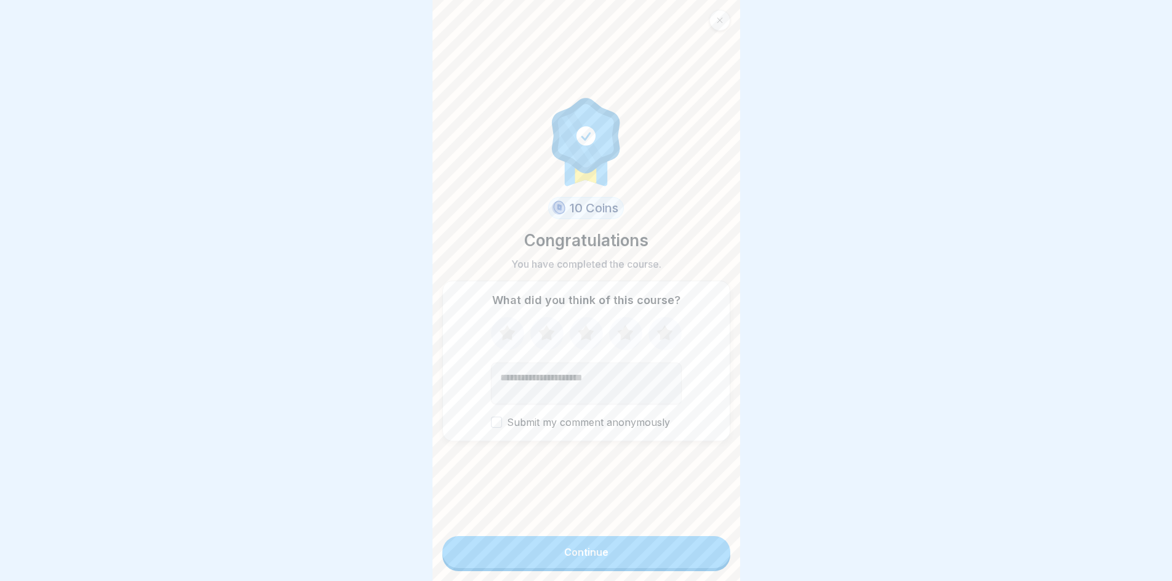
click at [585, 559] on button "Continue" at bounding box center [586, 552] width 288 height 32
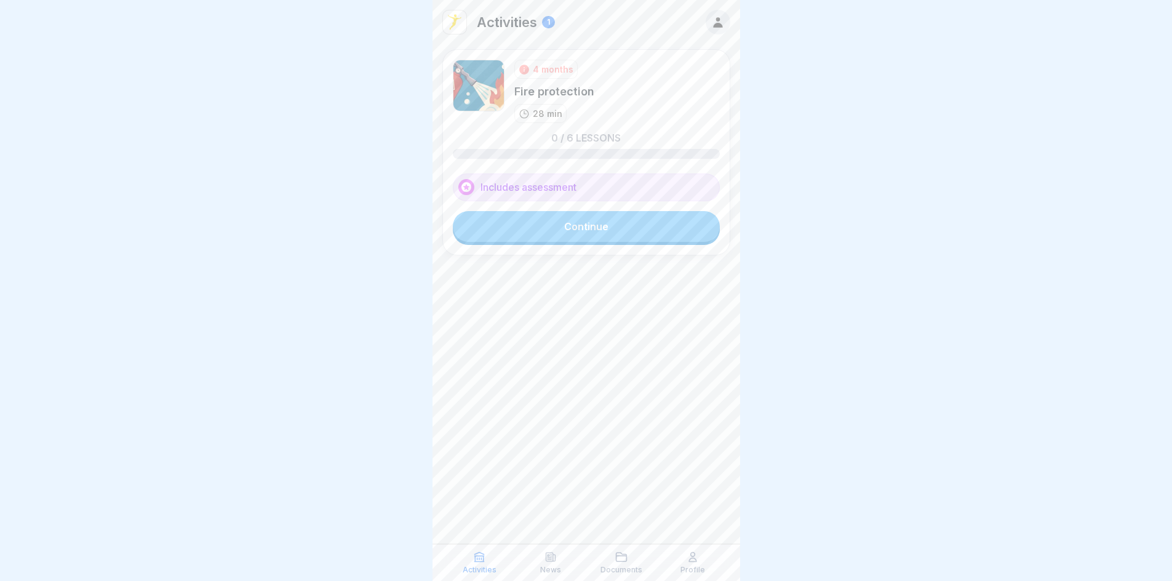
click at [607, 231] on link "Continue" at bounding box center [586, 226] width 267 height 31
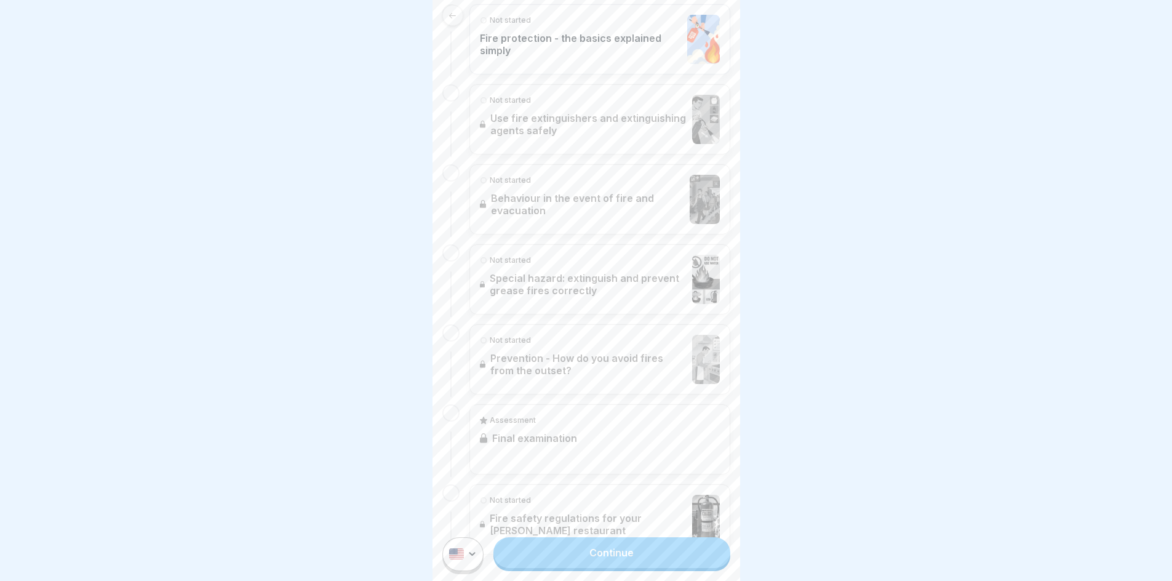
scroll to position [374, 0]
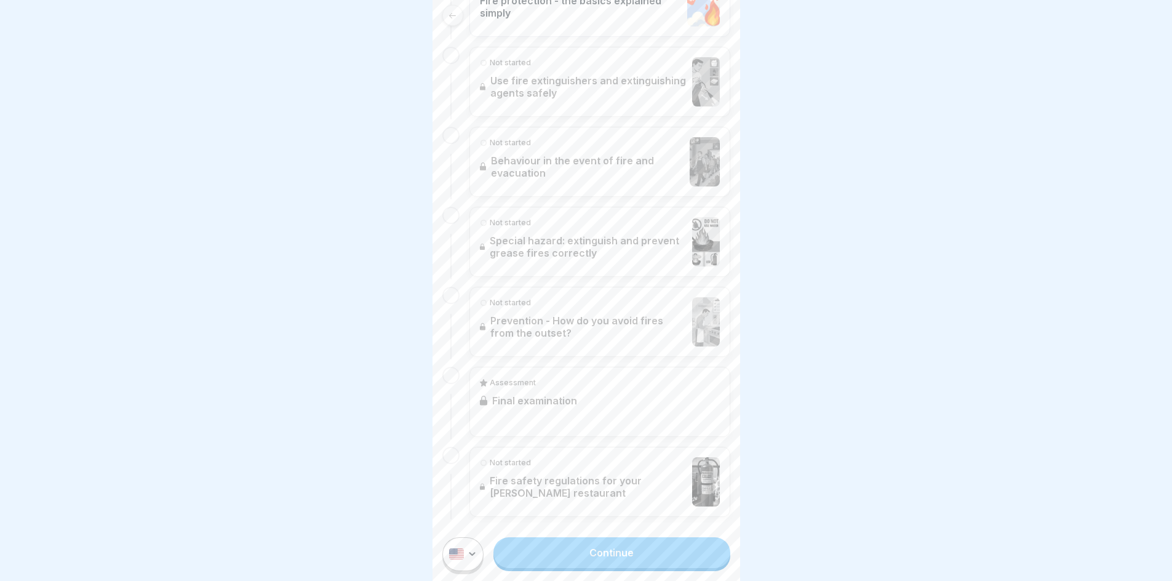
click at [567, 547] on div "Continue" at bounding box center [586, 554] width 308 height 54
click at [613, 568] on link "Continue" at bounding box center [611, 552] width 236 height 31
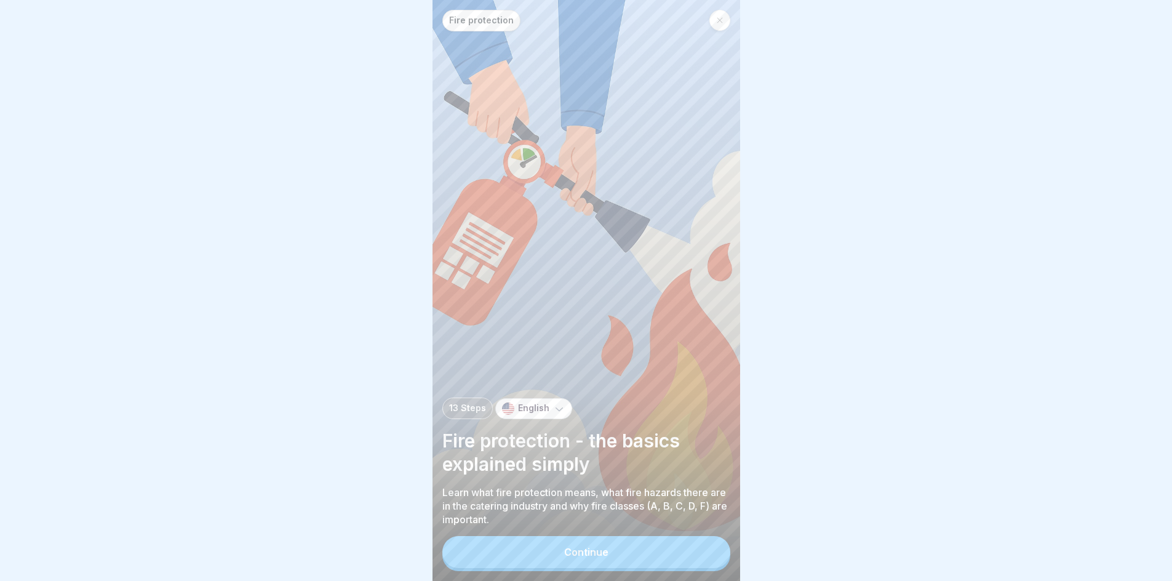
click at [611, 561] on button "Continue" at bounding box center [586, 552] width 288 height 32
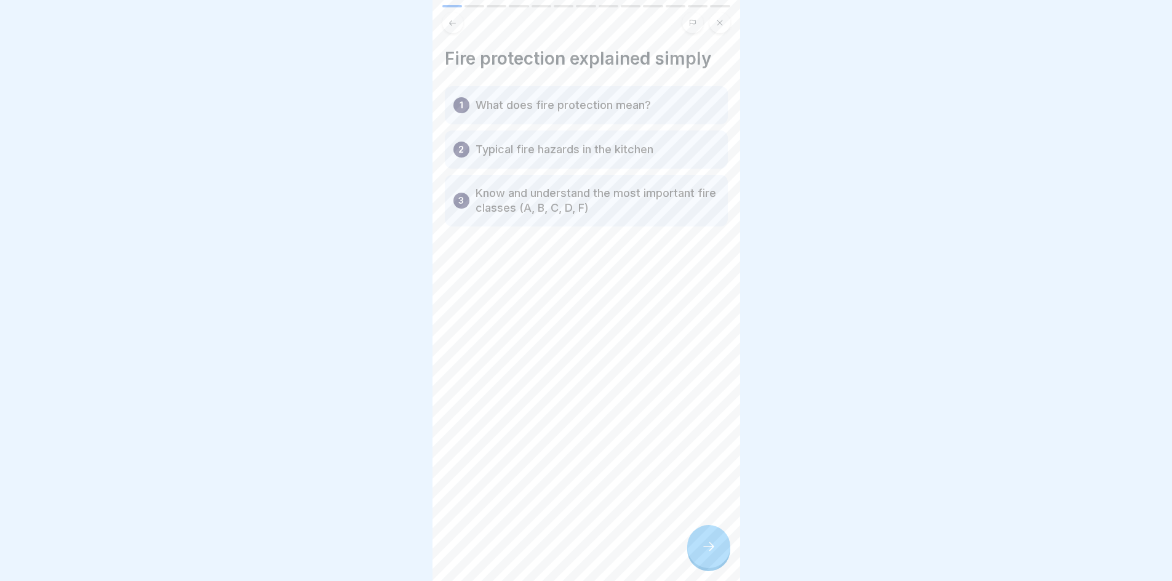
click at [709, 564] on div at bounding box center [708, 546] width 43 height 43
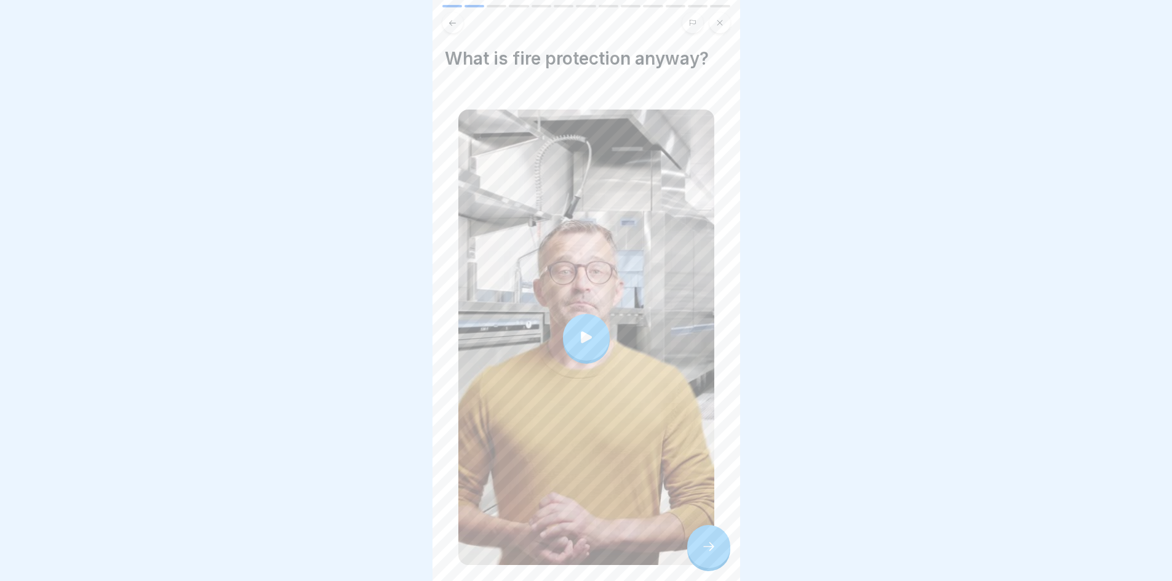
click at [582, 328] on icon at bounding box center [586, 336] width 17 height 17
click at [698, 539] on div at bounding box center [708, 546] width 43 height 43
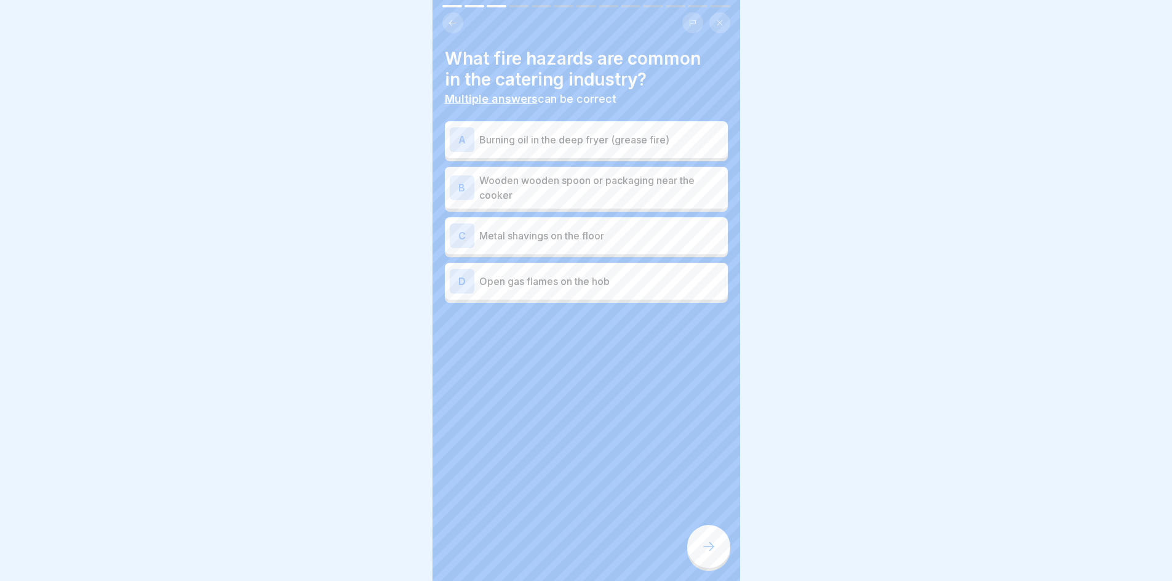
click at [549, 141] on p "Burning oil in the deep fryer (grease fire)" at bounding box center [601, 139] width 244 height 15
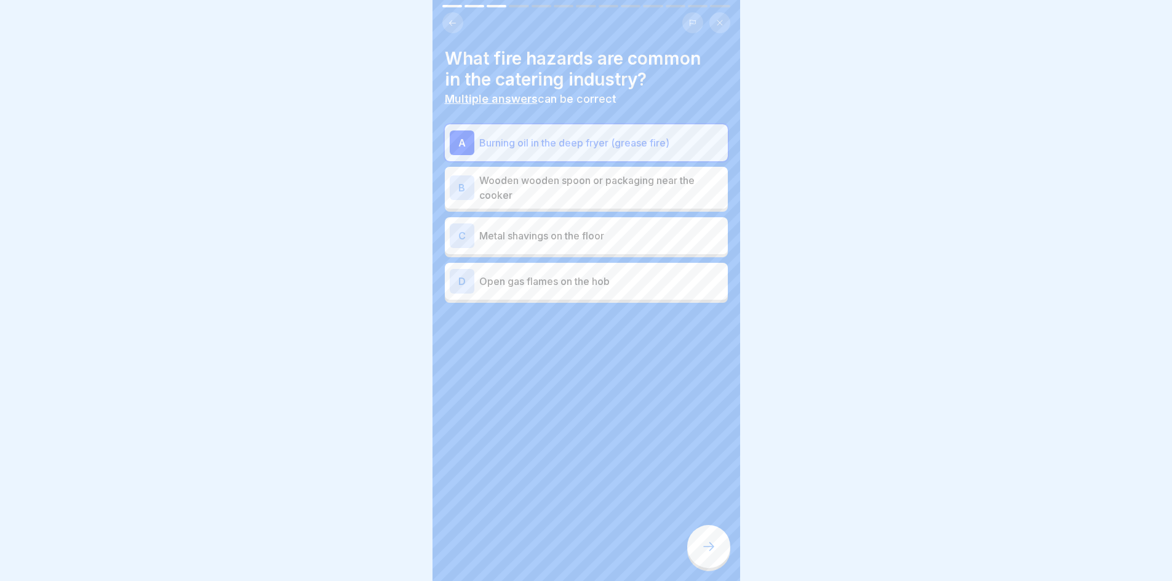
click at [563, 188] on p "Wooden wooden spoon or packaging near the cooker" at bounding box center [601, 188] width 244 height 30
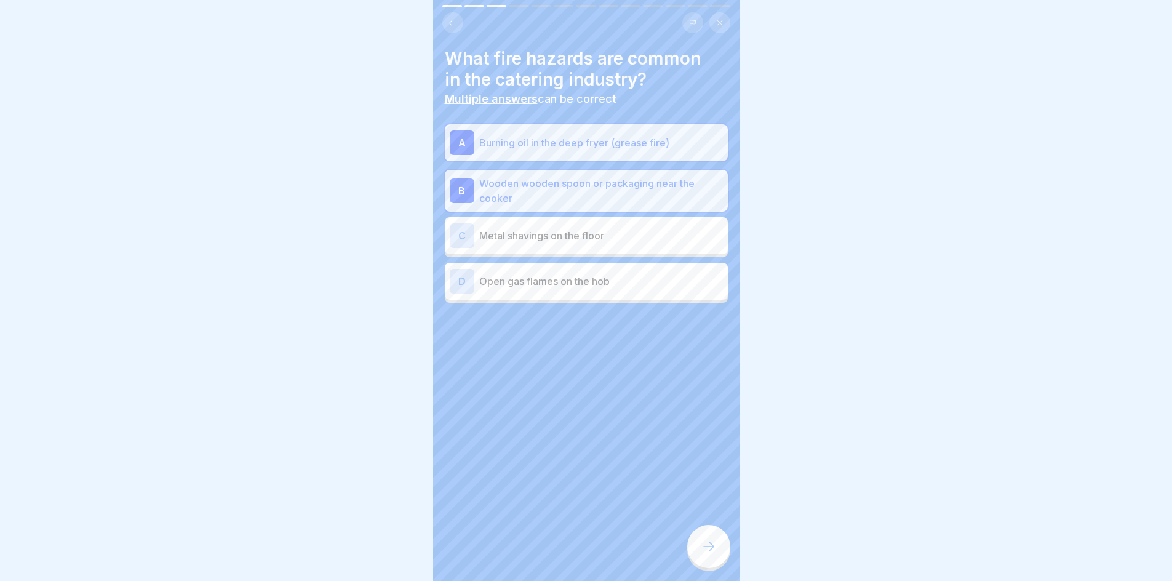
click at [581, 283] on p "Open gas flames on the hob" at bounding box center [601, 281] width 244 height 15
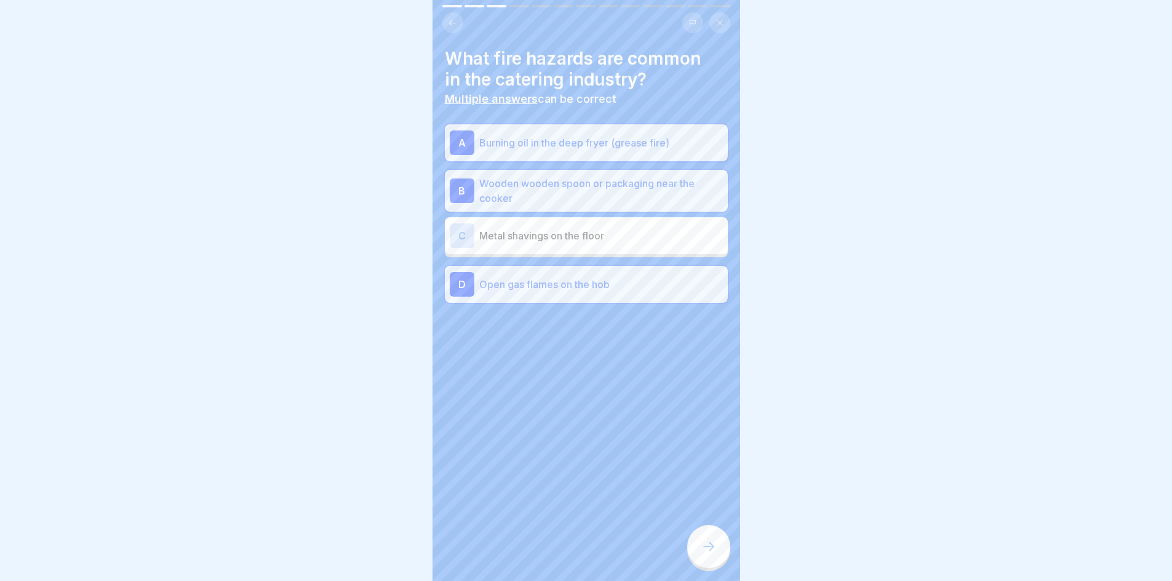
click at [711, 568] on div at bounding box center [708, 546] width 43 height 43
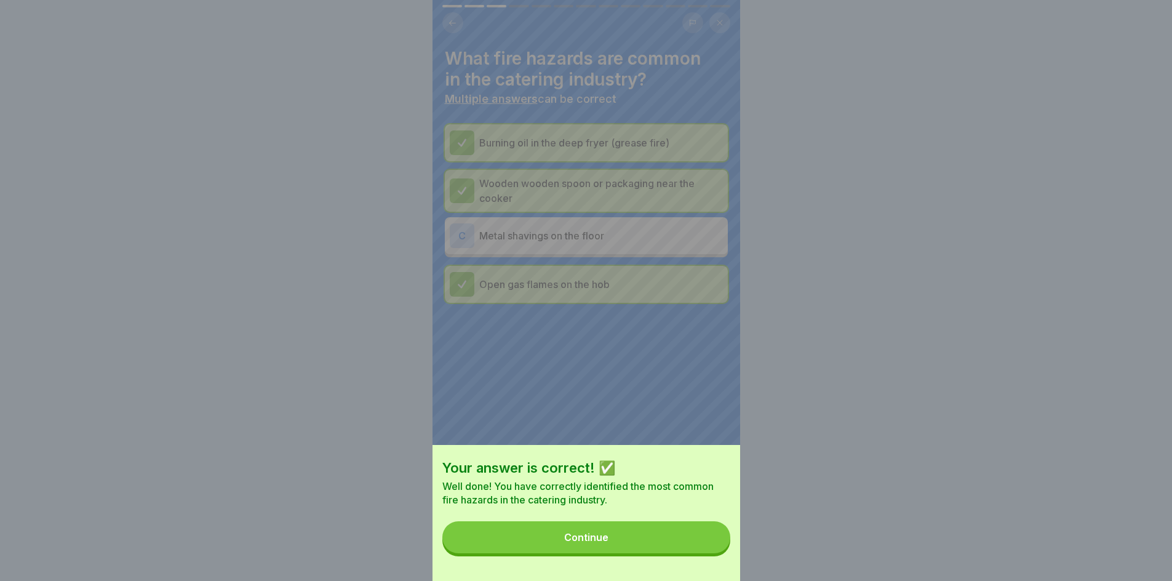
click at [608, 543] on div "Continue" at bounding box center [586, 536] width 44 height 11
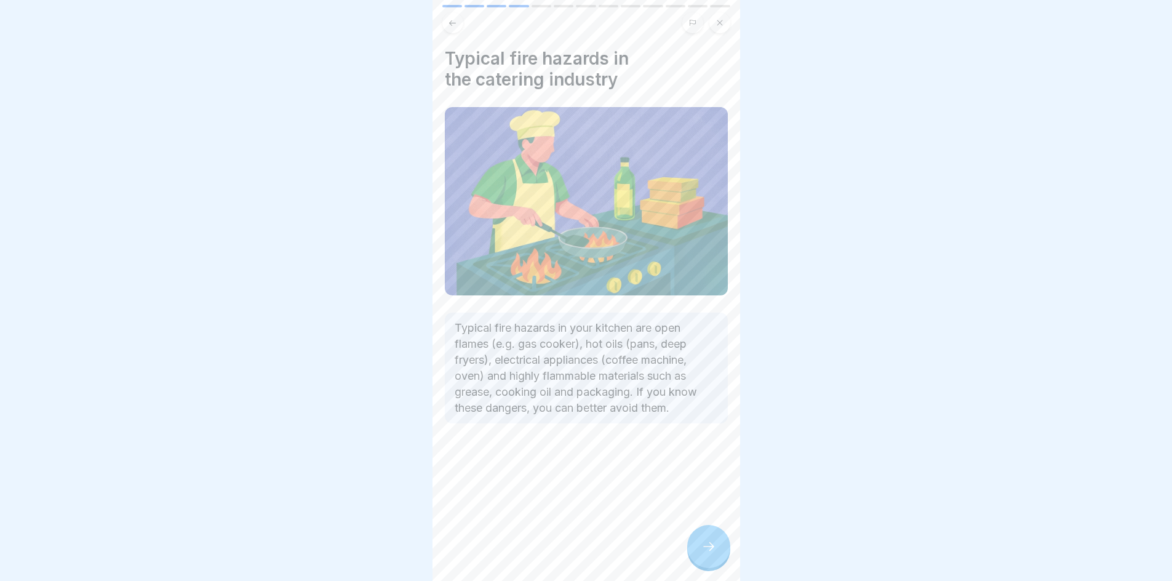
click at [701, 541] on div at bounding box center [708, 546] width 43 height 43
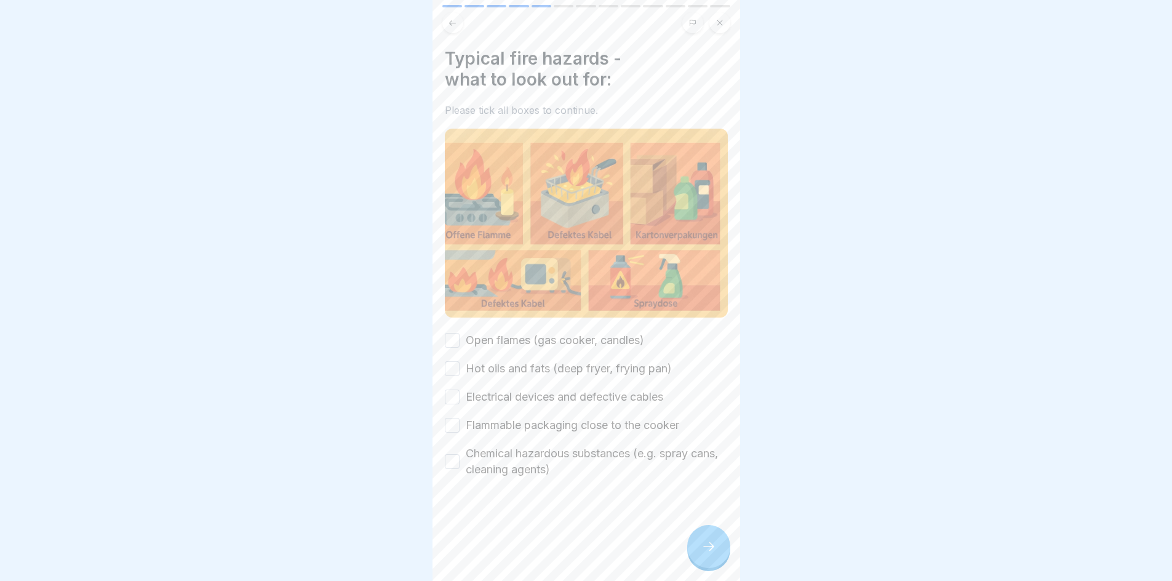
click at [453, 337] on button "Open flames (gas cooker, candles)" at bounding box center [452, 340] width 15 height 15
click at [456, 363] on button "Hot oils and fats (deep fryer, frying pan)" at bounding box center [452, 368] width 15 height 15
click at [459, 389] on button "Electrical devices and defective cables" at bounding box center [452, 396] width 15 height 15
click at [452, 418] on button "Flammable packaging close to the cooker" at bounding box center [452, 425] width 15 height 15
click at [452, 456] on button "Chemical hazardous substances (e.g. spray cans, cleaning agents)" at bounding box center [452, 461] width 15 height 15
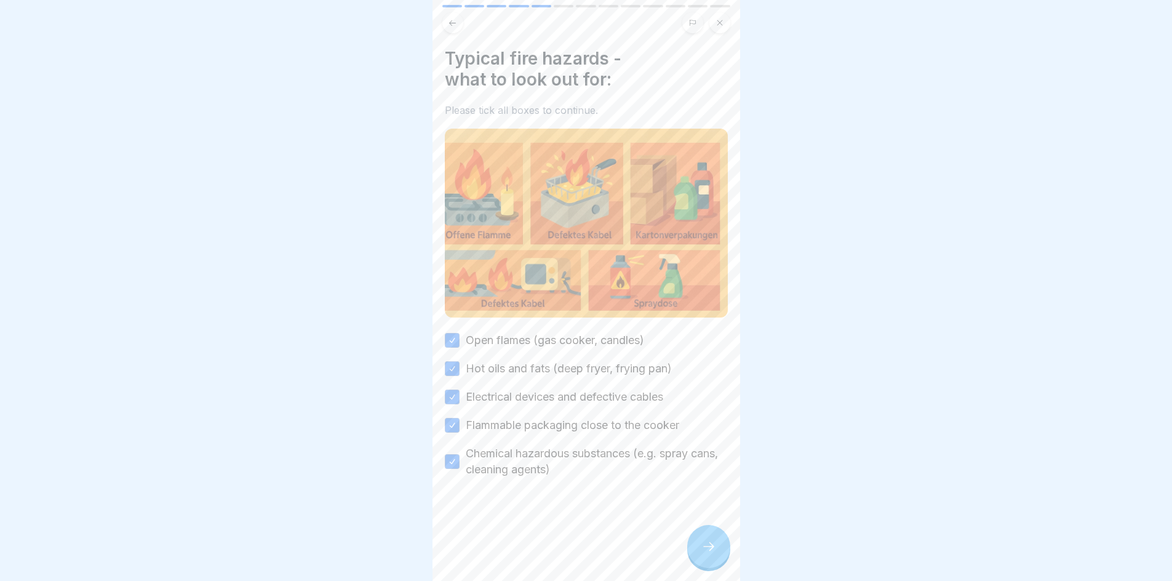
click at [709, 552] on icon at bounding box center [708, 546] width 15 height 15
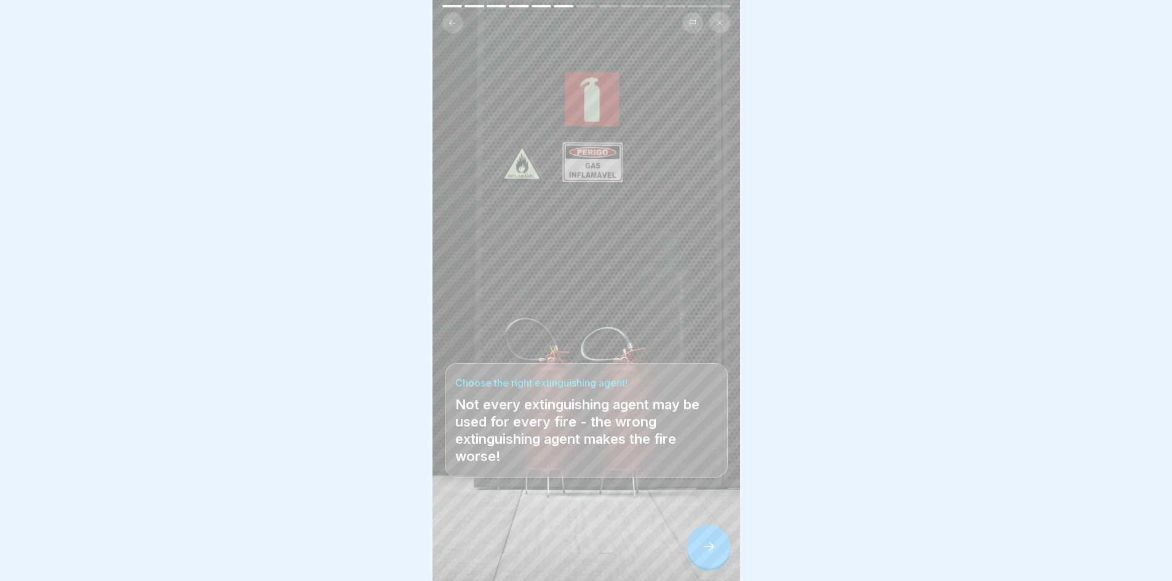
click at [717, 561] on div at bounding box center [708, 546] width 43 height 43
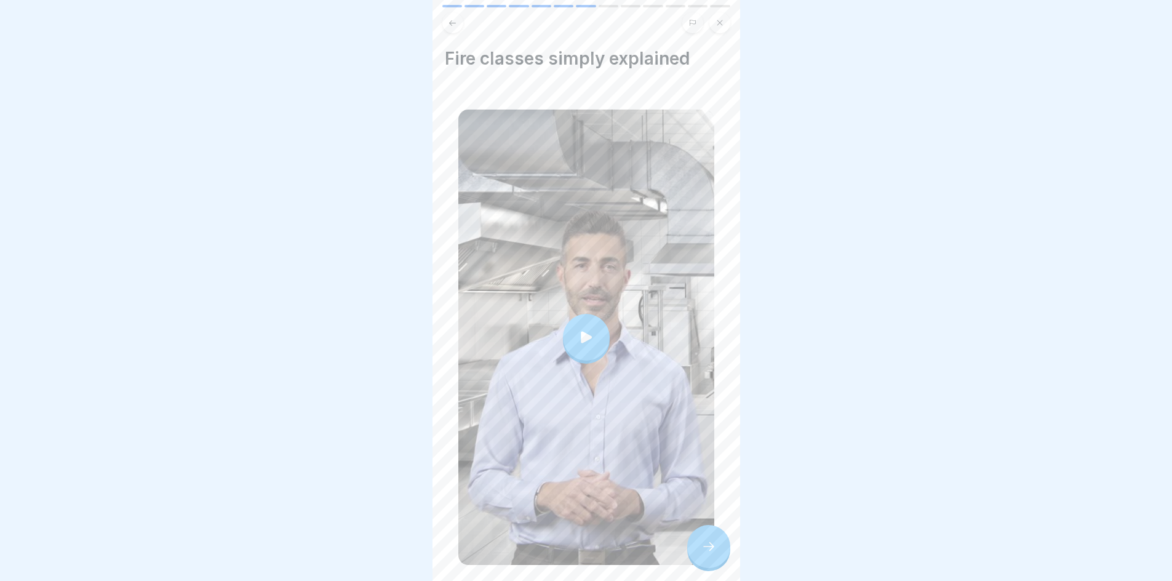
click at [701, 553] on icon at bounding box center [708, 546] width 15 height 15
click at [715, 554] on icon at bounding box center [708, 546] width 15 height 15
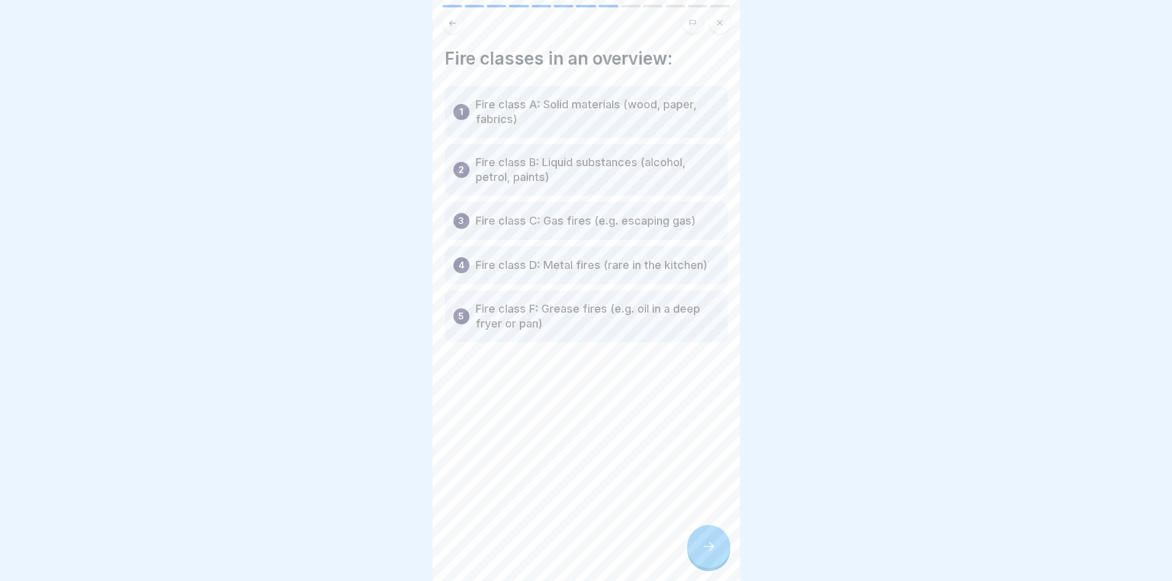
click at [715, 554] on icon at bounding box center [708, 546] width 15 height 15
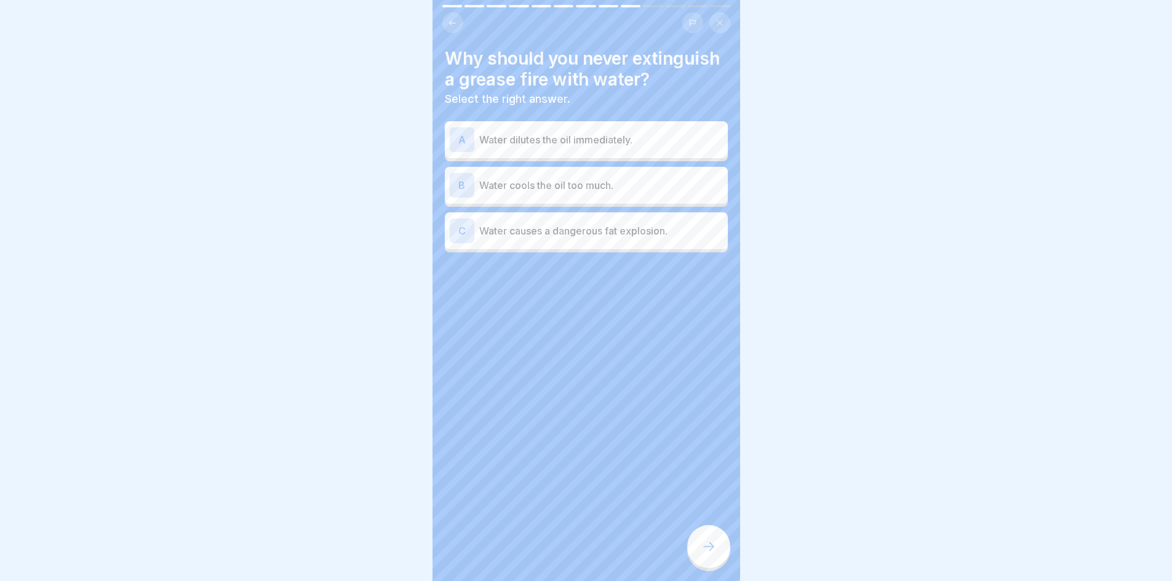
click at [572, 238] on p "Water causes a dangerous fat explosion." at bounding box center [601, 230] width 244 height 15
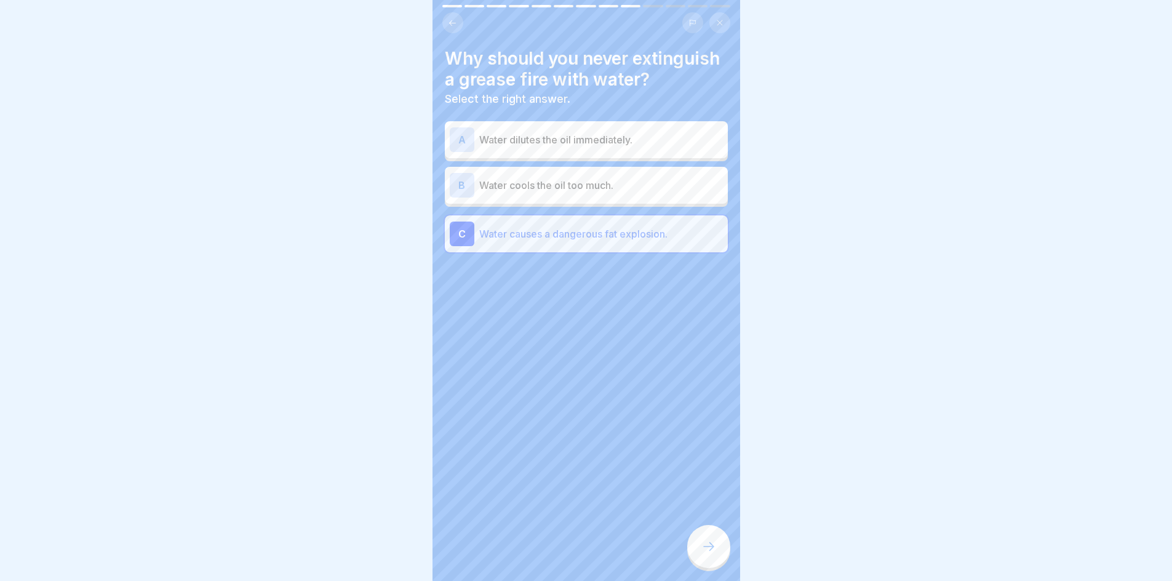
click at [710, 564] on div at bounding box center [708, 546] width 43 height 43
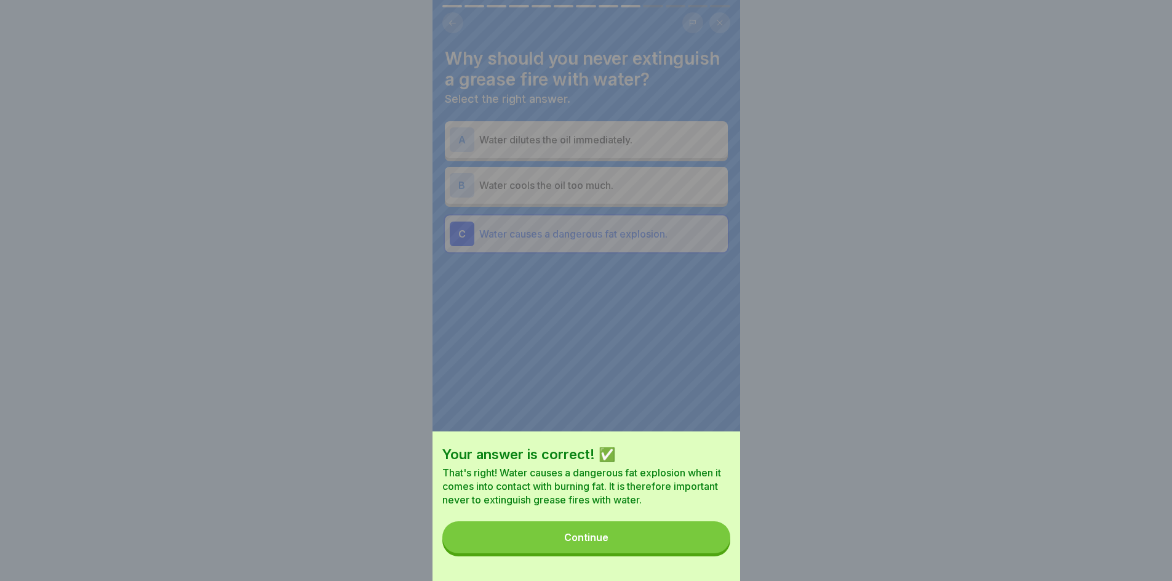
click at [598, 543] on div "Continue" at bounding box center [586, 536] width 44 height 11
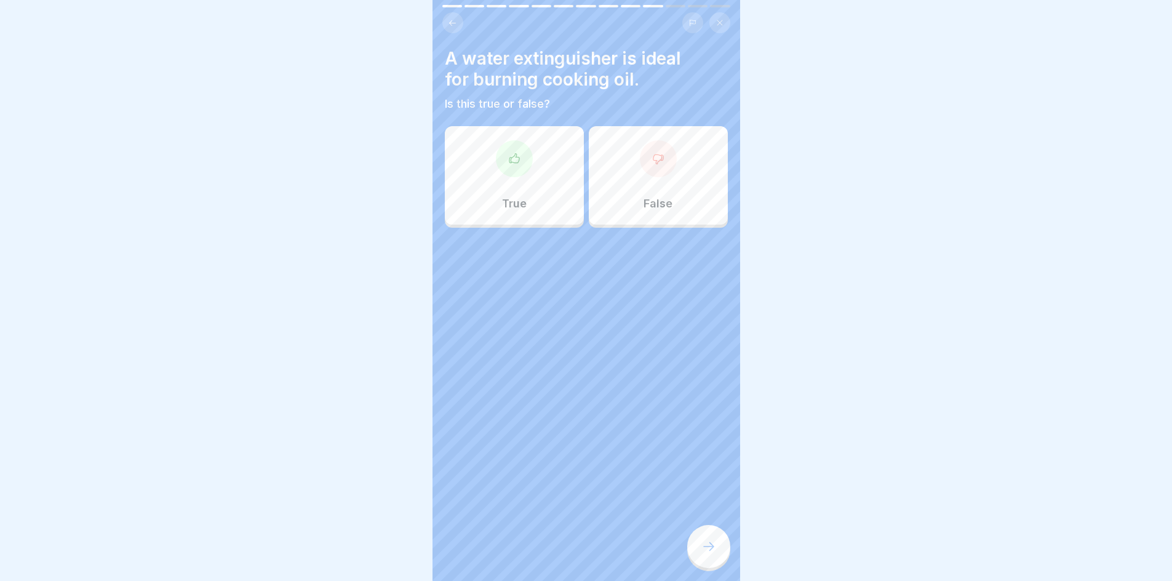
click at [640, 165] on div at bounding box center [658, 158] width 37 height 37
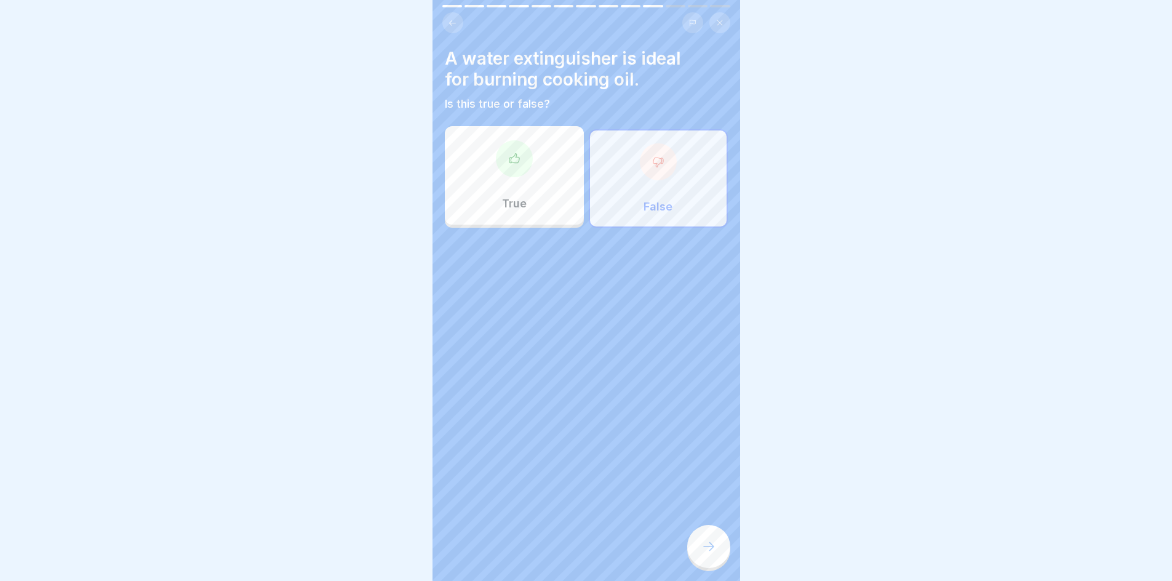
click at [710, 554] on icon at bounding box center [708, 546] width 15 height 15
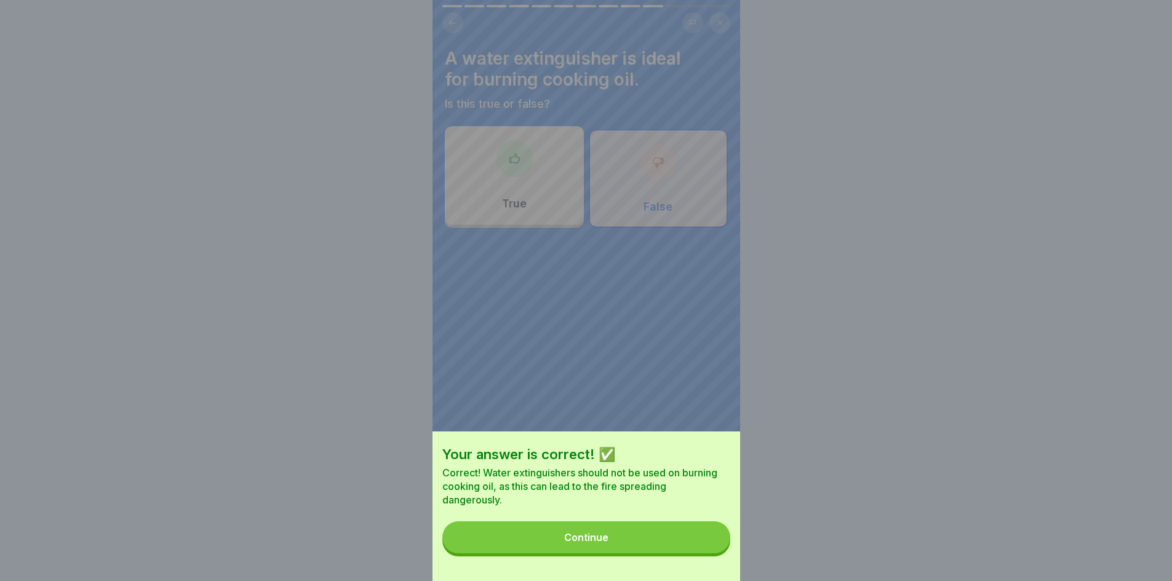
click at [622, 544] on button "Continue" at bounding box center [586, 537] width 288 height 32
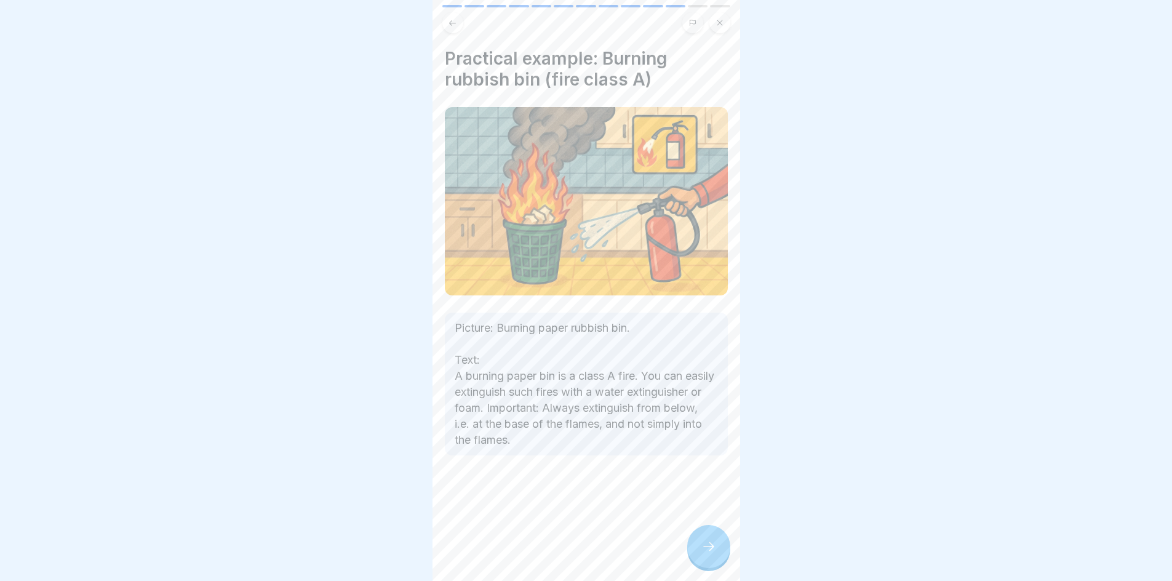
click at [701, 554] on icon at bounding box center [708, 546] width 15 height 15
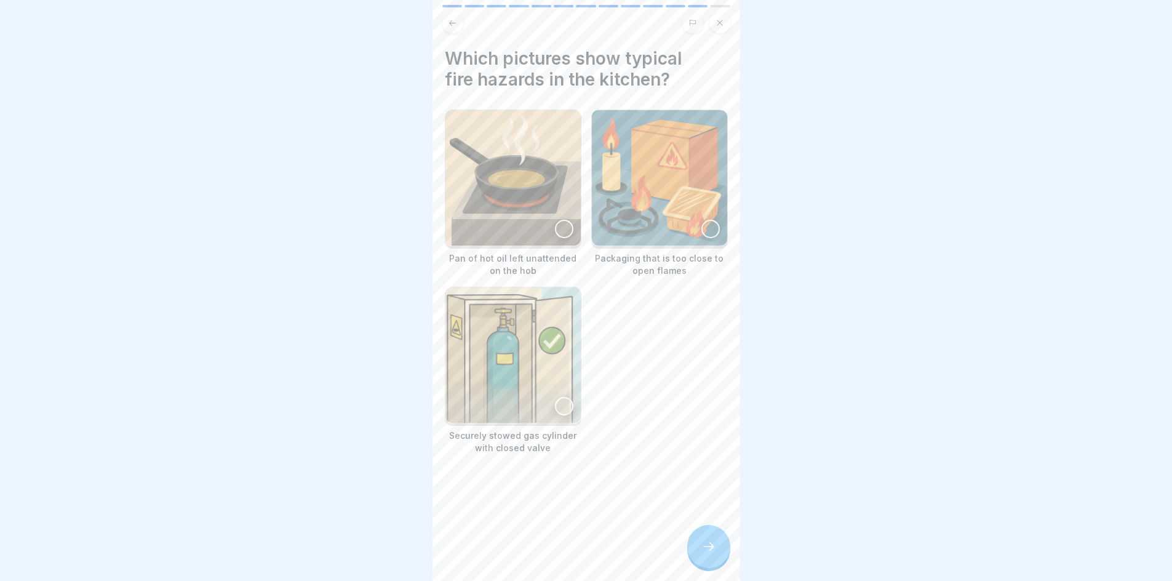
click at [559, 223] on div at bounding box center [564, 229] width 18 height 18
click at [701, 229] on div at bounding box center [710, 229] width 18 height 18
click at [705, 552] on icon at bounding box center [708, 546] width 15 height 15
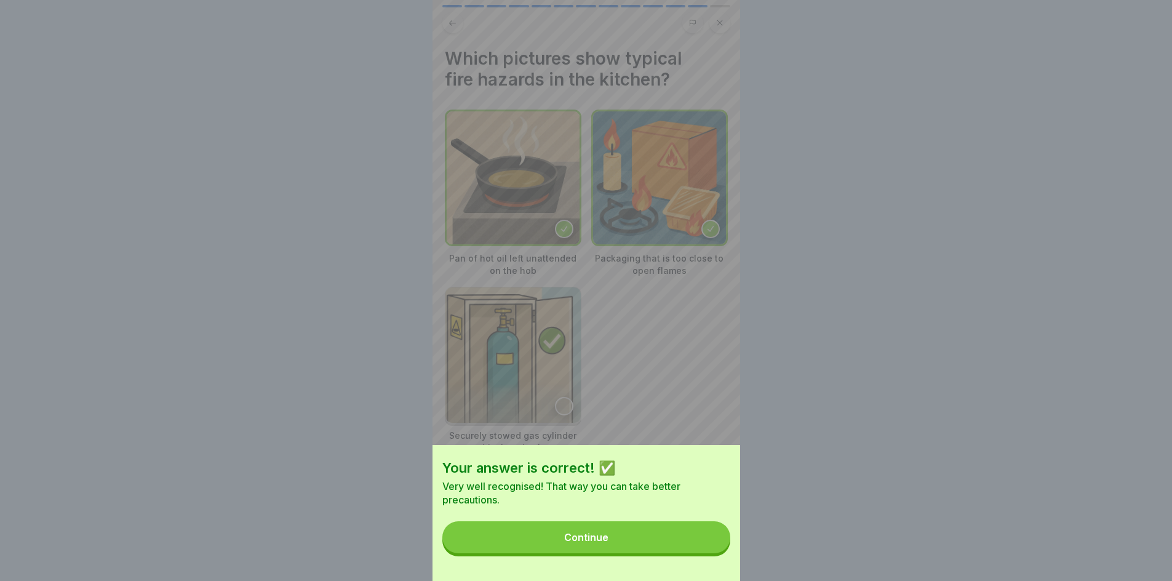
click at [602, 552] on button "Continue" at bounding box center [586, 537] width 288 height 32
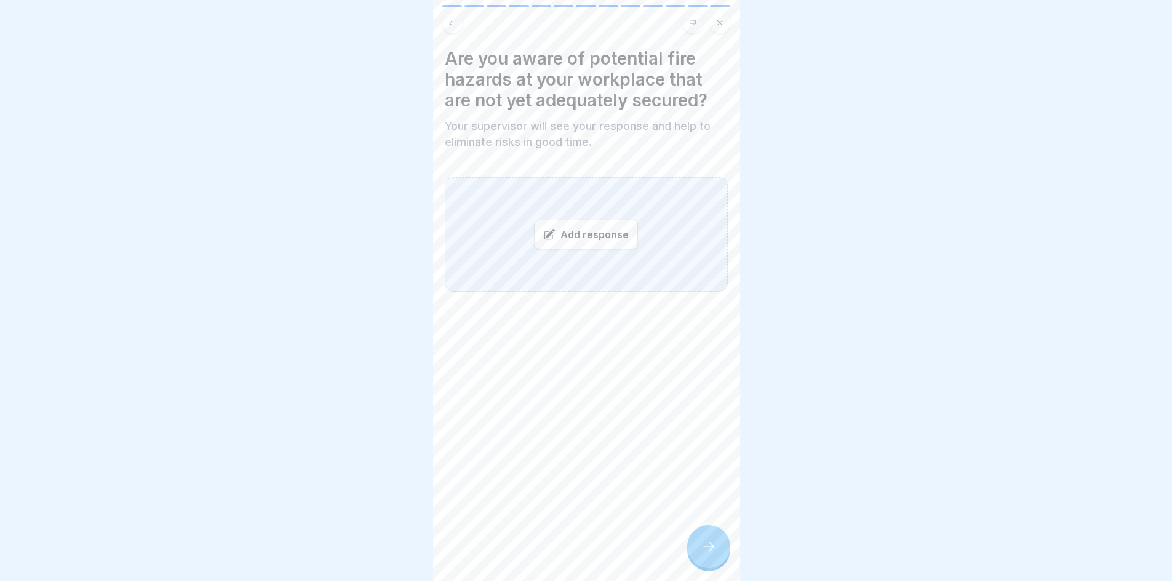
click at [565, 236] on div "Add response" at bounding box center [586, 235] width 104 height 30
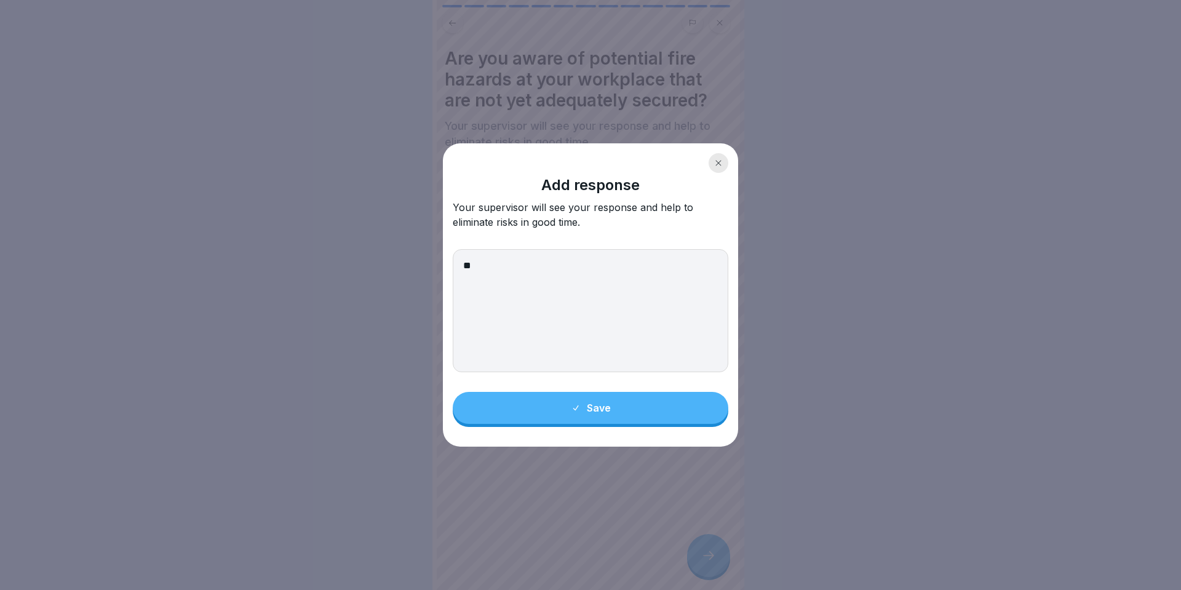
type textarea "**"
click at [600, 411] on div "Save" at bounding box center [591, 407] width 40 height 11
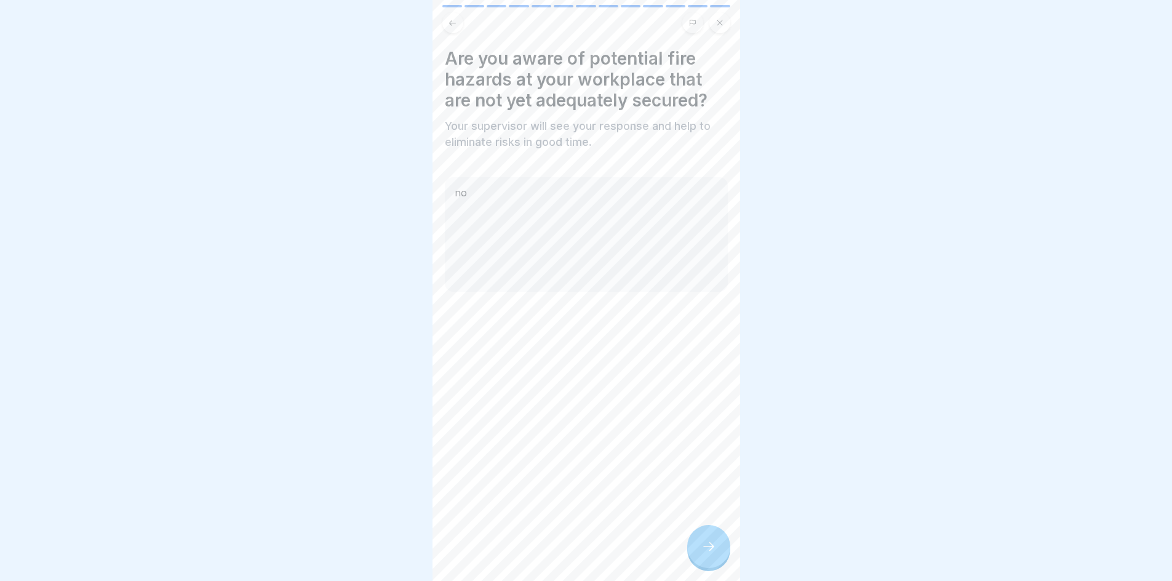
click at [693, 540] on div "Fire protection 13 Steps English Fire protection - the basics explained simply …" at bounding box center [586, 290] width 308 height 581
click at [713, 552] on icon at bounding box center [708, 546] width 15 height 15
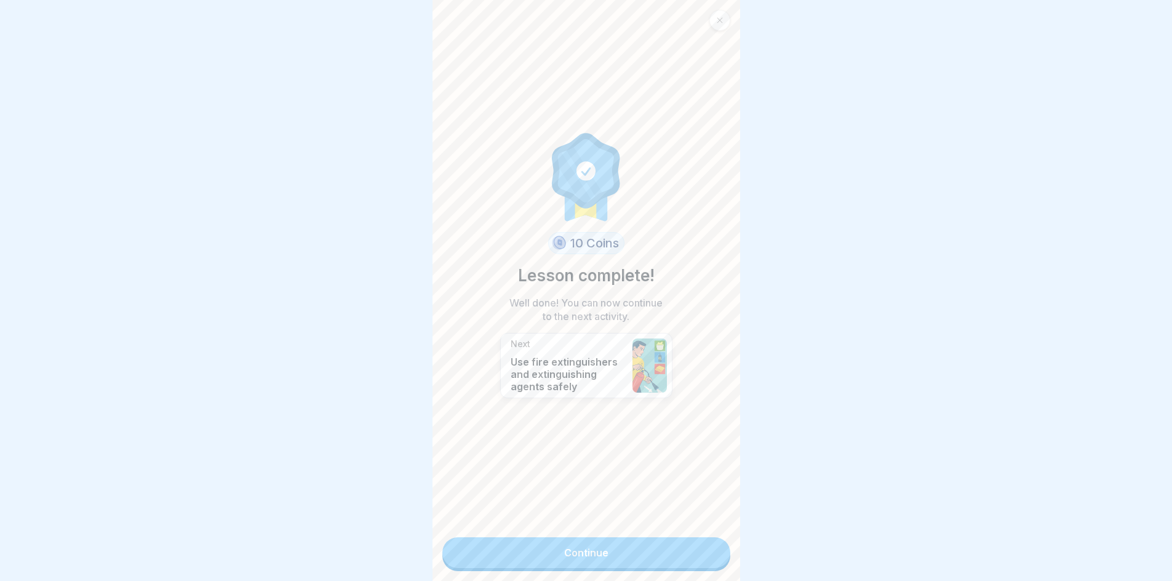
click at [652, 550] on link "Continue" at bounding box center [586, 552] width 288 height 31
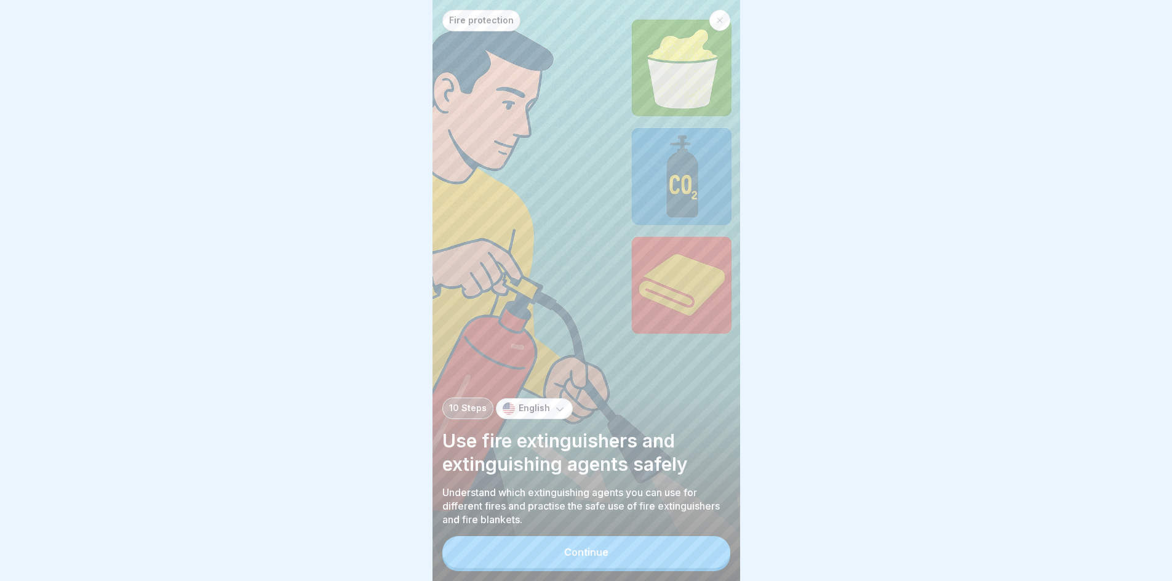
click at [589, 544] on div "Fire protection 10 Steps English Use fire extinguishers and extinguishing agent…" at bounding box center [586, 290] width 308 height 581
click at [589, 557] on div "Continue" at bounding box center [586, 551] width 44 height 11
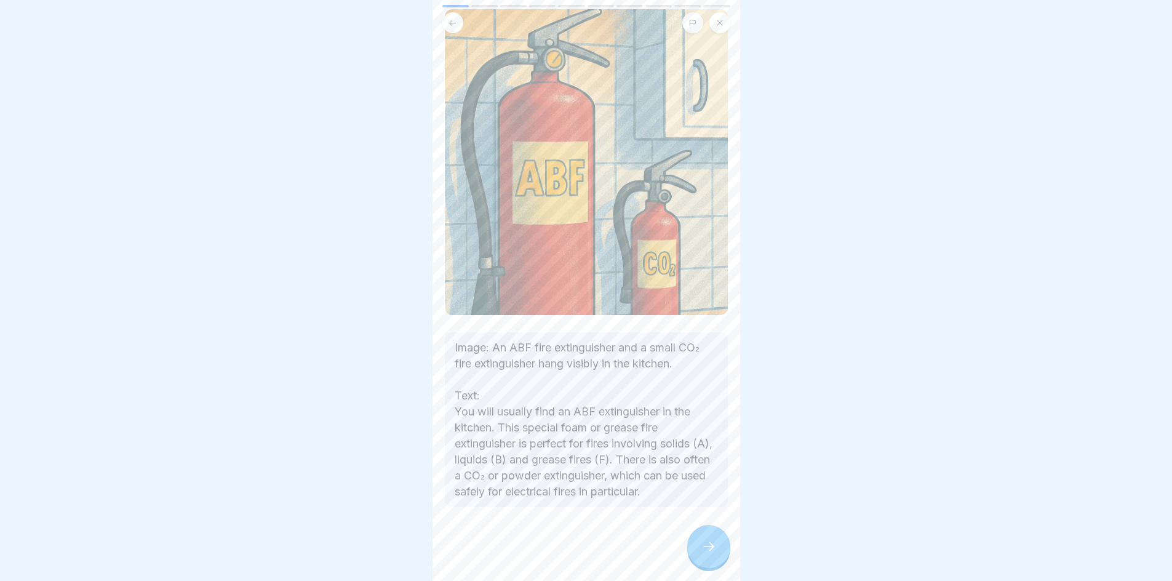
scroll to position [9, 0]
click at [692, 545] on div at bounding box center [708, 546] width 43 height 43
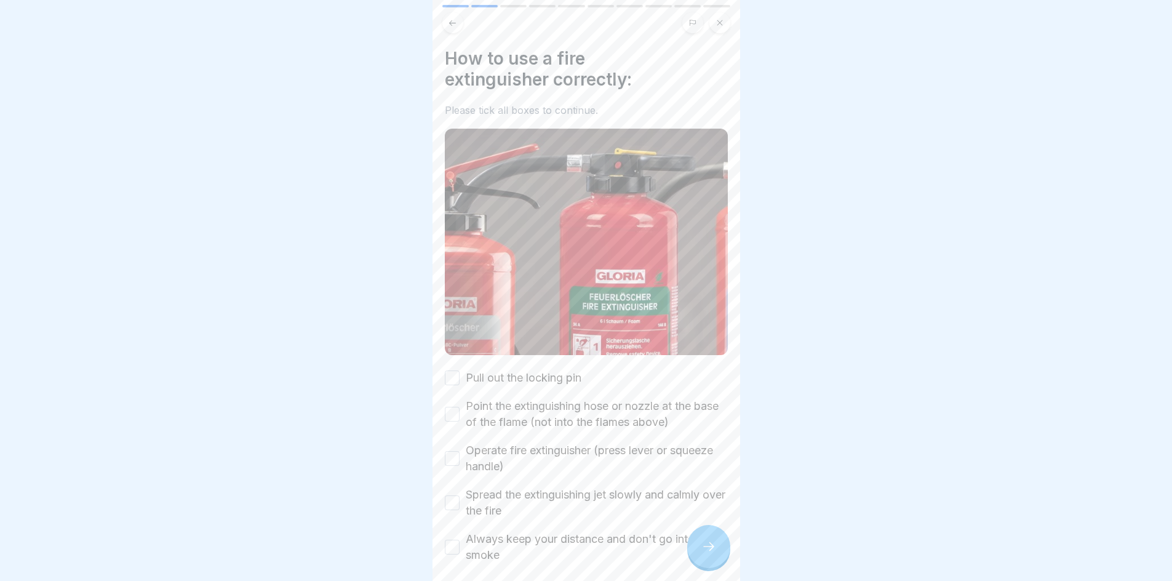
click at [455, 370] on button "Pull out the locking pin" at bounding box center [452, 377] width 15 height 15
click at [456, 407] on button "Point the extinguishing hose or nozzle at the base of the flame (not into the f…" at bounding box center [452, 414] width 15 height 15
click at [461, 442] on div "Operate fire extinguisher (press lever or squeeze handle)" at bounding box center [586, 458] width 283 height 32
click at [453, 451] on button "Operate fire extinguisher (press lever or squeeze handle)" at bounding box center [452, 458] width 15 height 15
click at [460, 487] on div "Spread the extinguishing jet slowly and calmly over the fire" at bounding box center [586, 503] width 283 height 32
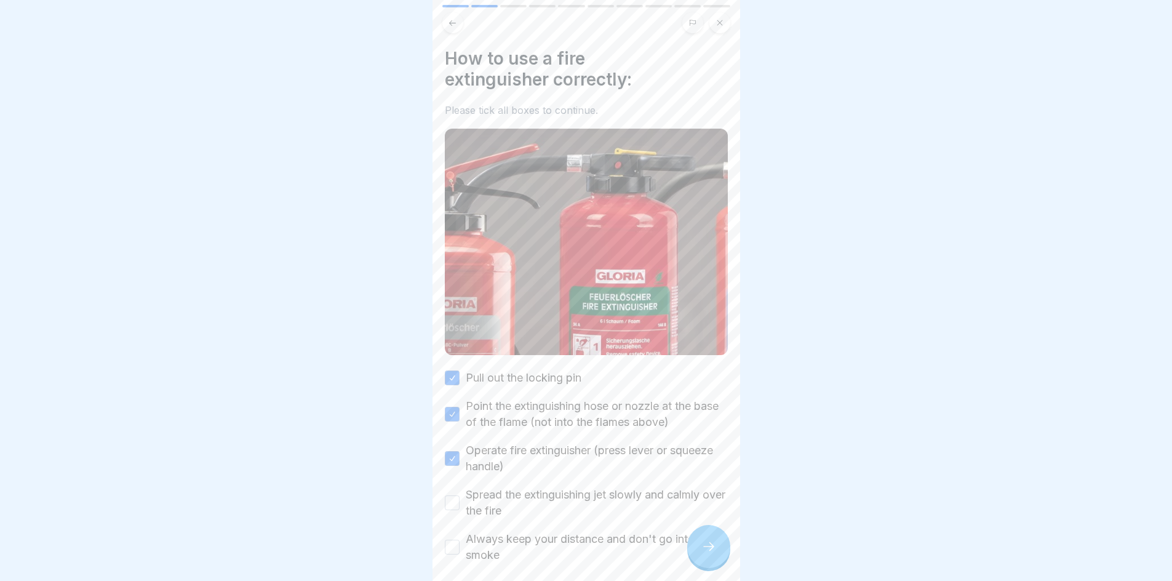
click at [451, 495] on button "Spread the extinguishing jet slowly and calmly over the fire" at bounding box center [452, 502] width 15 height 15
click at [452, 531] on div "Always keep your distance and don't go into the smoke" at bounding box center [586, 547] width 283 height 32
click at [452, 539] on button "Always keep your distance and don't go into the smoke" at bounding box center [452, 546] width 15 height 15
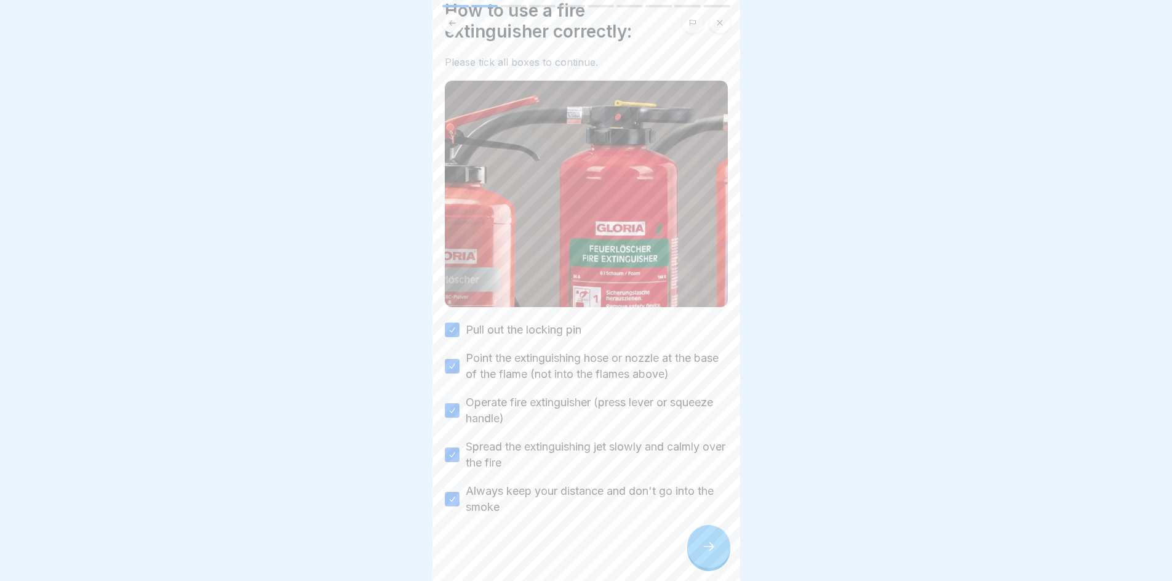
scroll to position [49, 0]
click at [701, 536] on div at bounding box center [708, 546] width 43 height 43
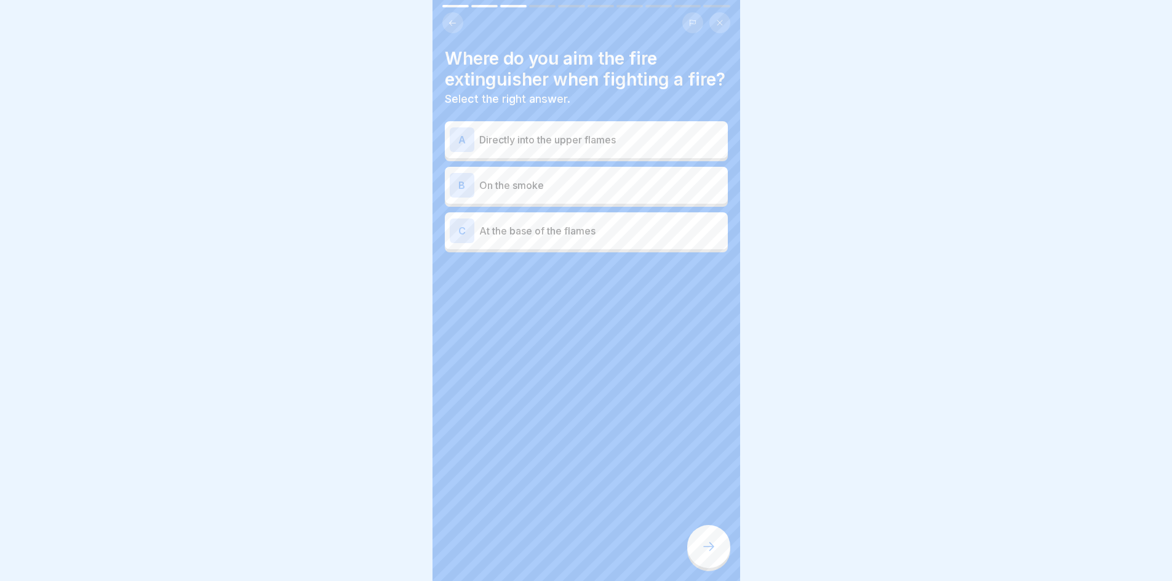
click at [547, 238] on p "At the base of the flames" at bounding box center [601, 230] width 244 height 15
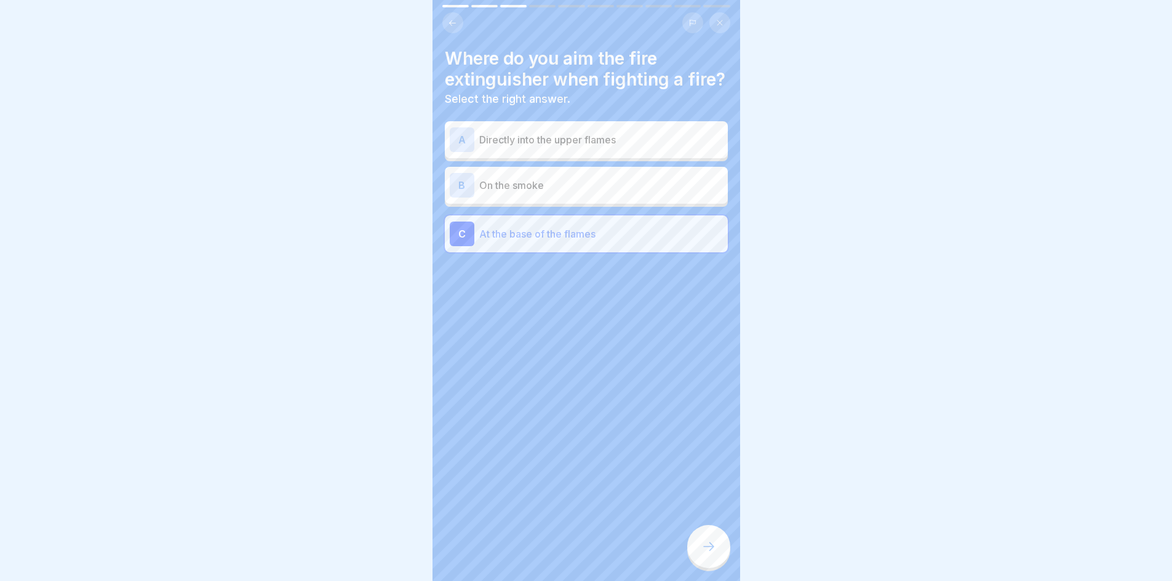
click at [687, 549] on div at bounding box center [708, 546] width 43 height 43
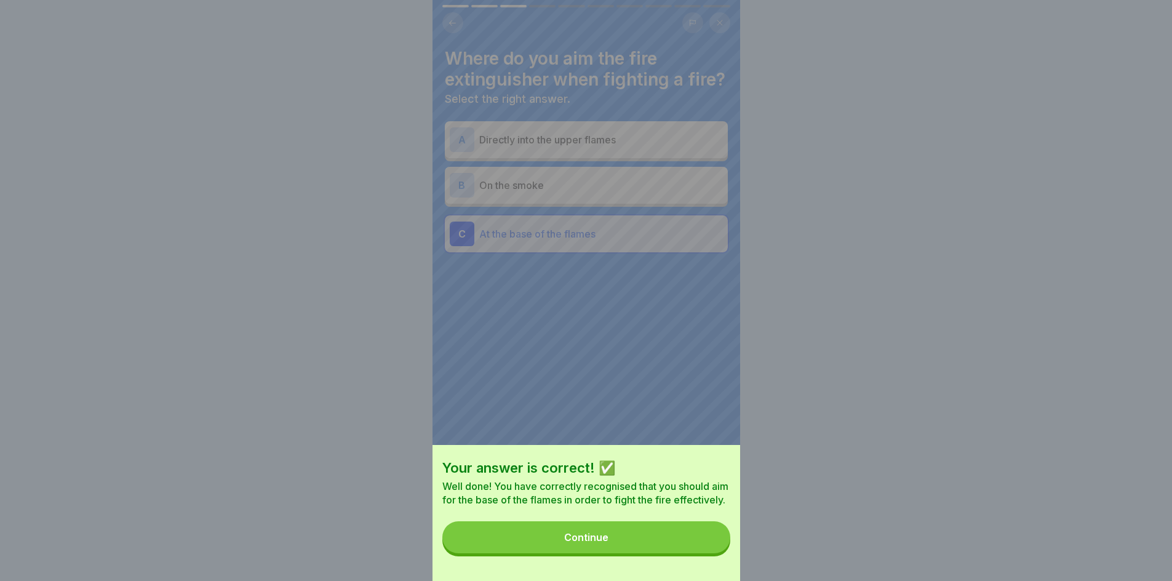
click at [663, 546] on button "Continue" at bounding box center [586, 537] width 288 height 32
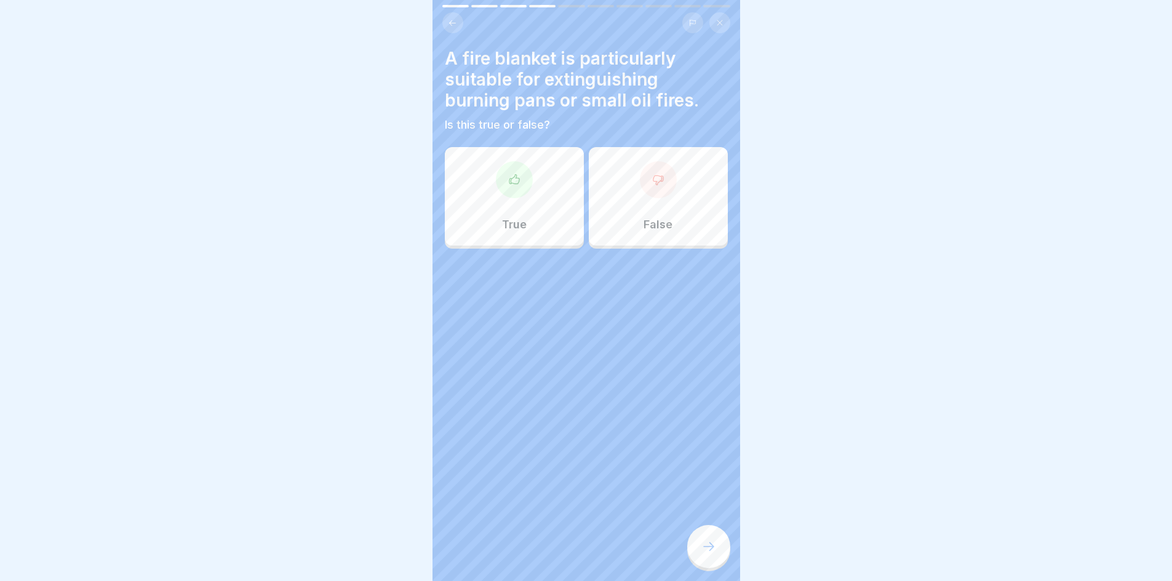
click at [558, 165] on div "True" at bounding box center [514, 196] width 139 height 98
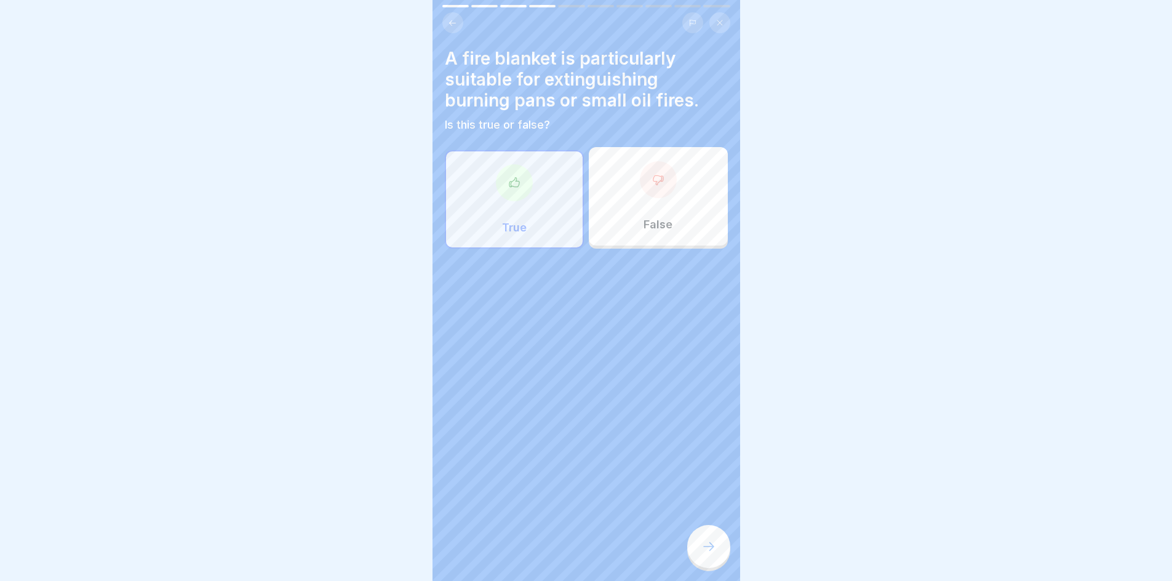
click at [730, 556] on div "A fire blanket is particularly suitable for extinguishing burning pans or small…" at bounding box center [586, 290] width 308 height 581
click at [702, 557] on div at bounding box center [708, 546] width 43 height 43
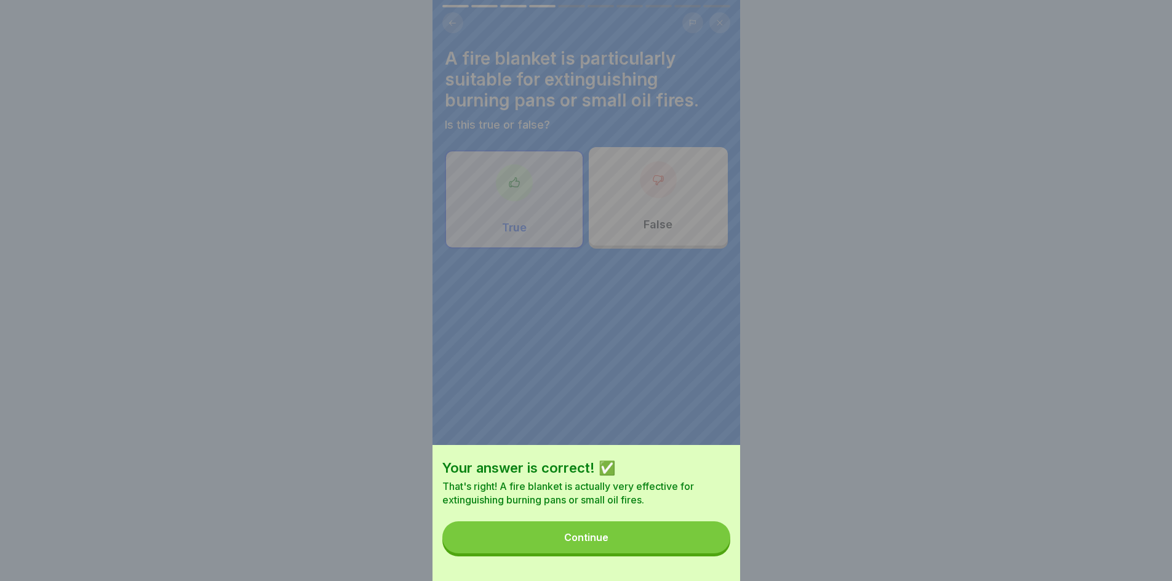
click at [645, 546] on button "Continue" at bounding box center [586, 537] width 288 height 32
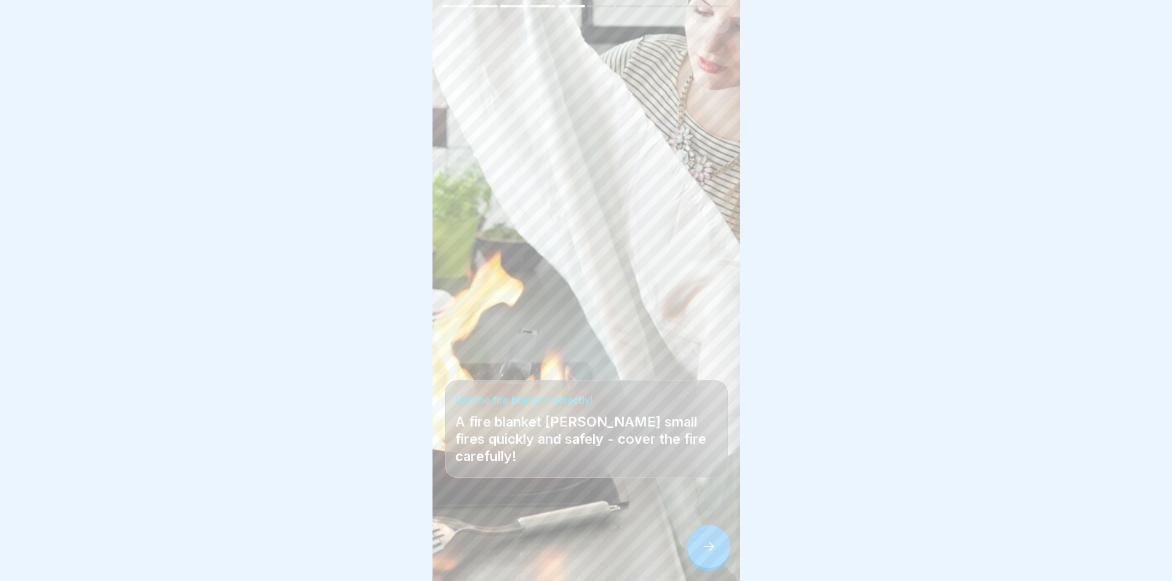
click at [693, 546] on div at bounding box center [708, 546] width 43 height 43
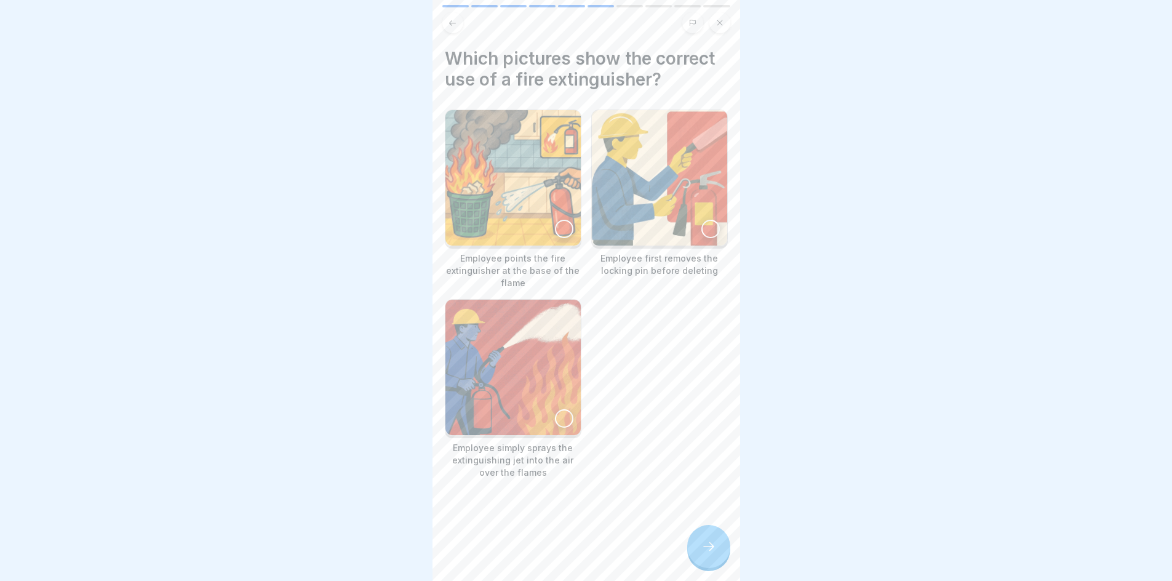
click at [555, 220] on div at bounding box center [564, 229] width 18 height 18
click at [701, 220] on div at bounding box center [710, 229] width 18 height 18
click at [707, 544] on icon at bounding box center [708, 546] width 15 height 15
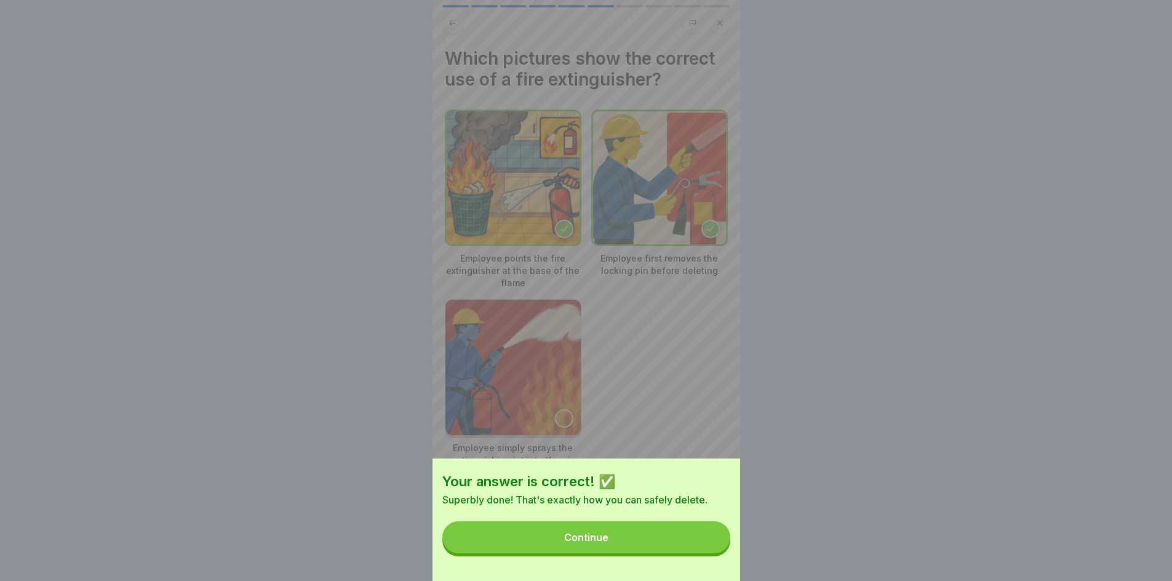
click at [608, 543] on div "Continue" at bounding box center [586, 536] width 44 height 11
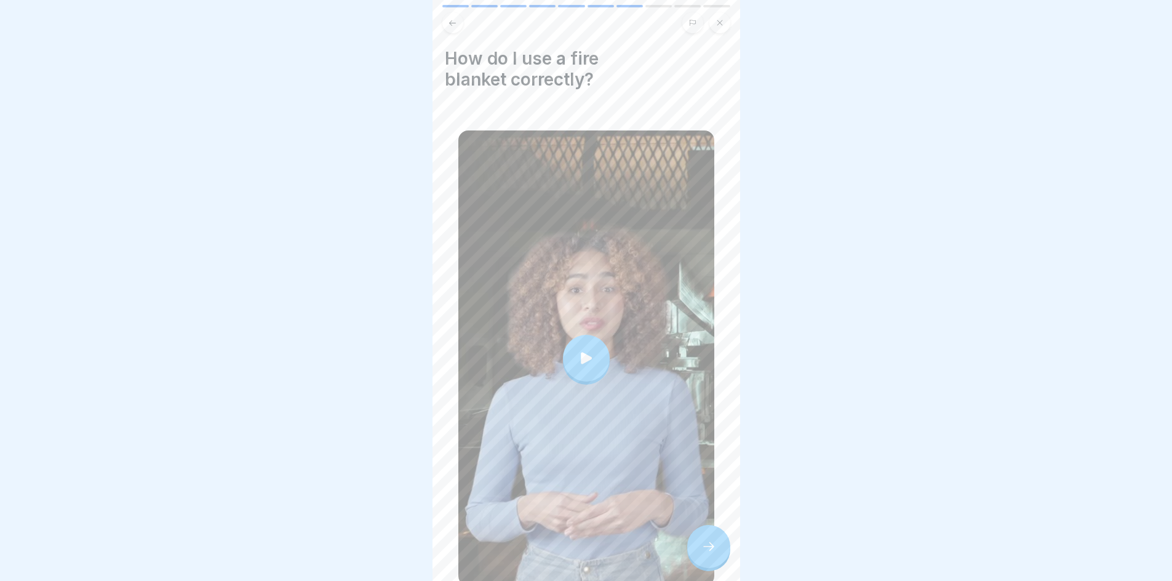
click at [692, 549] on div at bounding box center [708, 546] width 43 height 43
click at [713, 547] on icon at bounding box center [708, 546] width 15 height 15
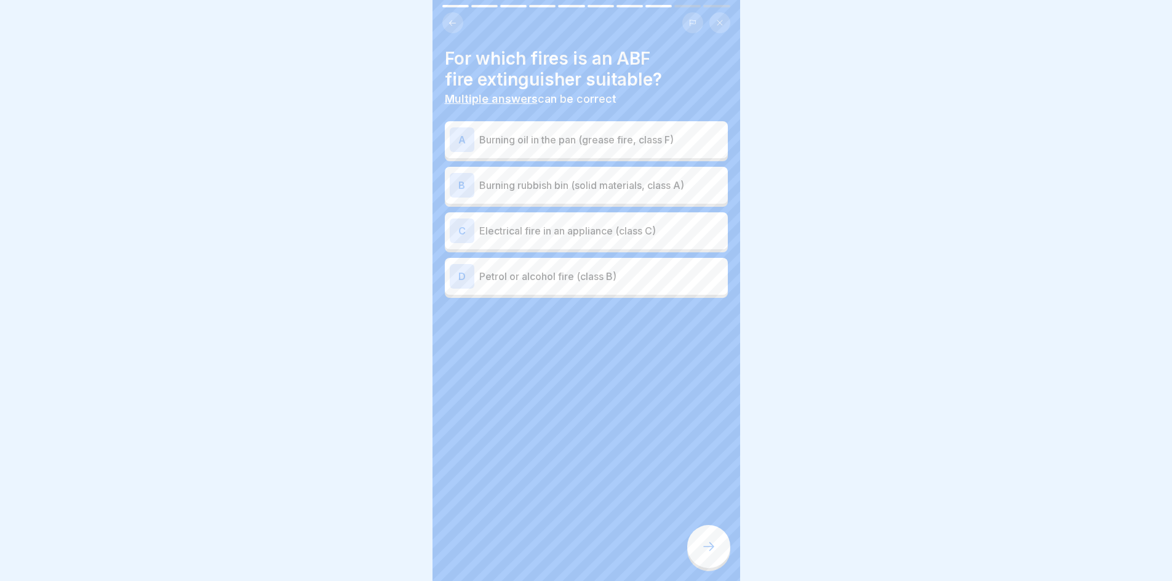
click at [583, 134] on p "Burning oil in the pan (grease fire, class F)" at bounding box center [601, 139] width 244 height 15
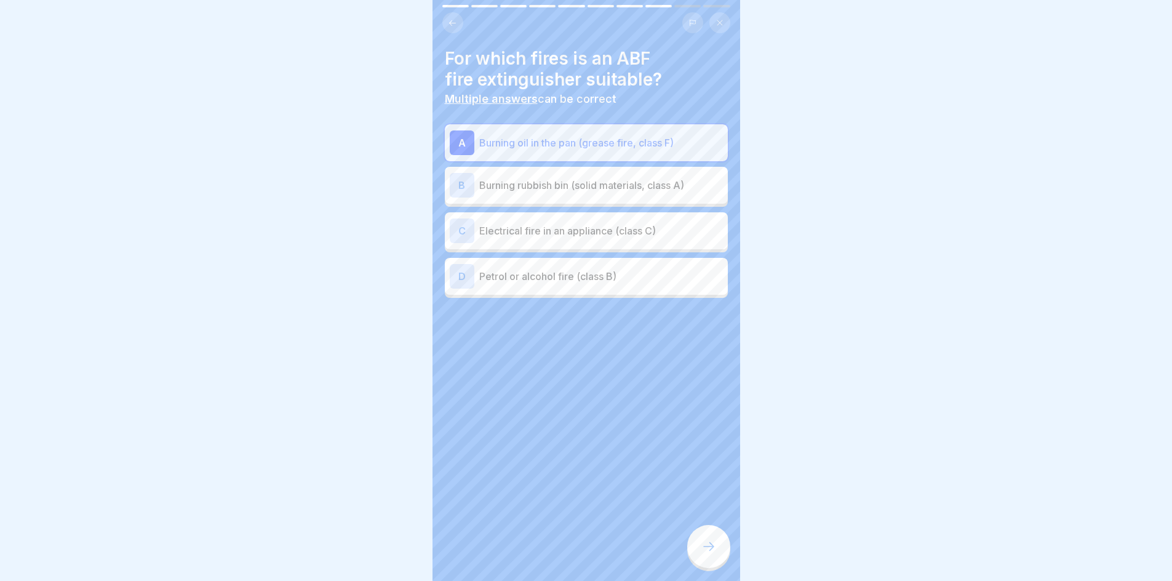
click at [581, 269] on p "Petrol or alcohol fire (class B)" at bounding box center [601, 276] width 244 height 15
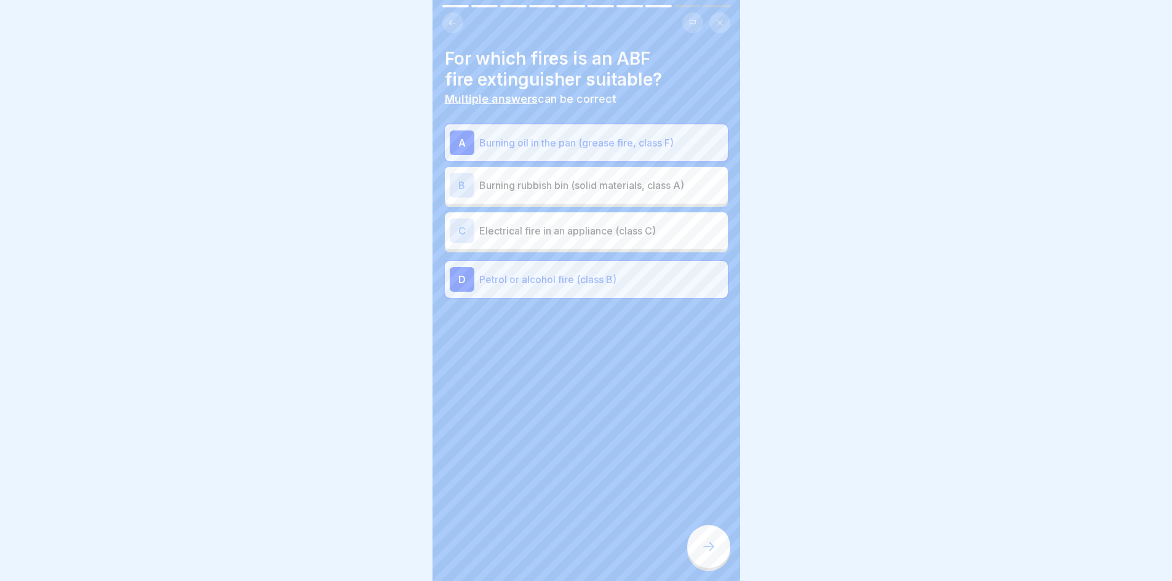
click at [581, 180] on p "Burning rubbish bin (solid materials, class A)" at bounding box center [601, 185] width 244 height 15
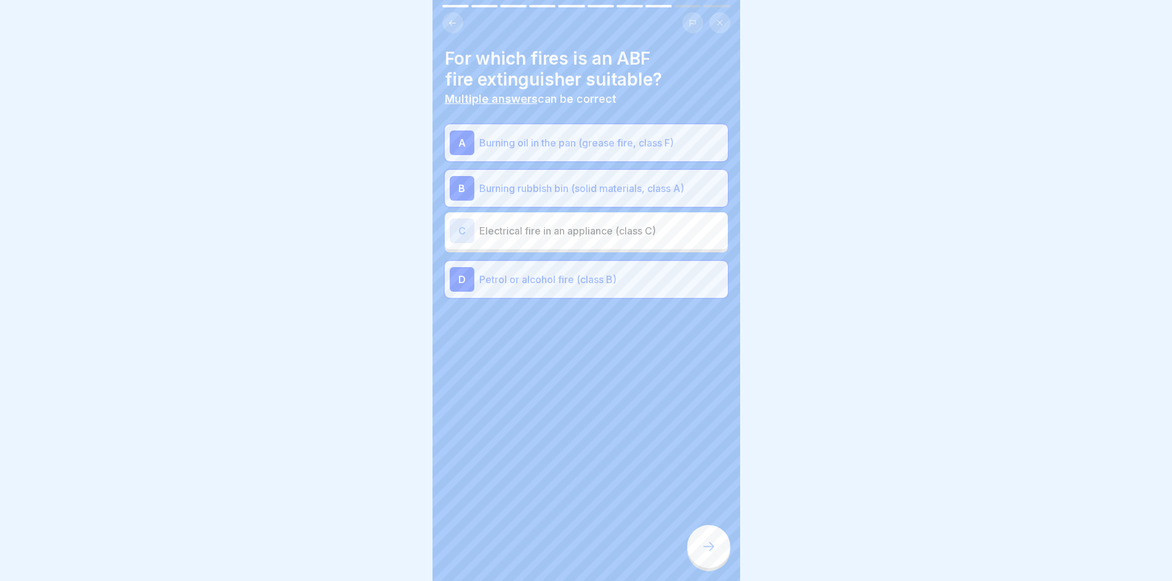
click at [717, 554] on div at bounding box center [708, 546] width 43 height 43
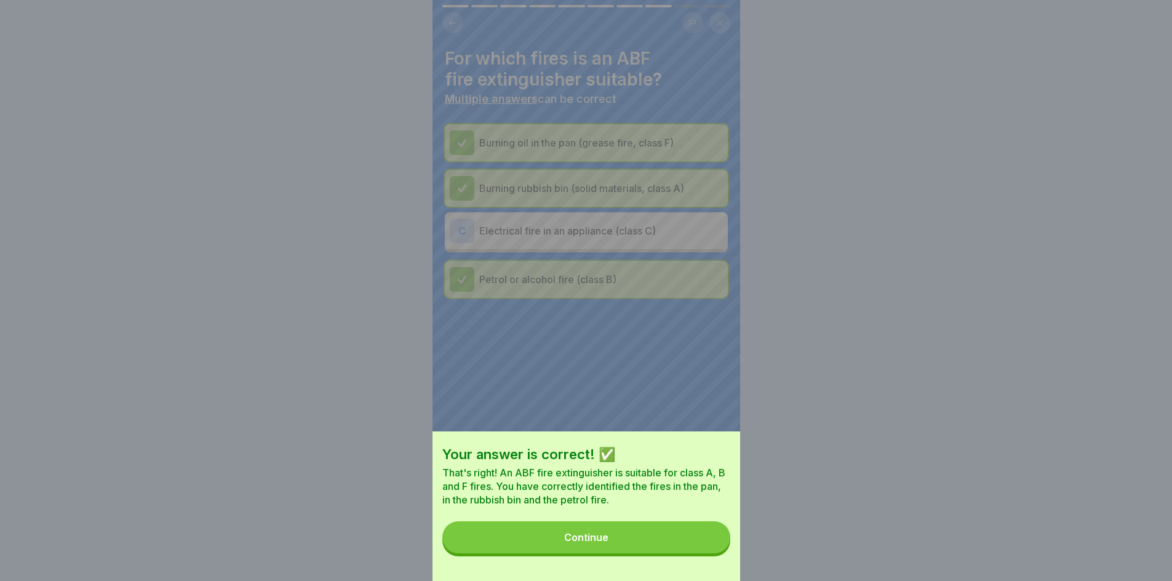
click at [638, 549] on button "Continue" at bounding box center [586, 537] width 288 height 32
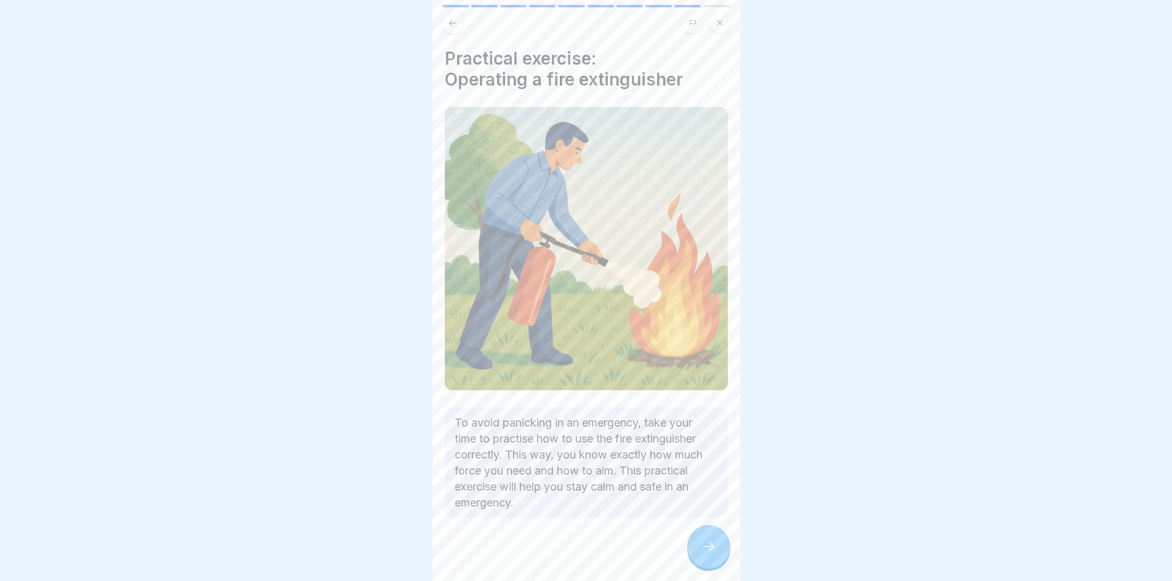
click at [701, 549] on icon at bounding box center [708, 546] width 15 height 15
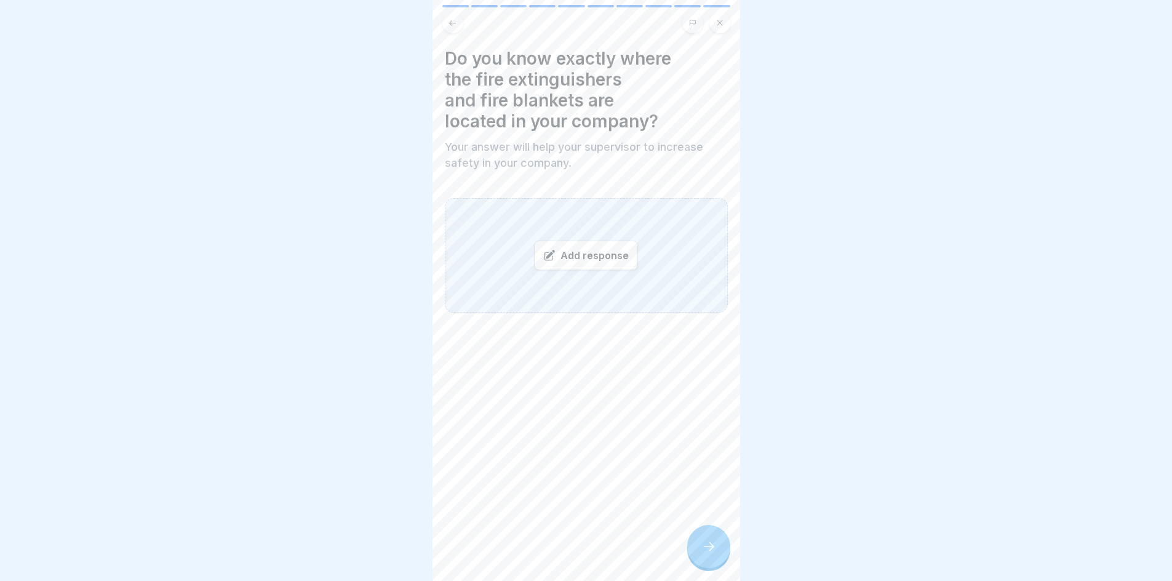
click at [573, 252] on div "Add response" at bounding box center [586, 256] width 104 height 30
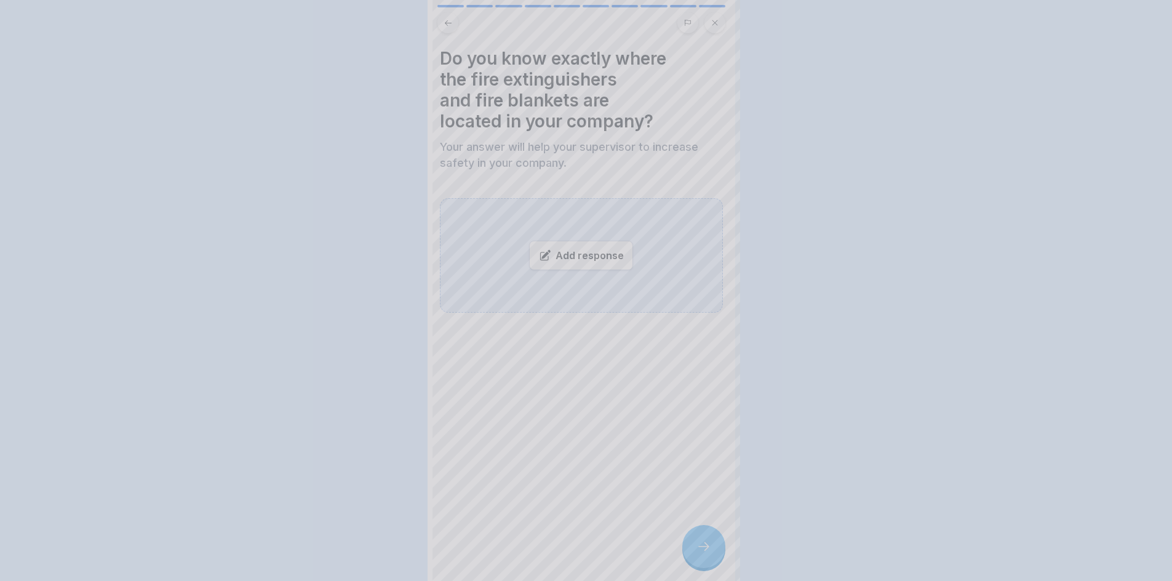
scroll to position [0, 0]
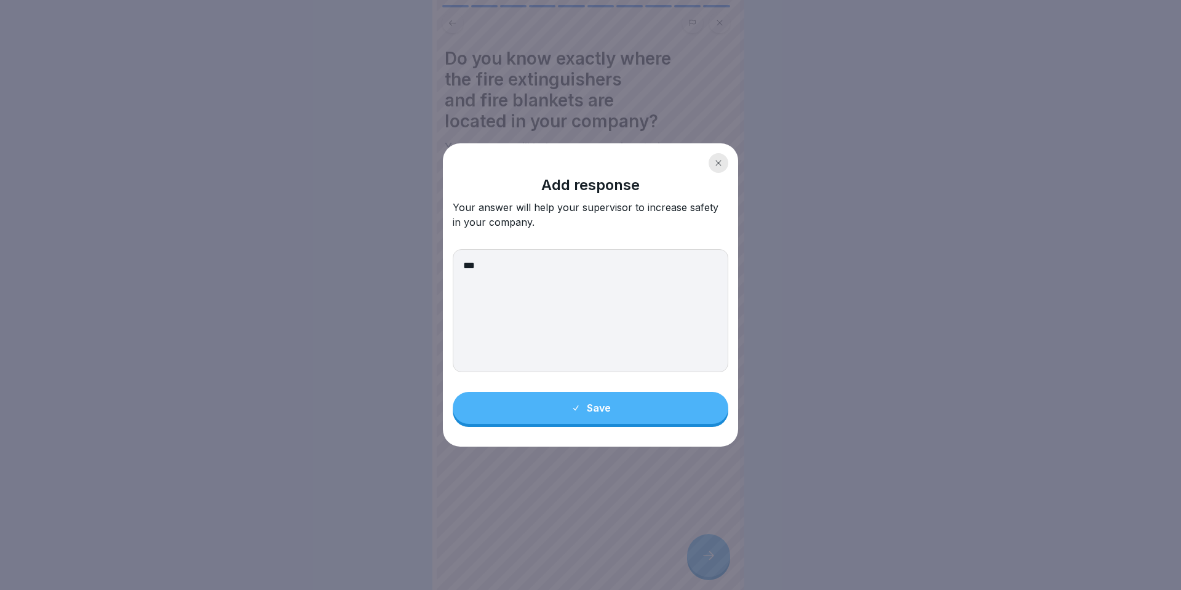
type textarea "***"
click at [597, 403] on div "Save" at bounding box center [591, 407] width 40 height 11
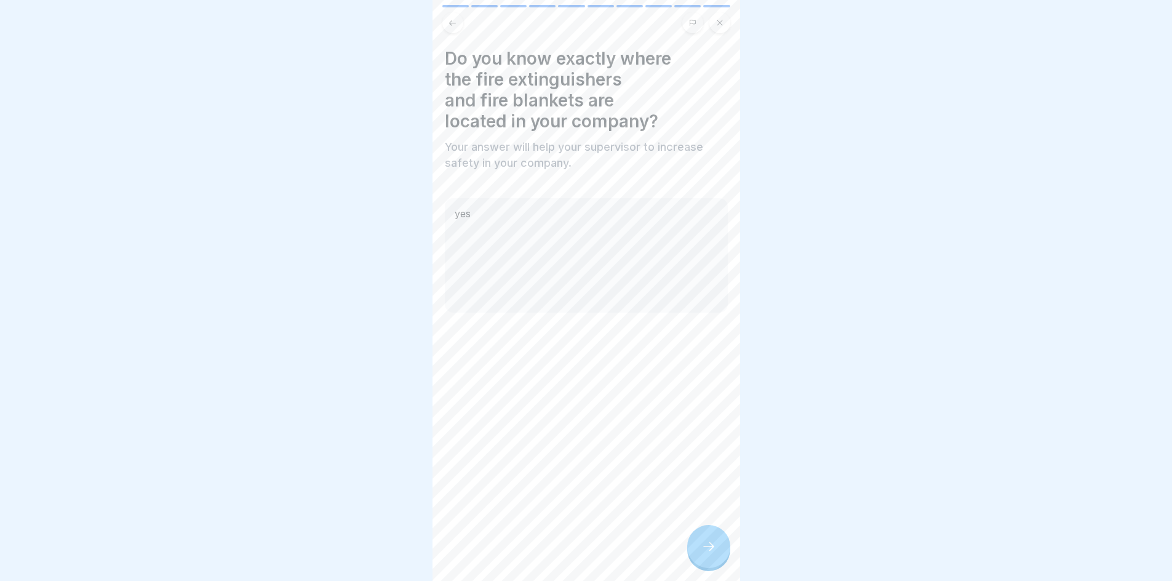
click at [717, 552] on div at bounding box center [708, 546] width 43 height 43
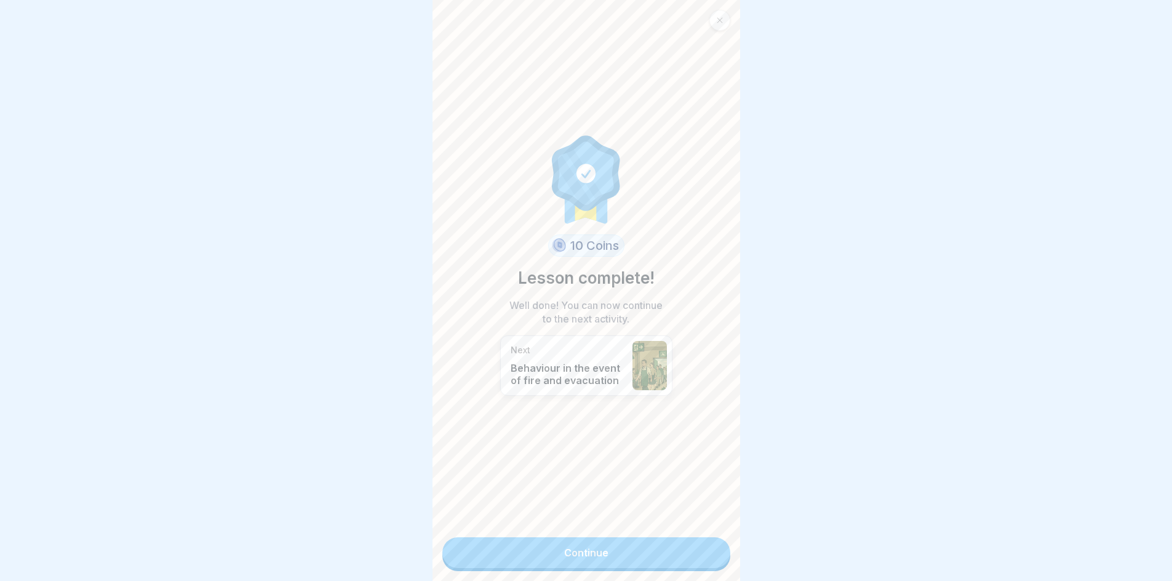
click at [571, 547] on link "Continue" at bounding box center [586, 552] width 288 height 31
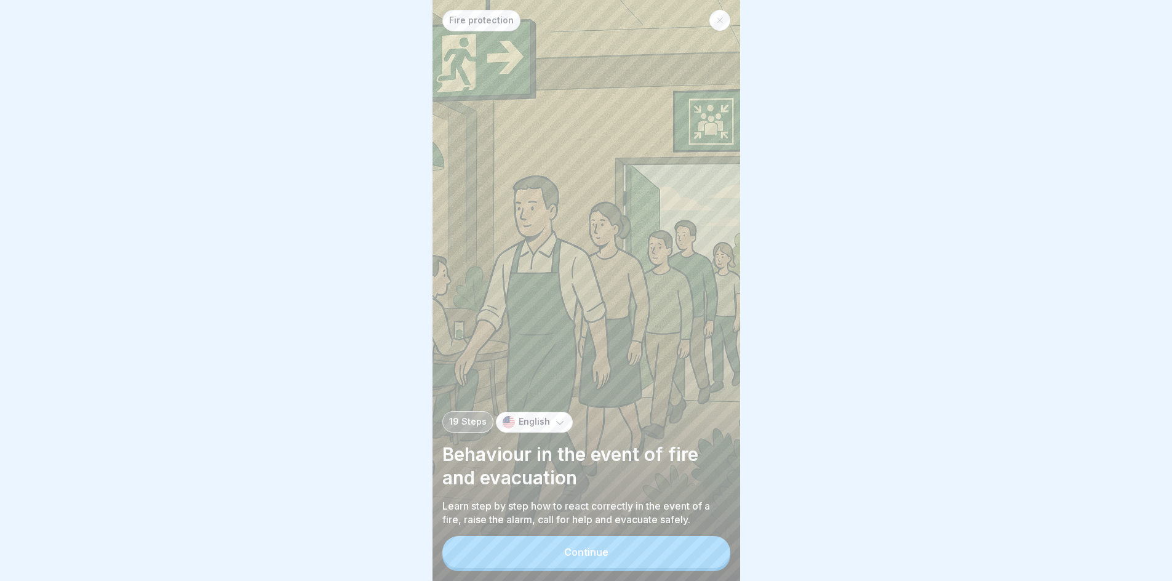
click at [610, 554] on button "Continue" at bounding box center [586, 552] width 288 height 32
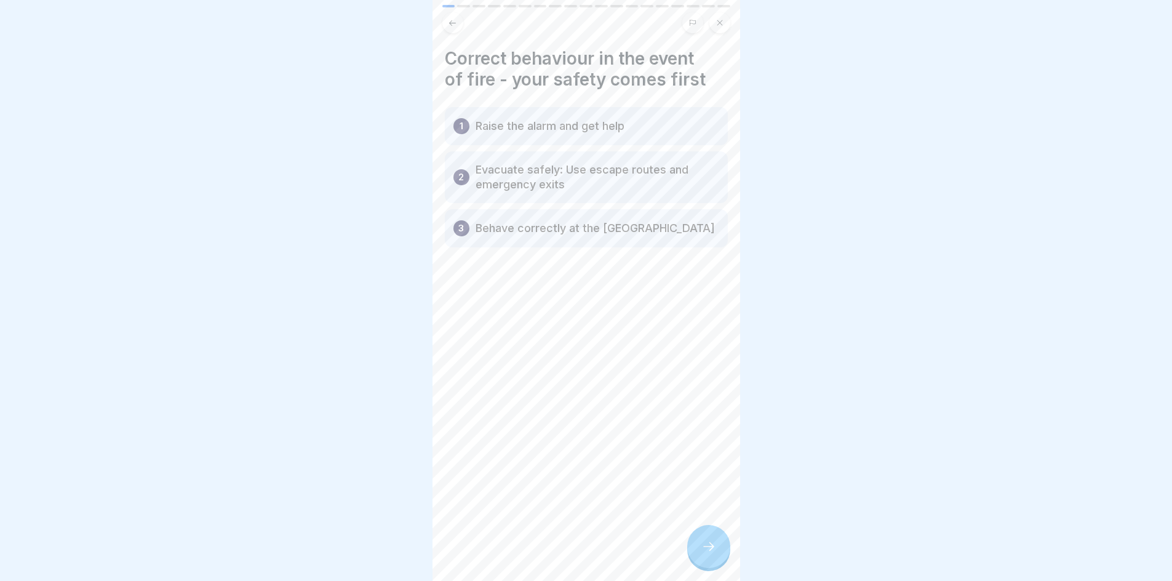
click at [695, 560] on div at bounding box center [708, 546] width 43 height 43
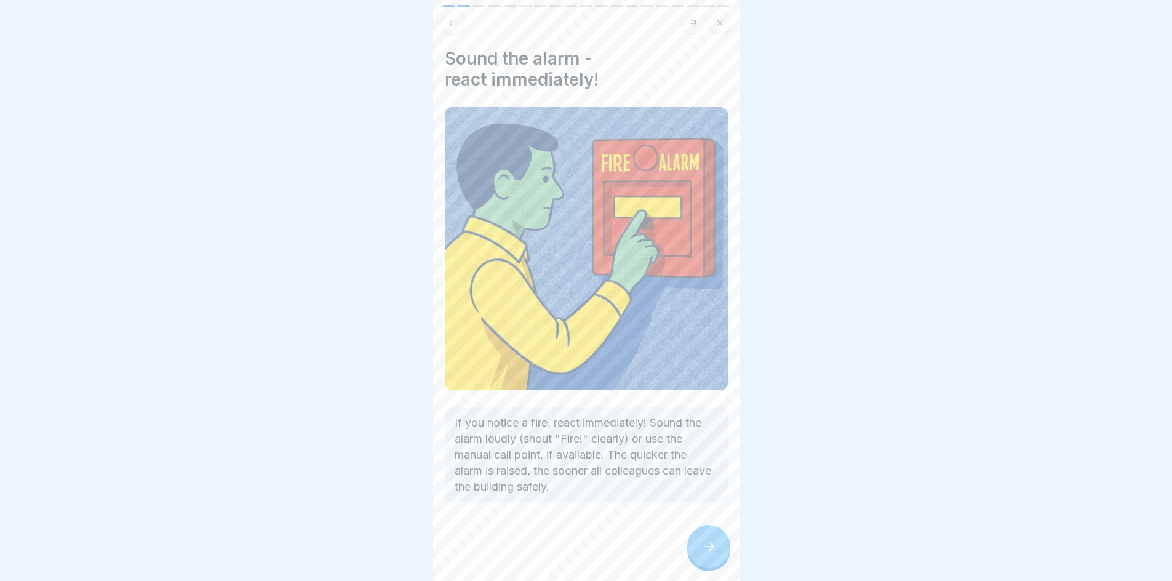
click at [715, 566] on div at bounding box center [708, 546] width 43 height 43
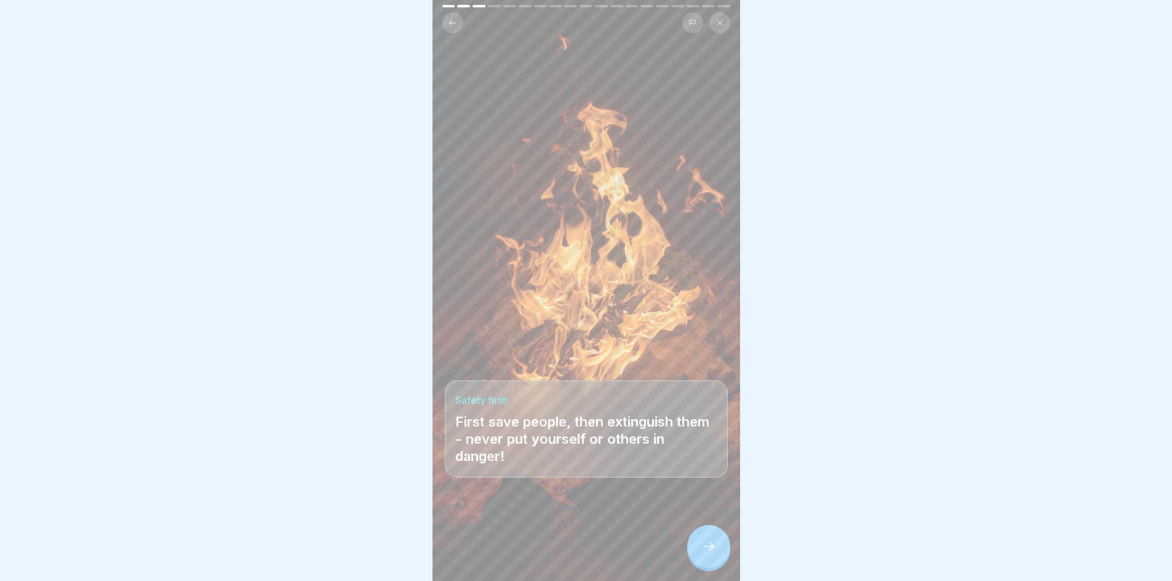
click at [709, 554] on icon at bounding box center [708, 546] width 15 height 15
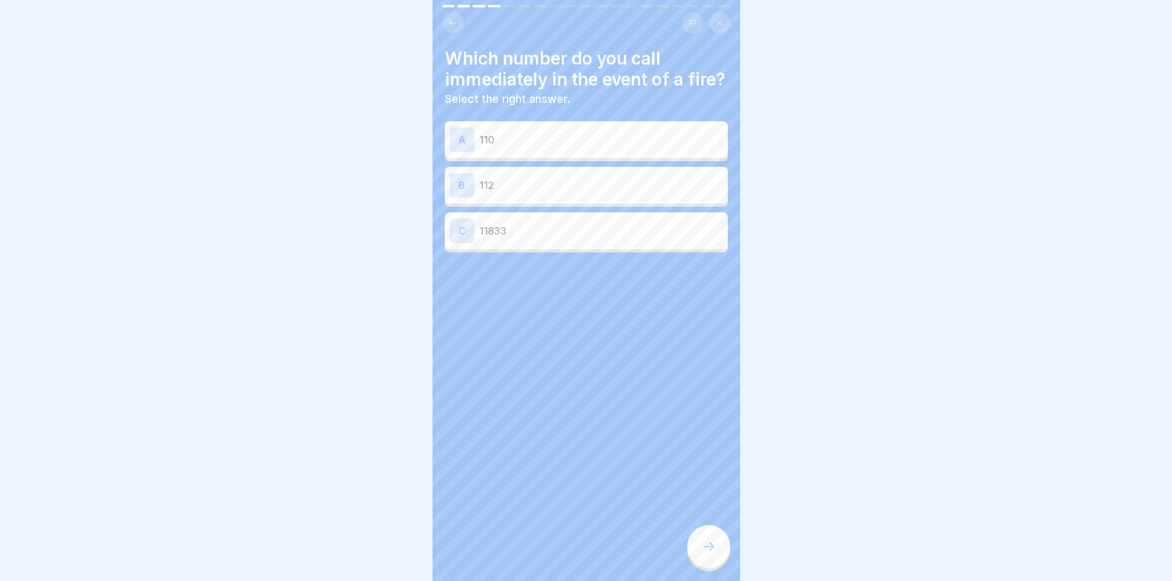
click at [537, 193] on div "B 112" at bounding box center [586, 185] width 283 height 37
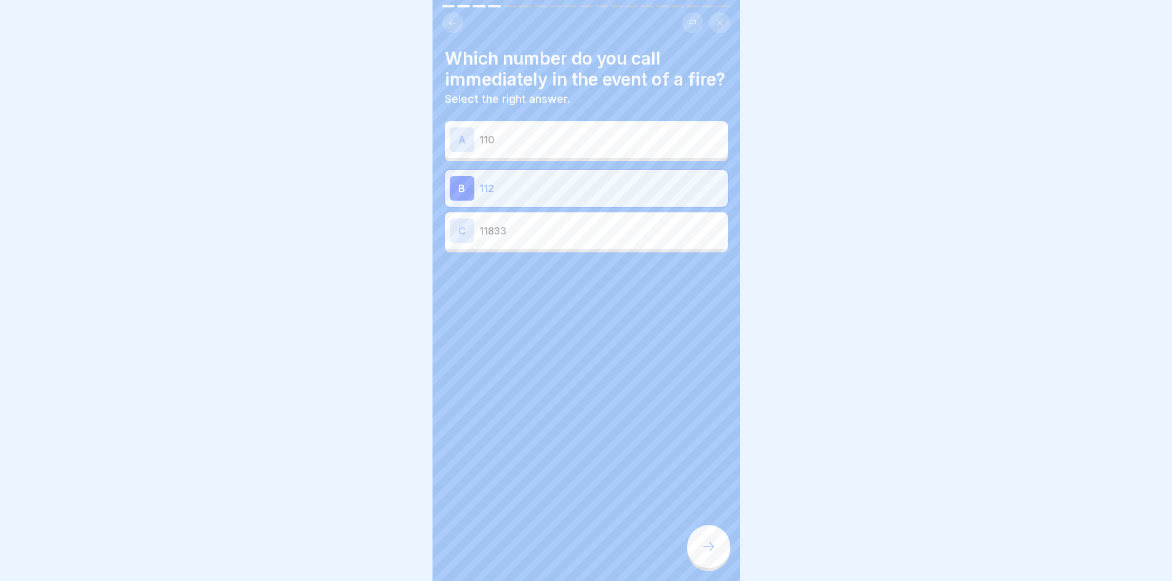
click at [710, 545] on div at bounding box center [708, 546] width 43 height 43
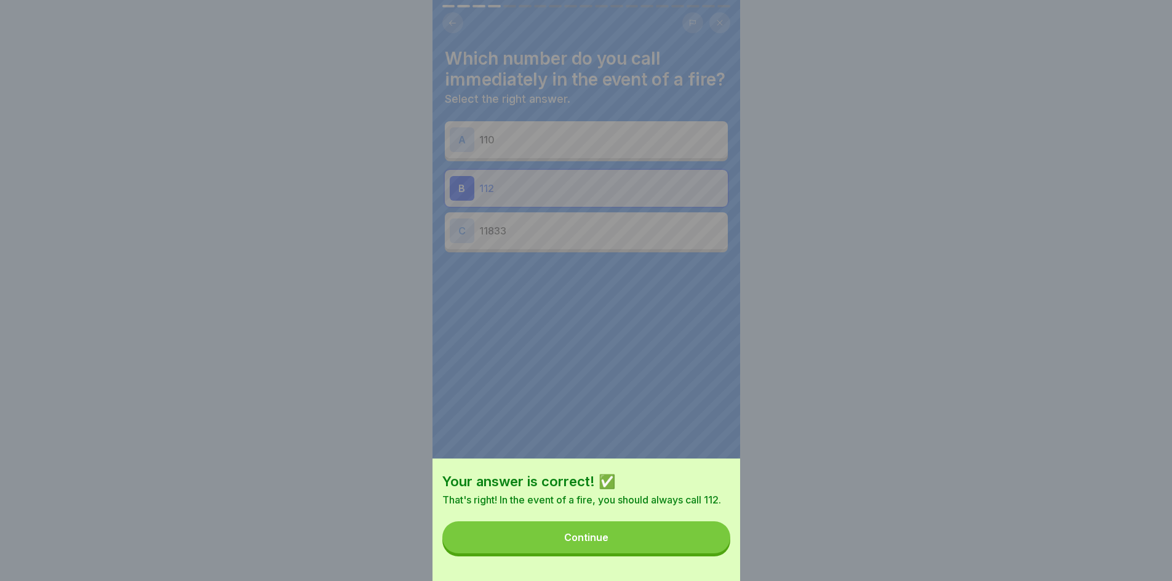
click at [626, 547] on button "Continue" at bounding box center [586, 537] width 288 height 32
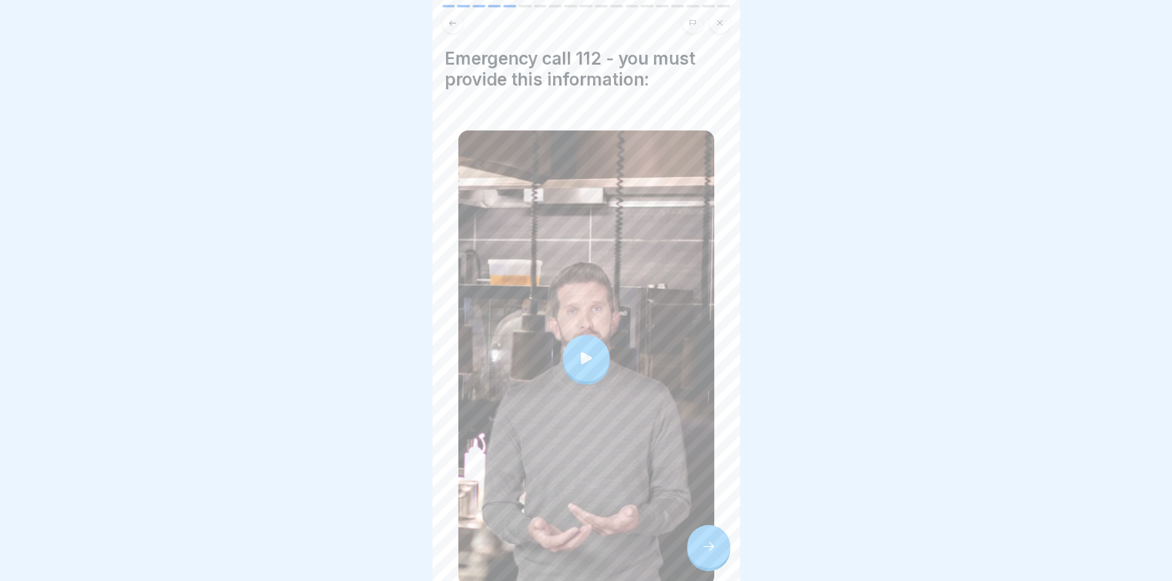
click at [584, 362] on div at bounding box center [586, 358] width 47 height 47
click at [698, 568] on div at bounding box center [708, 546] width 43 height 43
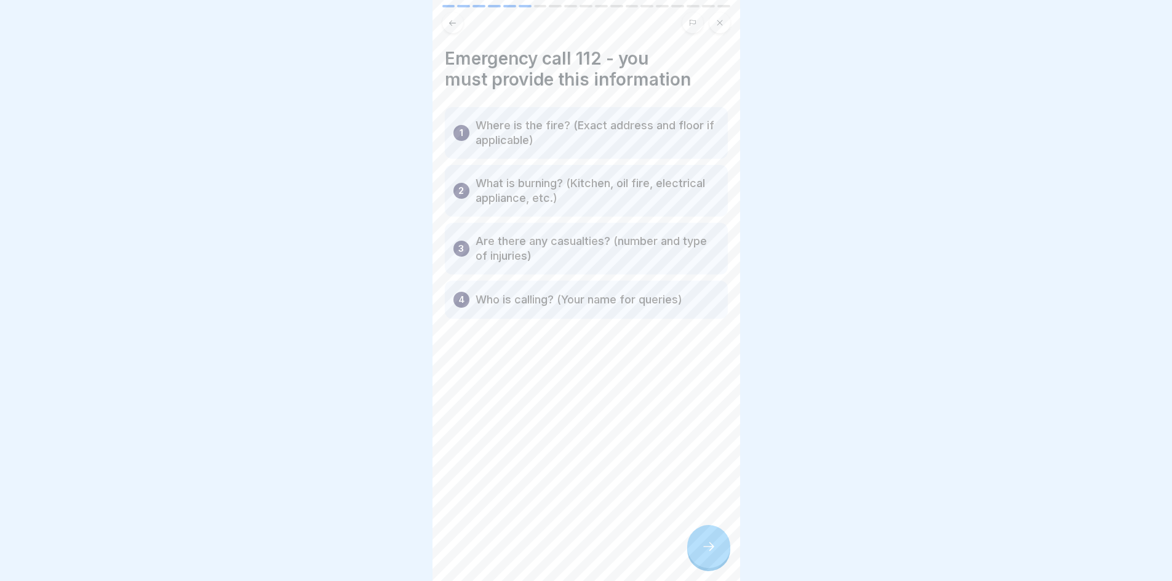
click at [718, 562] on div at bounding box center [708, 546] width 43 height 43
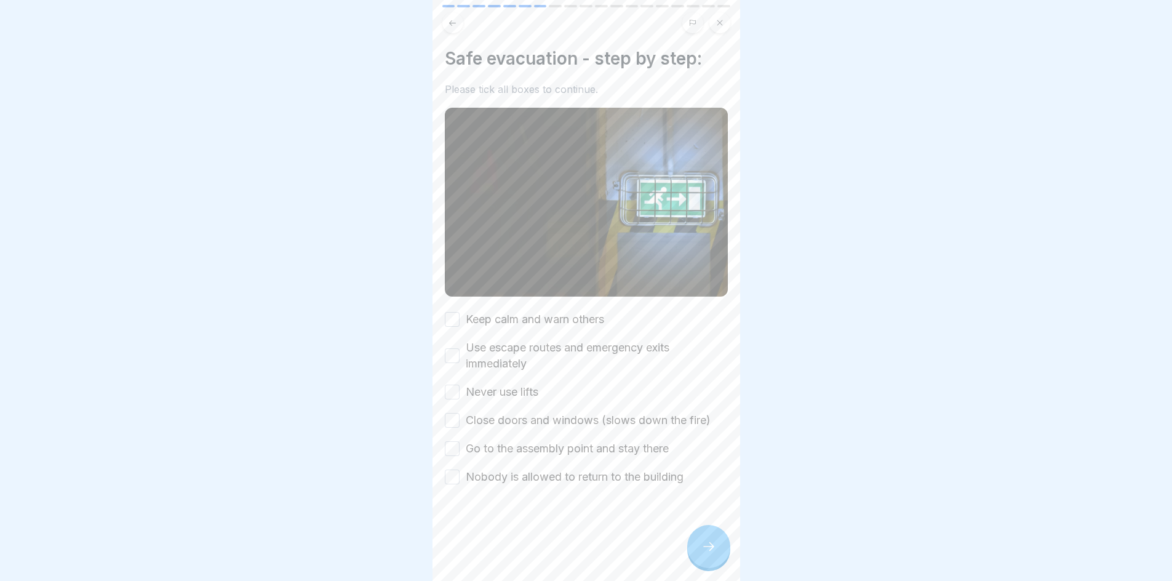
click at [452, 318] on button "Keep calm and warn others" at bounding box center [452, 319] width 15 height 15
click at [451, 348] on button "Use escape routes and emergency exits immediately" at bounding box center [452, 355] width 15 height 15
click at [455, 397] on div "Keep calm and warn others Use escape routes and emergency exits immediately Nev…" at bounding box center [586, 397] width 283 height 173
click at [455, 391] on button "Never use lifts" at bounding box center [452, 391] width 15 height 15
click at [453, 424] on div "Keep calm and warn others Use escape routes and emergency exits immediately Nev…" at bounding box center [586, 397] width 283 height 173
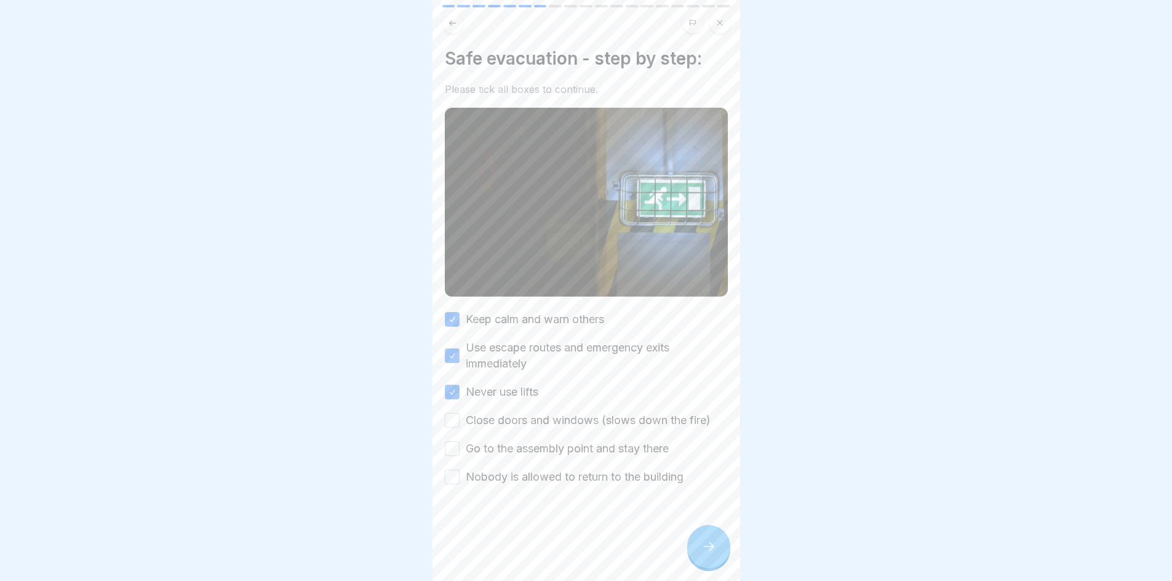
click at [452, 421] on button "Close doors and windows (slows down the fire)" at bounding box center [452, 420] width 15 height 15
click at [452, 441] on button "Go to the assembly point and stay there" at bounding box center [452, 448] width 15 height 15
click at [450, 477] on button "Nobody is allowed to return to the building" at bounding box center [452, 476] width 15 height 15
click at [697, 562] on div at bounding box center [708, 546] width 43 height 43
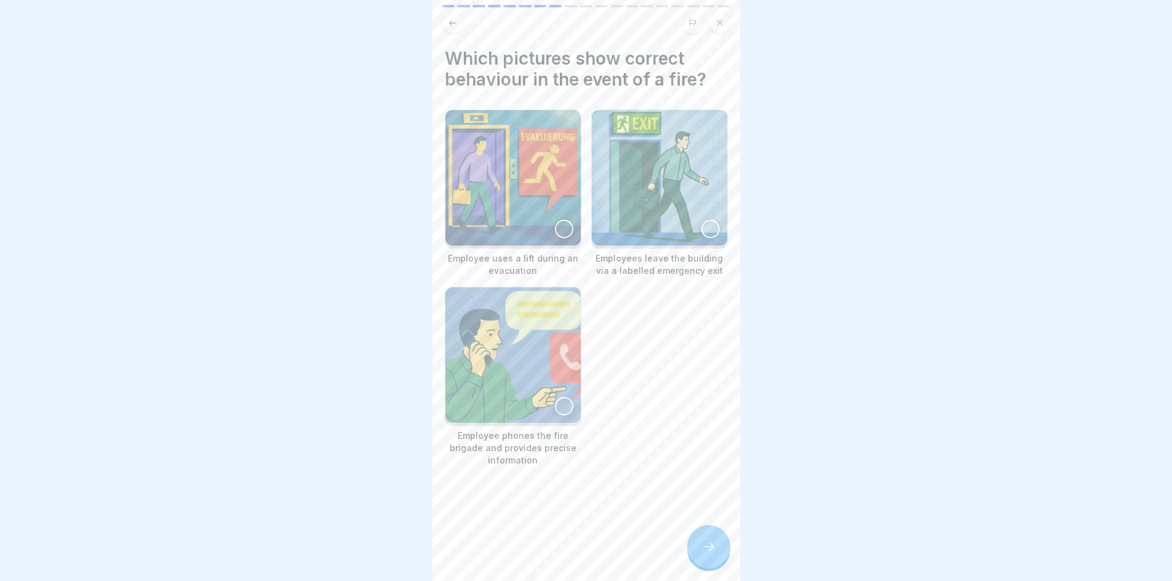
click at [556, 223] on div at bounding box center [564, 229] width 18 height 18
click at [702, 226] on div at bounding box center [710, 229] width 18 height 18
click at [560, 228] on icon at bounding box center [564, 229] width 9 height 9
click at [710, 554] on icon at bounding box center [708, 546] width 15 height 15
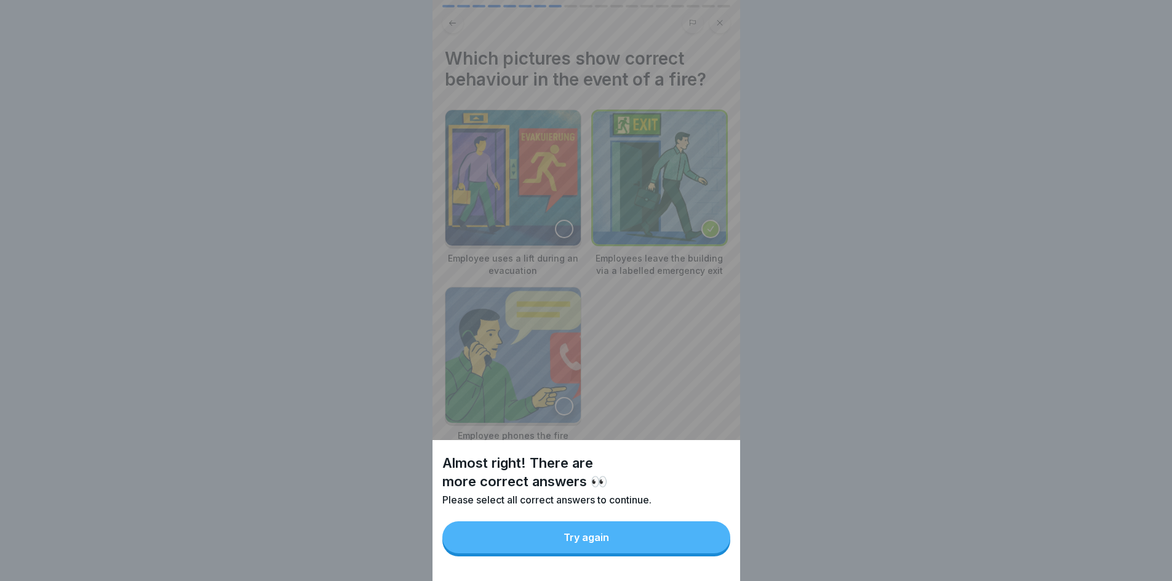
click at [613, 543] on button "Try again" at bounding box center [586, 537] width 288 height 32
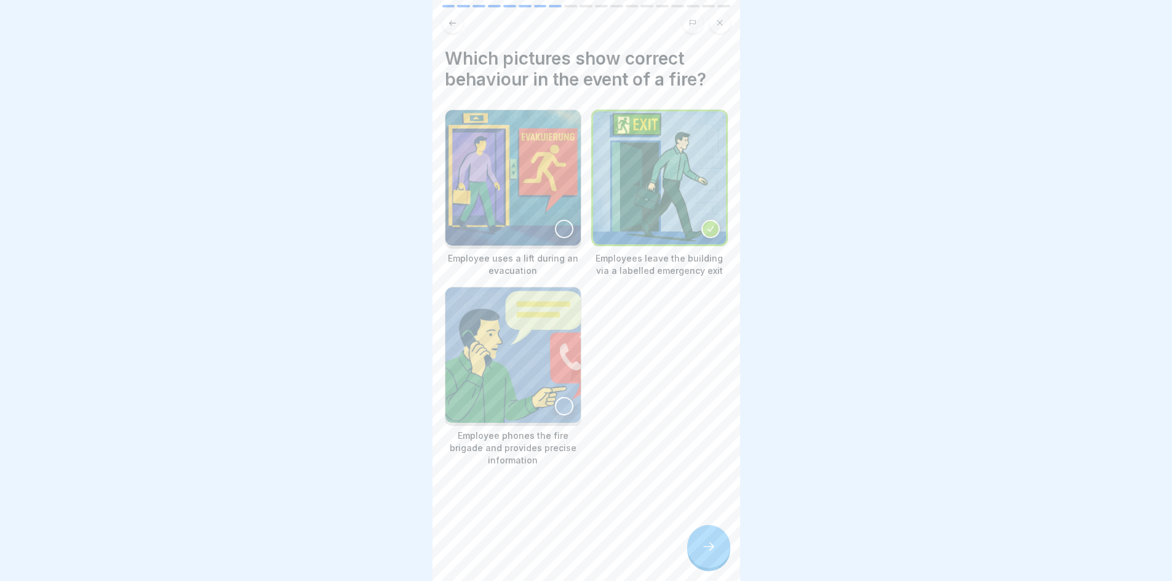
click at [555, 407] on img at bounding box center [512, 354] width 135 height 135
click at [697, 547] on div at bounding box center [708, 546] width 43 height 43
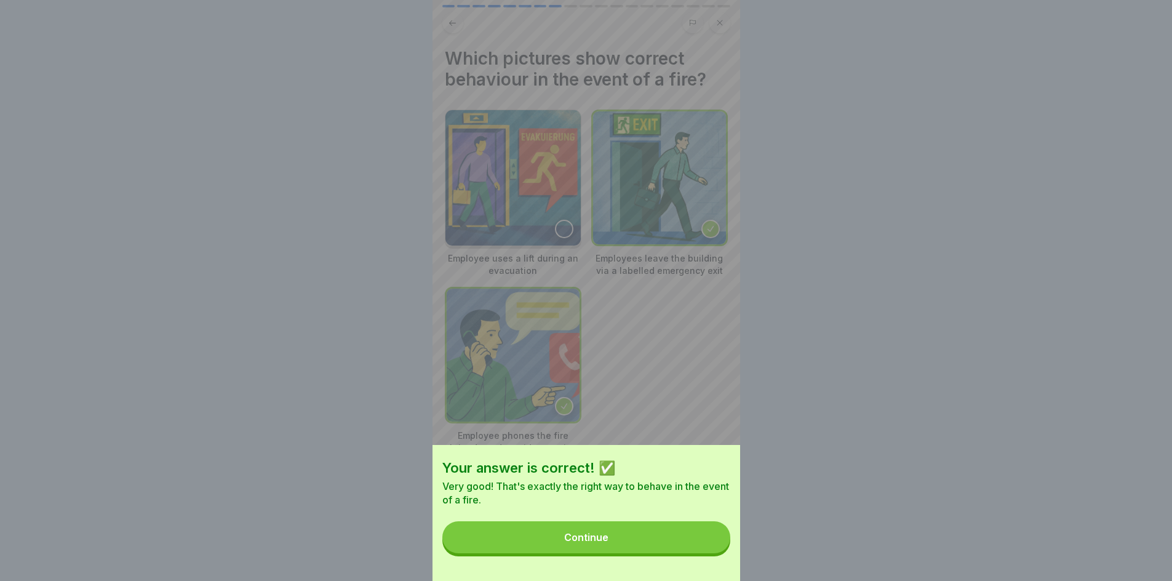
click at [656, 548] on button "Continue" at bounding box center [586, 537] width 288 height 32
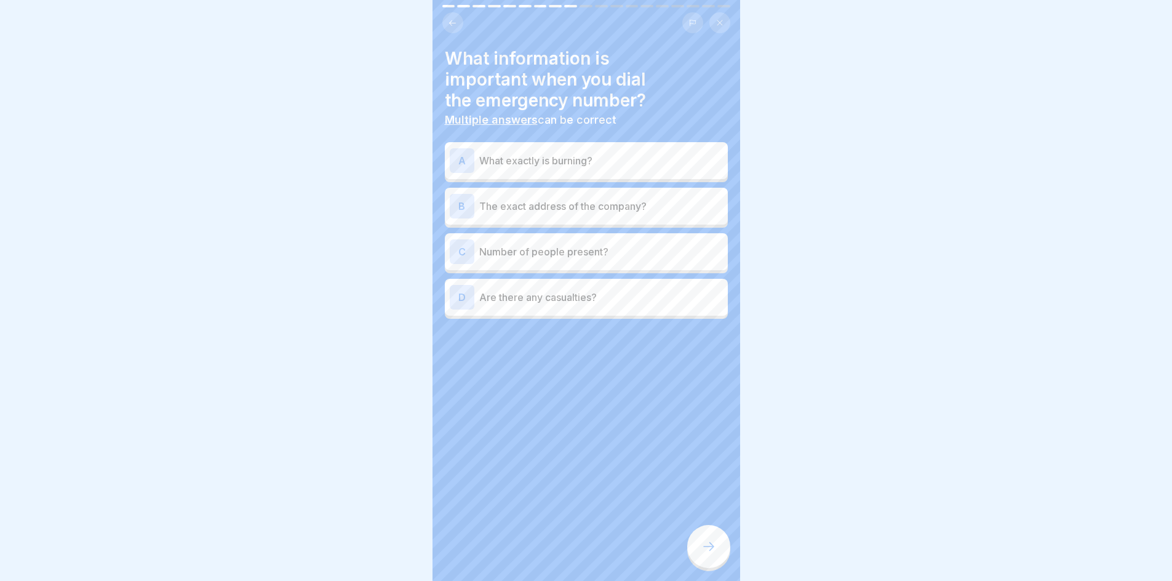
click at [553, 162] on p "What exactly is burning?" at bounding box center [601, 160] width 244 height 15
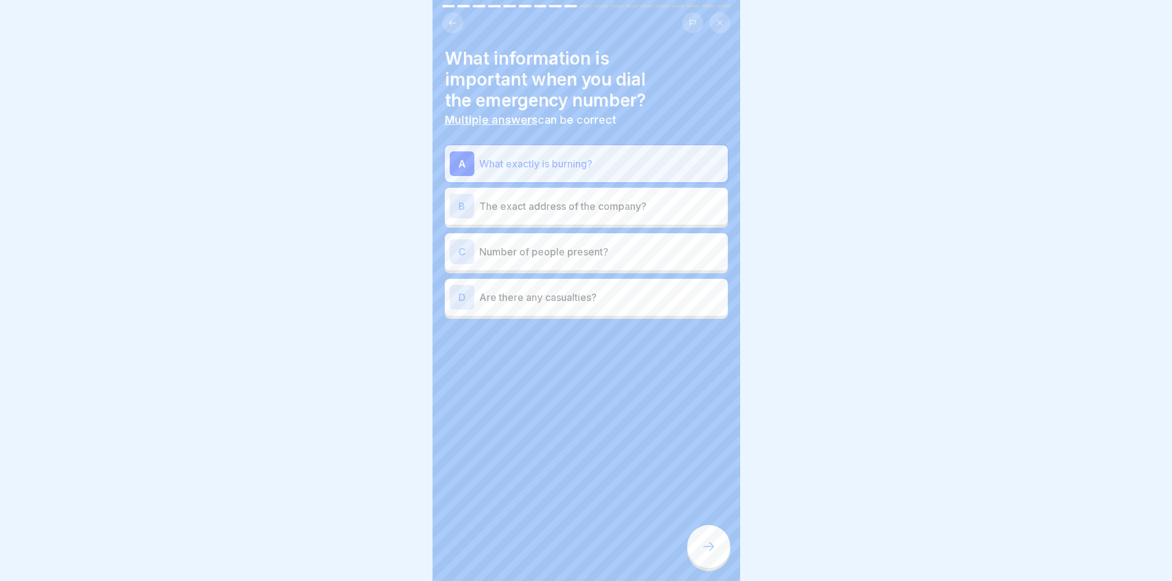
click at [553, 203] on p "The exact address of the company?" at bounding box center [601, 206] width 244 height 15
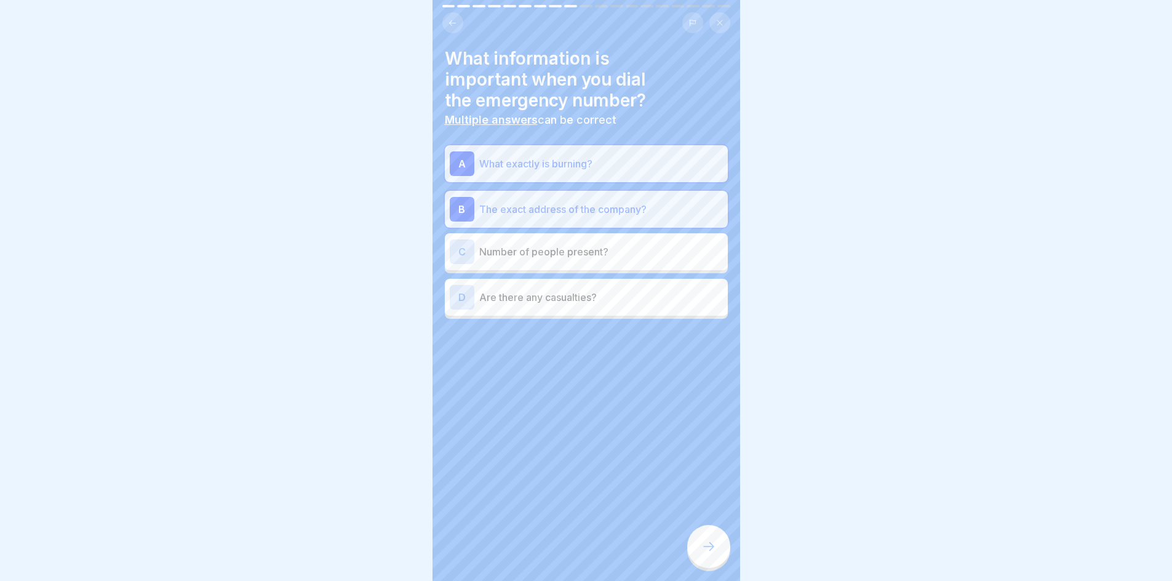
click at [567, 292] on p "Are there any casualties?" at bounding box center [601, 297] width 244 height 15
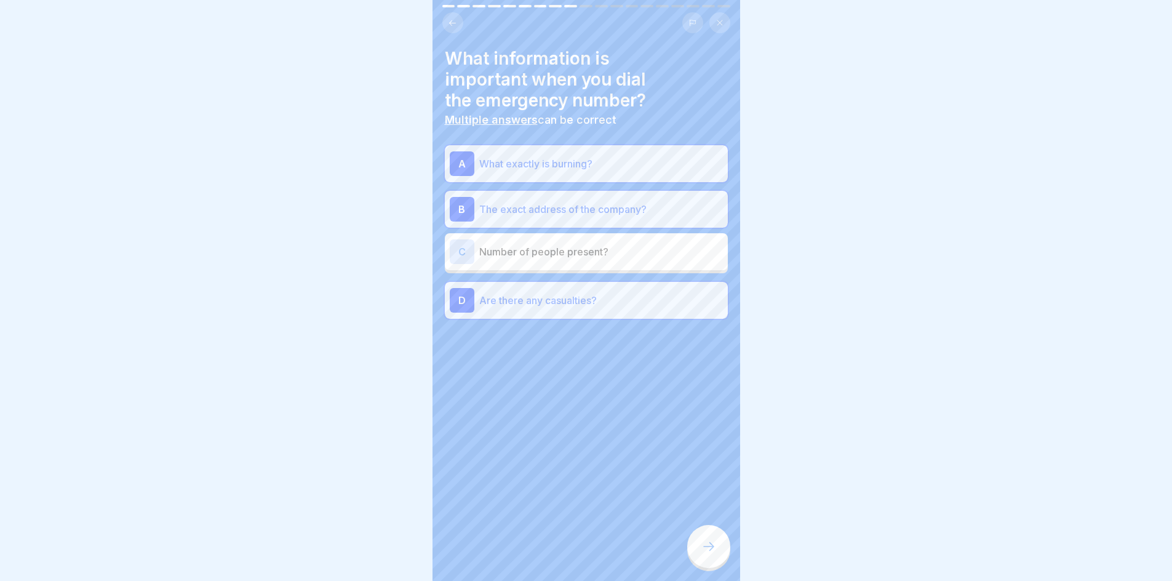
click at [700, 555] on div at bounding box center [708, 546] width 43 height 43
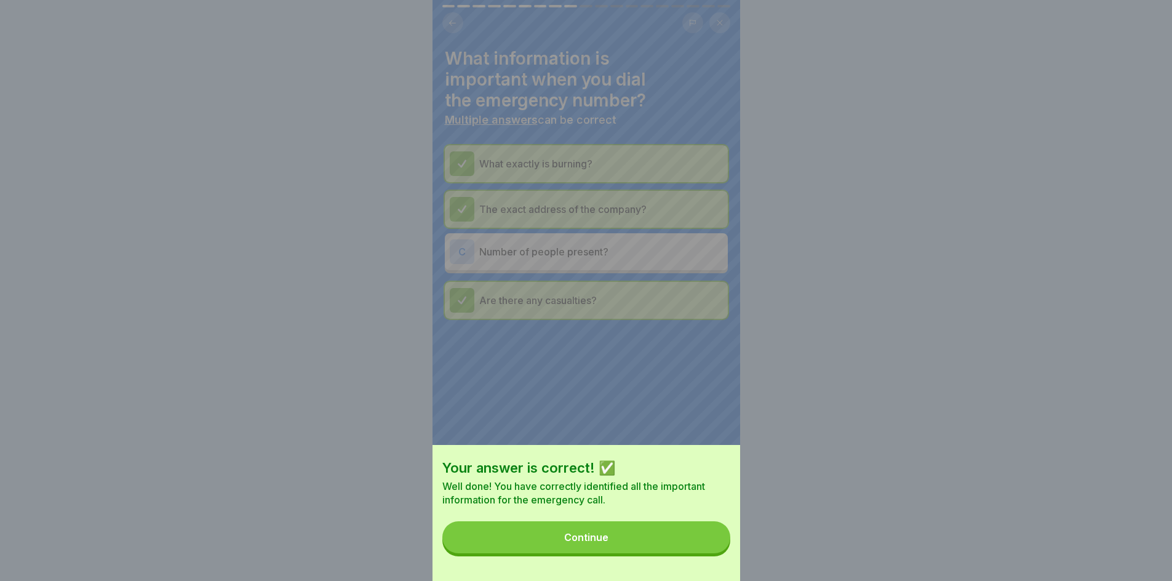
click at [595, 553] on button "Continue" at bounding box center [586, 537] width 288 height 32
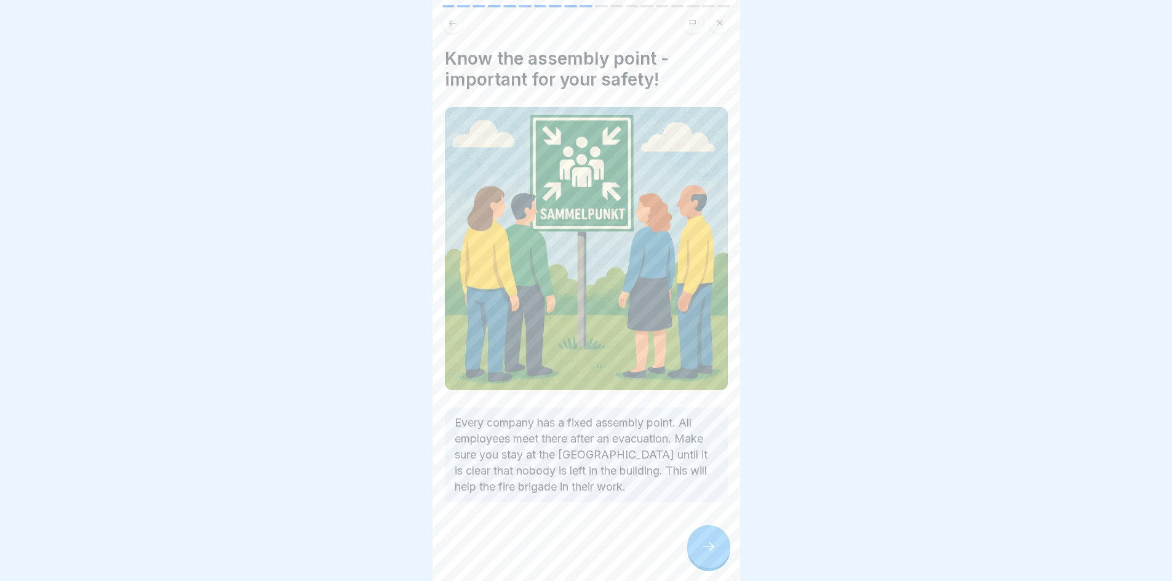
click at [688, 551] on div at bounding box center [708, 546] width 43 height 43
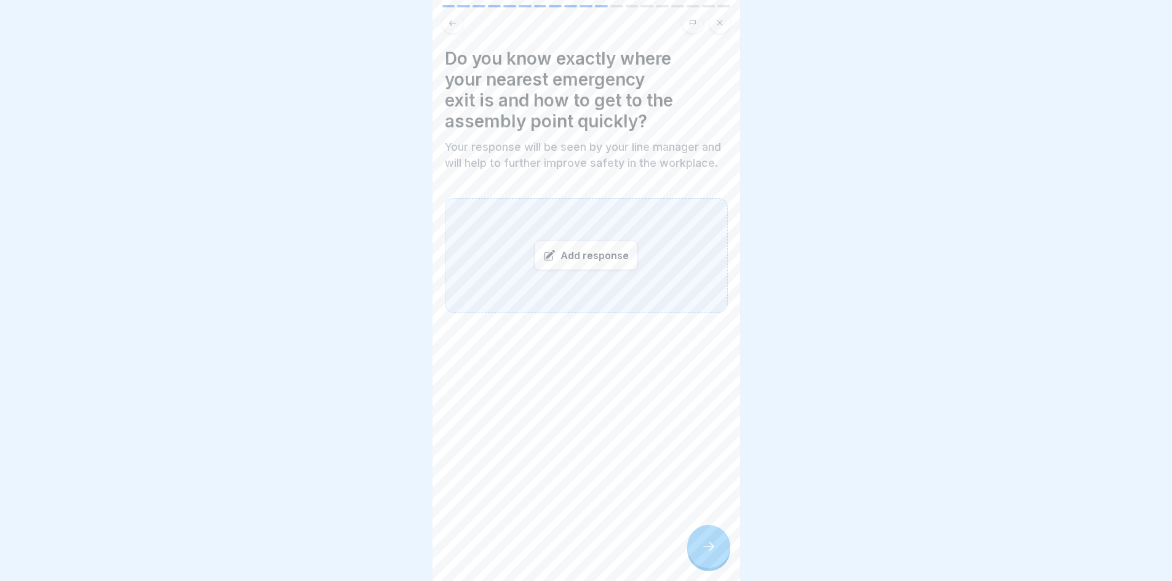
click at [579, 270] on div "Add response" at bounding box center [586, 256] width 104 height 30
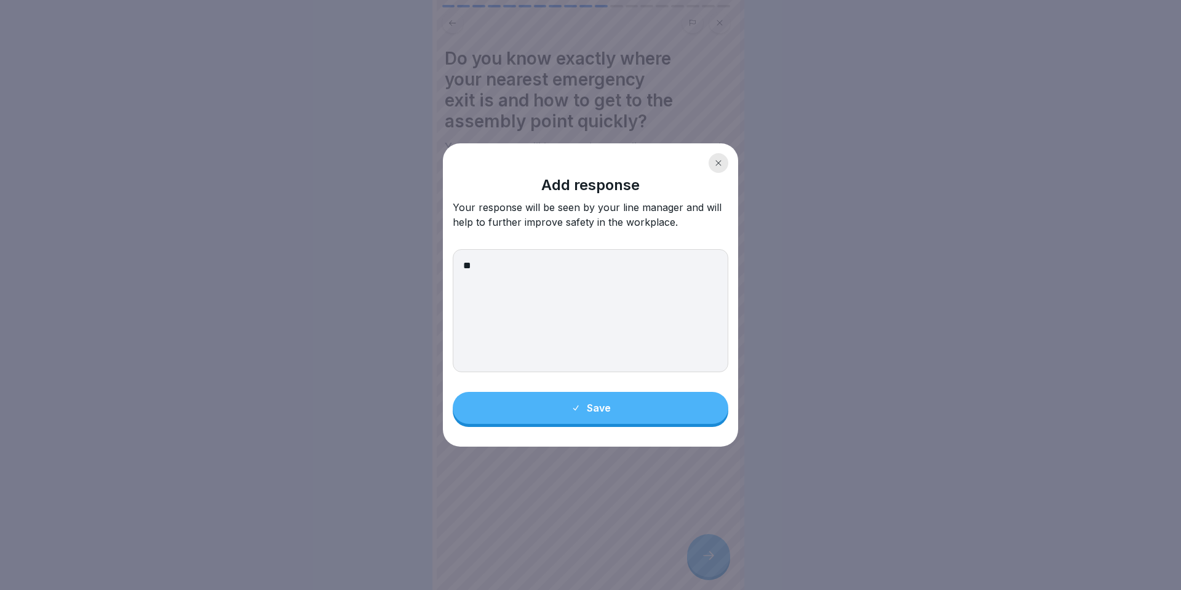
type textarea "*"
type textarea "***"
click at [642, 422] on button "Save" at bounding box center [591, 408] width 276 height 32
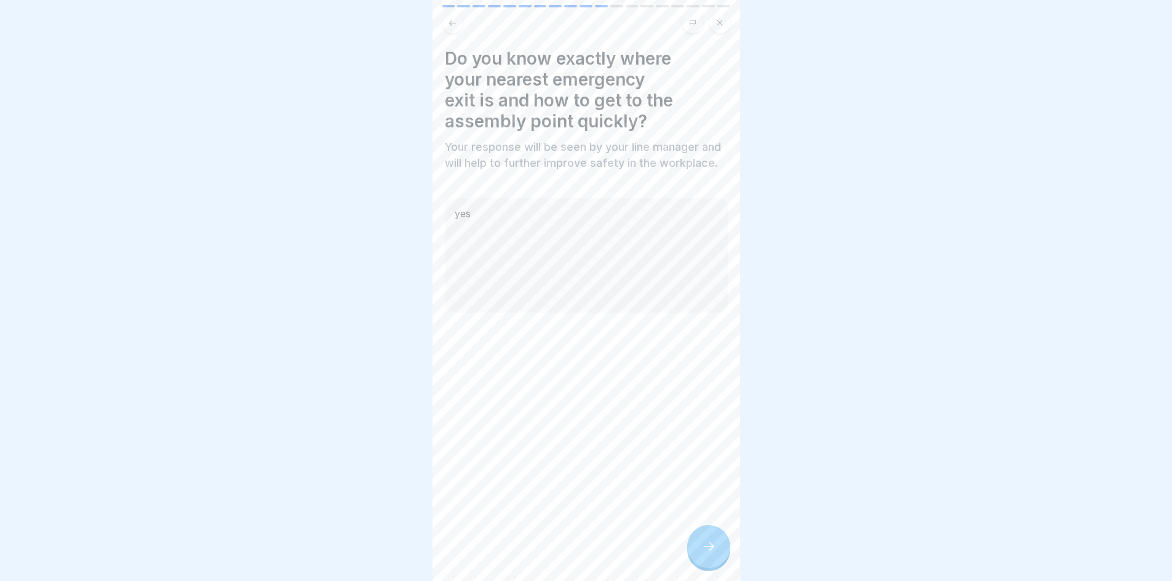
click at [710, 554] on icon at bounding box center [708, 546] width 15 height 15
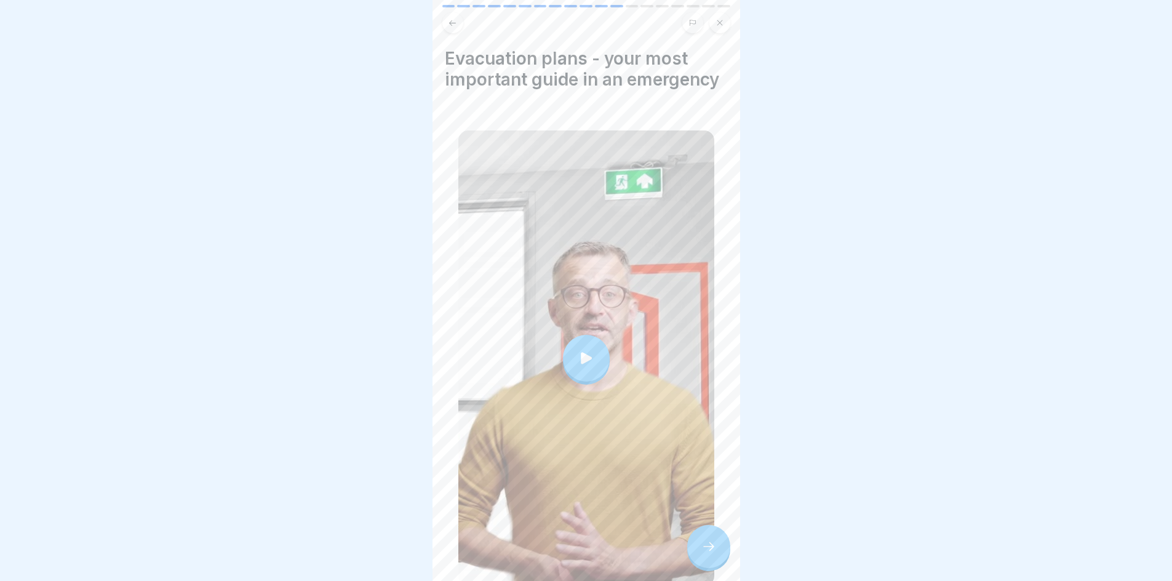
click at [709, 554] on icon at bounding box center [708, 546] width 15 height 15
click at [710, 543] on div at bounding box center [708, 546] width 43 height 43
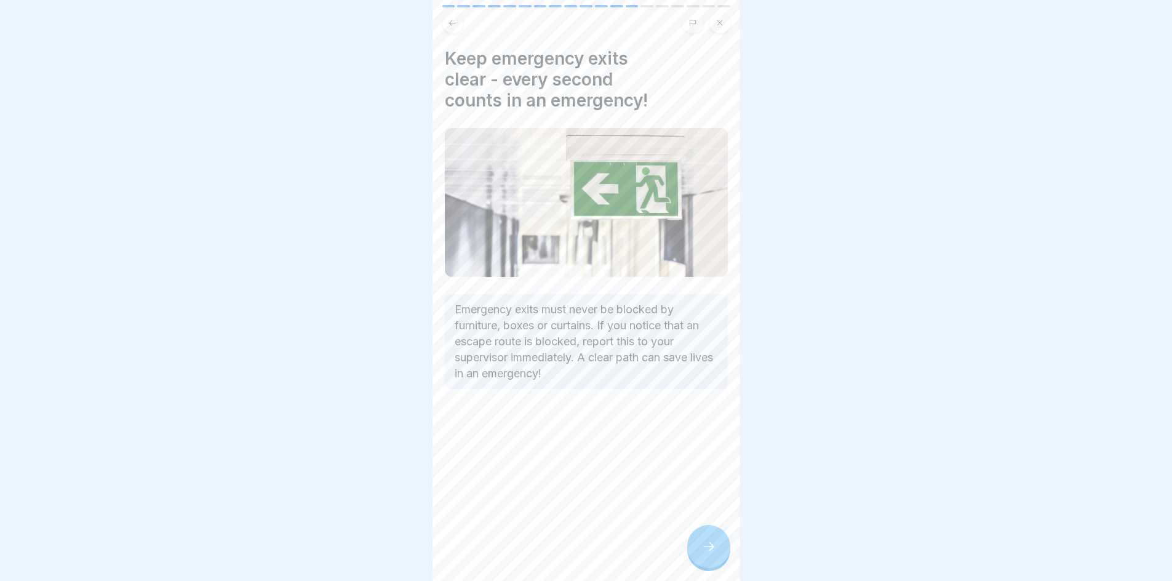
click at [710, 543] on div at bounding box center [708, 546] width 43 height 43
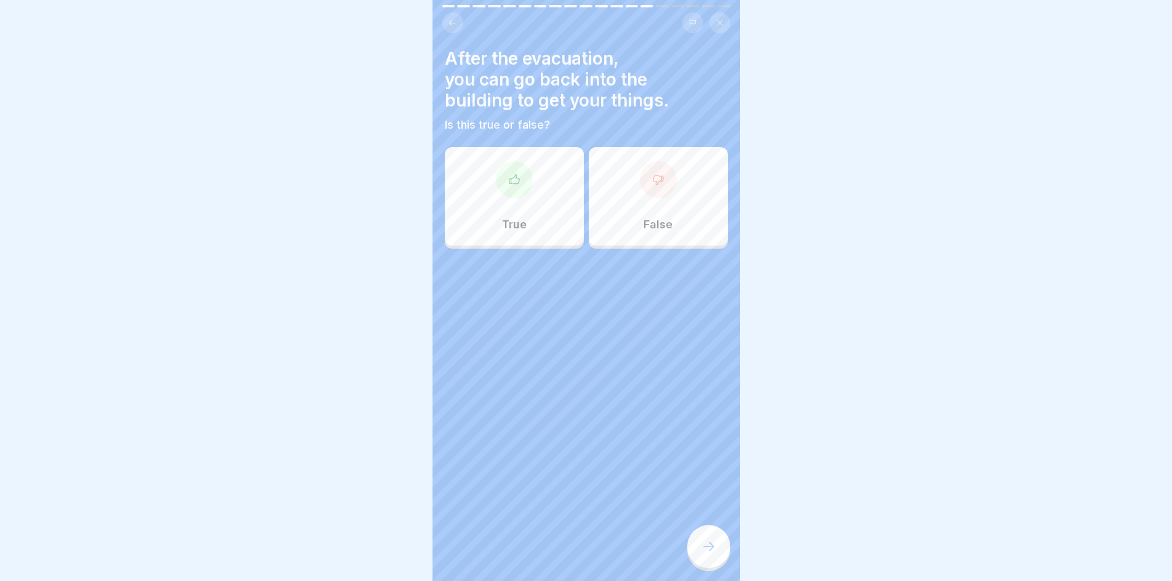
click at [662, 204] on div "False" at bounding box center [658, 196] width 139 height 98
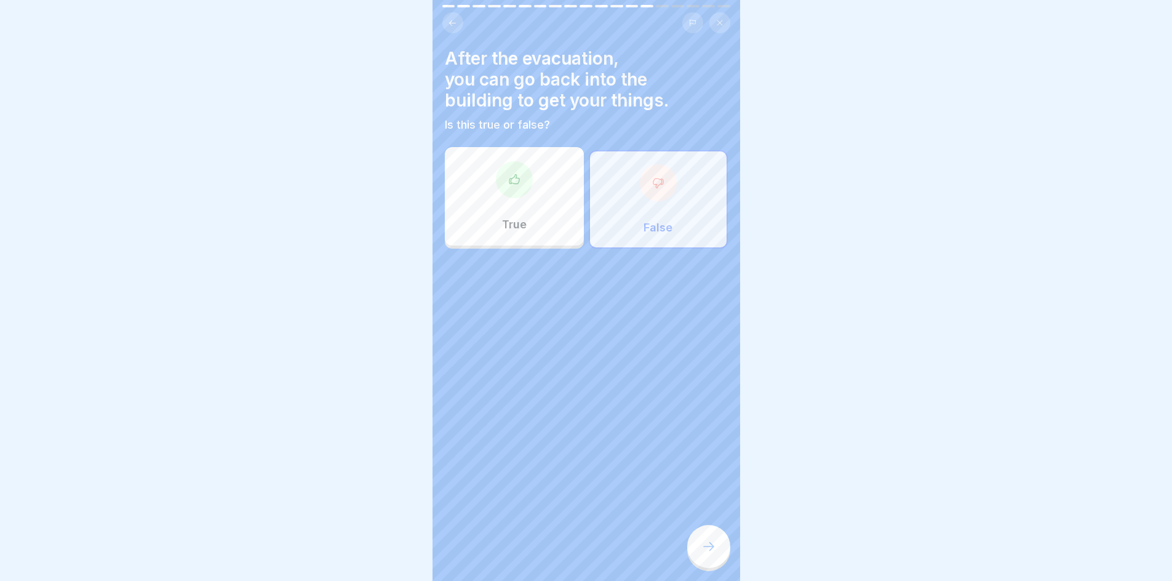
click at [716, 545] on div at bounding box center [708, 546] width 43 height 43
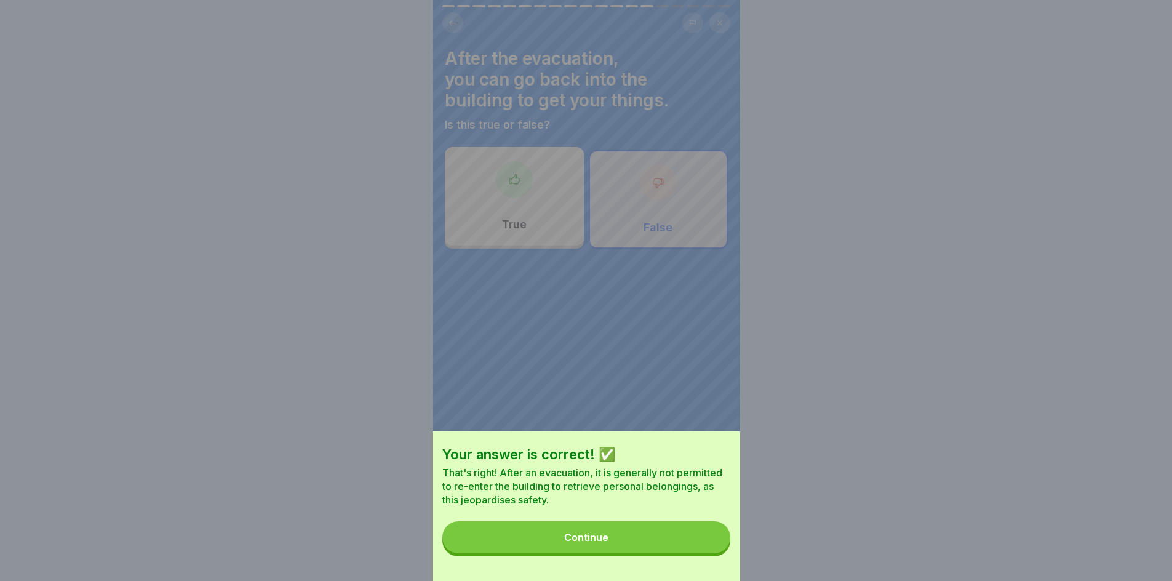
click at [647, 543] on button "Continue" at bounding box center [586, 537] width 288 height 32
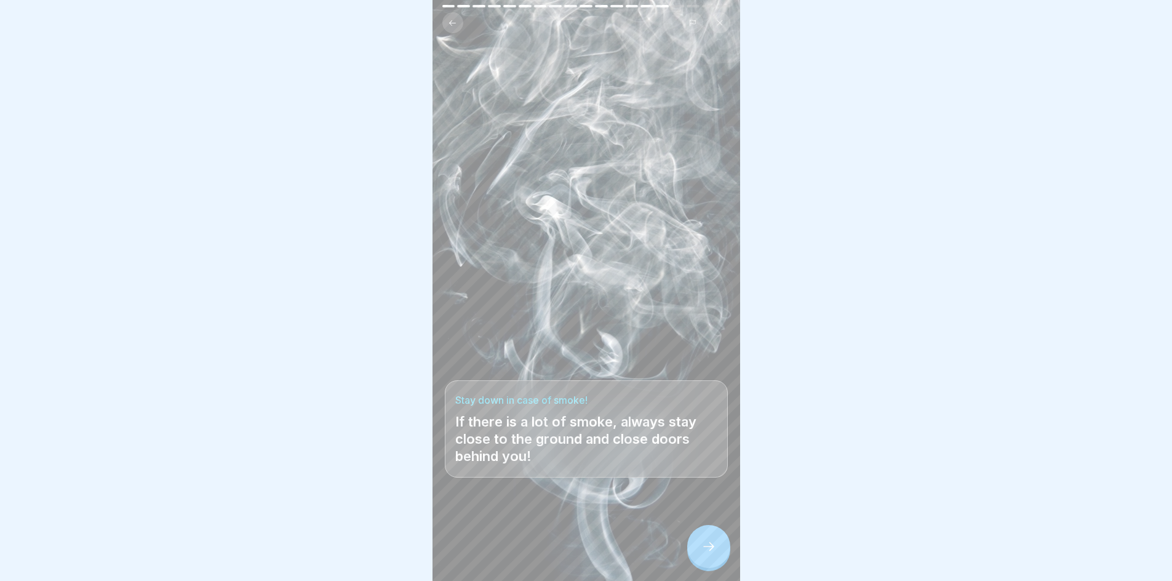
click at [706, 549] on div at bounding box center [708, 546] width 43 height 43
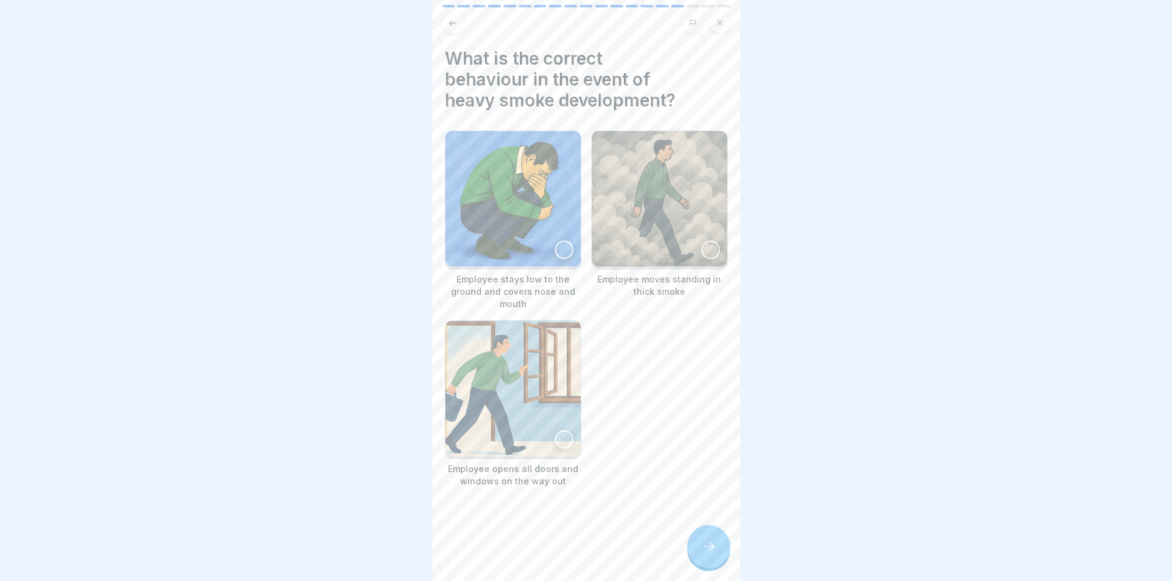
click at [560, 247] on div at bounding box center [564, 250] width 18 height 18
click at [718, 568] on div at bounding box center [708, 546] width 43 height 43
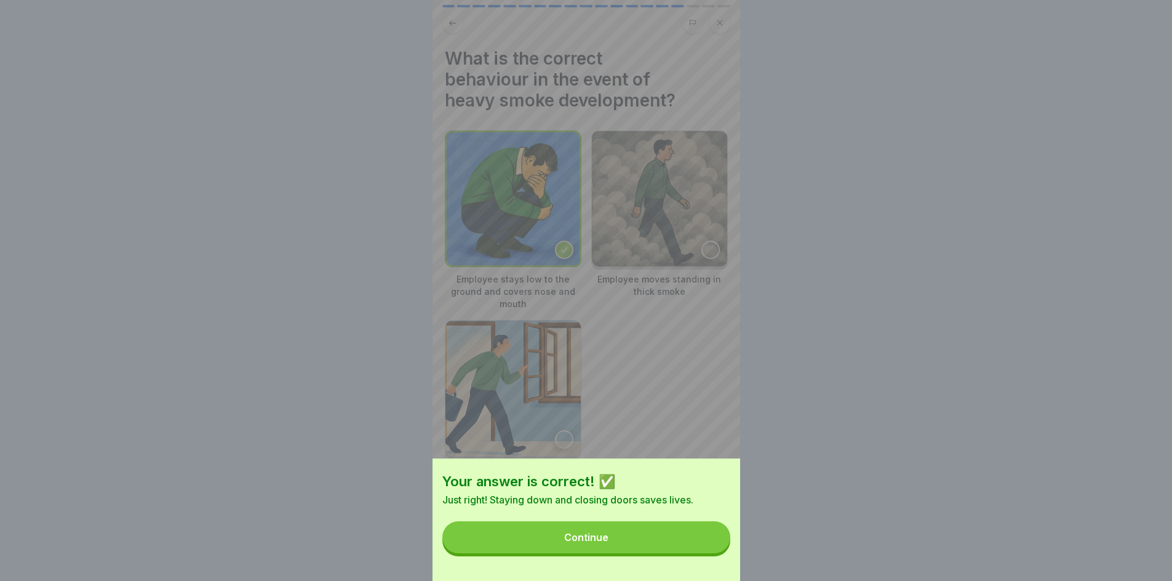
click at [694, 553] on button "Continue" at bounding box center [586, 537] width 288 height 32
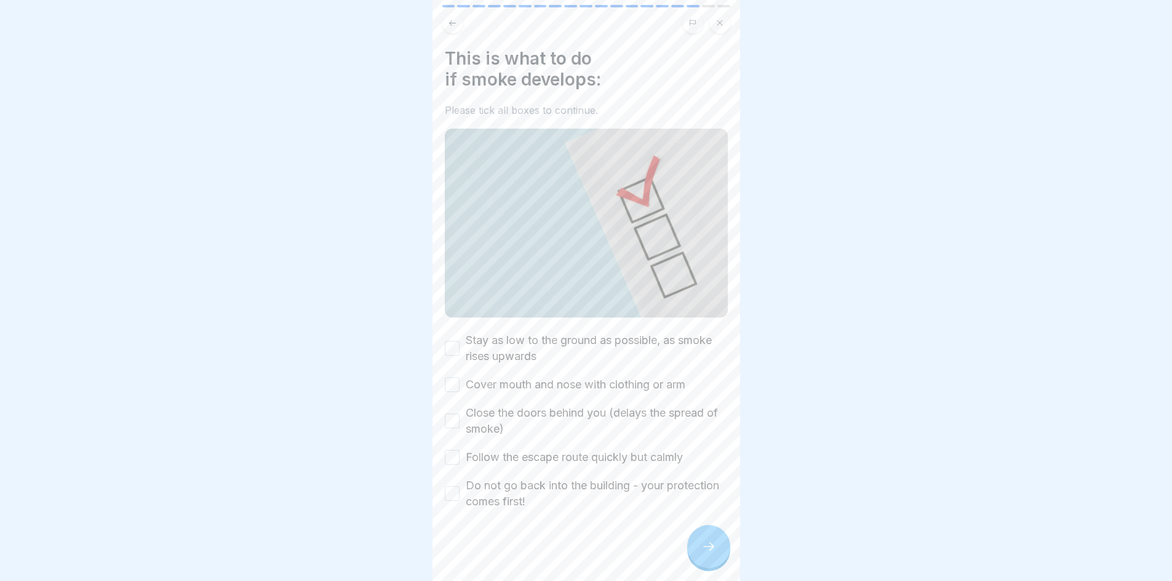
click at [454, 342] on button "Stay as low to the ground as possible, as smoke rises upwards" at bounding box center [452, 348] width 15 height 15
click at [456, 377] on button "Cover mouth and nose with clothing or arm" at bounding box center [452, 384] width 15 height 15
click at [457, 416] on button "Close the doors behind you (delays the spread of smoke)" at bounding box center [452, 420] width 15 height 15
click at [450, 450] on button "Follow the escape route quickly but calmly" at bounding box center [452, 457] width 15 height 15
click at [455, 501] on div "Do not go back into the building - your protection comes first!" at bounding box center [586, 493] width 283 height 32
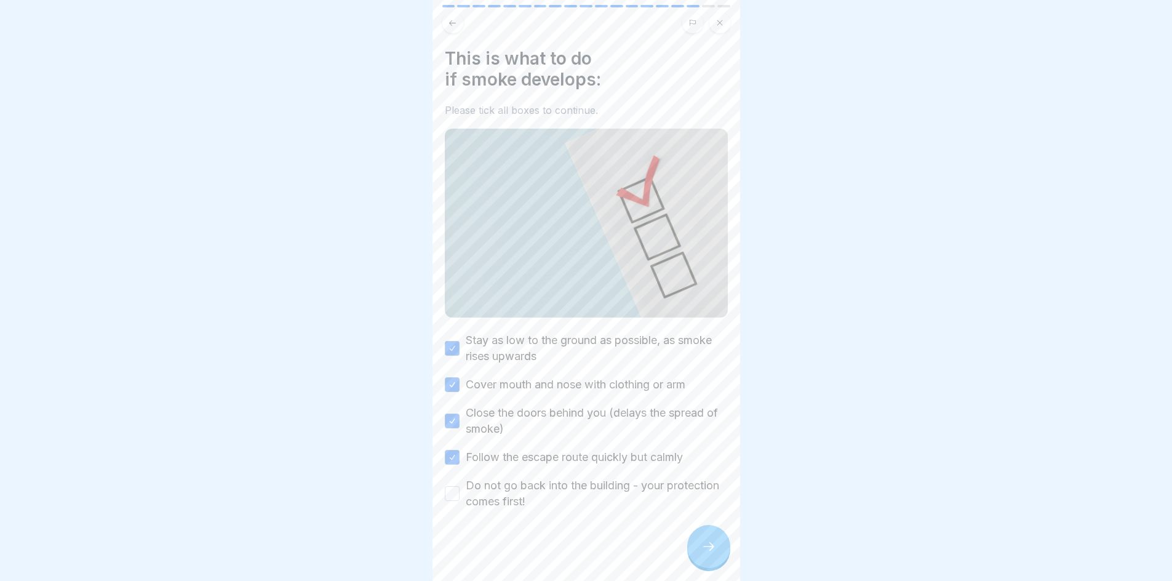
click at [453, 495] on div "Do not go back into the building - your protection comes first!" at bounding box center [586, 493] width 283 height 32
click at [452, 490] on button "Do not go back into the building - your protection comes first!" at bounding box center [452, 493] width 15 height 15
click at [720, 549] on div at bounding box center [708, 546] width 43 height 43
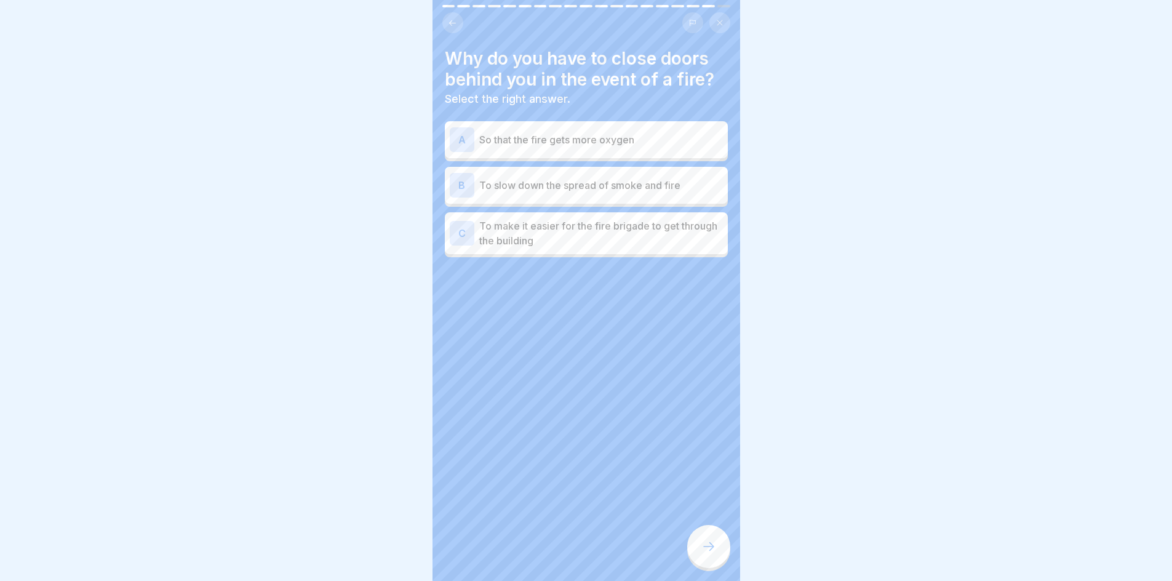
click at [615, 197] on div "B To slow down the spread of smoke and fire" at bounding box center [586, 185] width 283 height 37
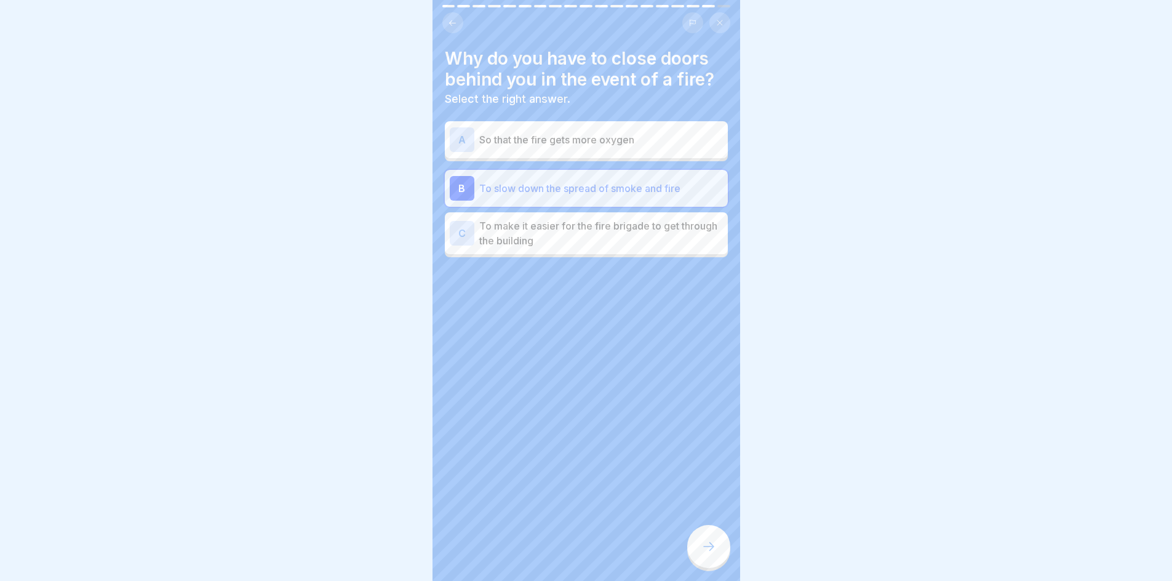
click at [707, 544] on div at bounding box center [708, 546] width 43 height 43
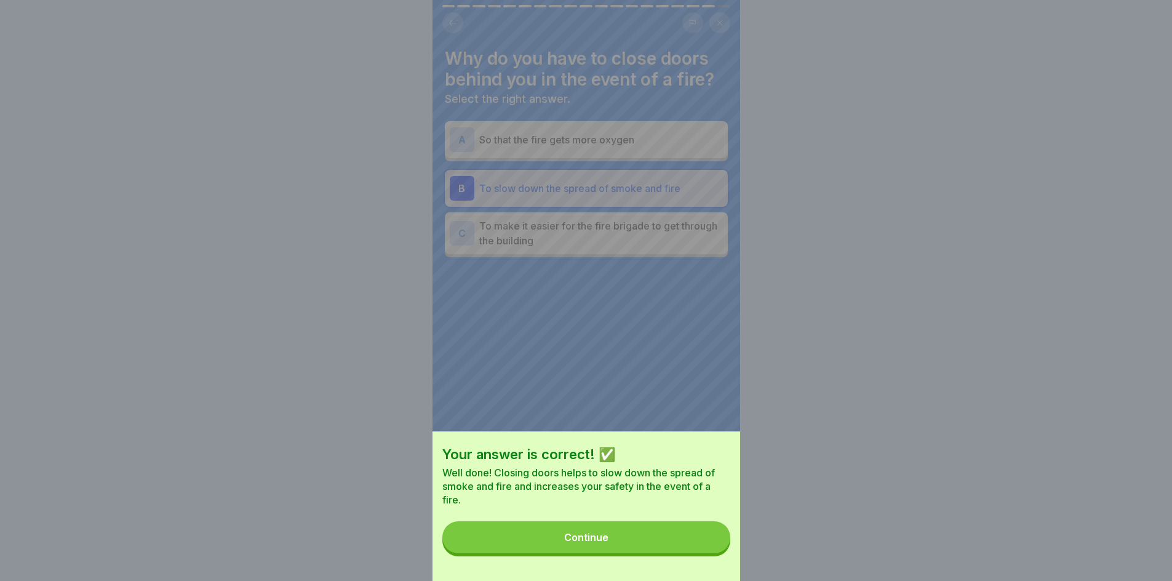
click at [637, 545] on button "Continue" at bounding box center [586, 537] width 288 height 32
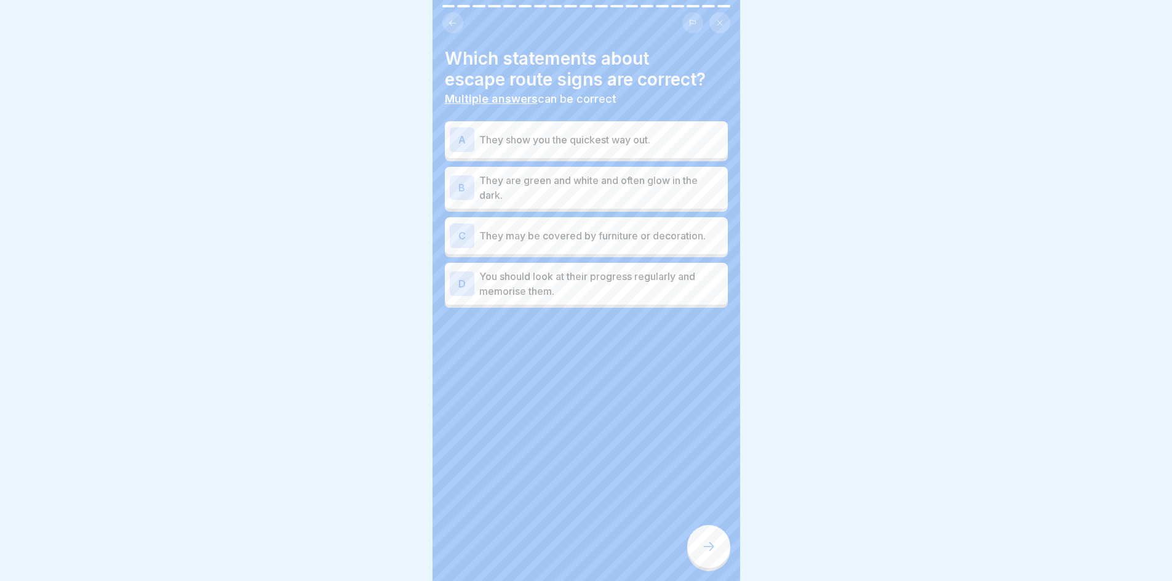
click at [587, 149] on div "A They show you the quickest way out." at bounding box center [586, 139] width 273 height 25
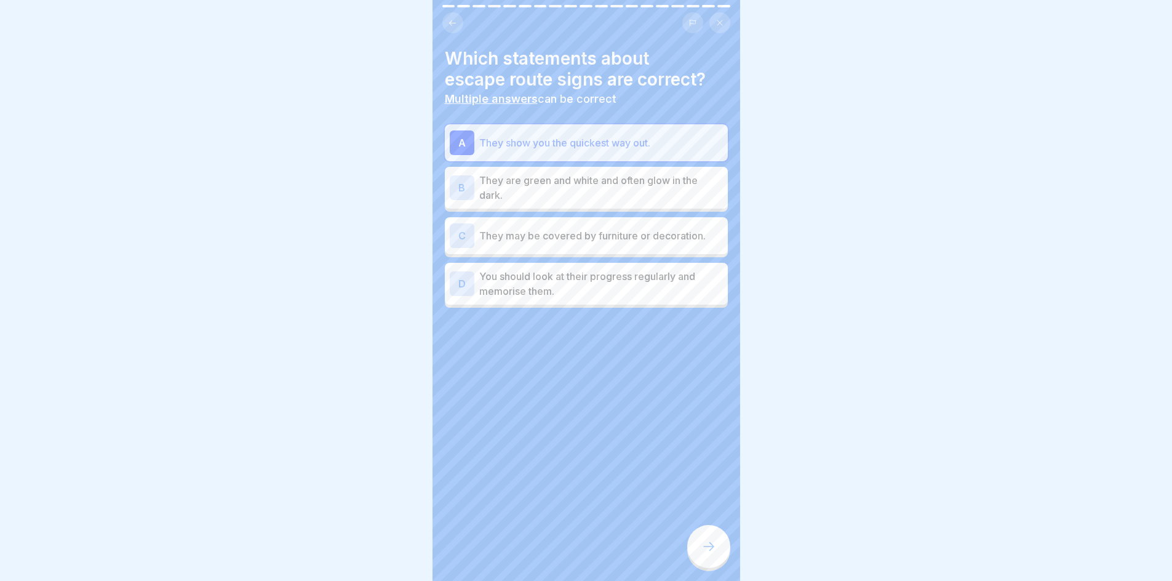
click at [589, 191] on p "They are green and white and often glow in the dark." at bounding box center [601, 188] width 244 height 30
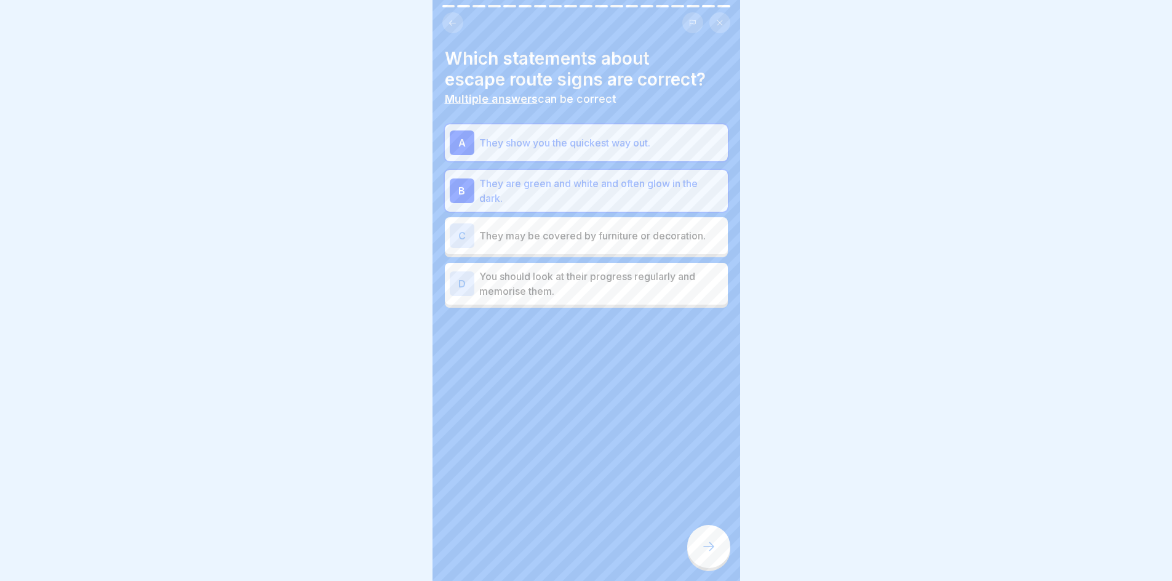
click at [590, 237] on p "They may be covered by furniture or decoration." at bounding box center [601, 235] width 244 height 15
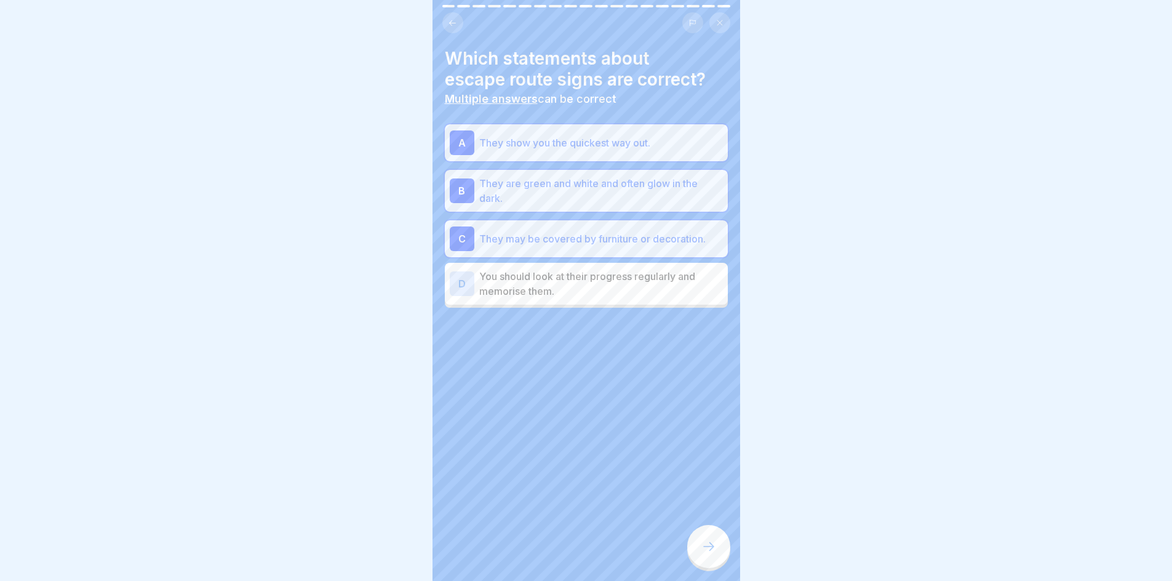
click at [586, 237] on p "They may be covered by furniture or decoration." at bounding box center [601, 238] width 244 height 15
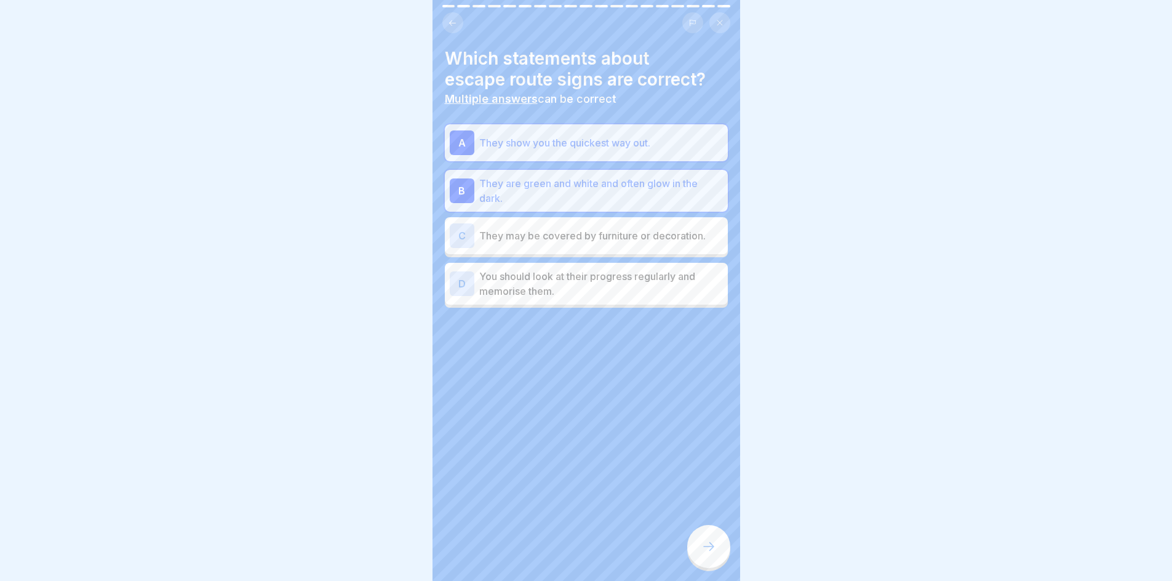
click at [576, 295] on p "You should look at their progress regularly and memorise them." at bounding box center [601, 284] width 244 height 30
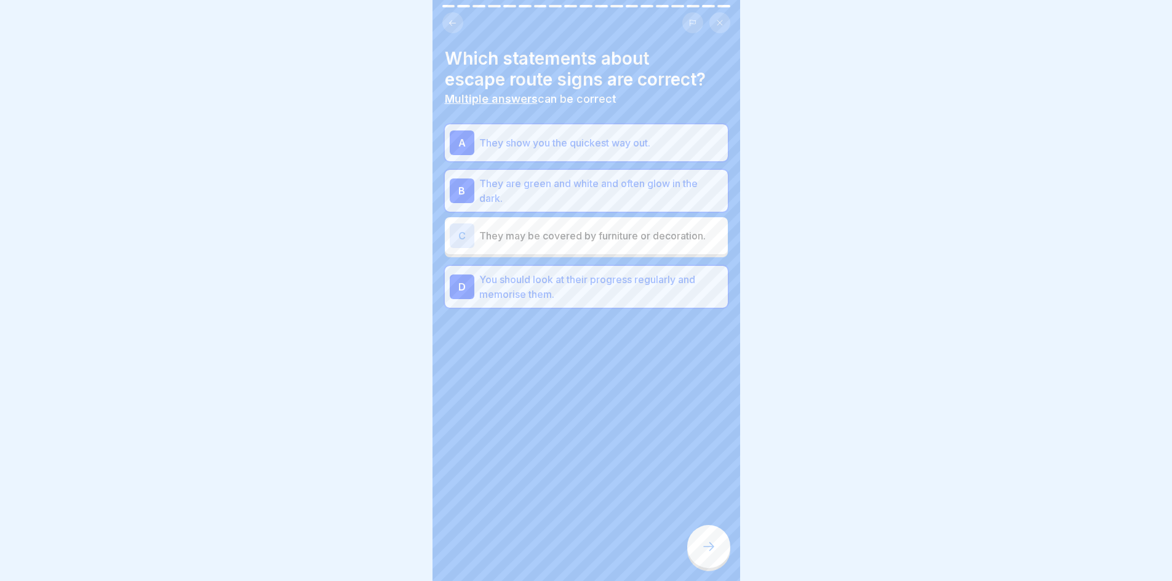
click at [711, 549] on div at bounding box center [708, 546] width 43 height 43
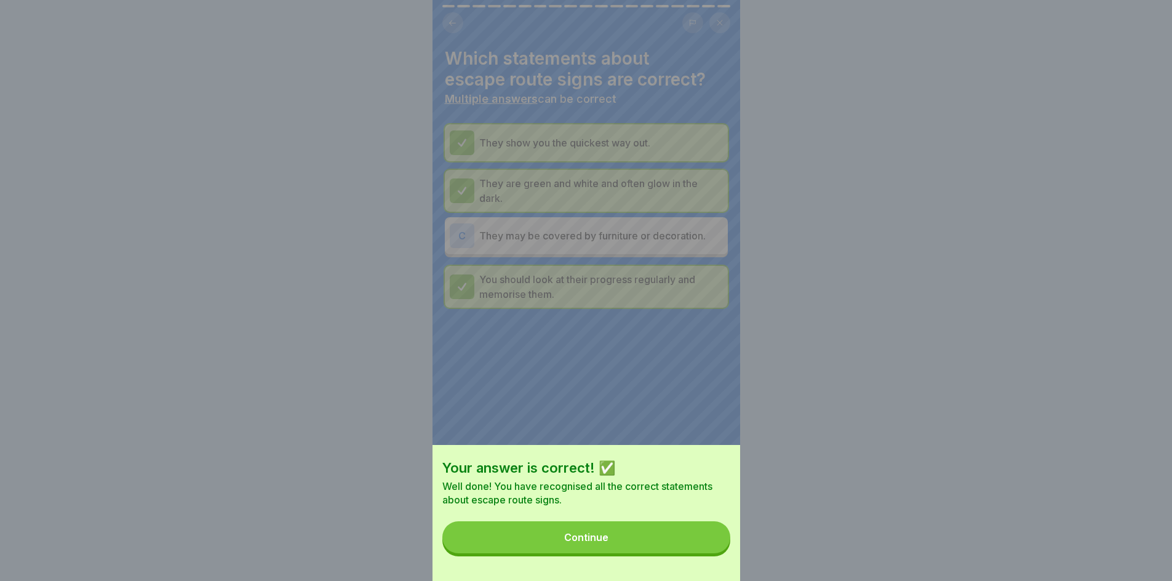
click at [626, 552] on button "Continue" at bounding box center [586, 537] width 288 height 32
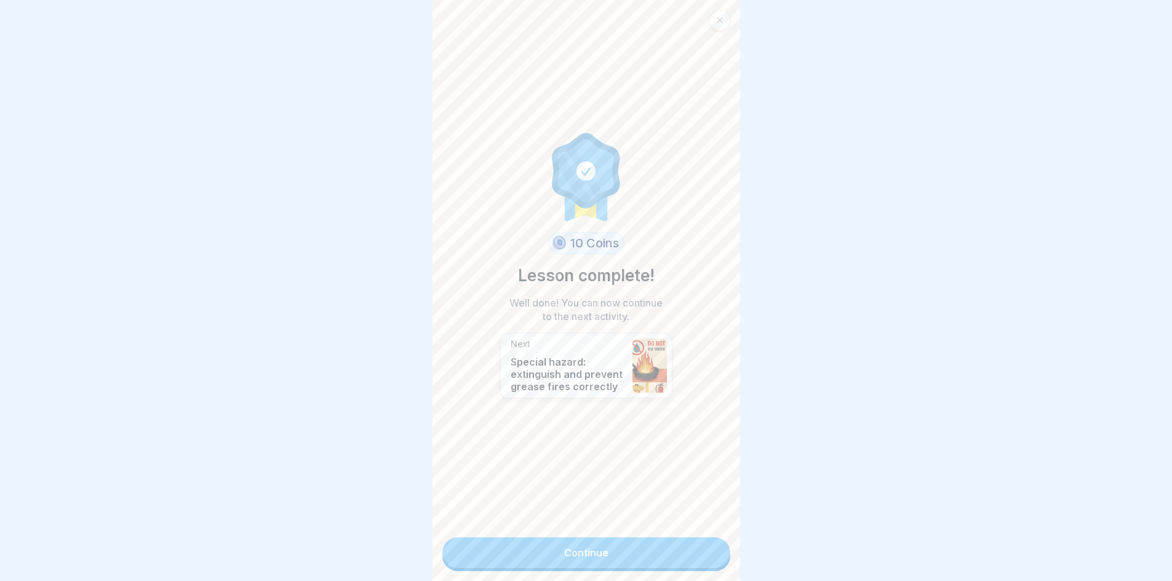
click at [626, 552] on link "Continue" at bounding box center [586, 552] width 288 height 31
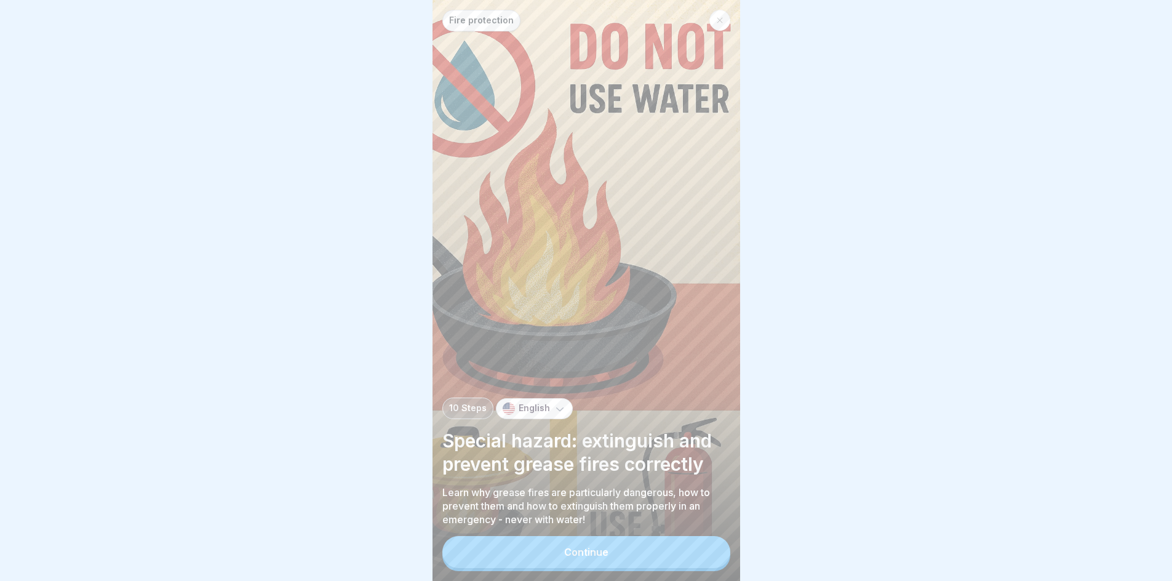
click at [623, 554] on button "Continue" at bounding box center [586, 552] width 288 height 32
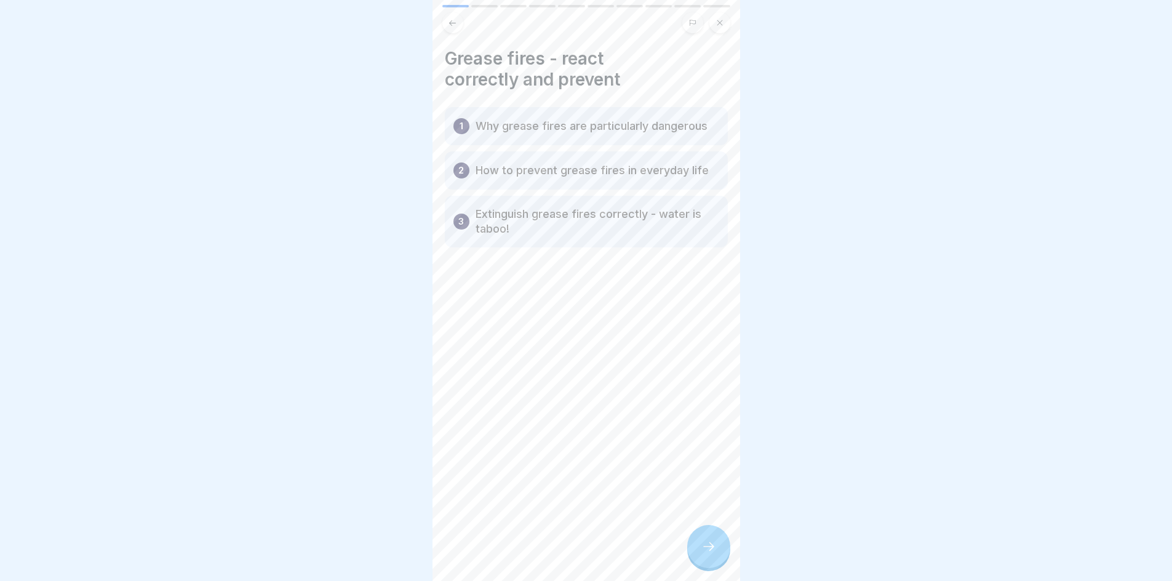
click at [685, 554] on div "Grease fires - react correctly and prevent 1 Why grease fires are particularly …" at bounding box center [586, 290] width 308 height 581
click at [705, 554] on icon at bounding box center [708, 546] width 15 height 15
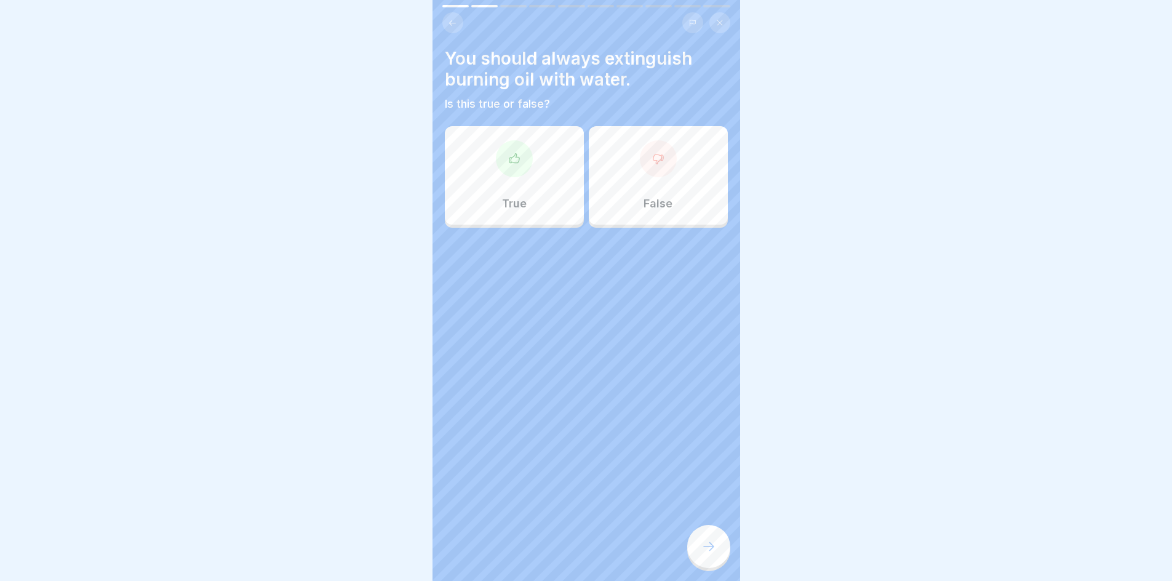
click at [625, 165] on div "False" at bounding box center [658, 175] width 139 height 98
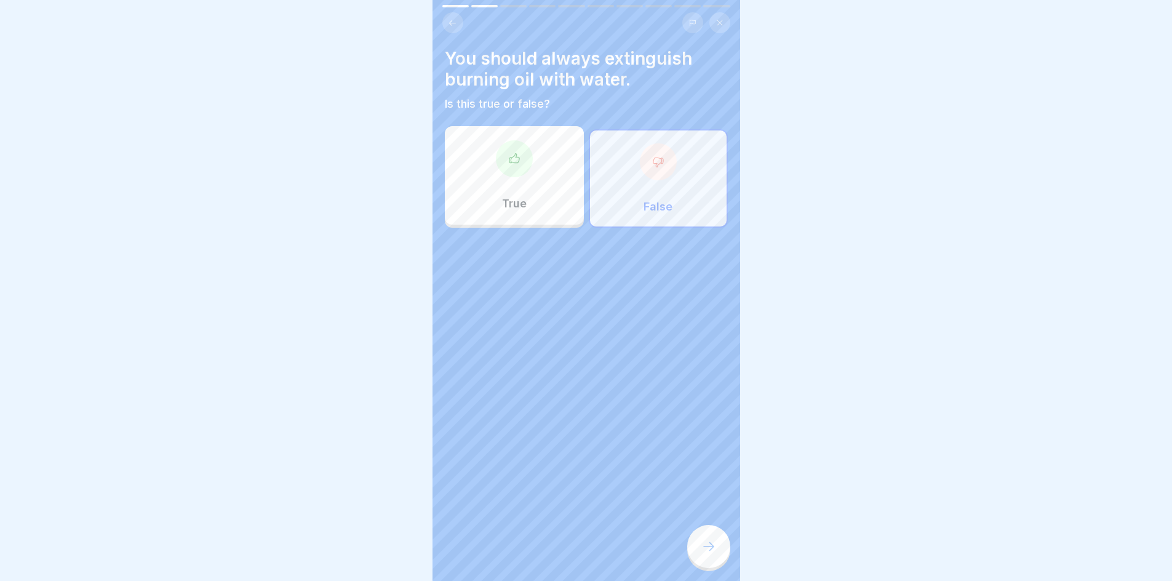
click at [704, 568] on div at bounding box center [708, 546] width 43 height 43
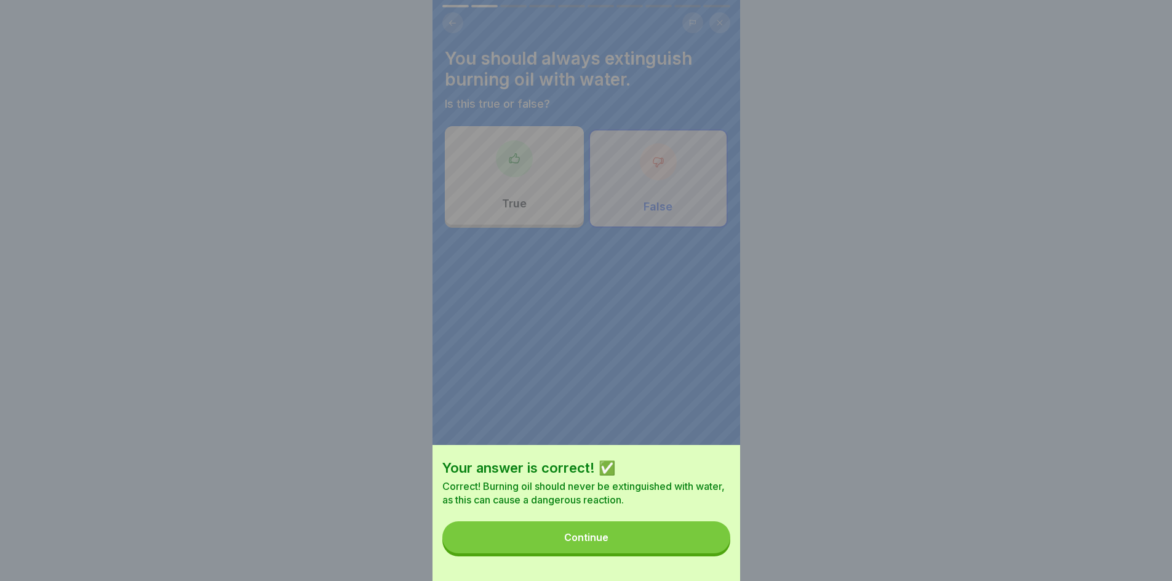
click at [648, 553] on button "Continue" at bounding box center [586, 537] width 288 height 32
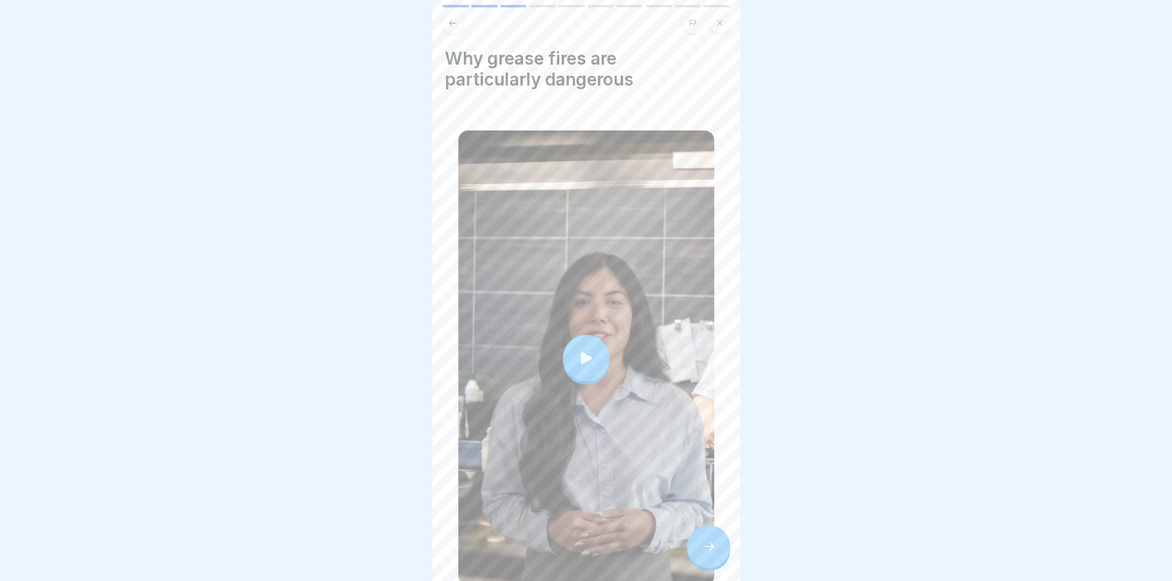
click at [696, 546] on div at bounding box center [708, 546] width 43 height 43
click at [714, 554] on icon at bounding box center [708, 546] width 15 height 15
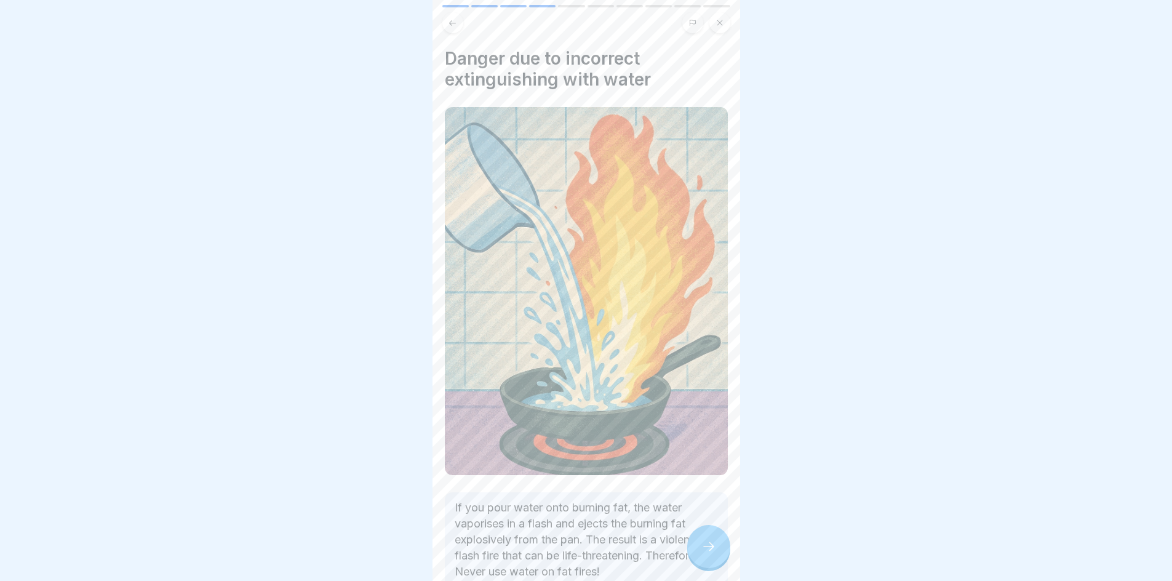
click at [712, 554] on icon at bounding box center [708, 546] width 15 height 15
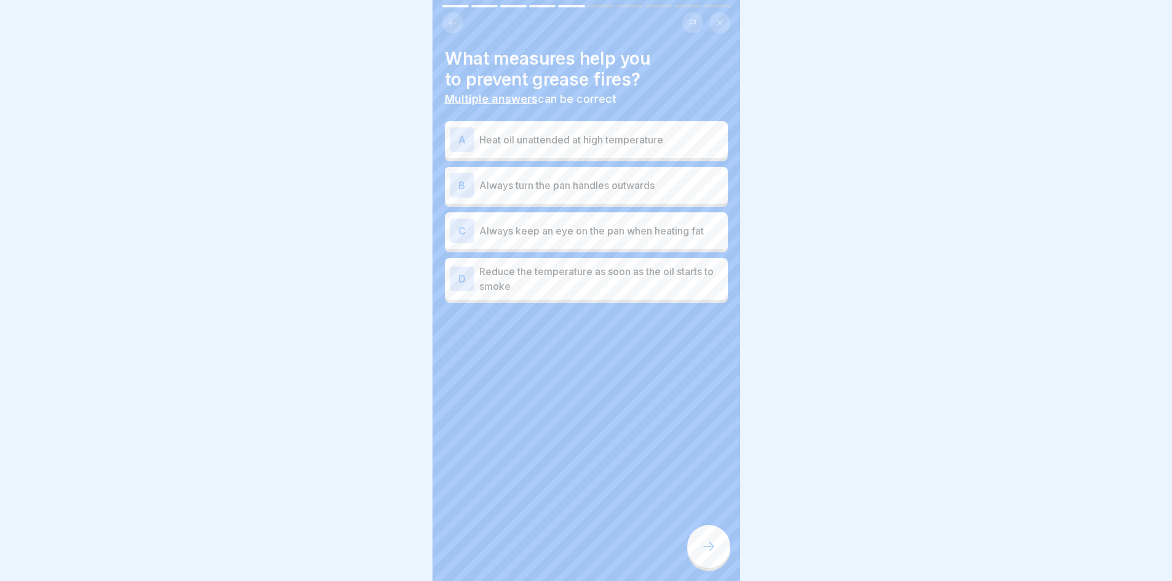
click at [622, 242] on div "C Always keep an eye on the pan when heating fat" at bounding box center [586, 230] width 273 height 25
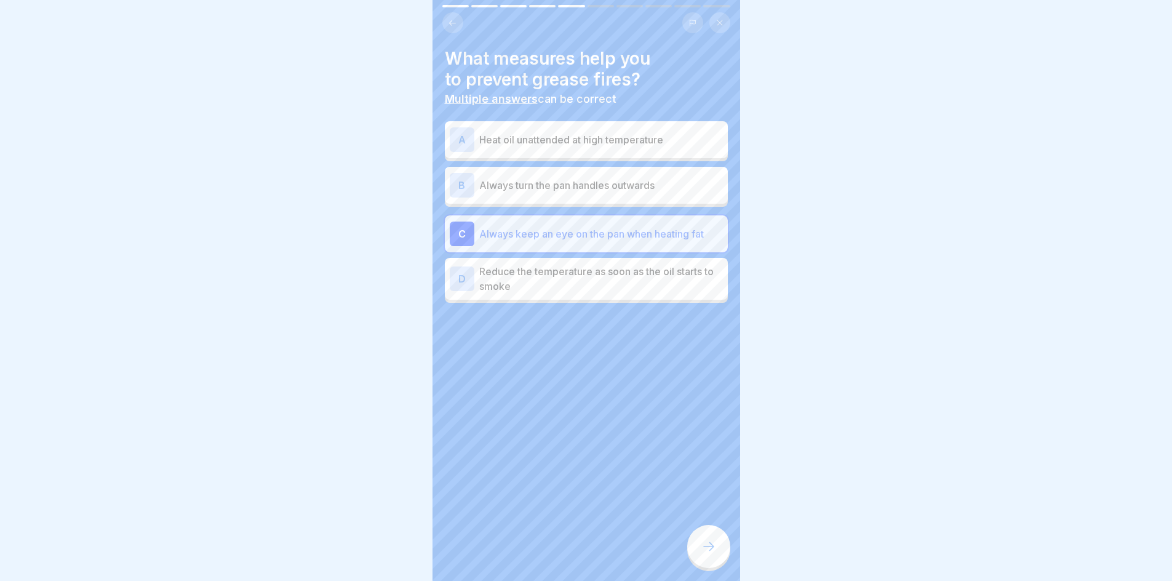
click at [627, 279] on p "Reduce the temperature as soon as the oil starts to smoke" at bounding box center [601, 279] width 244 height 30
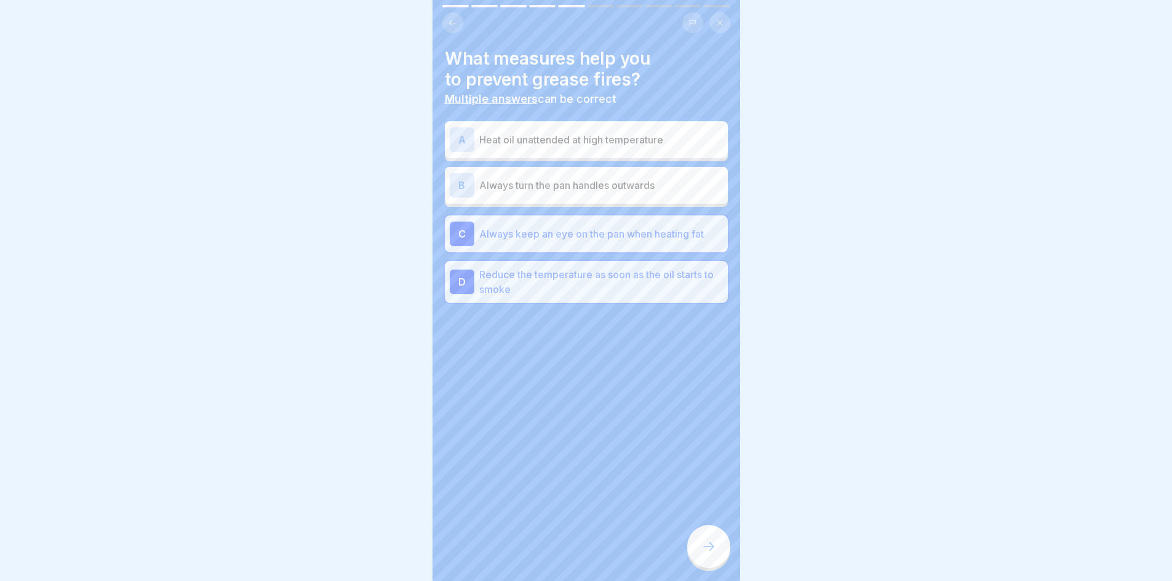
click at [706, 552] on icon at bounding box center [708, 546] width 15 height 15
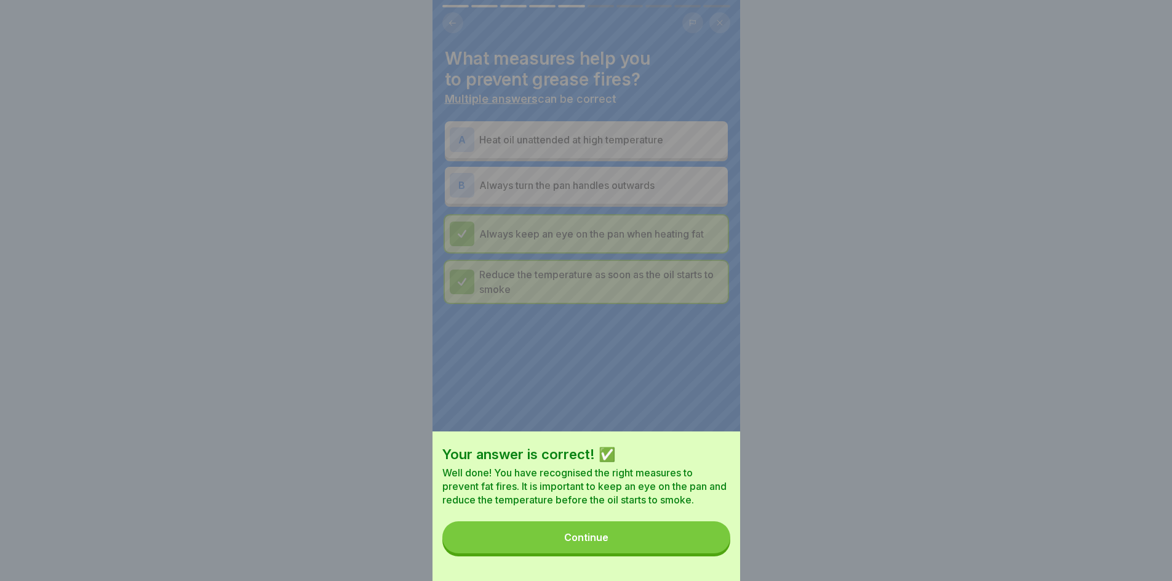
click at [687, 553] on button "Continue" at bounding box center [586, 537] width 288 height 32
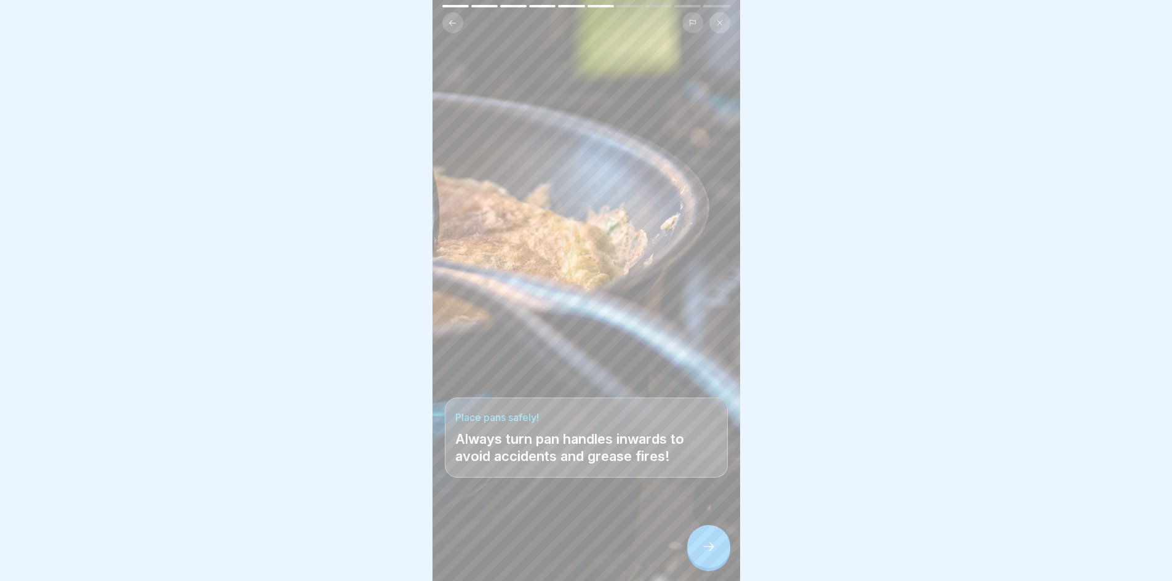
click at [706, 563] on div at bounding box center [708, 546] width 43 height 43
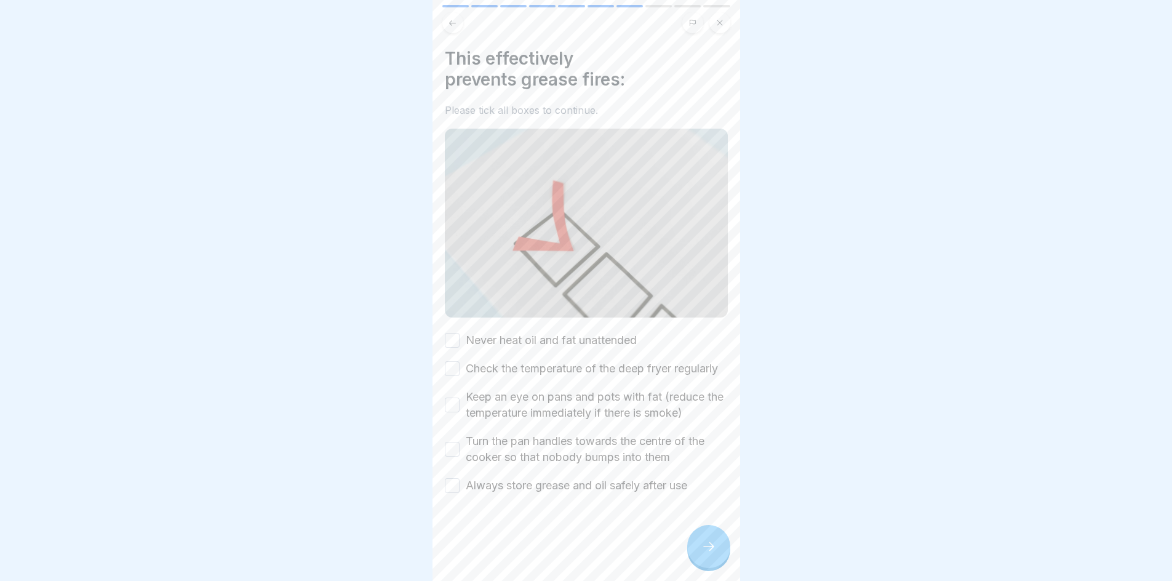
click at [459, 333] on button "Never heat oil and fat unattended" at bounding box center [452, 340] width 15 height 15
click at [455, 362] on button "Check the temperature of the deep fryer regularly" at bounding box center [452, 368] width 15 height 15
click at [452, 412] on button "Keep an eye on pans and pots with fat (reduce the temperature immediately if th…" at bounding box center [452, 404] width 15 height 15
click at [451, 447] on div "Turn the pan handles towards the centre of the cooker so that nobody bumps into…" at bounding box center [586, 449] width 283 height 32
click at [450, 456] on button "Turn the pan handles towards the centre of the cooker so that nobody bumps into…" at bounding box center [452, 449] width 15 height 15
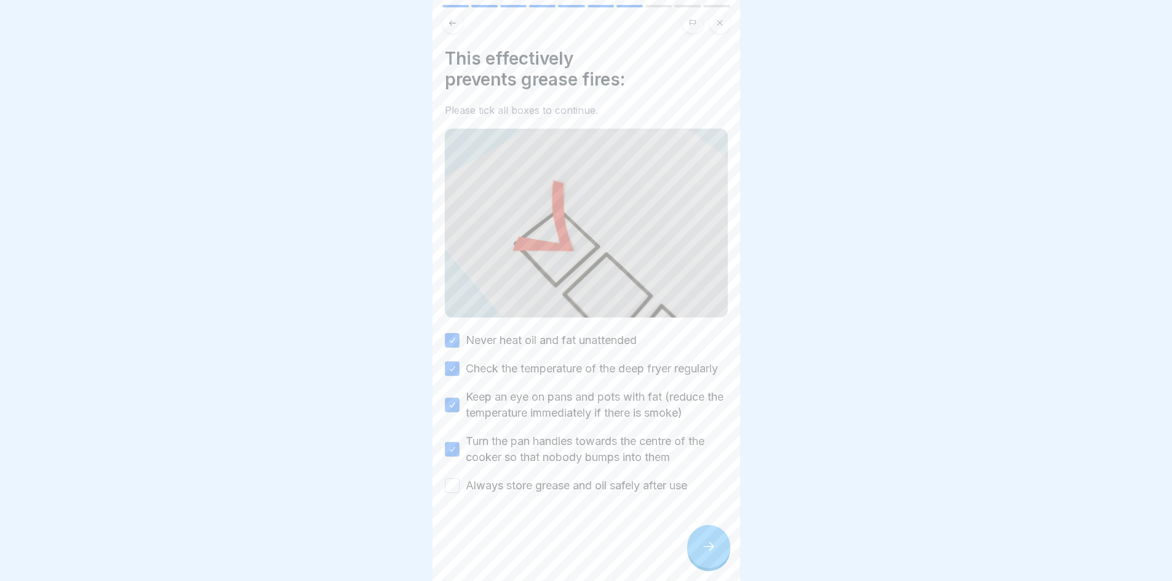
click at [452, 493] on button "Always store grease and oil safely after use" at bounding box center [452, 485] width 15 height 15
click at [722, 551] on div at bounding box center [708, 546] width 43 height 43
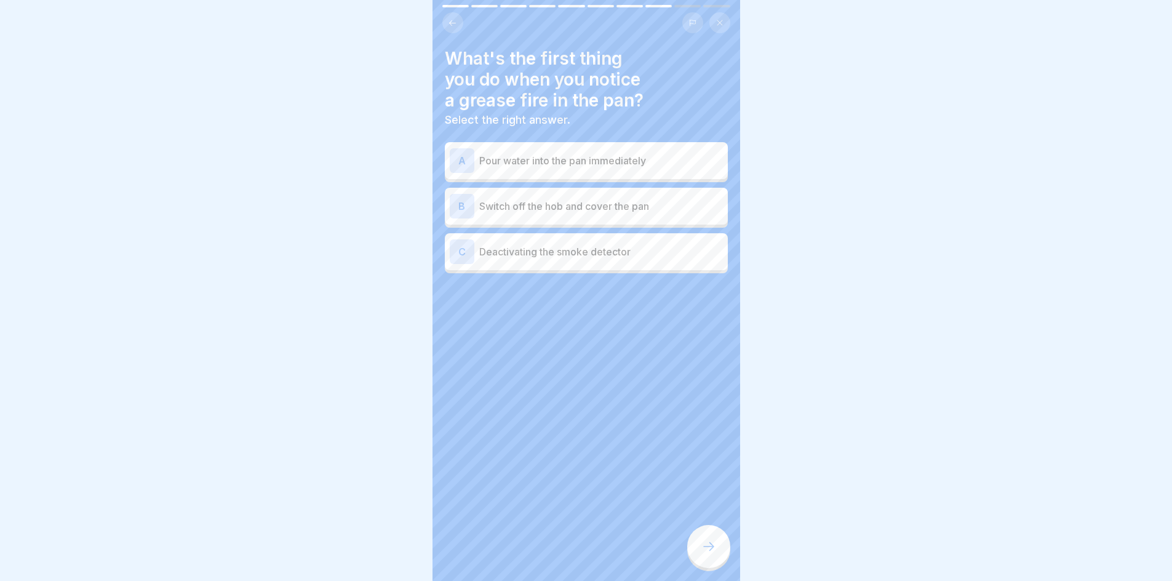
click at [576, 202] on p "Switch off the hob and cover the pan" at bounding box center [601, 206] width 244 height 15
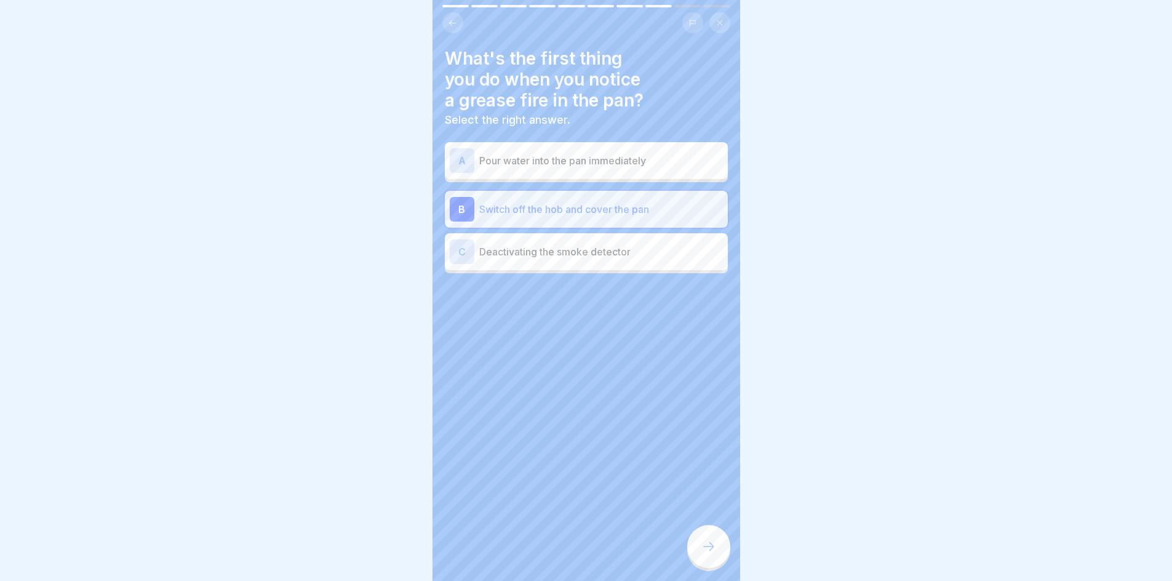
click at [700, 568] on div at bounding box center [708, 546] width 43 height 43
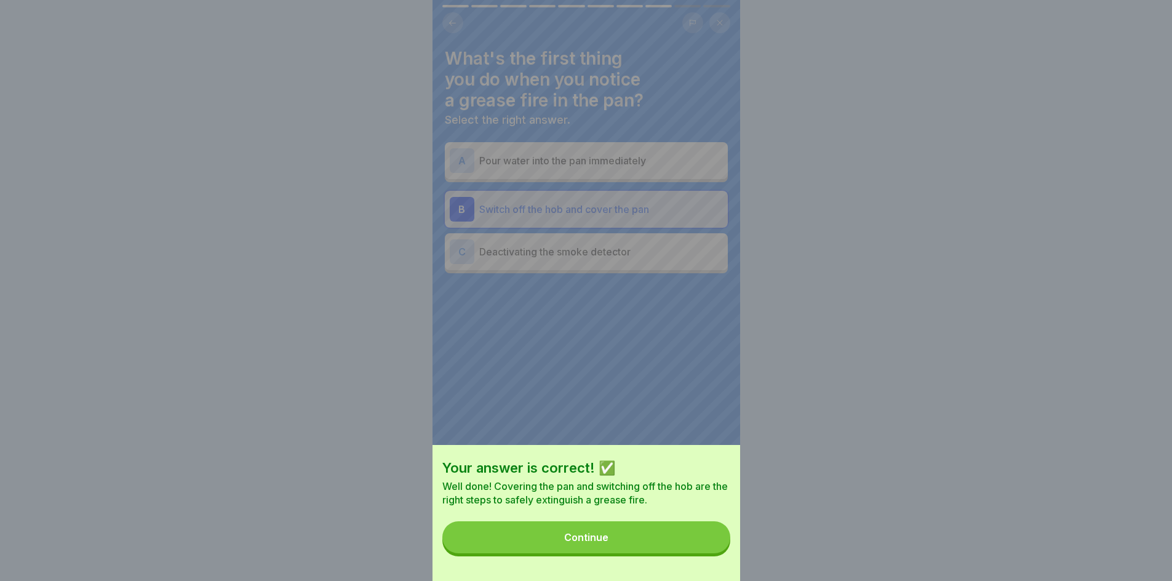
click at [651, 547] on button "Continue" at bounding box center [586, 537] width 288 height 32
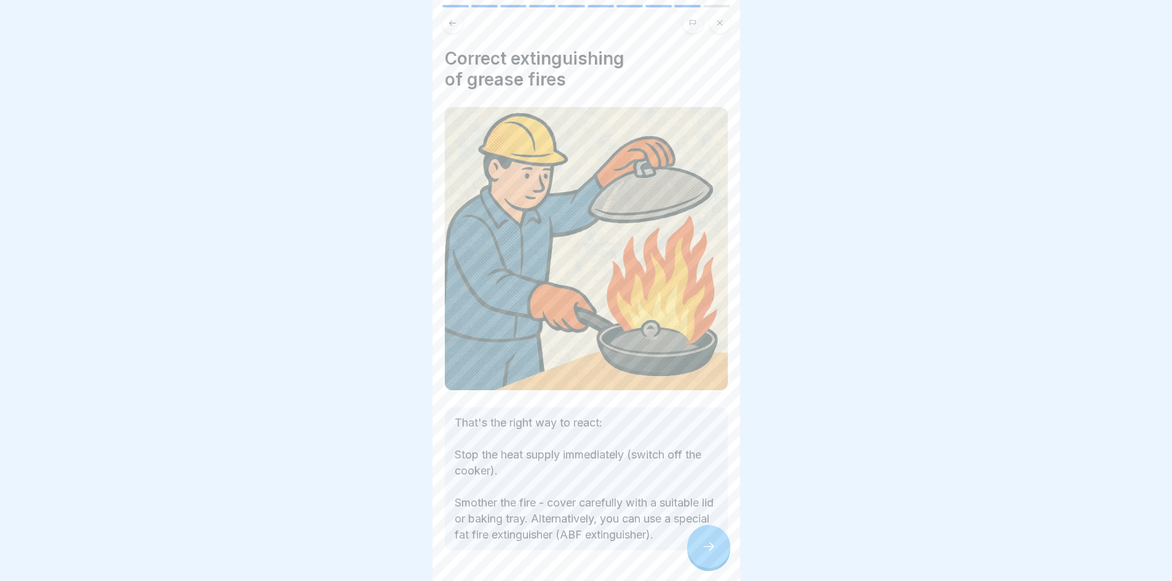
click at [698, 553] on div at bounding box center [708, 546] width 43 height 43
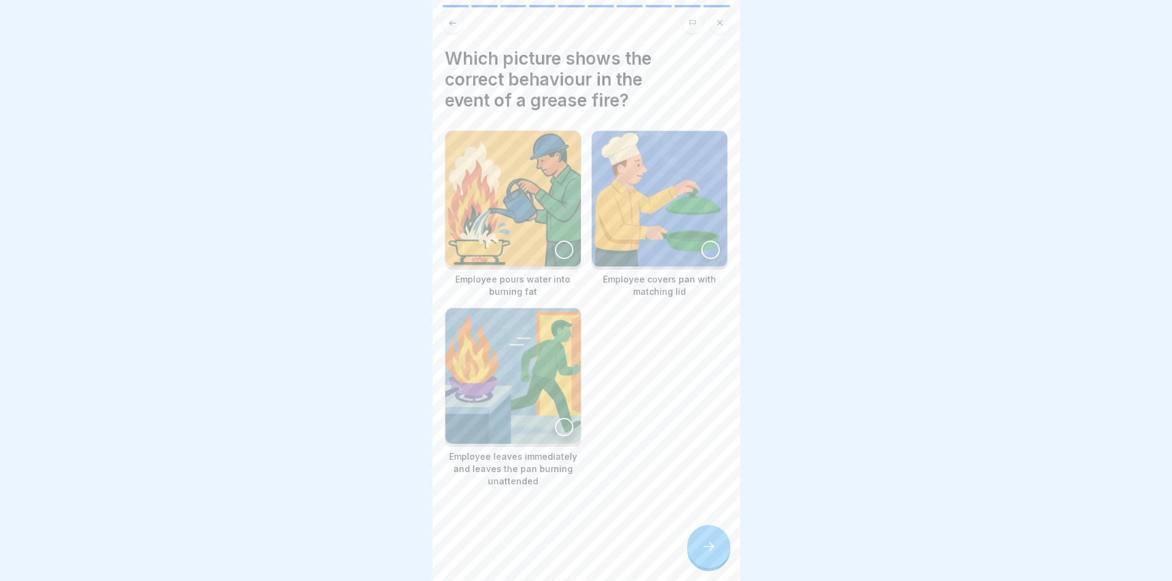
click at [701, 249] on div at bounding box center [710, 250] width 18 height 18
click at [696, 557] on div at bounding box center [708, 546] width 43 height 43
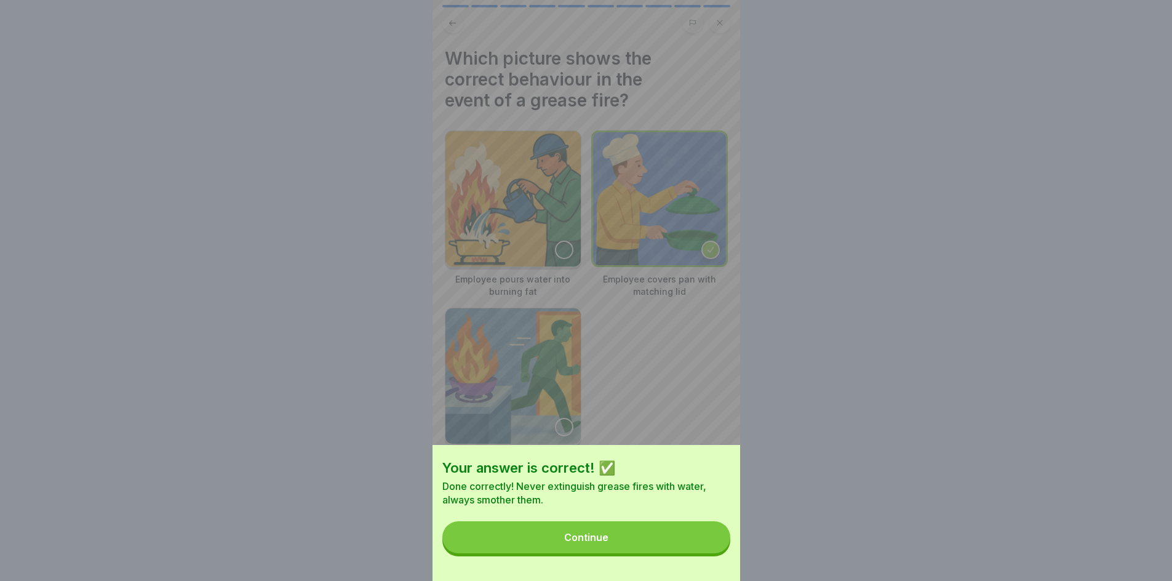
click at [661, 538] on button "Continue" at bounding box center [586, 537] width 288 height 32
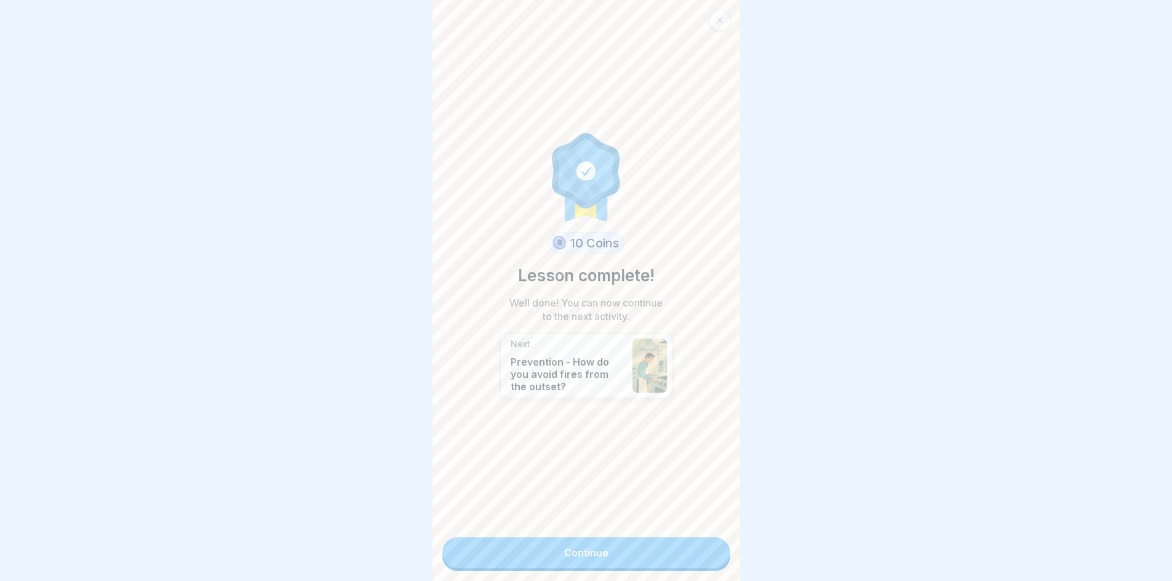
click at [652, 549] on link "Continue" at bounding box center [586, 552] width 288 height 31
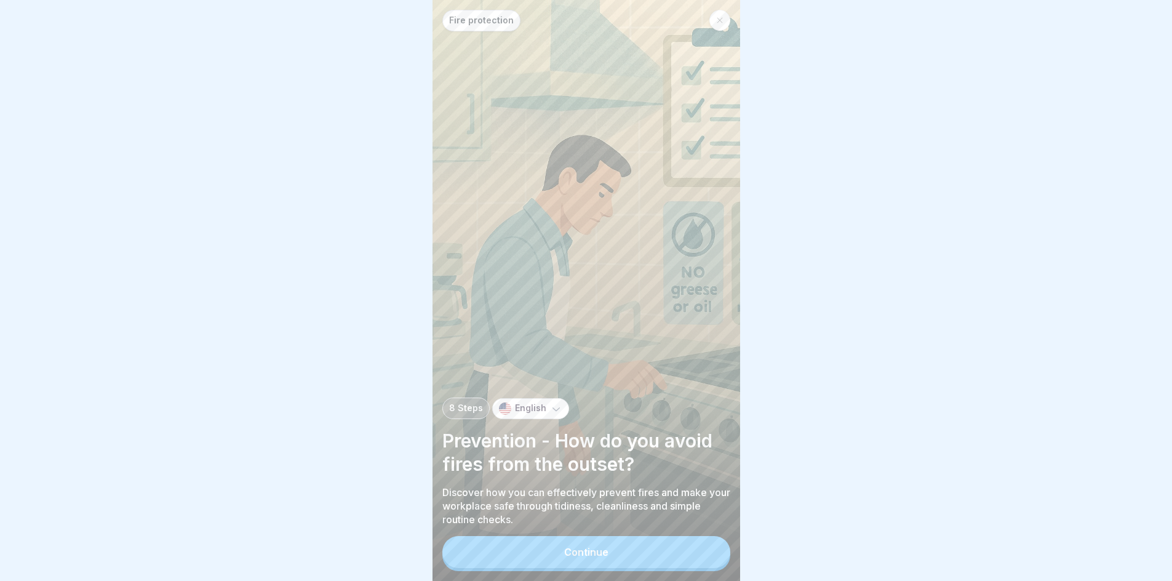
click at [605, 557] on div "Continue" at bounding box center [586, 551] width 44 height 11
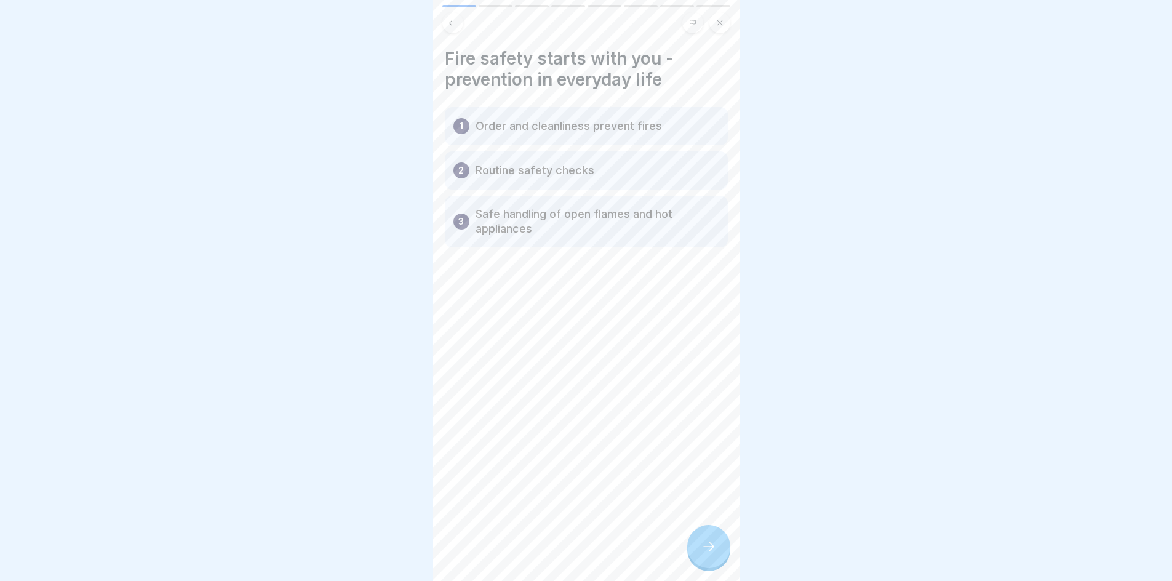
click at [701, 554] on icon at bounding box center [708, 546] width 15 height 15
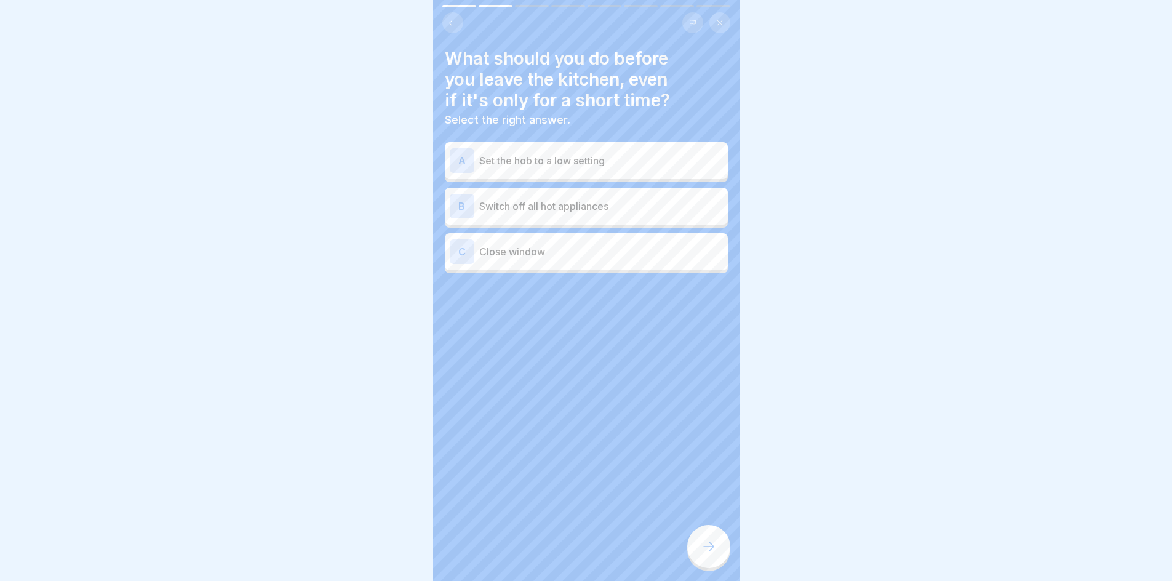
click at [575, 208] on p "Switch off all hot appliances" at bounding box center [601, 206] width 244 height 15
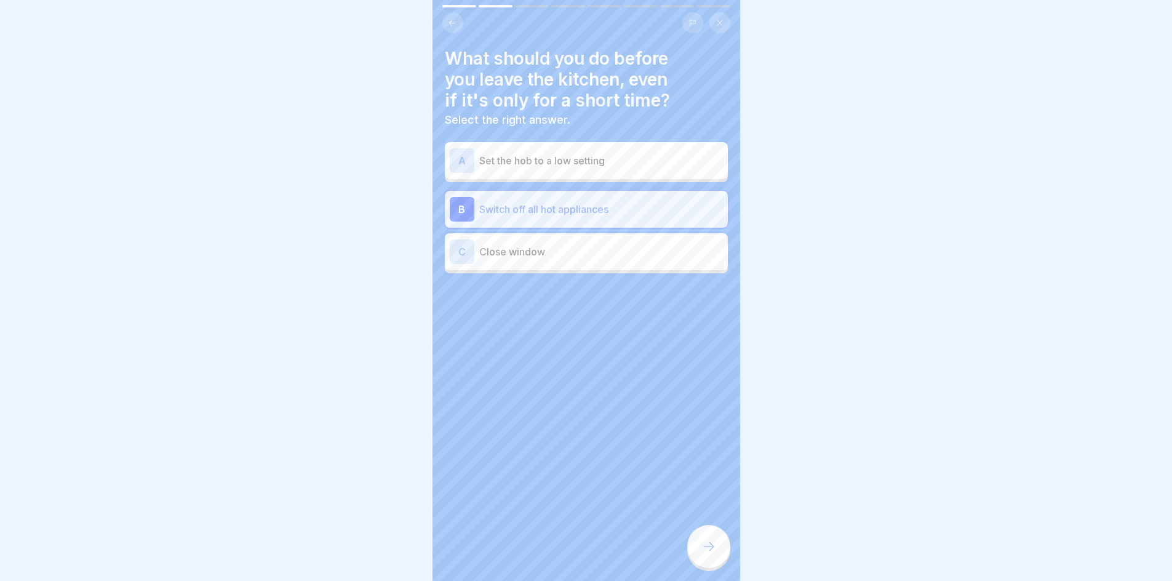
click at [704, 554] on icon at bounding box center [708, 546] width 15 height 15
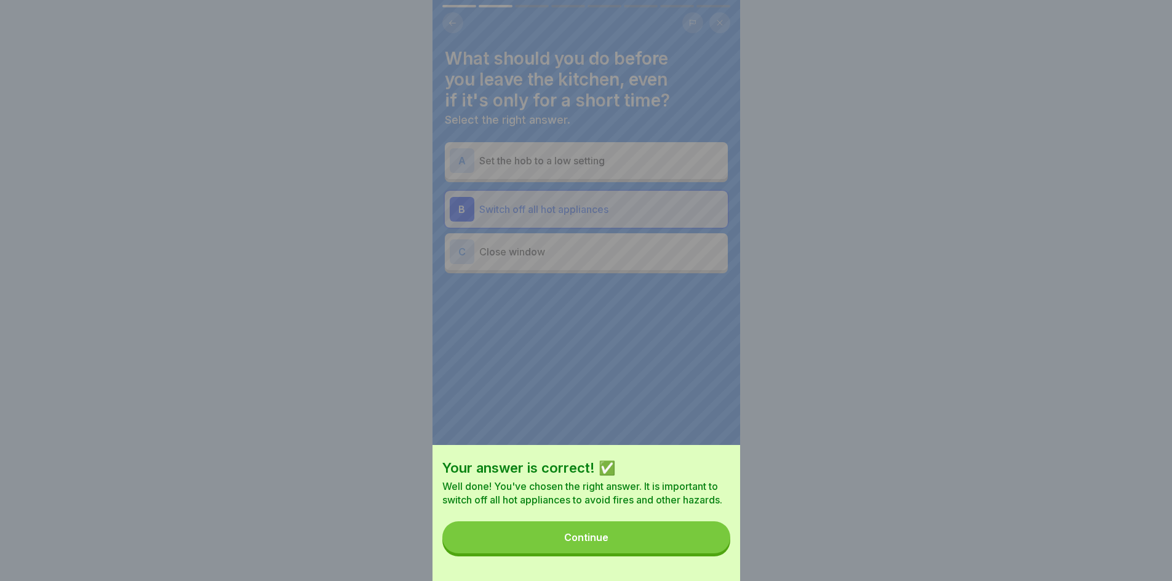
click at [651, 541] on button "Continue" at bounding box center [586, 537] width 288 height 32
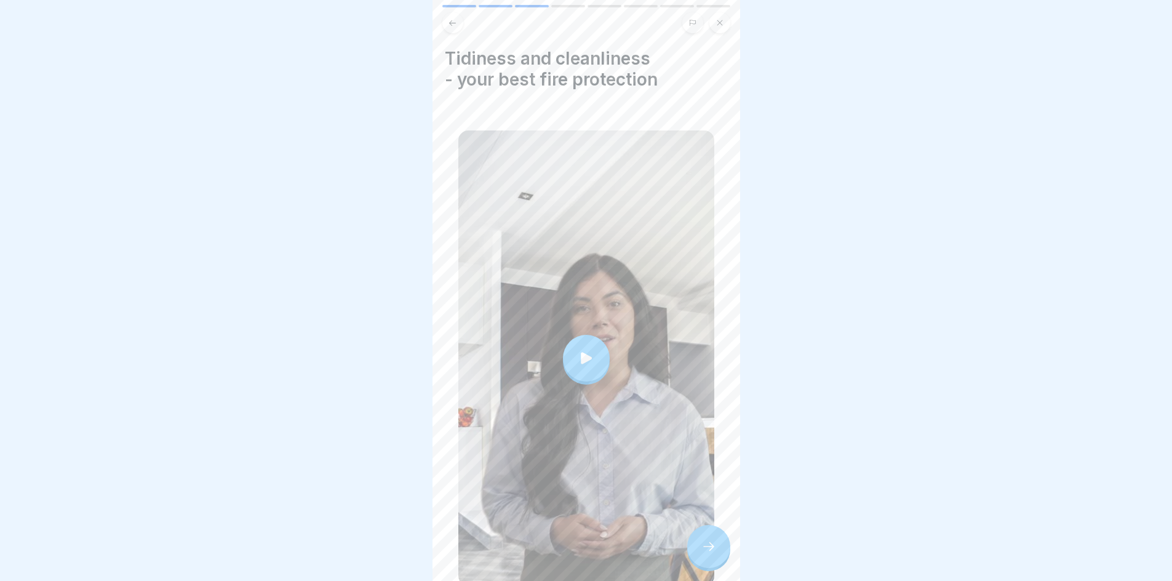
click at [598, 336] on div at bounding box center [586, 358] width 47 height 47
click at [715, 554] on icon at bounding box center [708, 546] width 15 height 15
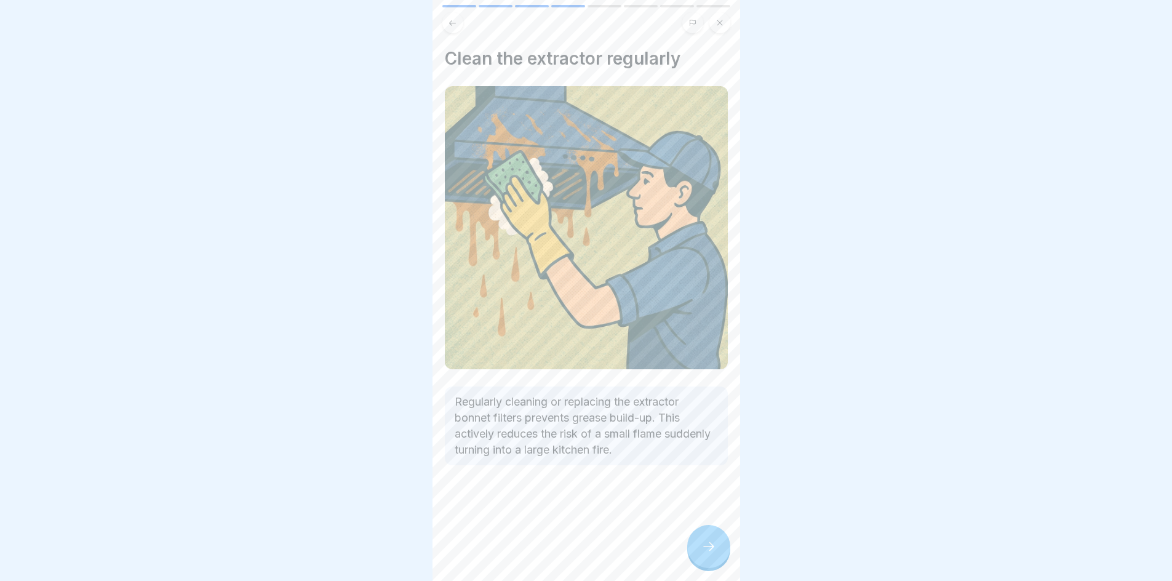
click at [714, 554] on icon at bounding box center [708, 546] width 15 height 15
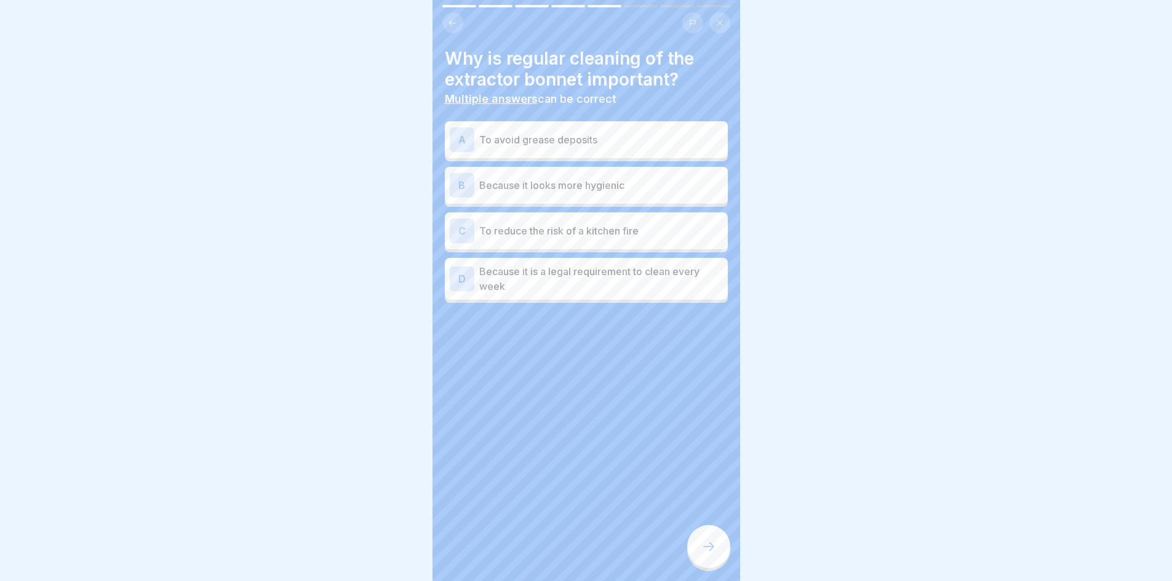
click at [556, 138] on p "To avoid grease deposits" at bounding box center [601, 139] width 244 height 15
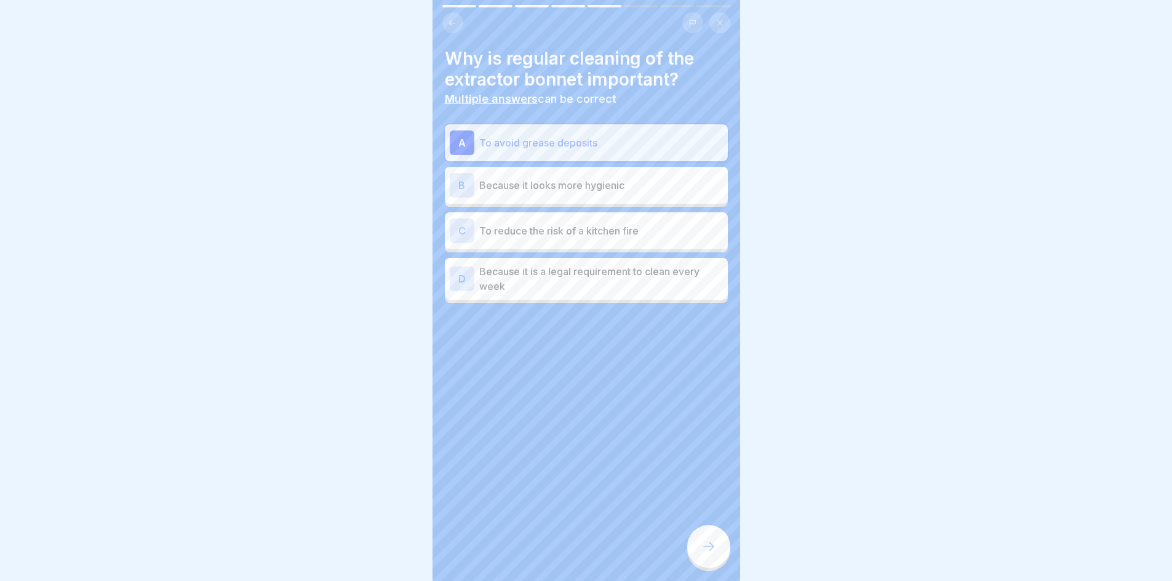
click at [563, 231] on p "To reduce the risk of a kitchen fire" at bounding box center [601, 230] width 244 height 15
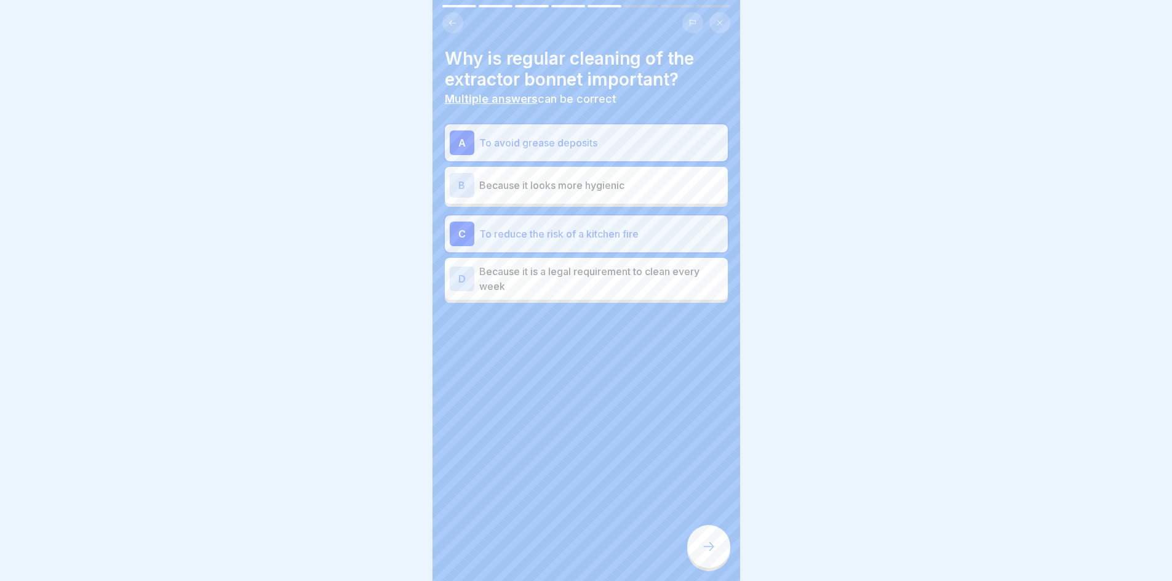
click at [707, 538] on div at bounding box center [708, 546] width 43 height 43
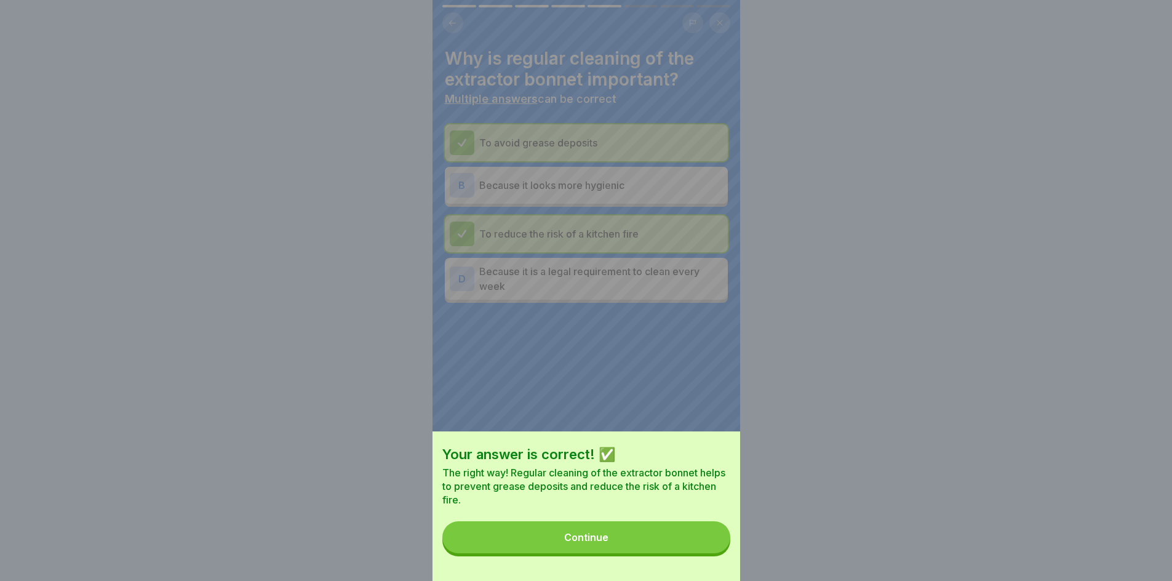
click at [701, 544] on button "Continue" at bounding box center [586, 537] width 288 height 32
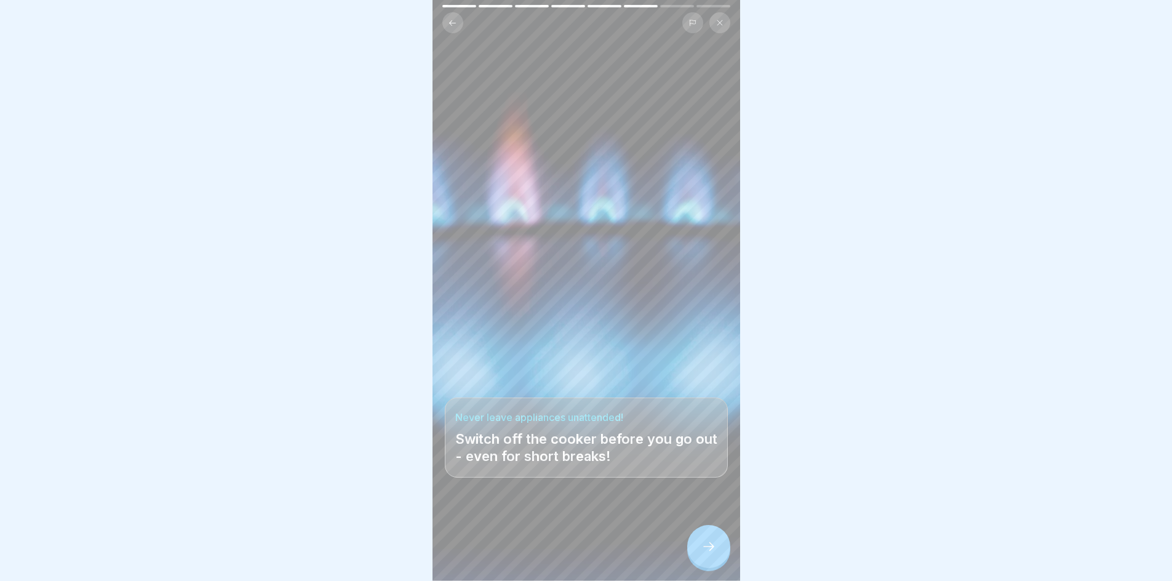
click at [720, 554] on div at bounding box center [708, 546] width 43 height 43
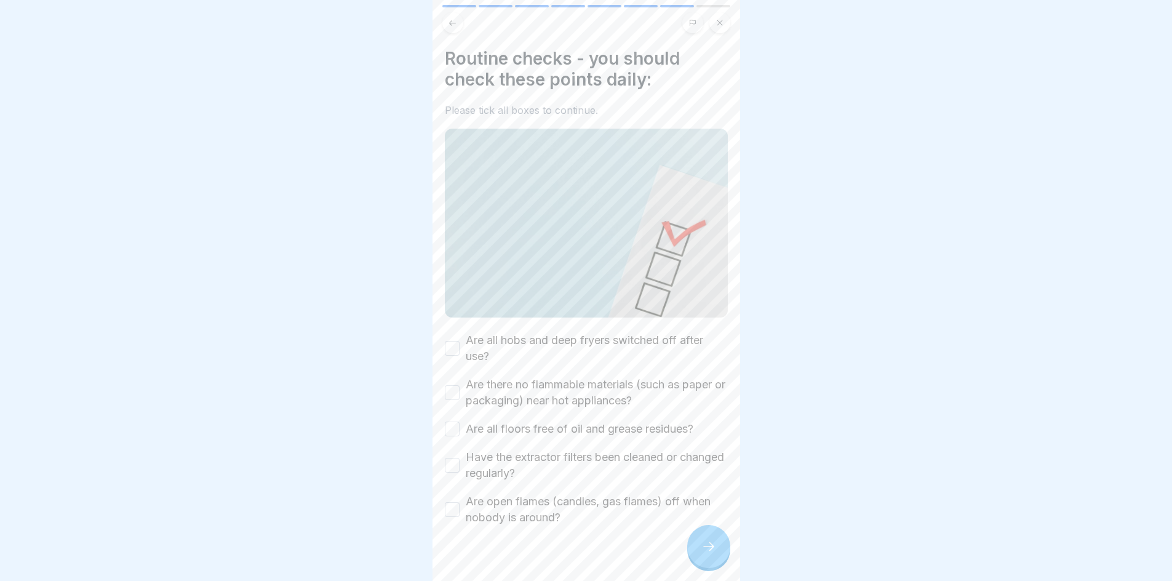
click at [460, 343] on div "Are all hobs and deep fryers switched off after use?" at bounding box center [586, 348] width 283 height 32
click at [451, 344] on button "Are all hobs and deep fryers switched off after use?" at bounding box center [452, 348] width 15 height 15
click at [450, 377] on div "Are there no flammable materials (such as paper or packaging) near hot applianc…" at bounding box center [586, 392] width 283 height 32
click at [450, 389] on button "Are there no flammable materials (such as paper or packaging) near hot applianc…" at bounding box center [452, 392] width 15 height 15
click at [450, 421] on button "Are all floors free of oil and grease residues?" at bounding box center [452, 428] width 15 height 15
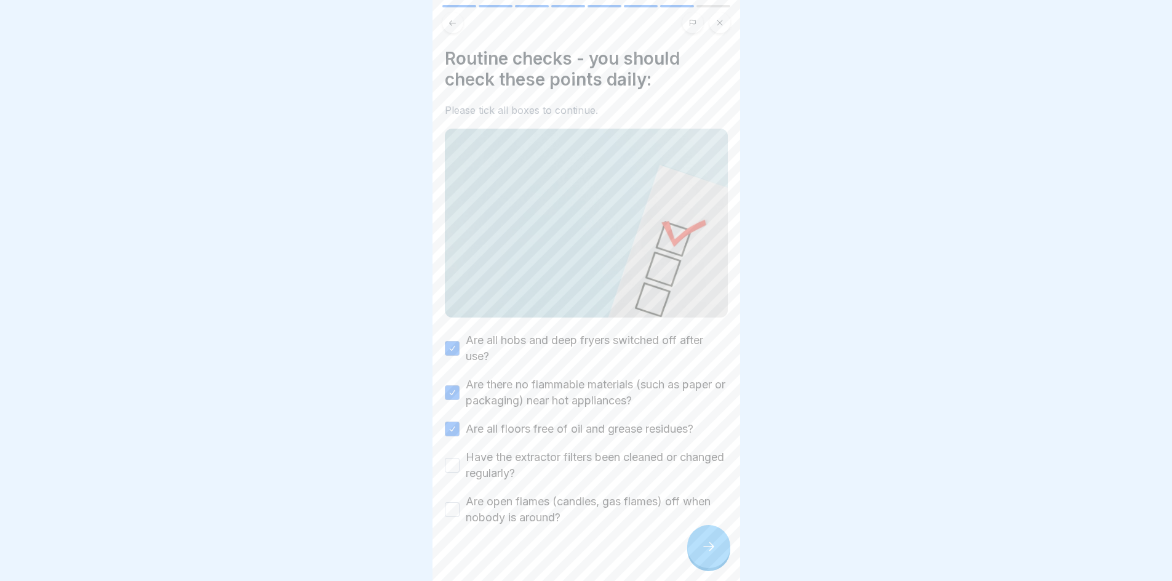
click at [456, 458] on button "Have the extractor filters been cleaned or changed regularly?" at bounding box center [452, 465] width 15 height 15
click at [453, 502] on button "Are open flames (candles, gas flames) off when nobody is around?" at bounding box center [452, 509] width 15 height 15
click at [711, 551] on icon at bounding box center [708, 546] width 15 height 15
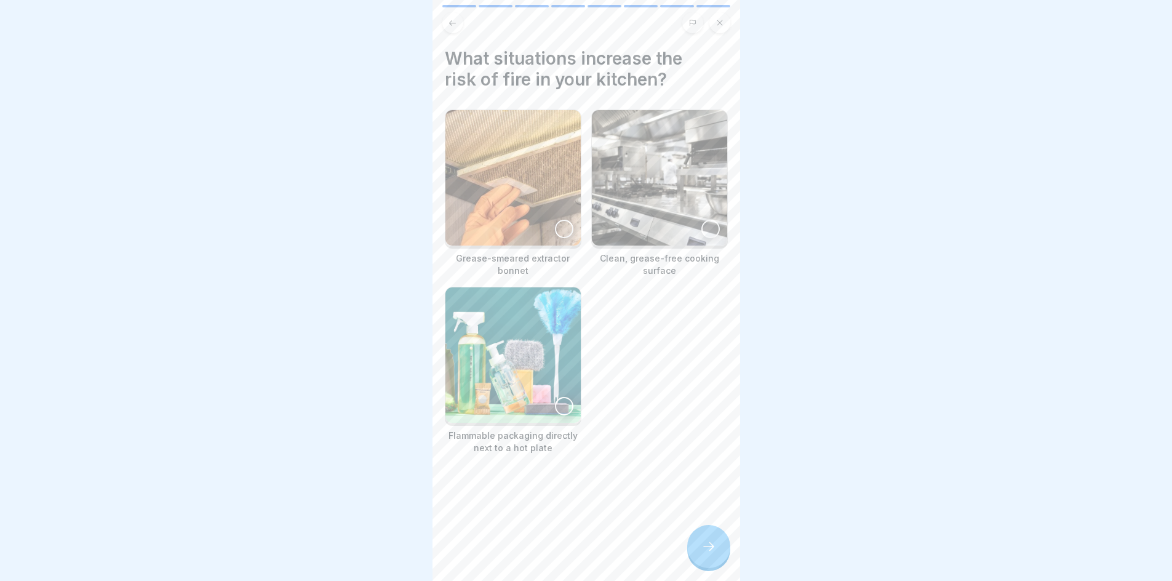
click at [559, 227] on div at bounding box center [564, 229] width 18 height 18
click at [561, 397] on div at bounding box center [564, 406] width 18 height 18
click at [699, 548] on div at bounding box center [708, 546] width 43 height 43
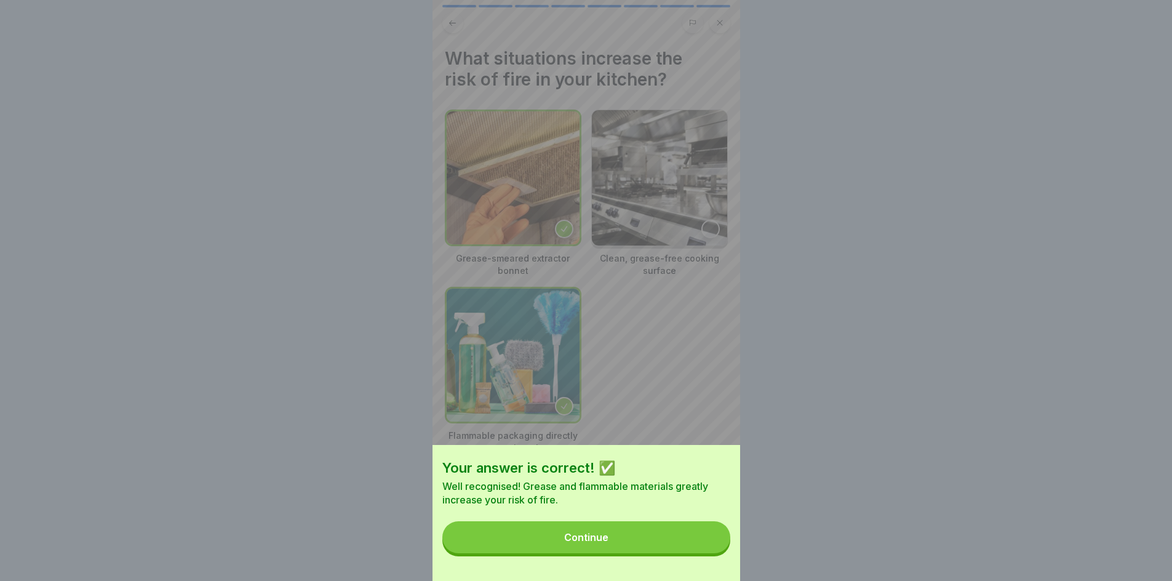
click at [616, 543] on button "Continue" at bounding box center [586, 537] width 288 height 32
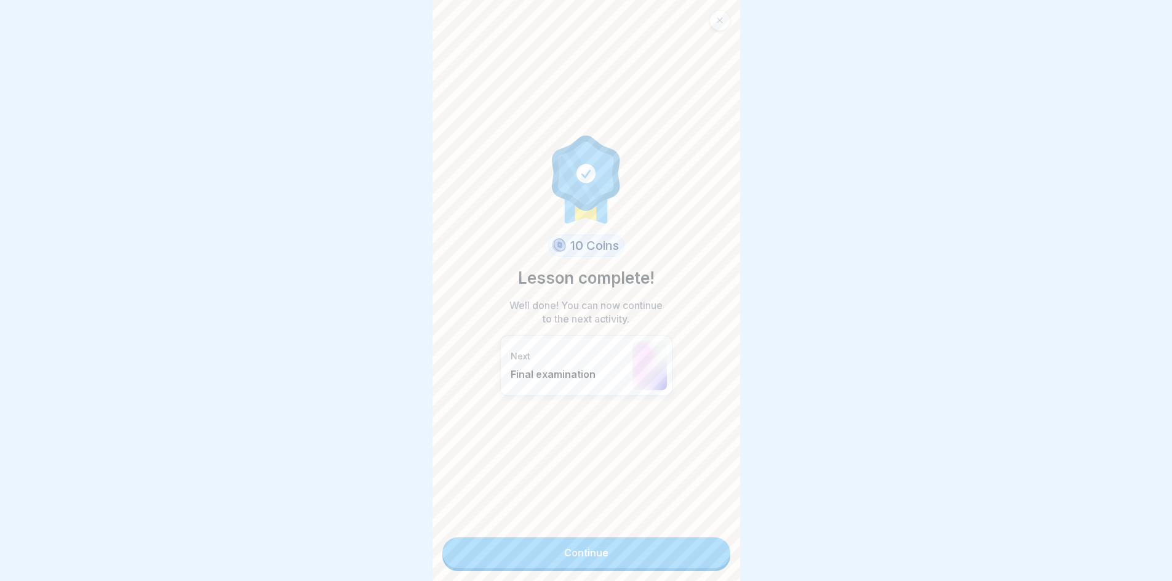
click at [613, 544] on link "Continue" at bounding box center [586, 552] width 288 height 31
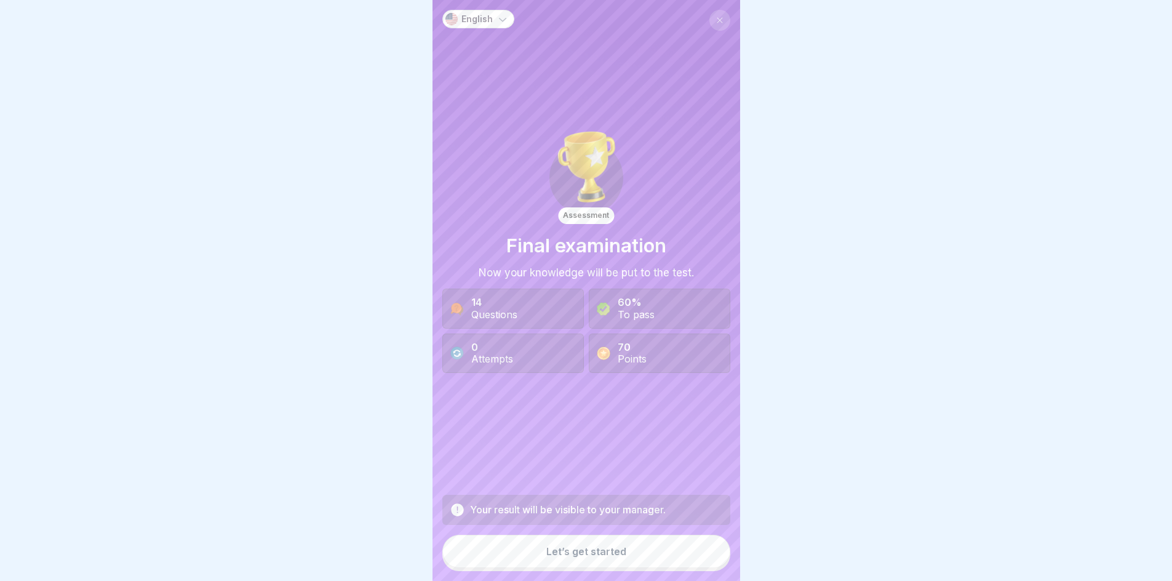
click at [603, 552] on button "Let’s get started" at bounding box center [586, 551] width 288 height 33
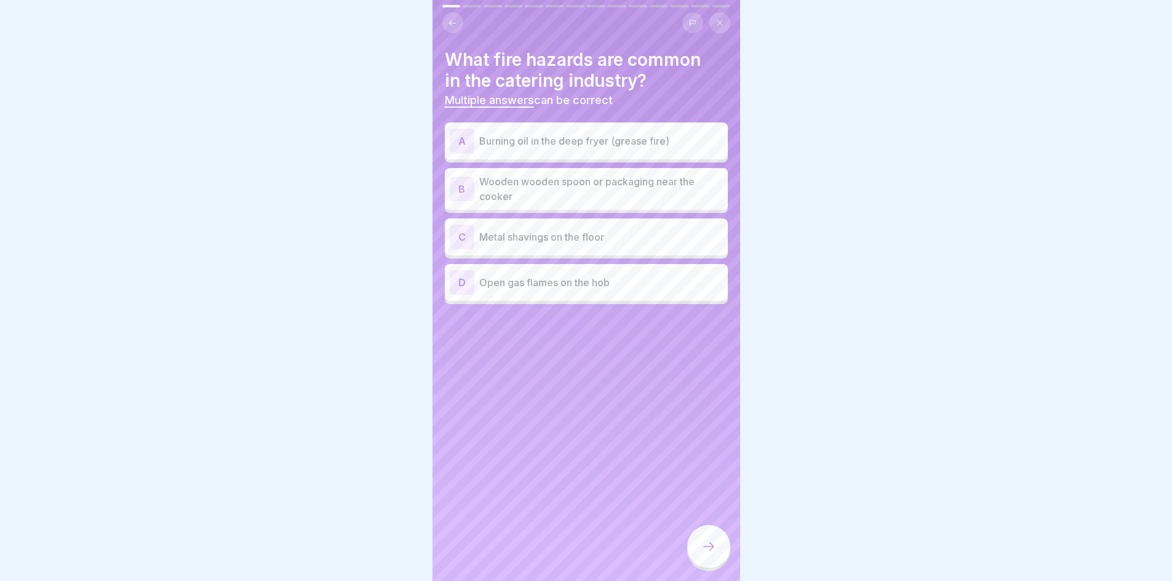
click at [539, 139] on p "Burning oil in the deep fryer (grease fire)" at bounding box center [601, 140] width 244 height 15
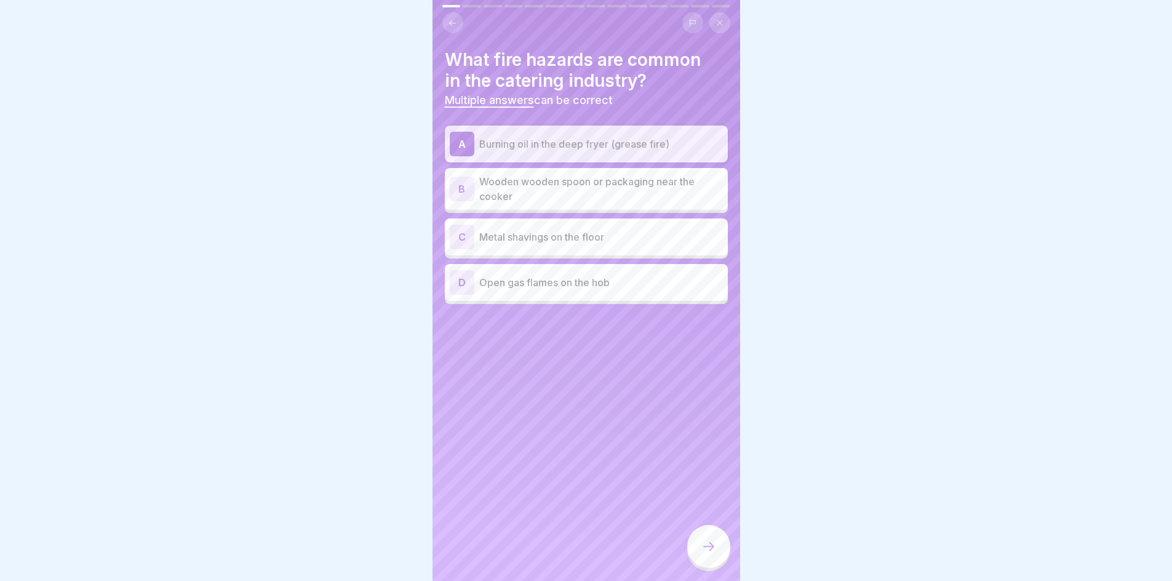
click at [541, 210] on div "A Burning oil in the deep fryer (grease fire) B Wooden wooden spoon or packagin…" at bounding box center [586, 214] width 283 height 178
click at [539, 196] on p "Wooden wooden spoon or packaging near the cooker" at bounding box center [601, 189] width 244 height 30
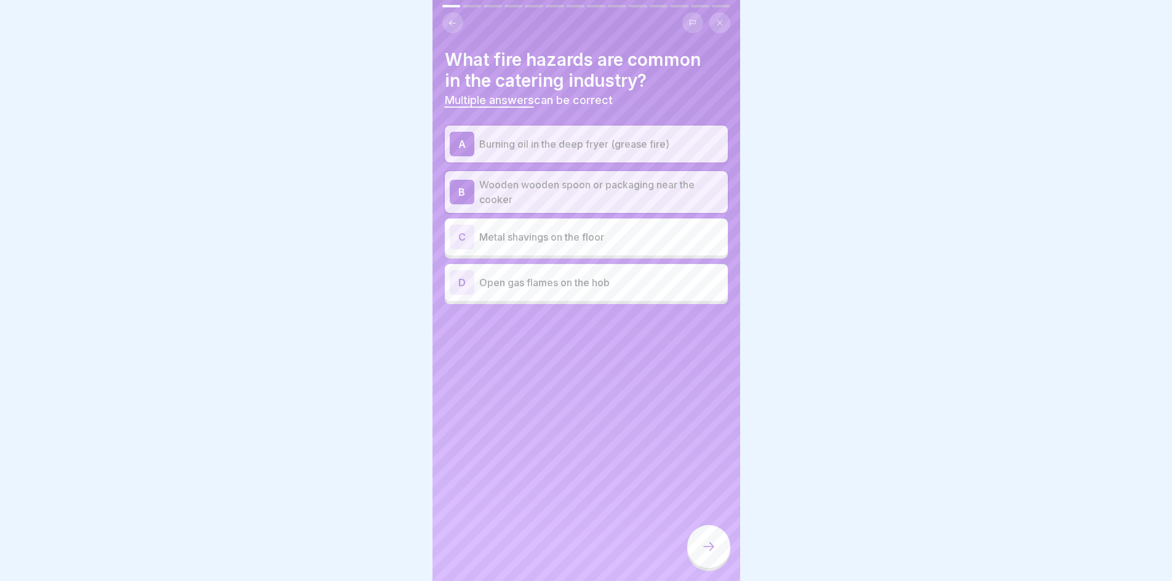
click at [528, 280] on p "Open gas flames on the hob" at bounding box center [601, 282] width 244 height 15
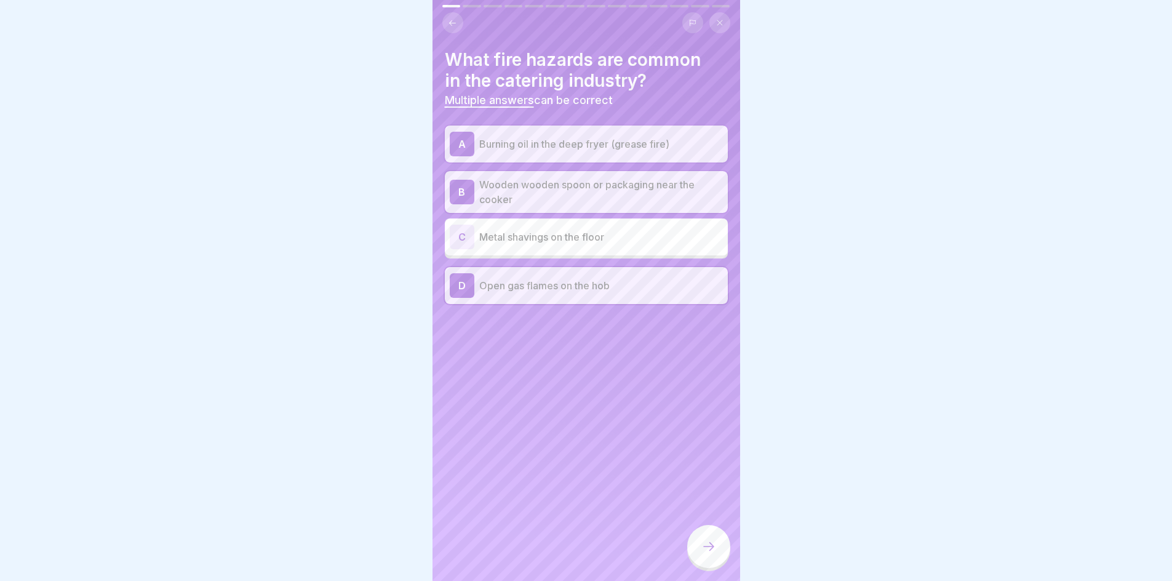
click at [705, 554] on icon at bounding box center [708, 546] width 15 height 15
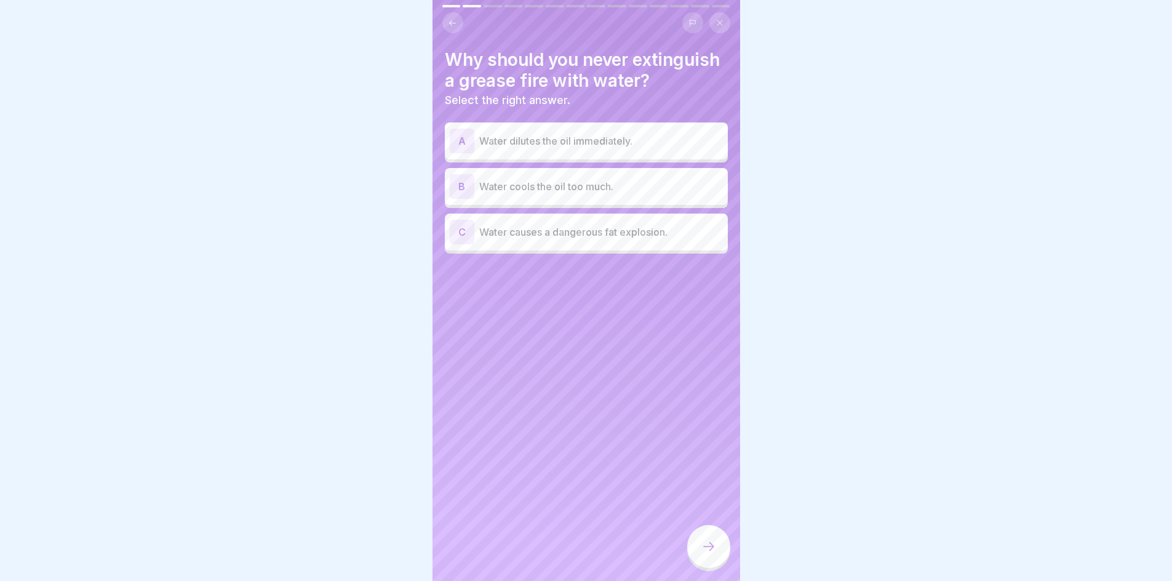
click at [556, 239] on p "Water causes a dangerous fat explosion." at bounding box center [601, 232] width 244 height 15
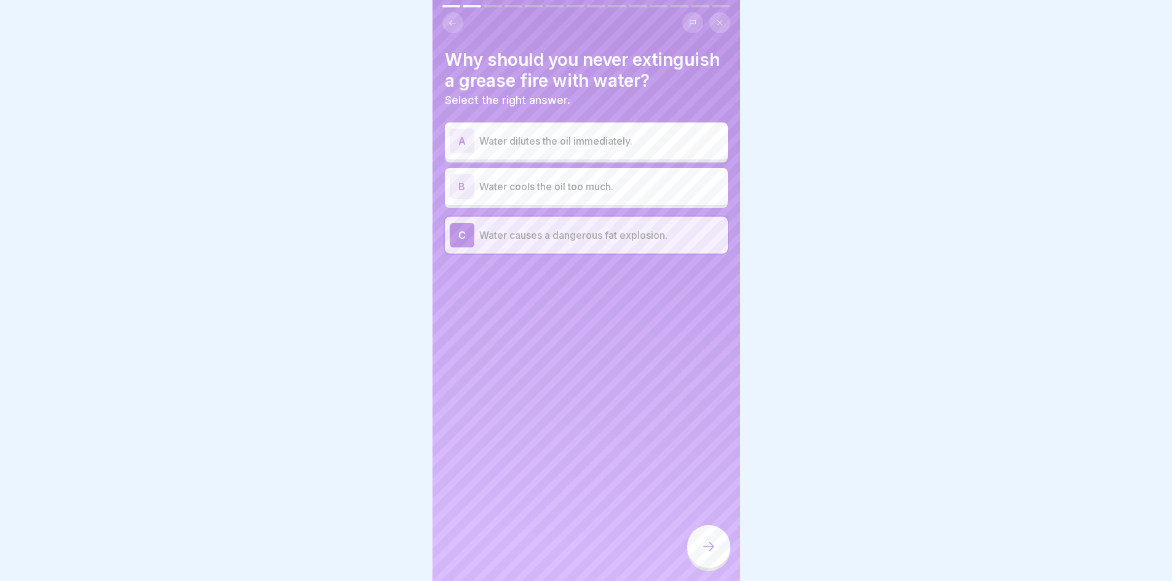
click at [710, 554] on icon at bounding box center [708, 546] width 15 height 15
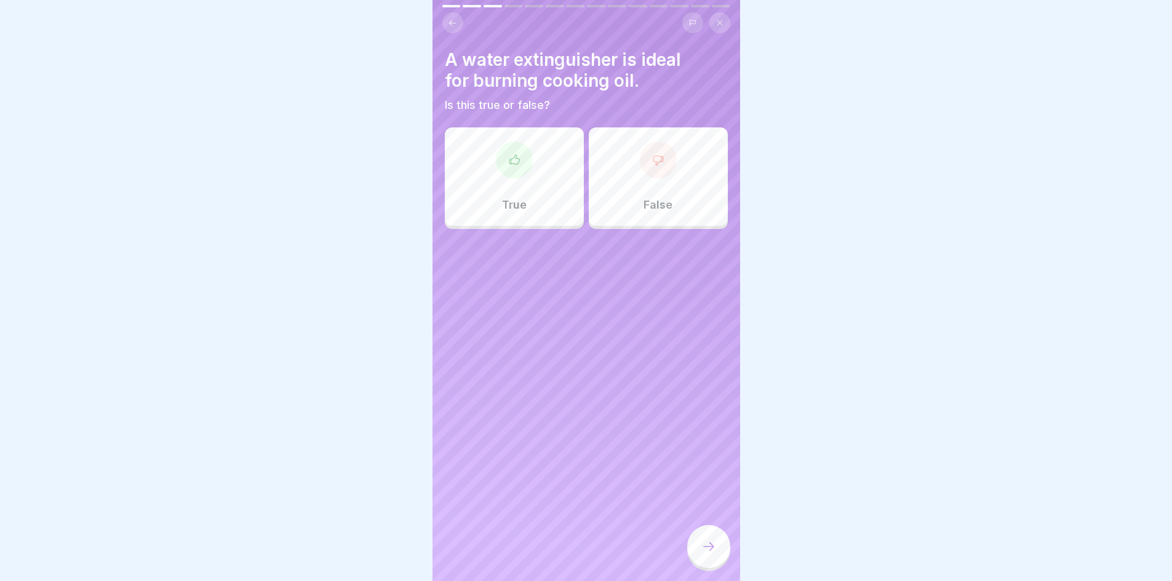
click at [651, 207] on p "False" at bounding box center [657, 205] width 29 height 14
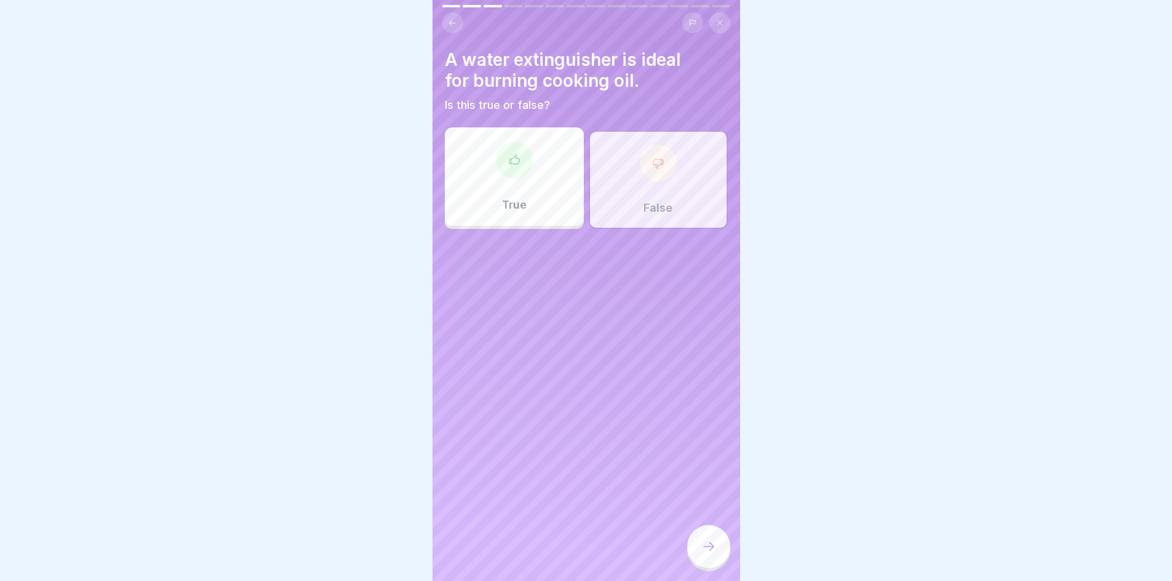
click at [699, 555] on div at bounding box center [708, 546] width 43 height 43
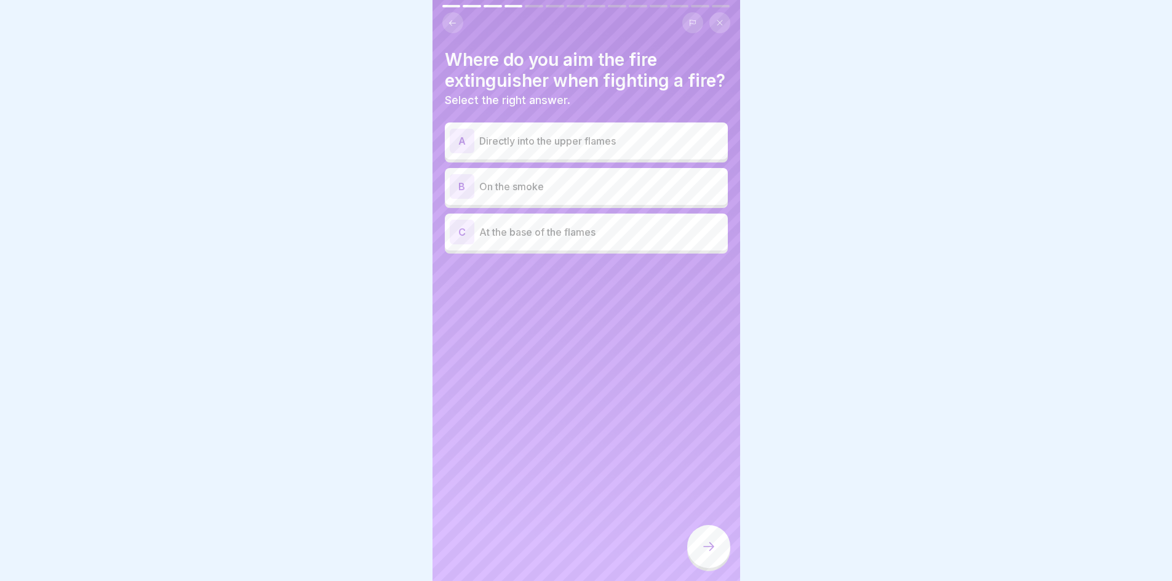
click at [531, 239] on p "At the base of the flames" at bounding box center [601, 232] width 244 height 15
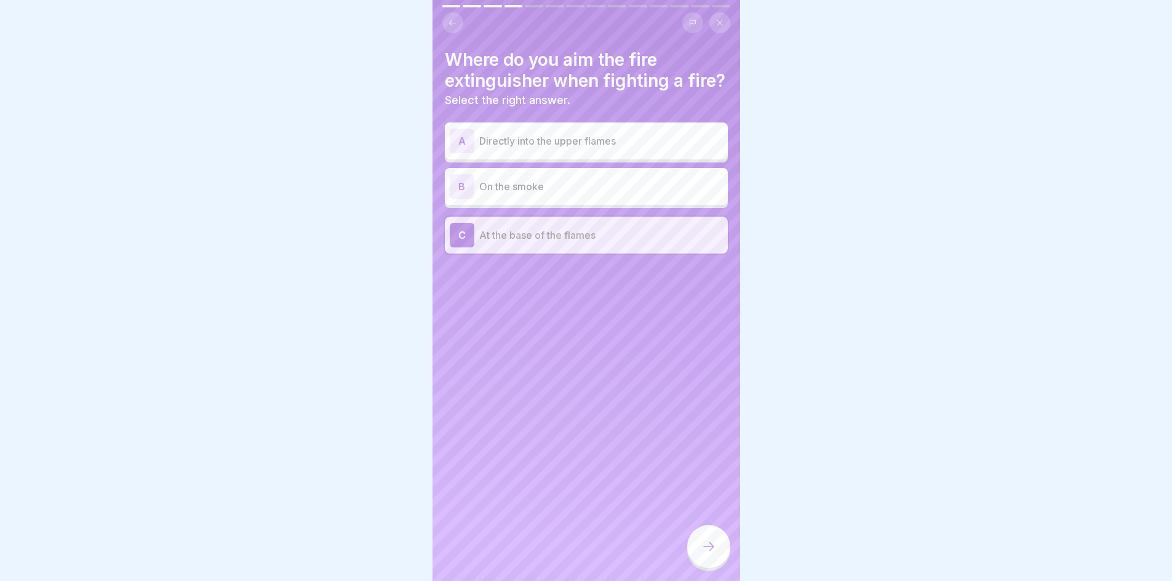
click at [702, 554] on icon at bounding box center [708, 546] width 15 height 15
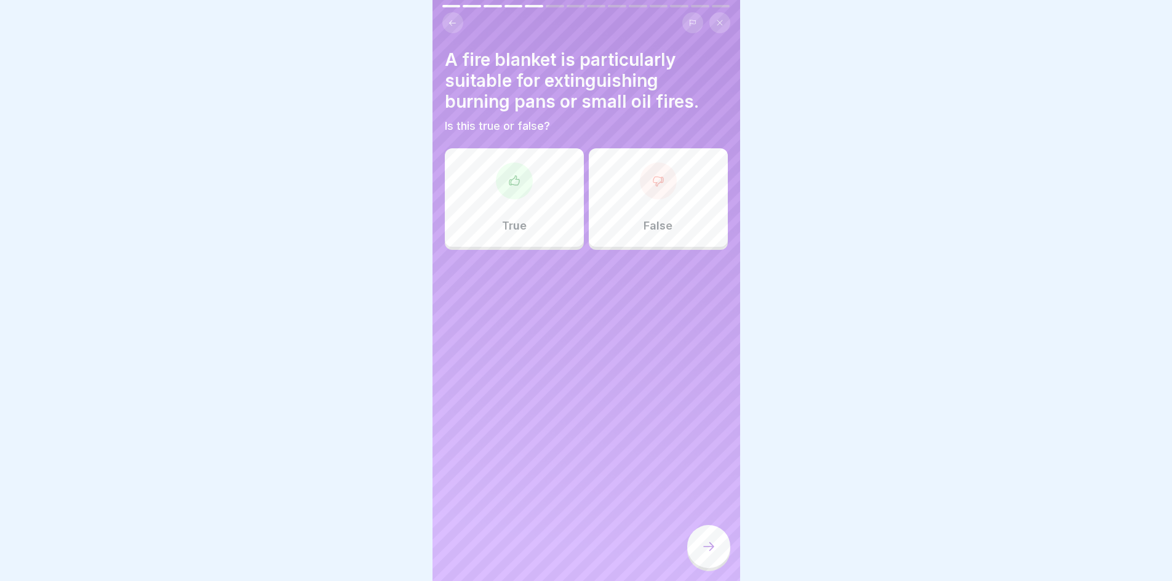
click at [545, 217] on div "True" at bounding box center [514, 197] width 139 height 98
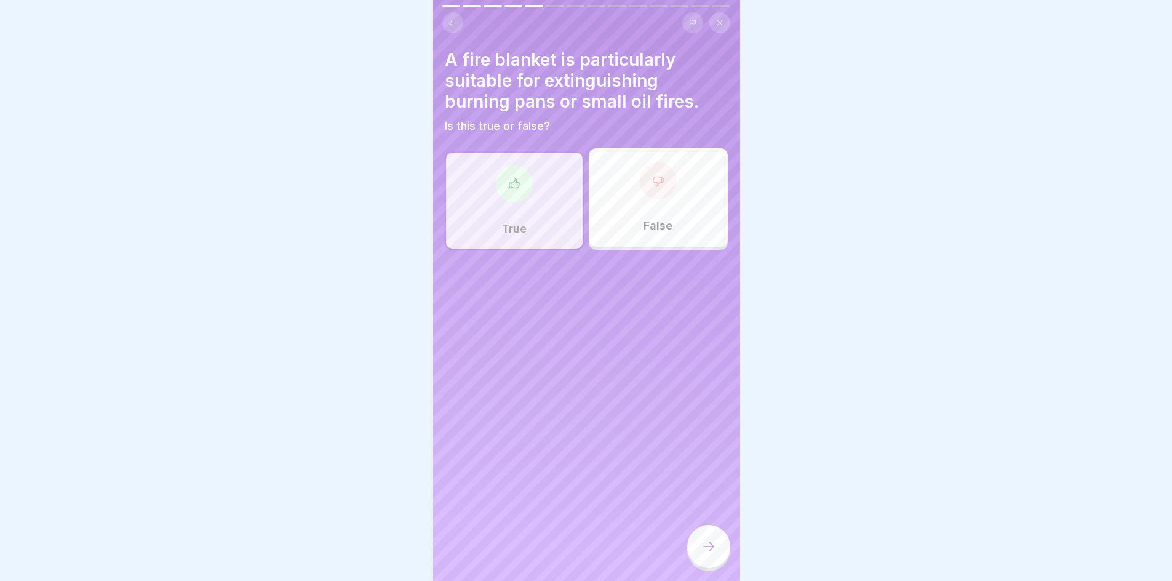
click at [705, 551] on icon at bounding box center [708, 546] width 15 height 15
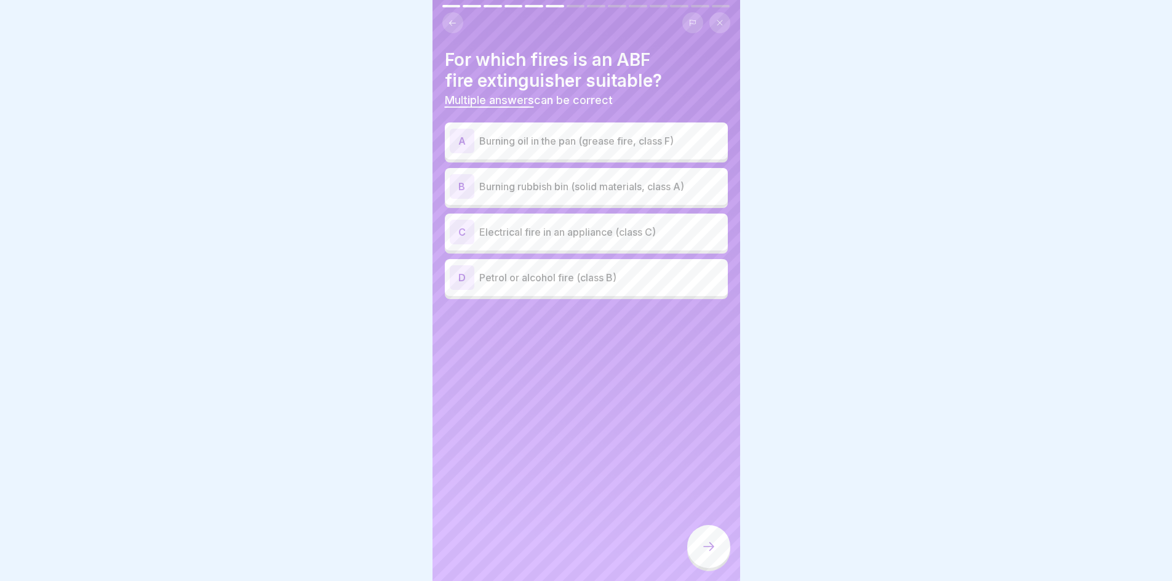
click at [612, 149] on div "A Burning oil in the pan (grease fire, class F)" at bounding box center [586, 141] width 273 height 25
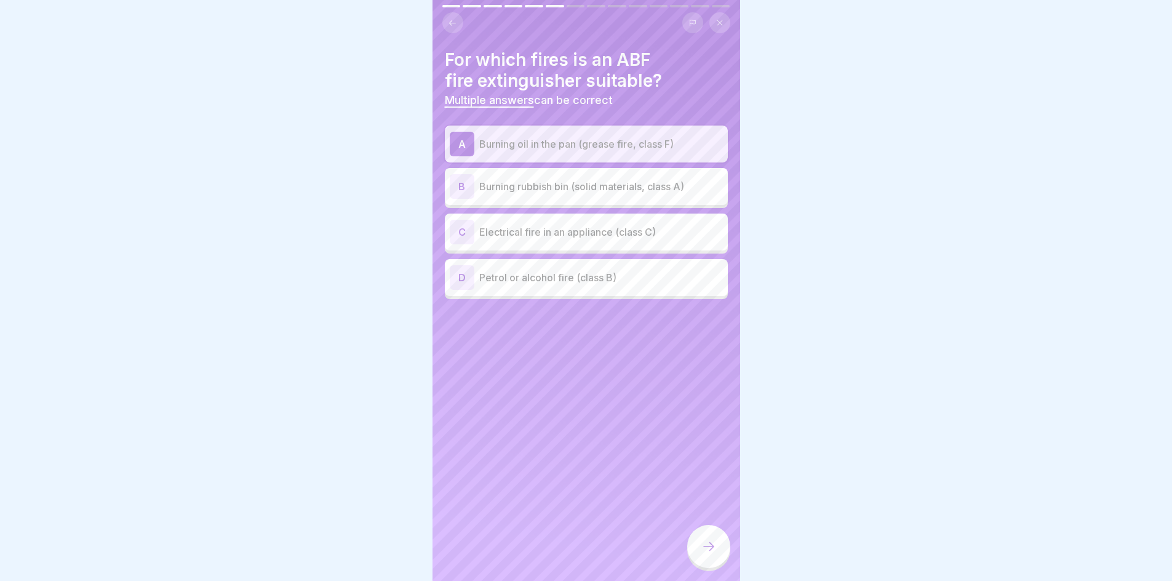
click at [604, 189] on p "Burning rubbish bin (solid materials, class A)" at bounding box center [601, 186] width 244 height 15
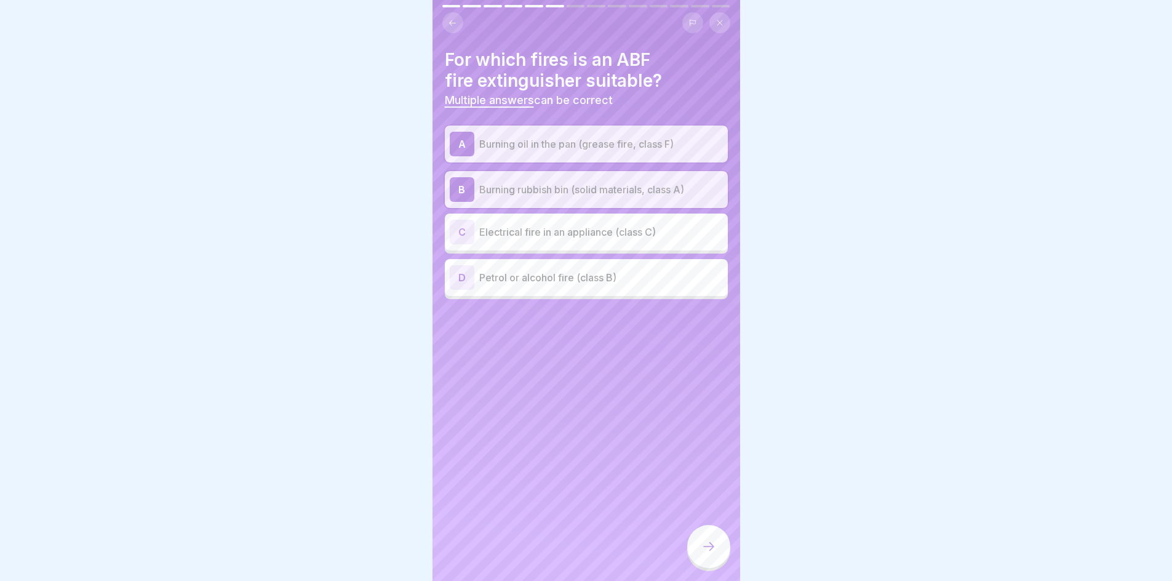
click at [588, 269] on div "D Petrol or alcohol fire (class B)" at bounding box center [586, 277] width 273 height 25
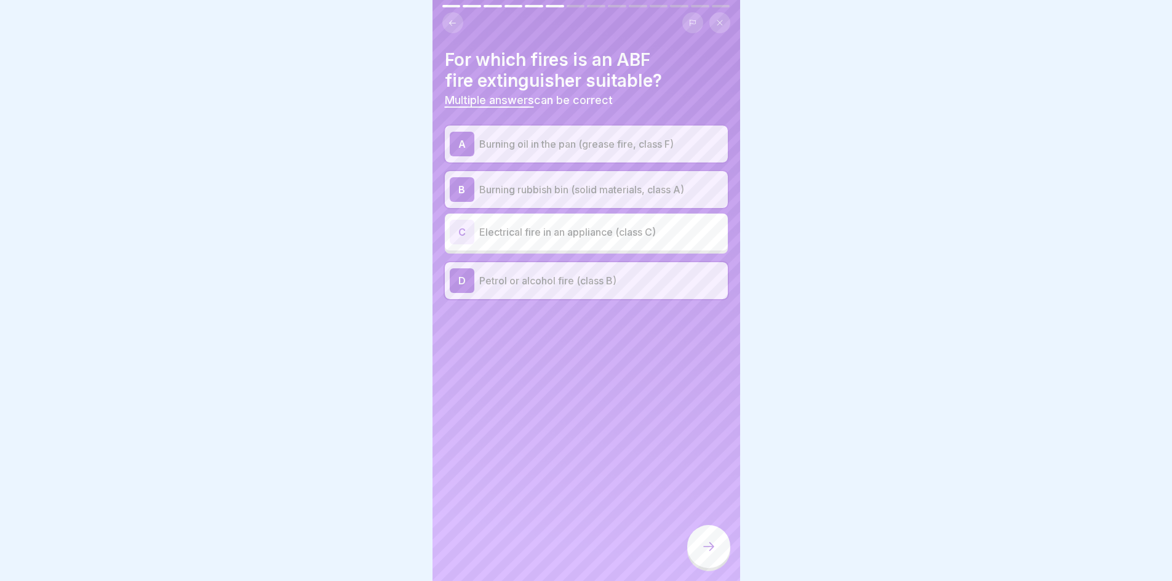
click at [720, 561] on div at bounding box center [708, 546] width 43 height 43
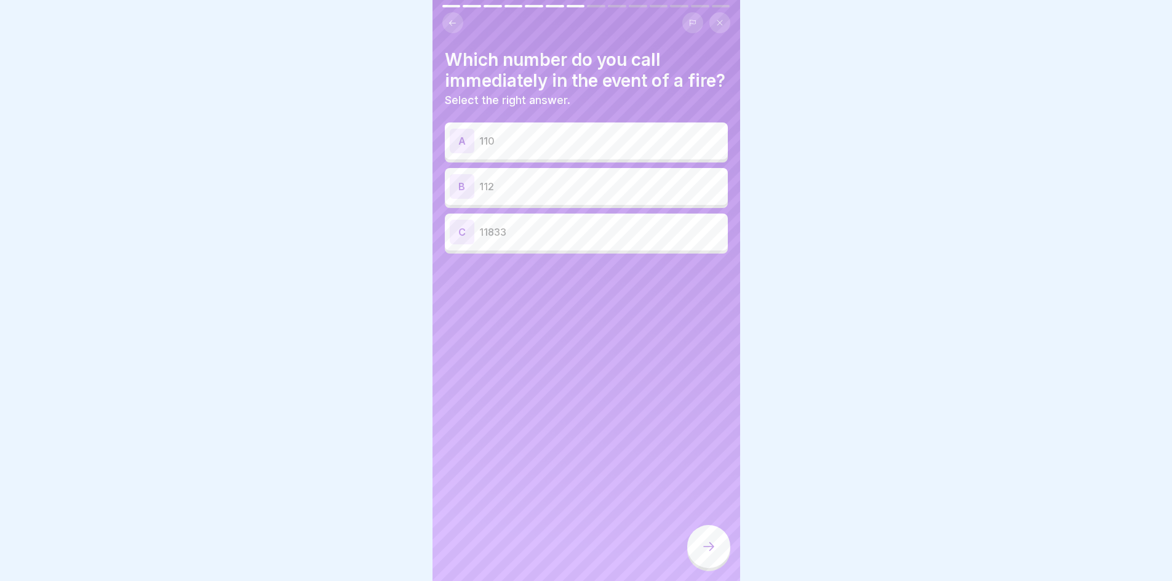
click at [541, 194] on p "112" at bounding box center [601, 186] width 244 height 15
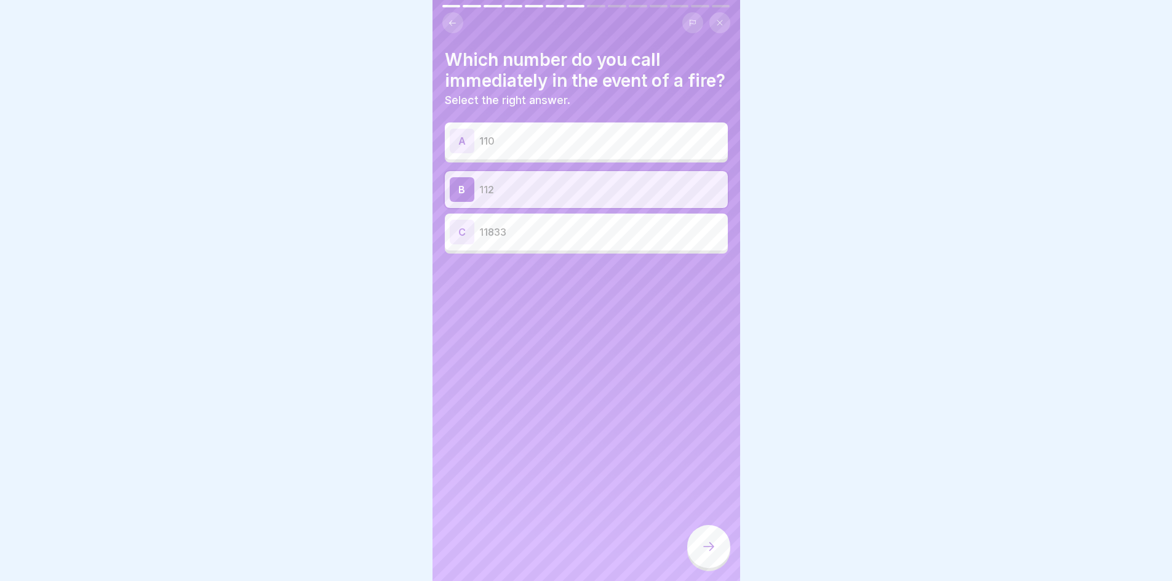
click at [699, 551] on div at bounding box center [708, 546] width 43 height 43
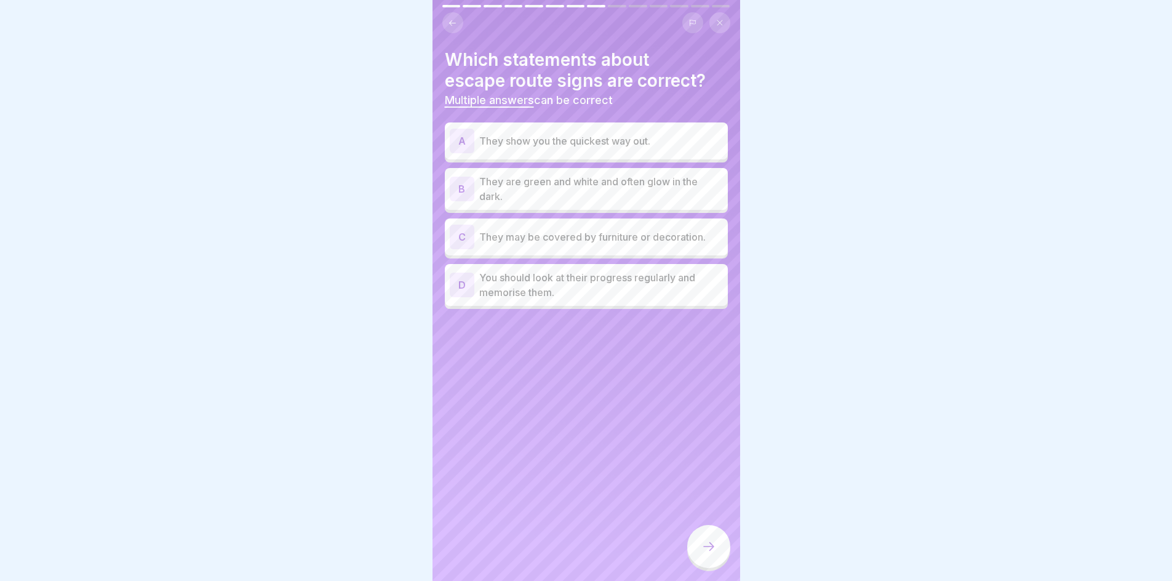
click at [581, 136] on p "They show you the quickest way out." at bounding box center [601, 140] width 244 height 15
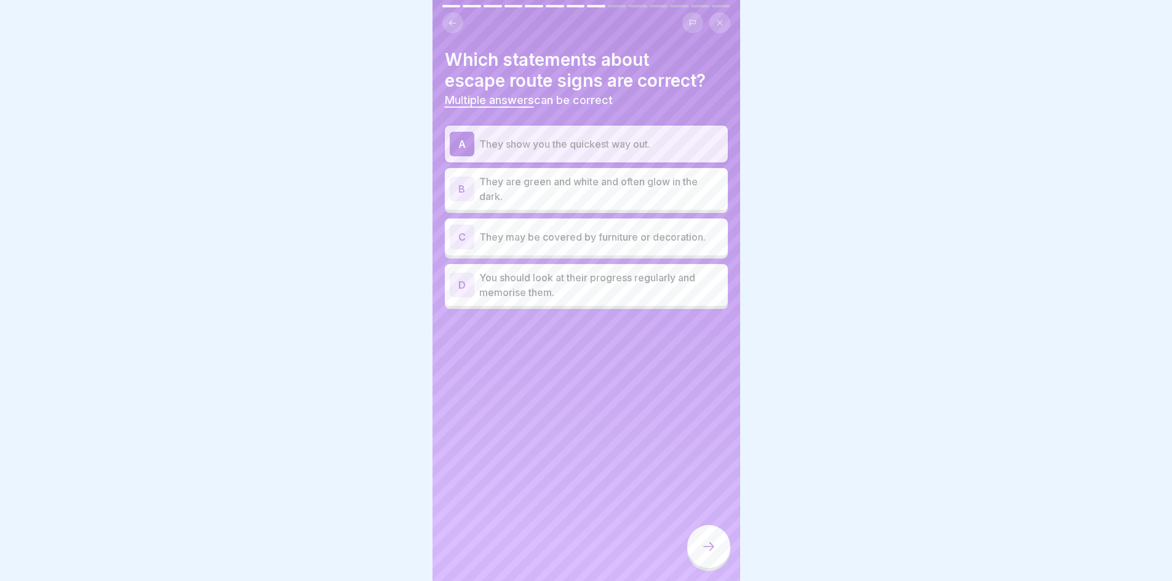
click at [567, 207] on div "B They are green and white and often glow in the dark." at bounding box center [586, 189] width 283 height 42
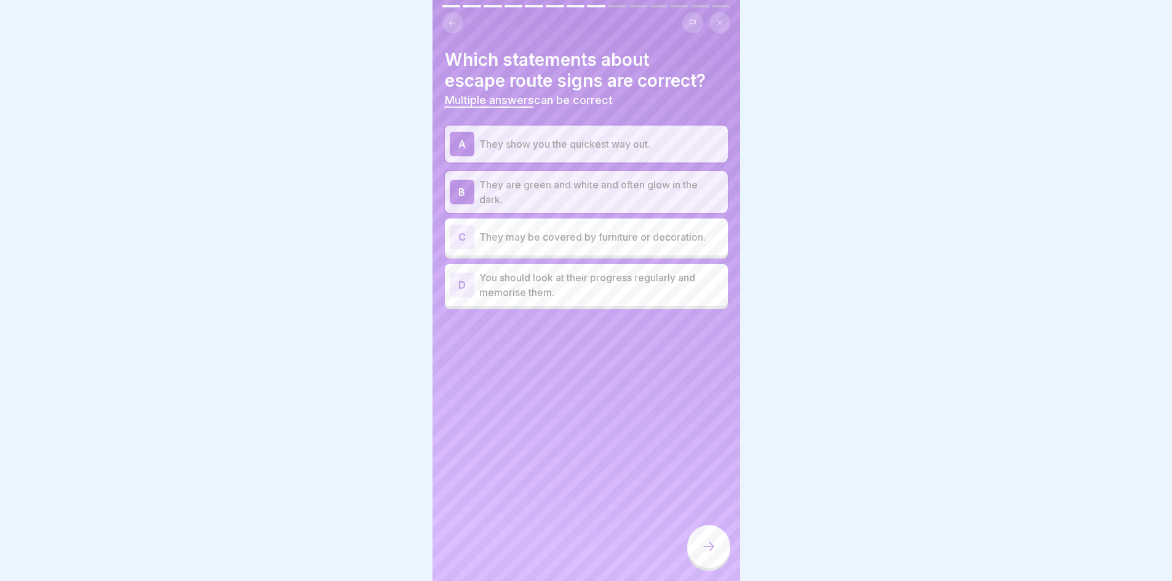
click at [574, 279] on p "You should look at their progress regularly and memorise them." at bounding box center [601, 285] width 244 height 30
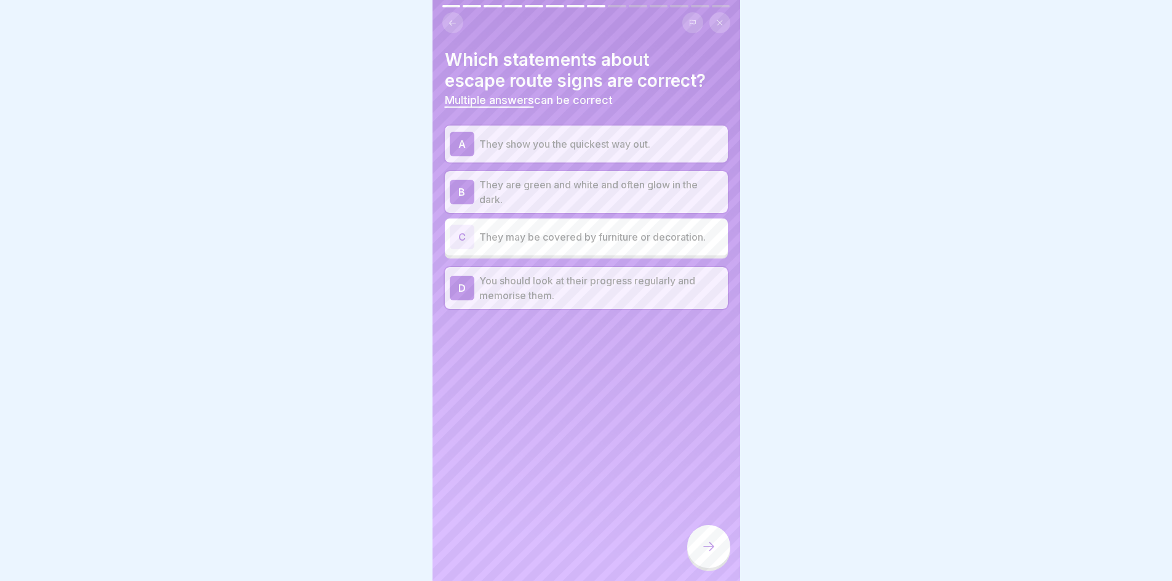
click at [712, 554] on icon at bounding box center [708, 546] width 15 height 15
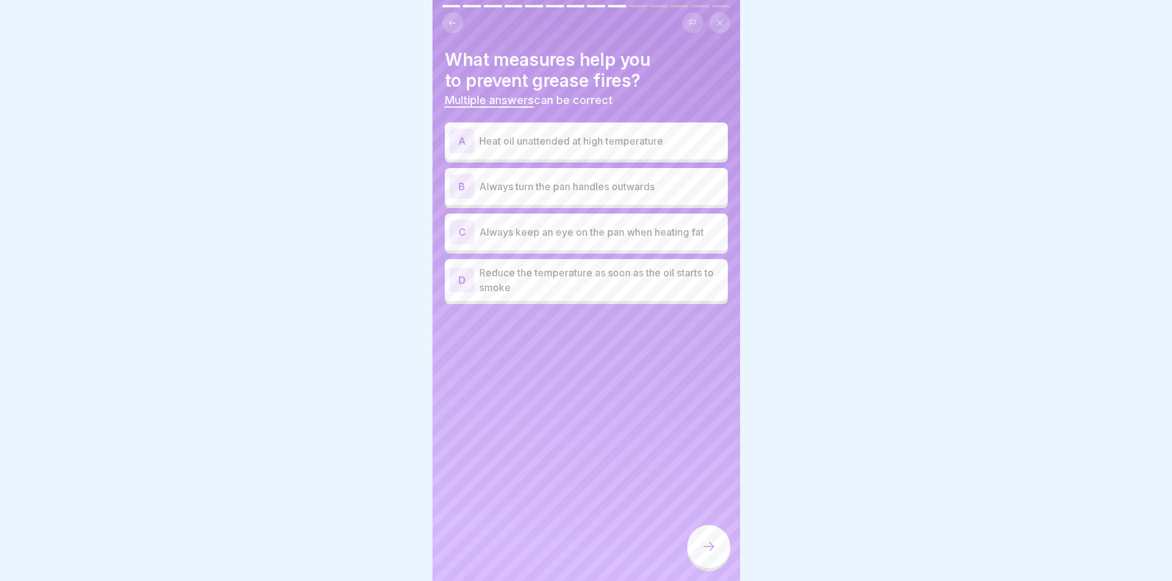
click at [605, 139] on p "Heat oil unattended at high temperature" at bounding box center [601, 140] width 244 height 15
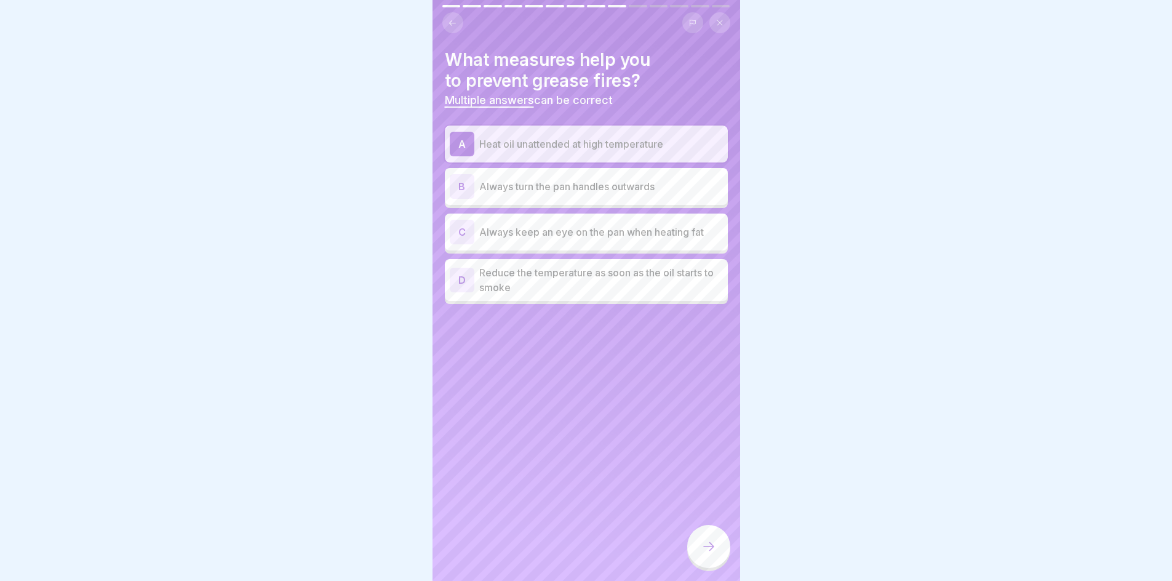
click at [657, 238] on p "Always keep an eye on the pan when heating fat" at bounding box center [601, 232] width 244 height 15
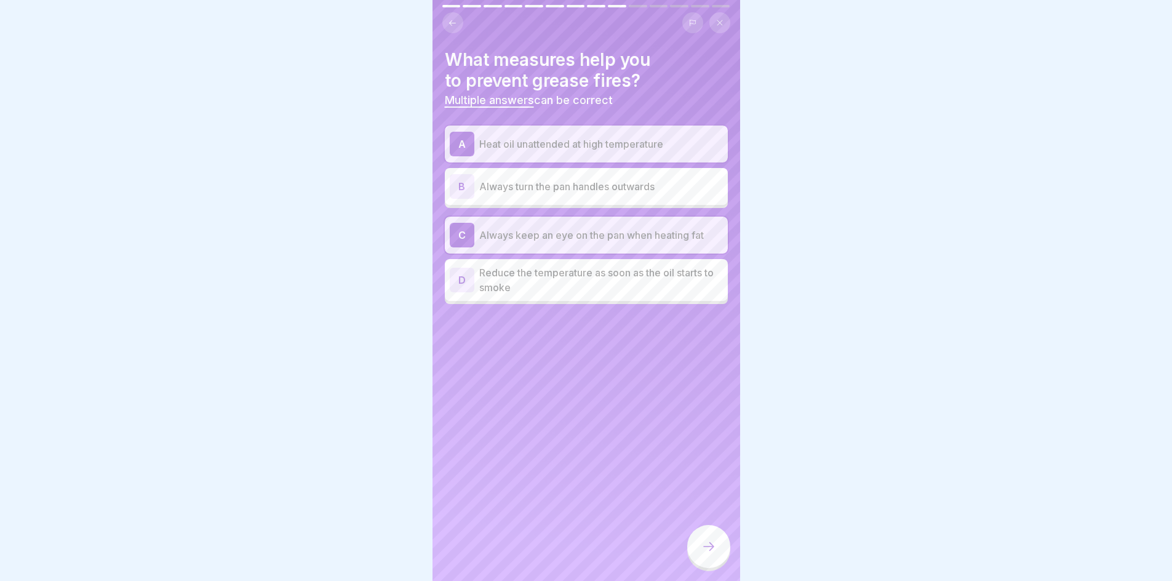
click at [653, 279] on p "Reduce the temperature as soon as the oil starts to smoke" at bounding box center [601, 280] width 244 height 30
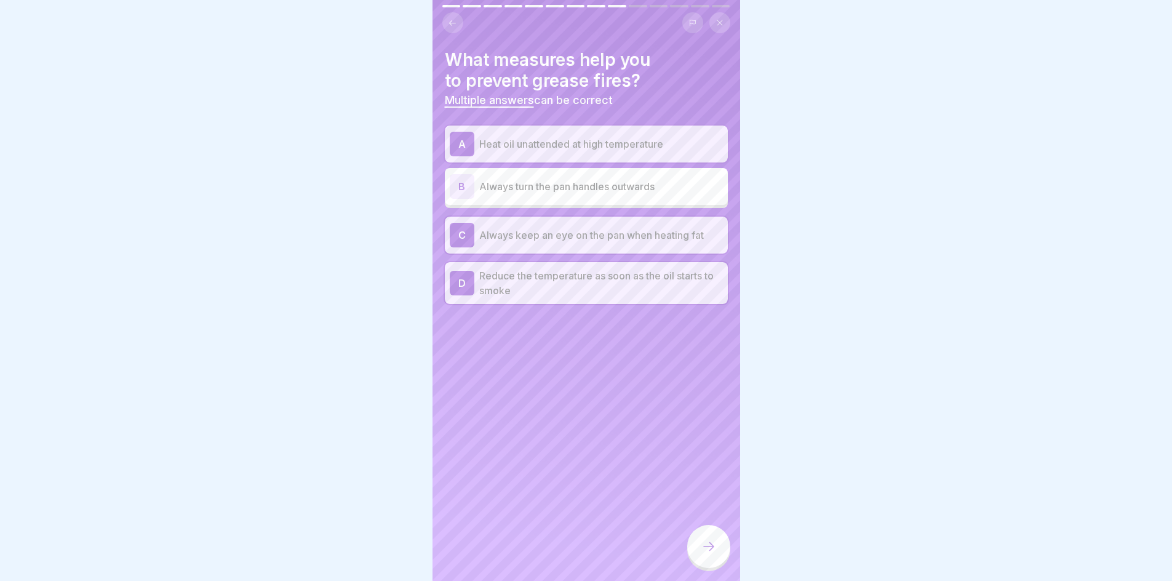
click at [580, 137] on p "Heat oil unattended at high temperature" at bounding box center [601, 144] width 244 height 15
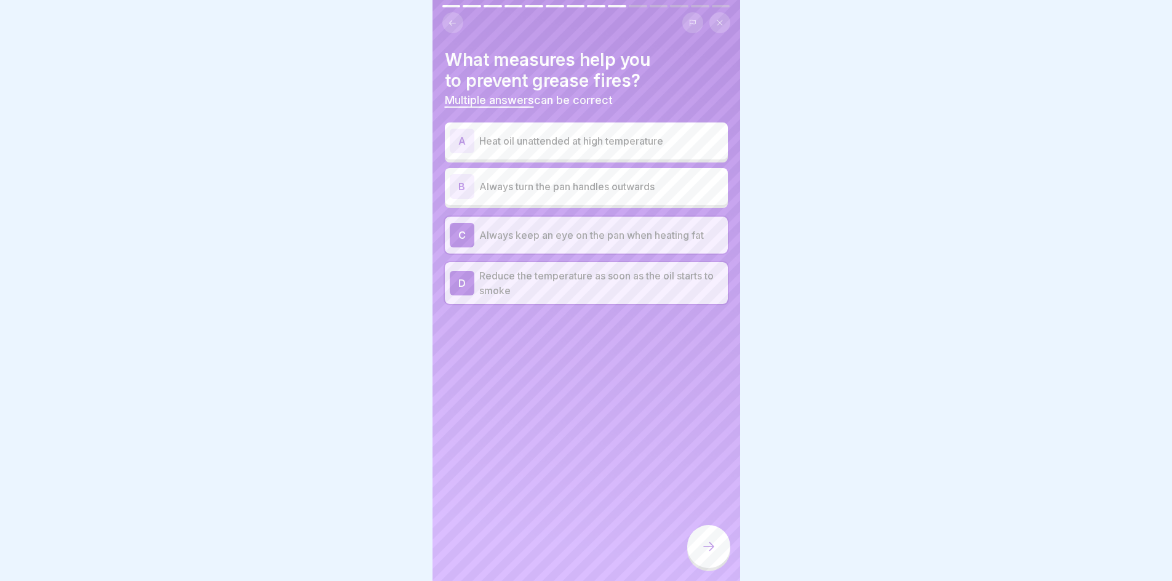
click at [709, 567] on div at bounding box center [708, 546] width 43 height 43
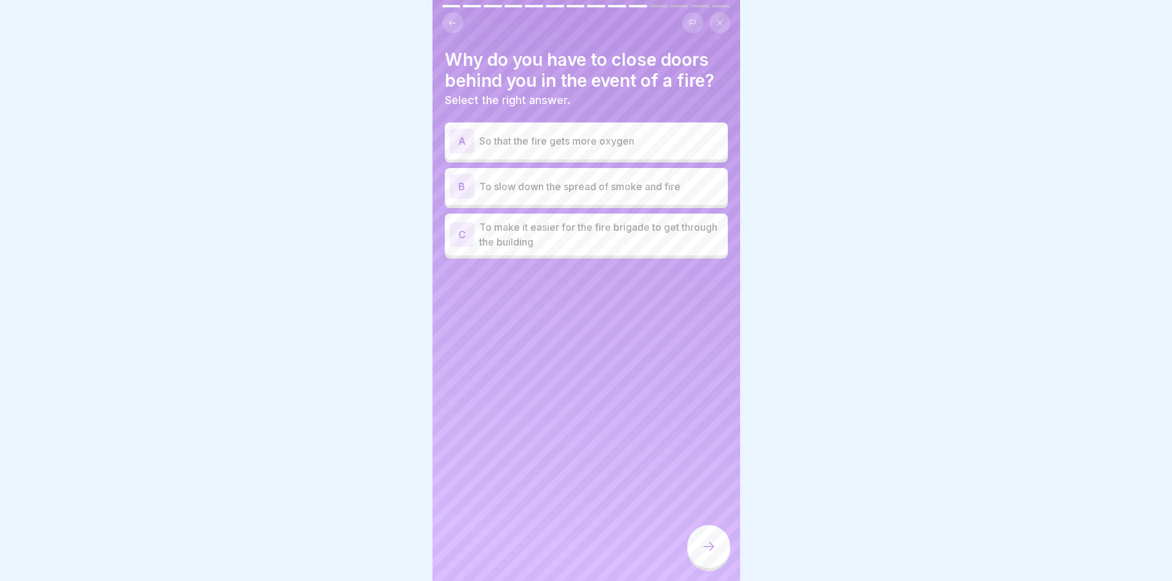
click at [602, 188] on p "To slow down the spread of smoke and fire" at bounding box center [601, 186] width 244 height 15
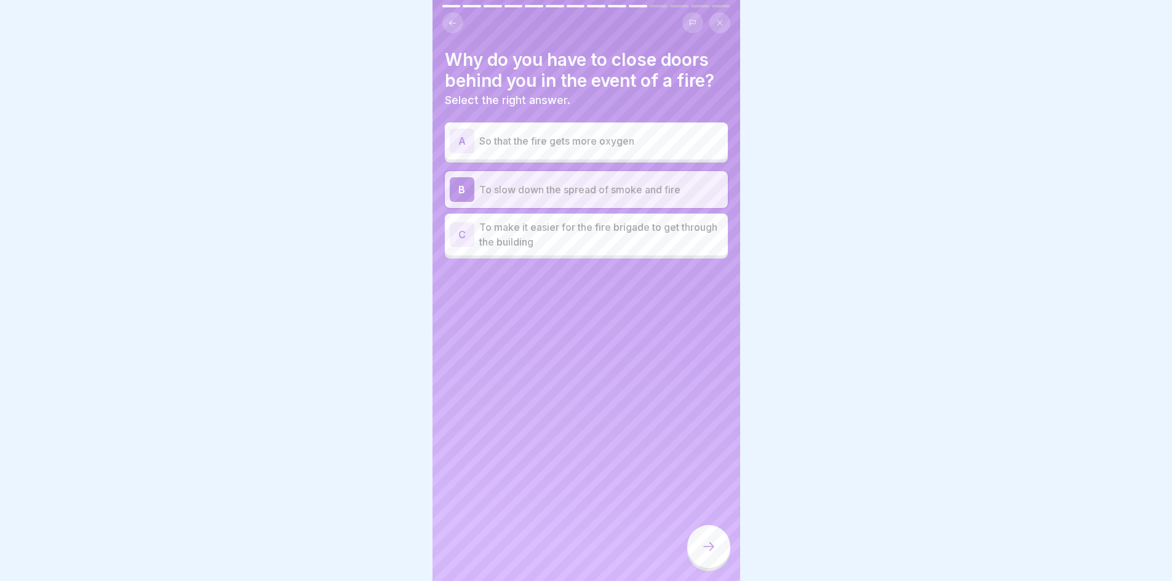
click at [697, 550] on div at bounding box center [708, 546] width 43 height 43
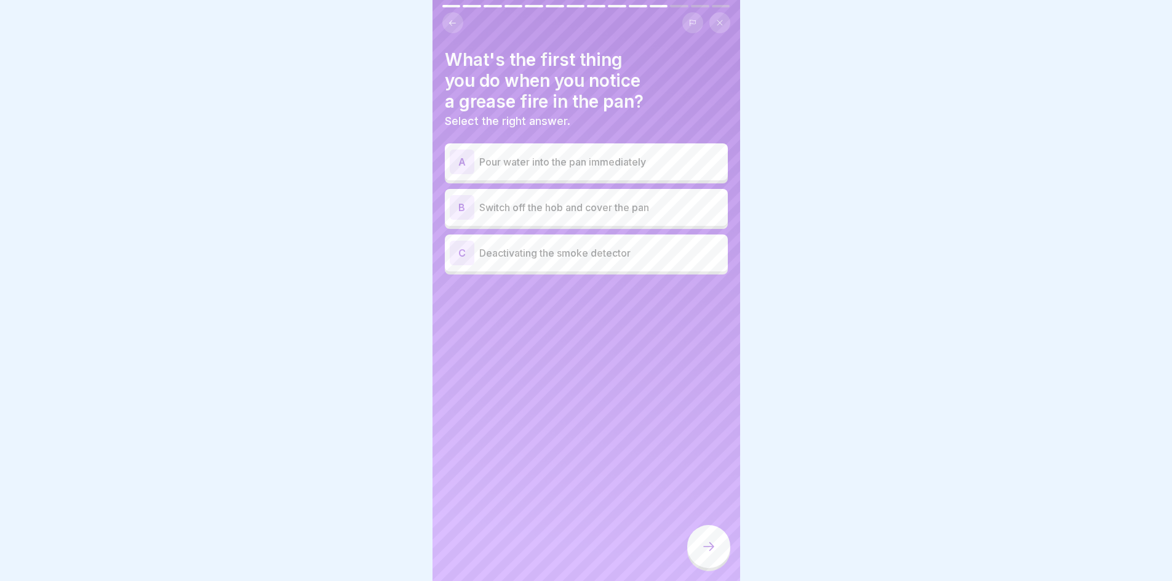
click at [583, 205] on p "Switch off the hob and cover the pan" at bounding box center [601, 207] width 244 height 15
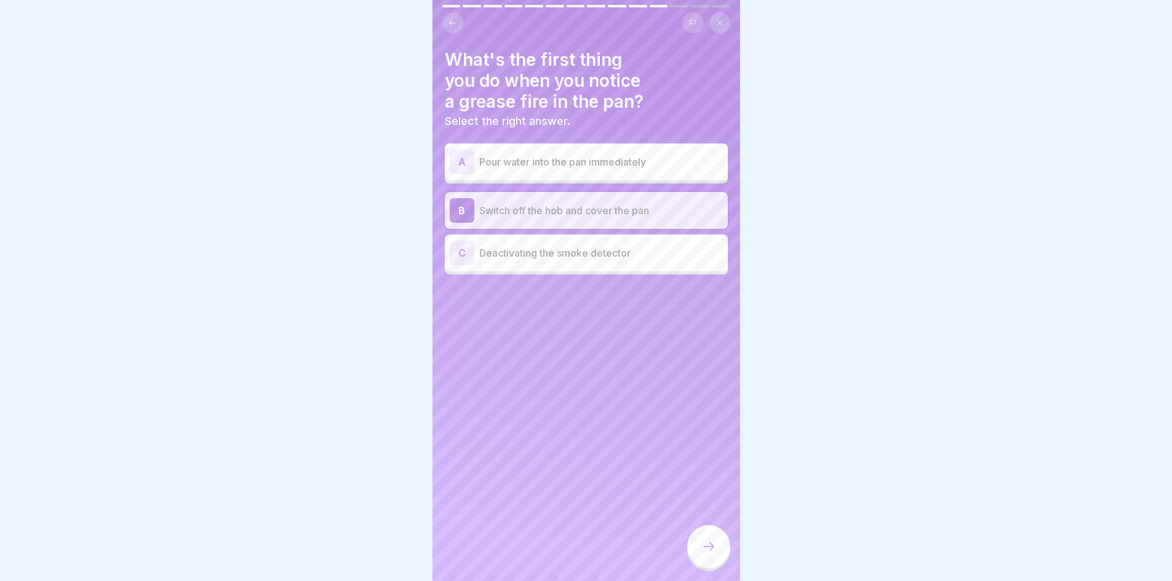
click at [709, 563] on div at bounding box center [708, 546] width 43 height 43
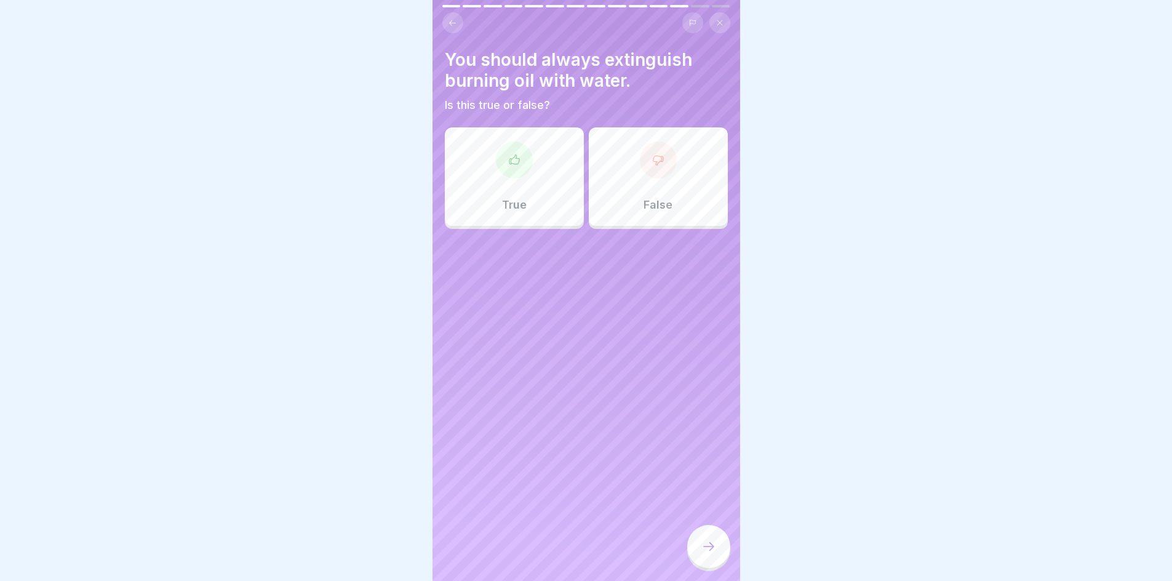
click at [649, 172] on div at bounding box center [658, 159] width 37 height 37
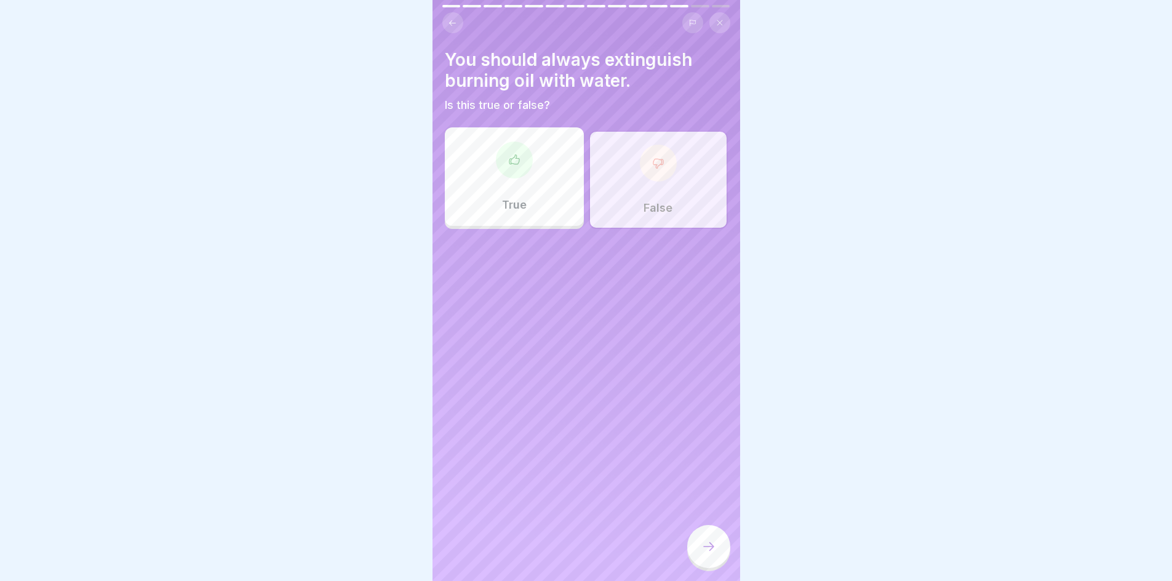
click at [707, 554] on icon at bounding box center [708, 546] width 15 height 15
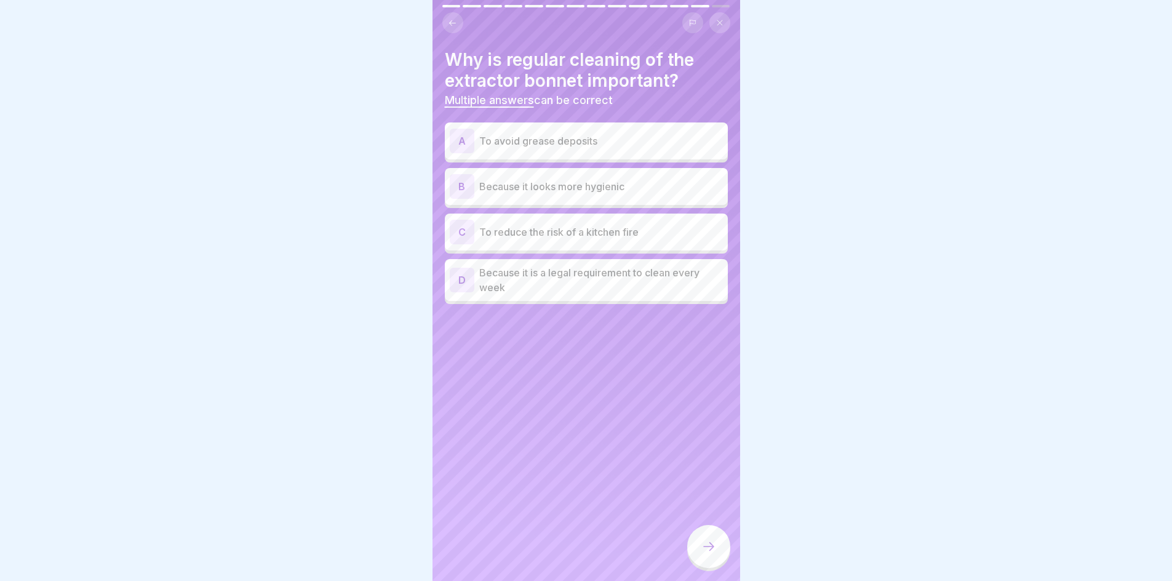
click at [600, 138] on p "To avoid grease deposits" at bounding box center [601, 140] width 244 height 15
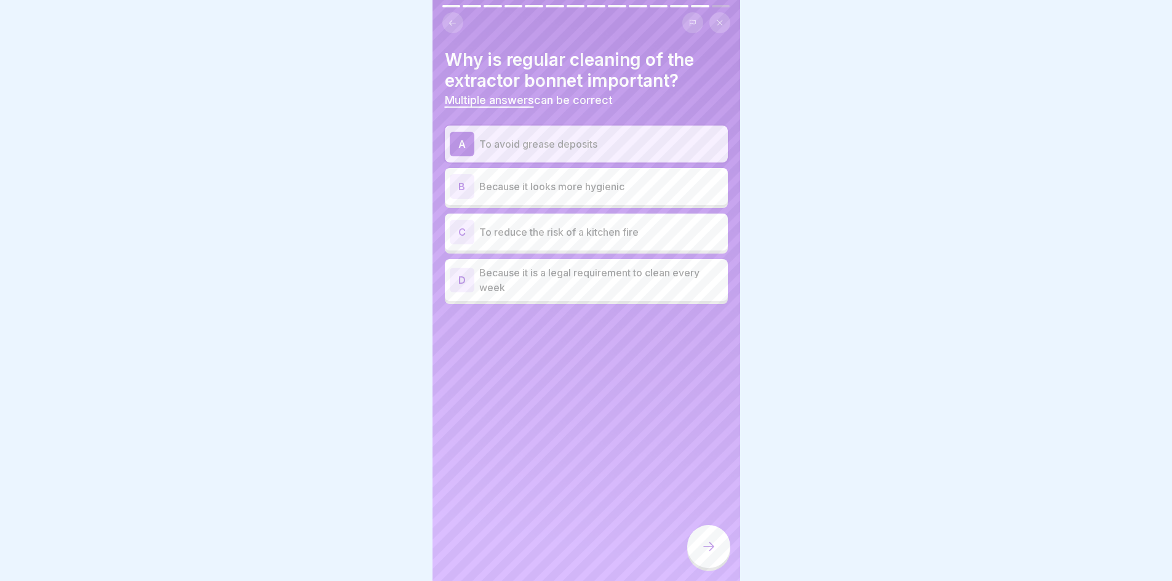
click at [604, 236] on p "To reduce the risk of a kitchen fire" at bounding box center [601, 232] width 244 height 15
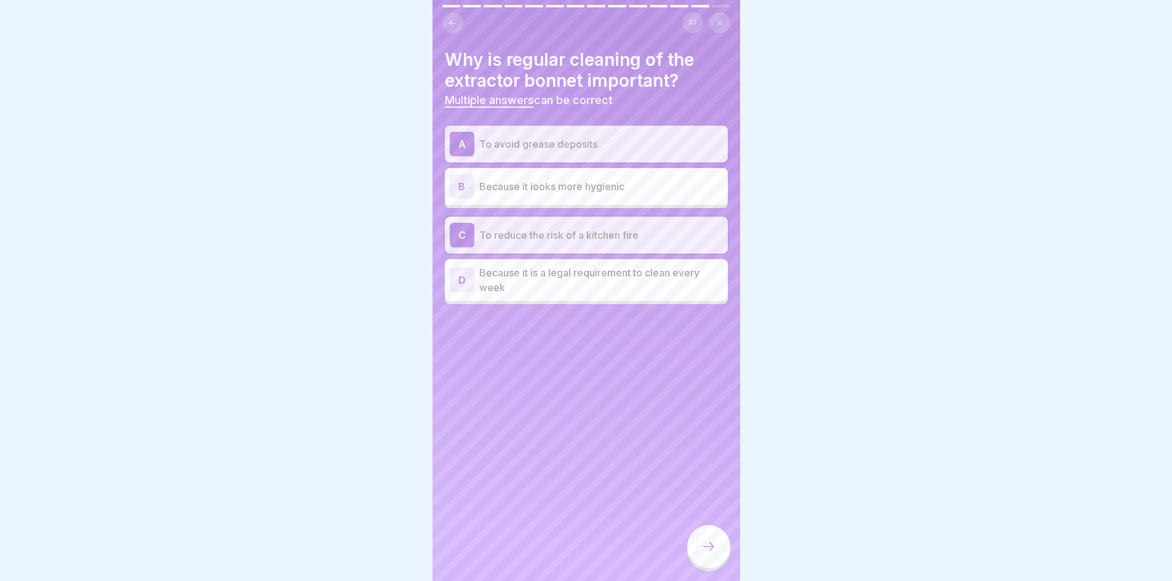
click at [710, 541] on div at bounding box center [708, 546] width 43 height 43
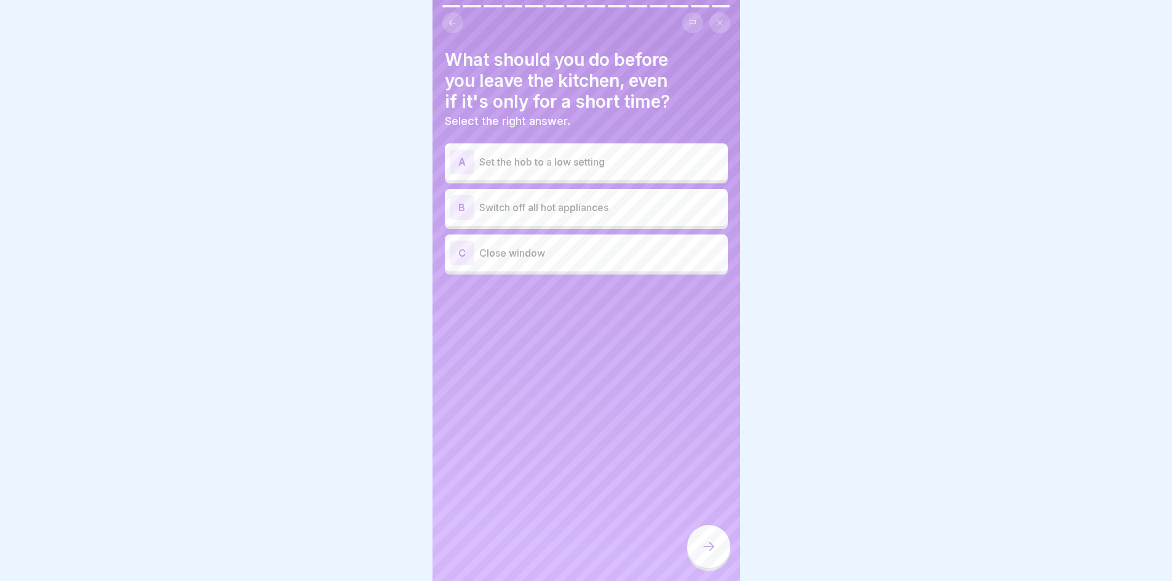
click at [610, 204] on p "Switch off all hot appliances" at bounding box center [601, 207] width 244 height 15
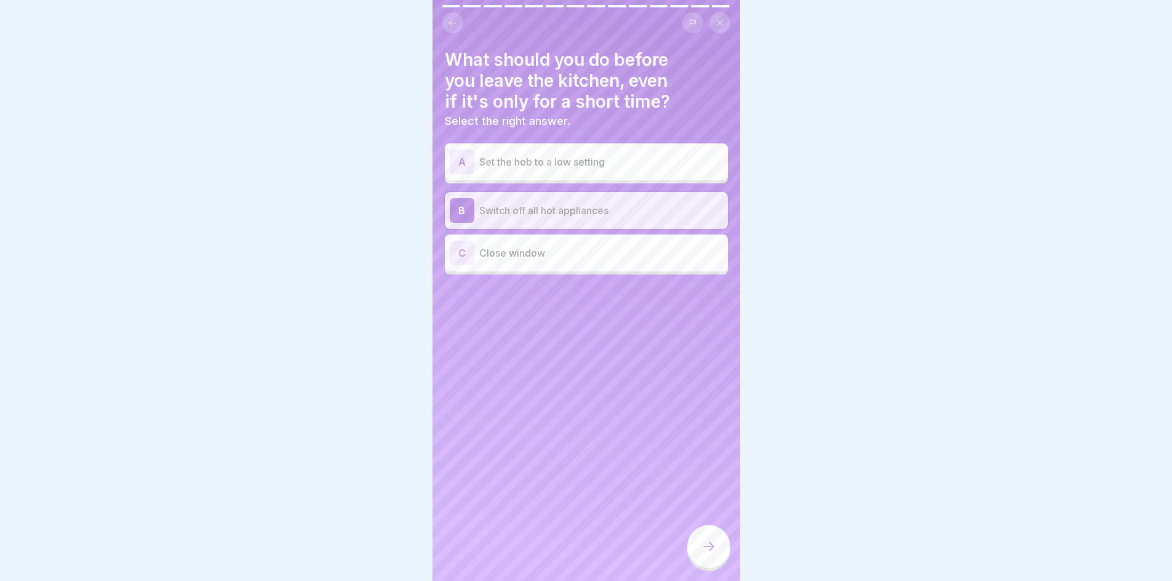
click at [701, 554] on icon at bounding box center [708, 546] width 15 height 15
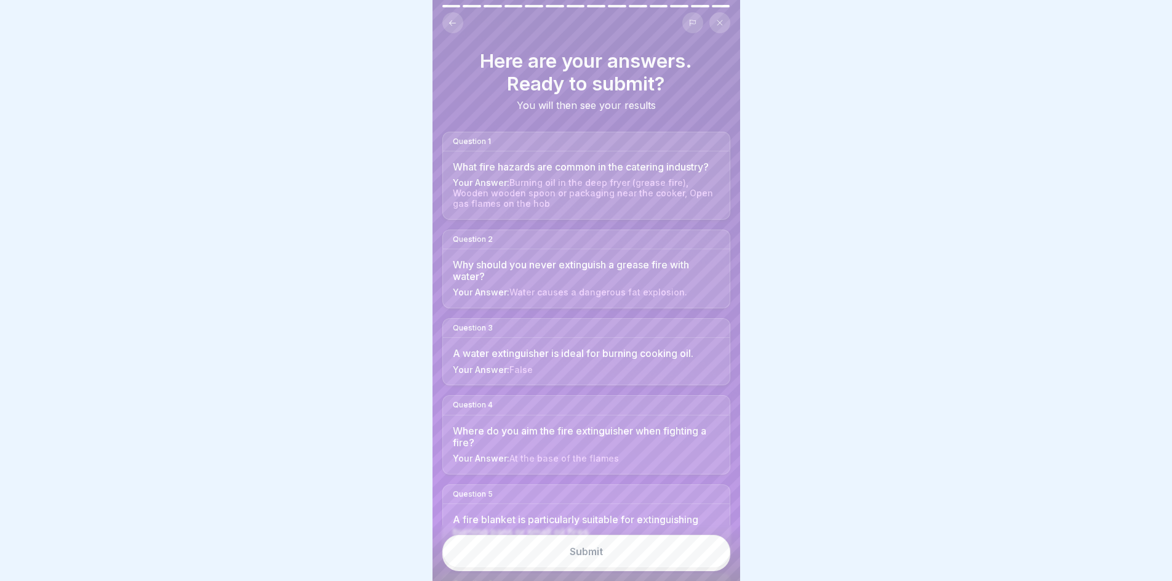
click at [581, 557] on div "Submit" at bounding box center [586, 551] width 33 height 11
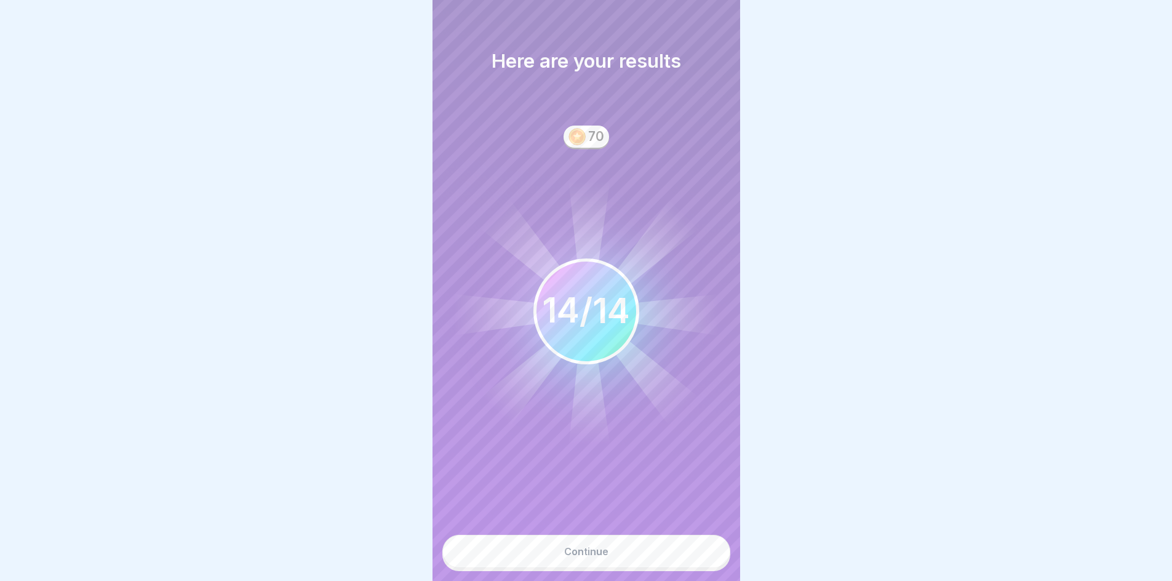
click at [587, 557] on div "Continue" at bounding box center [586, 551] width 44 height 11
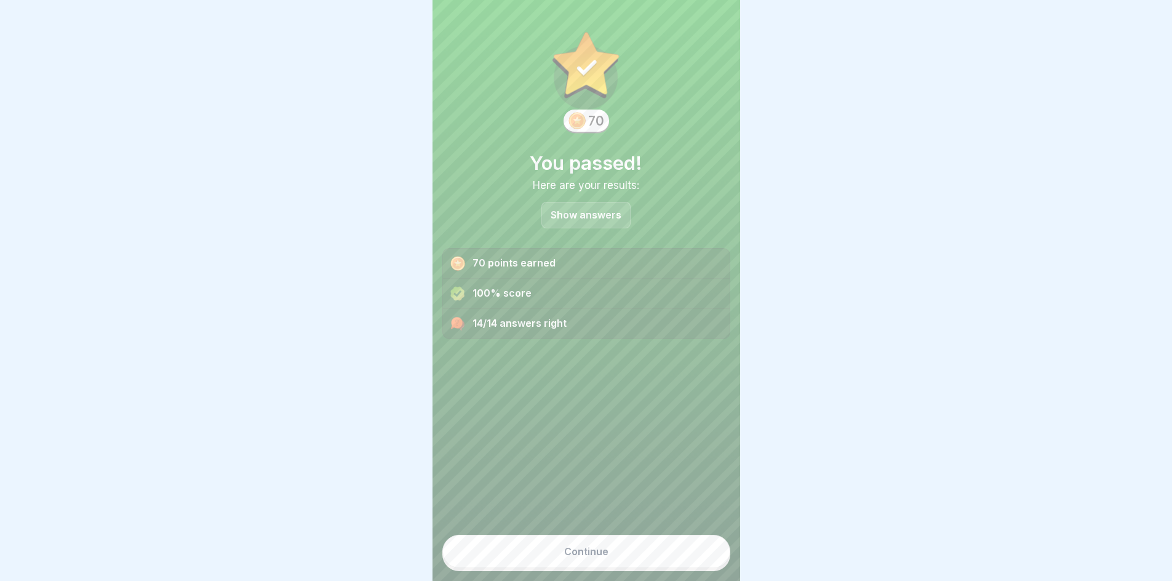
click at [587, 557] on div "Continue" at bounding box center [586, 551] width 44 height 11
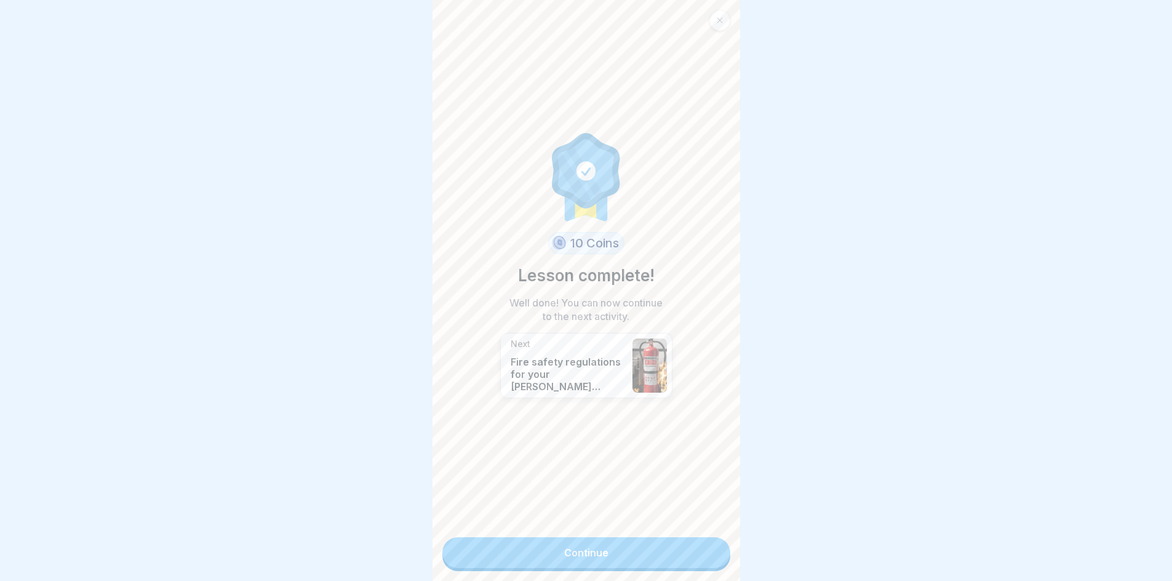
click at [598, 555] on link "Continue" at bounding box center [586, 552] width 288 height 31
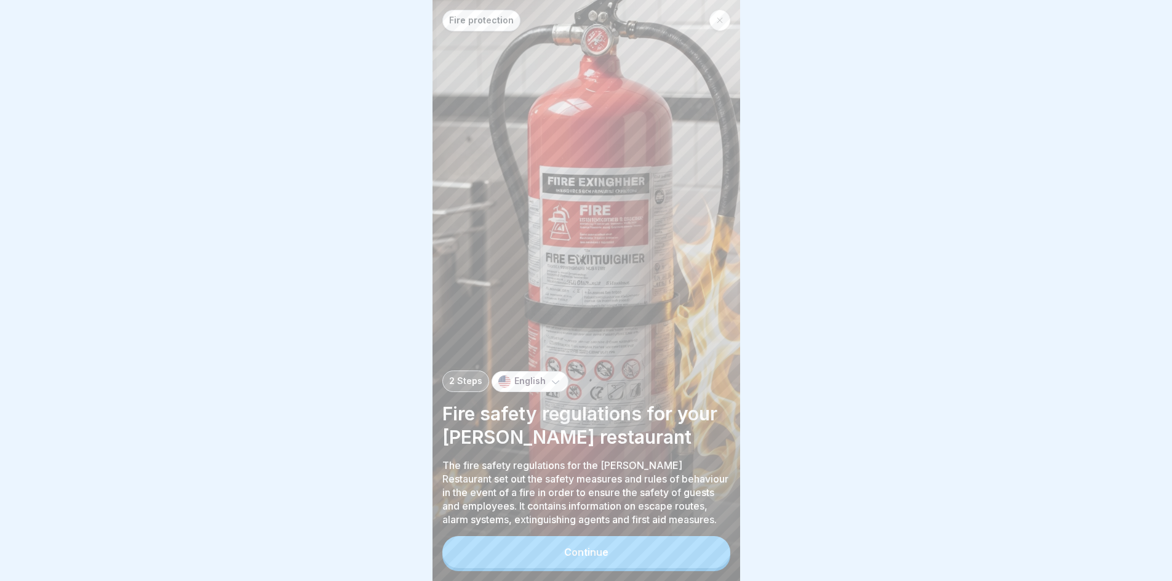
click at [598, 554] on button "Continue" at bounding box center [586, 552] width 288 height 32
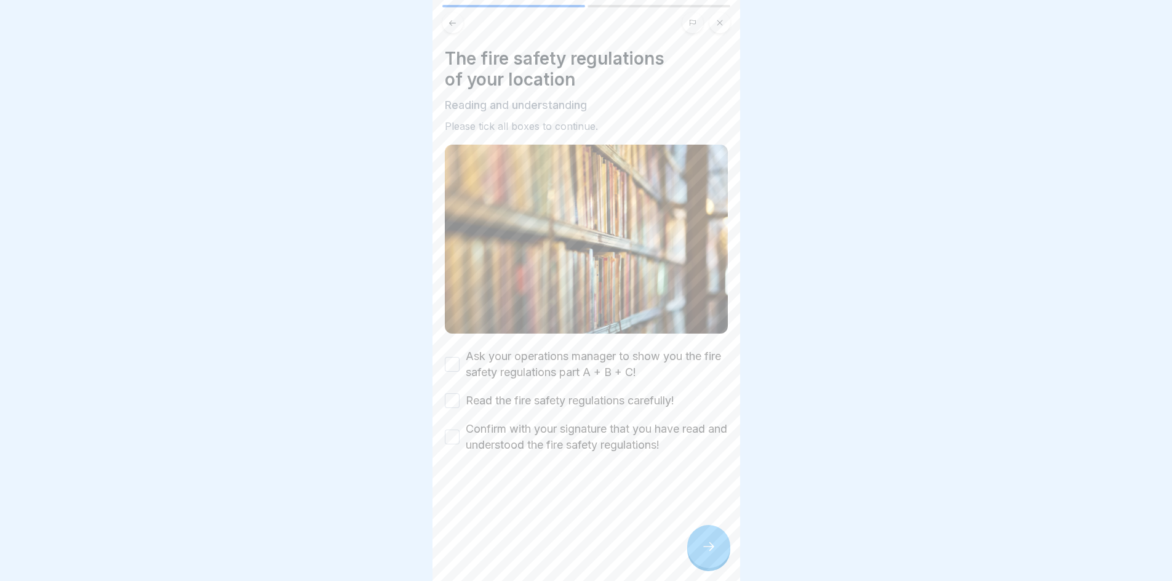
click at [453, 358] on button "Ask your operations manager to show you the fire safety regulations part A + B …" at bounding box center [452, 364] width 15 height 15
click at [460, 402] on div "Ask your operations manager to show you the fire safety regulations part A + B …" at bounding box center [586, 400] width 283 height 105
click at [453, 396] on button "Read the fire safety regulations carefully!" at bounding box center [452, 400] width 15 height 15
click at [453, 431] on button "Confirm with your signature that you have read and understood the fire safety r…" at bounding box center [452, 436] width 15 height 15
click at [699, 567] on div at bounding box center [708, 546] width 43 height 43
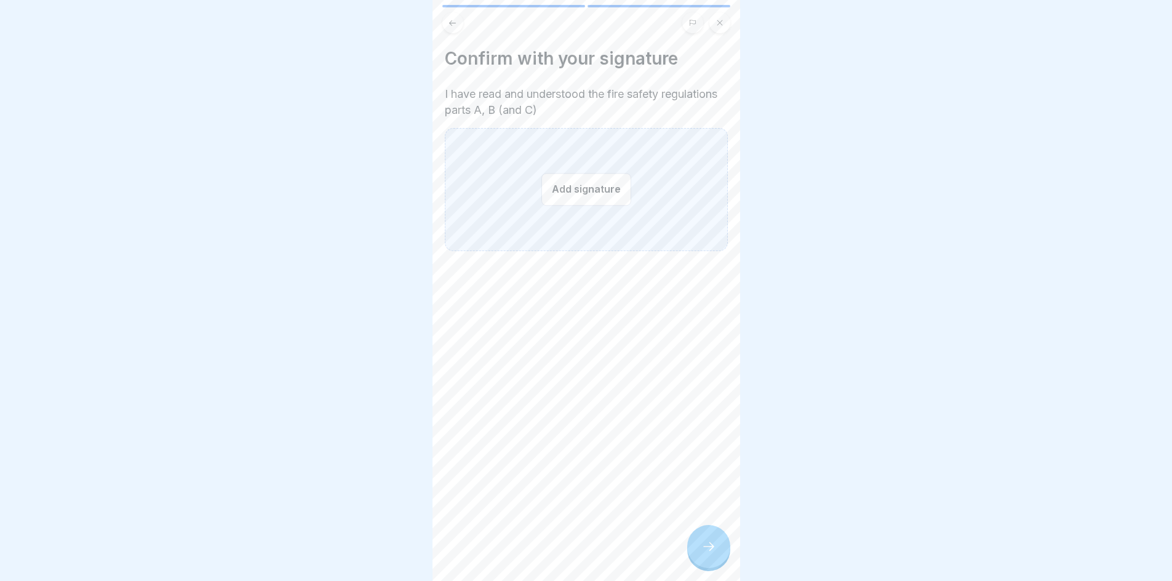
click at [583, 196] on button "Add signature" at bounding box center [586, 189] width 90 height 33
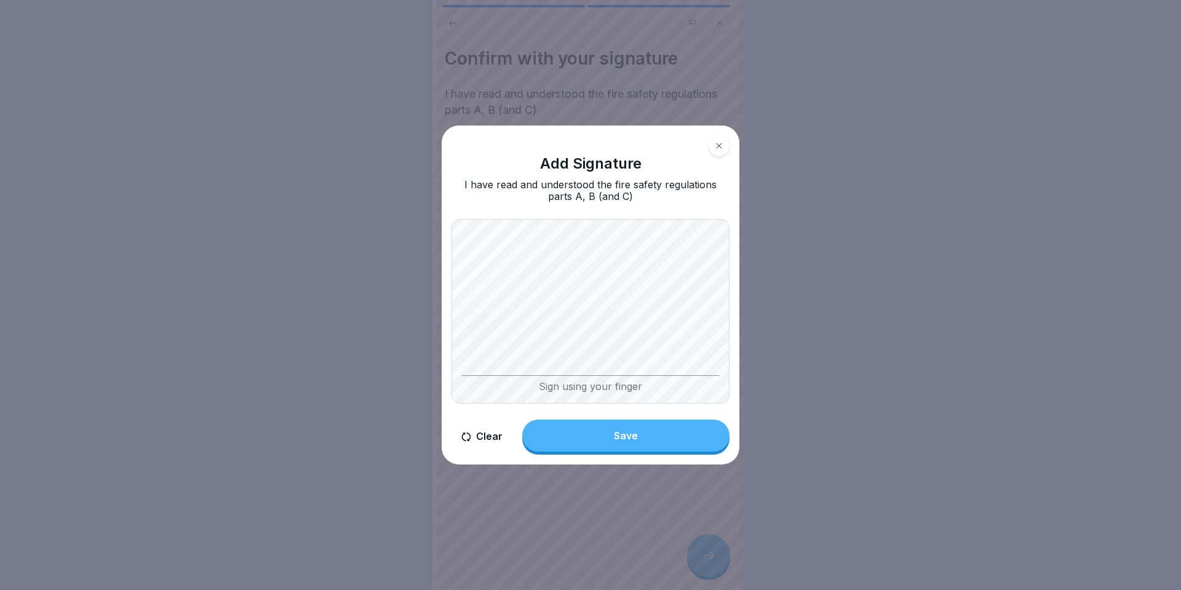
click at [640, 448] on button "Save" at bounding box center [625, 436] width 207 height 32
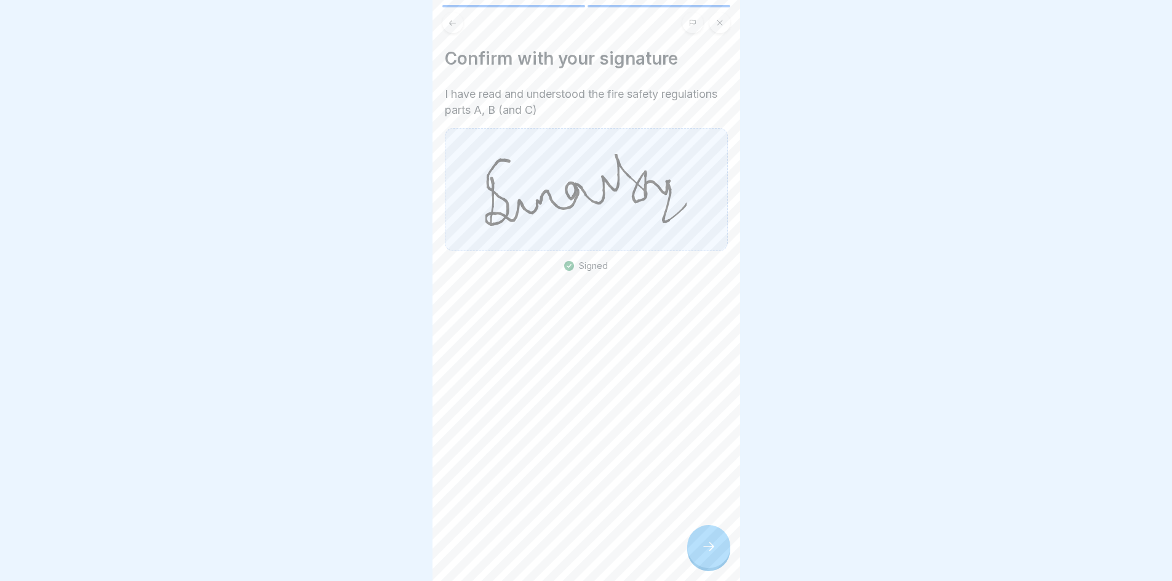
click at [726, 563] on div at bounding box center [708, 546] width 43 height 43
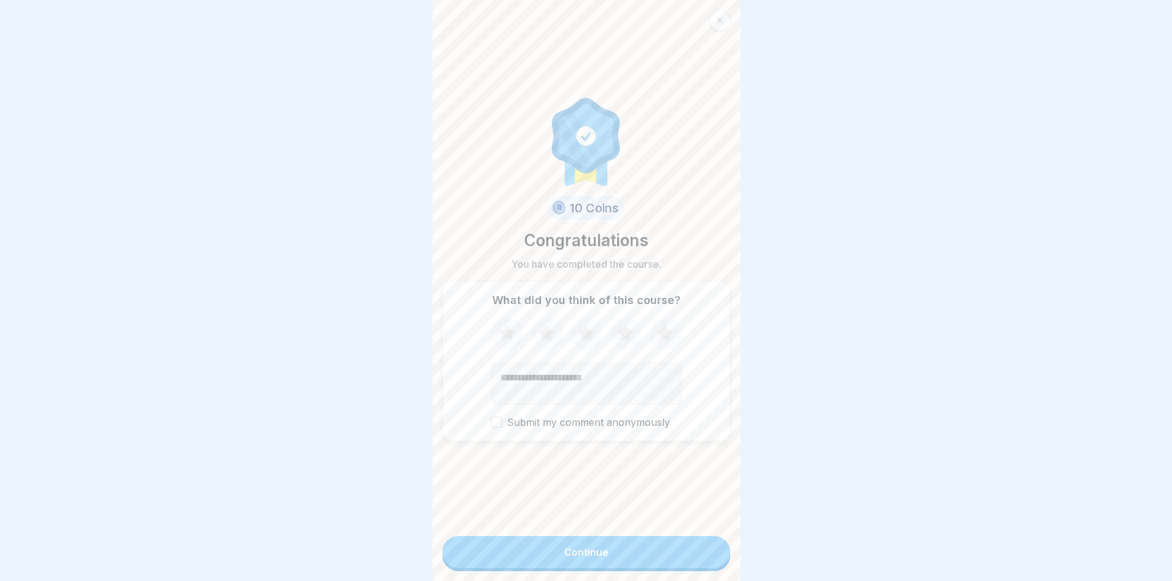
click at [599, 557] on div "Continue" at bounding box center [586, 551] width 44 height 11
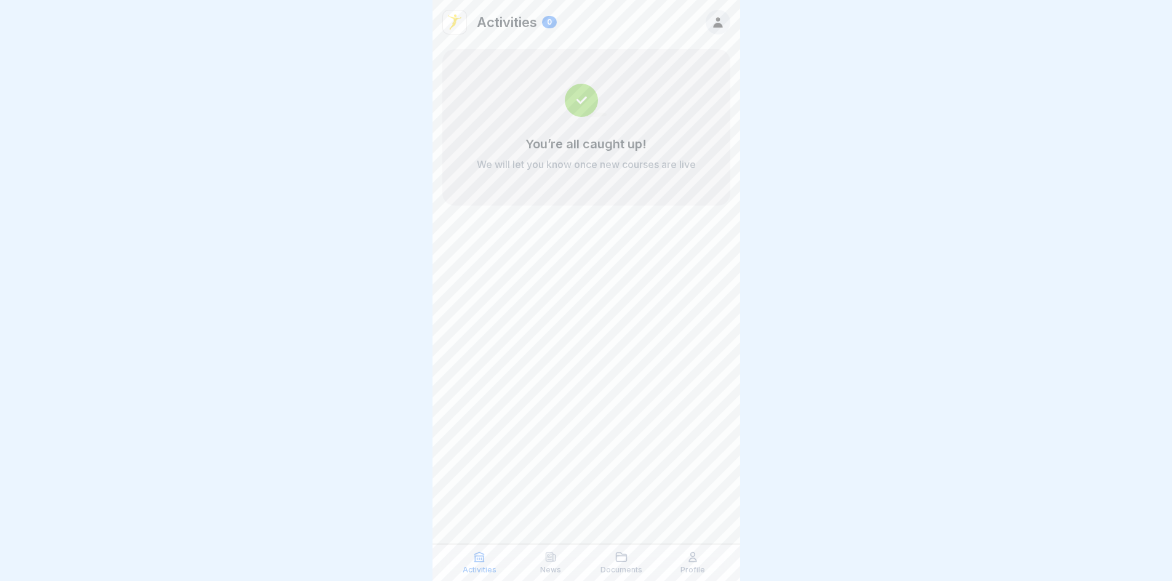
click at [547, 565] on p "News" at bounding box center [550, 569] width 21 height 9
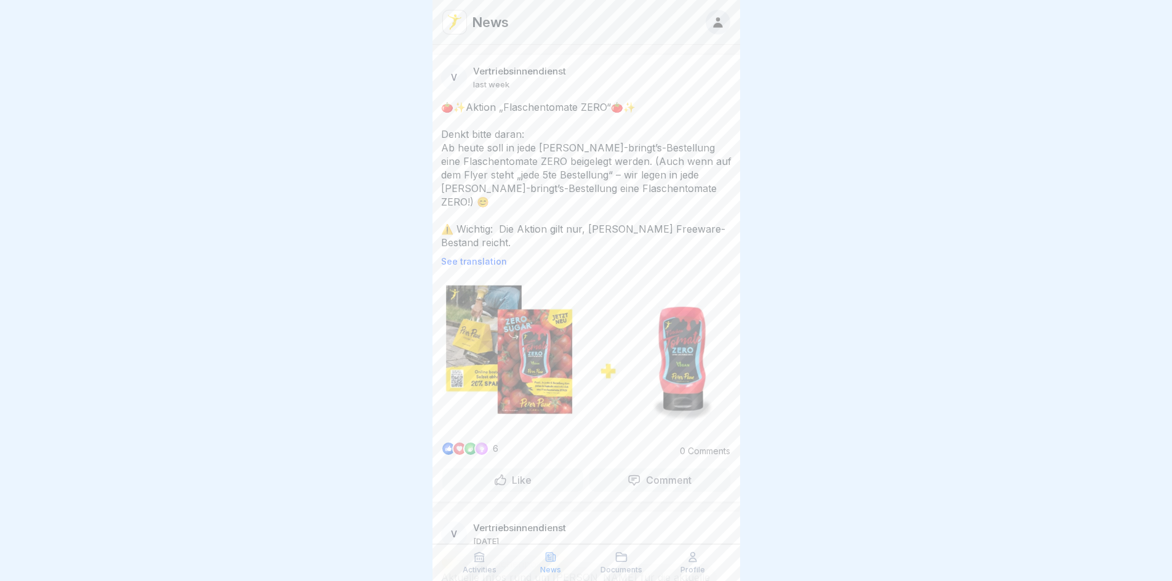
click at [481, 569] on p "Activities" at bounding box center [480, 569] width 34 height 9
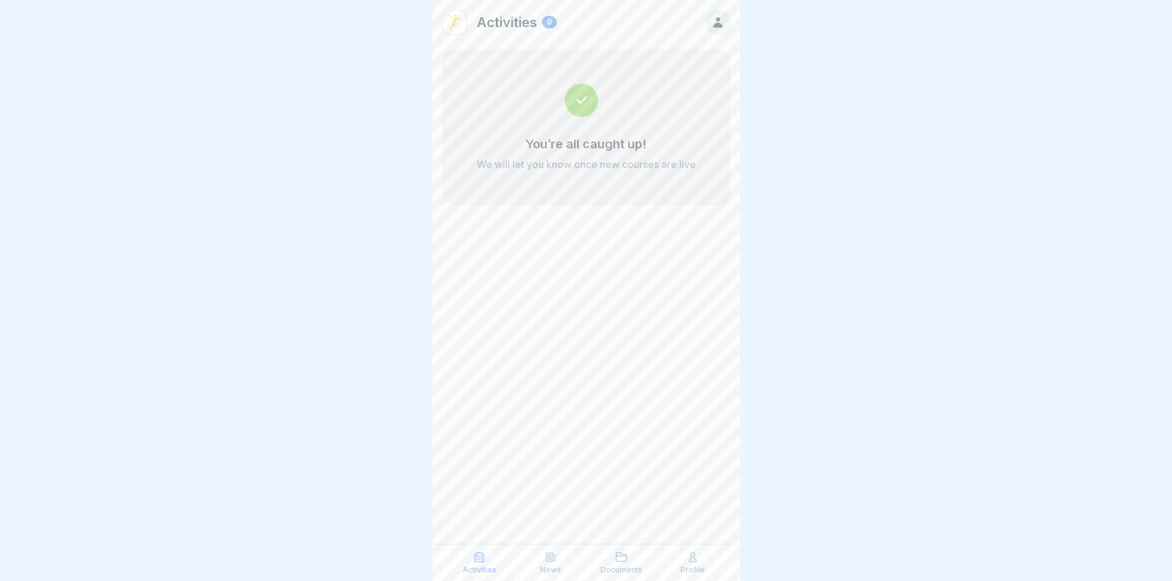
click at [626, 567] on p "Documents" at bounding box center [621, 569] width 42 height 9
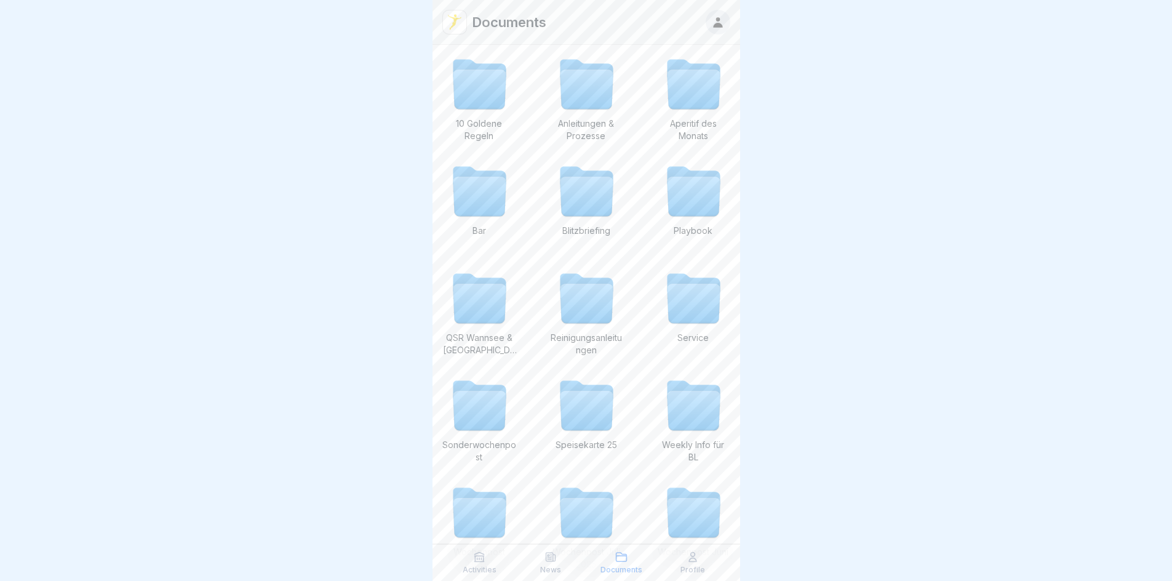
click at [483, 571] on p "Activities" at bounding box center [480, 569] width 34 height 9
